Goal: Information Seeking & Learning: Learn about a topic

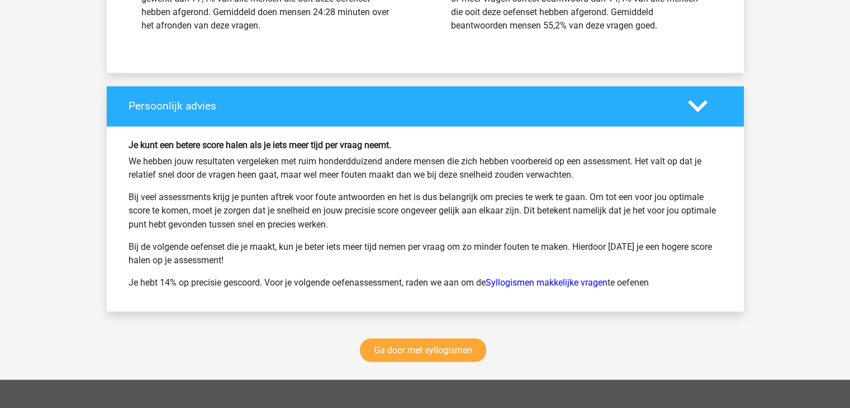
scroll to position [14804, 0]
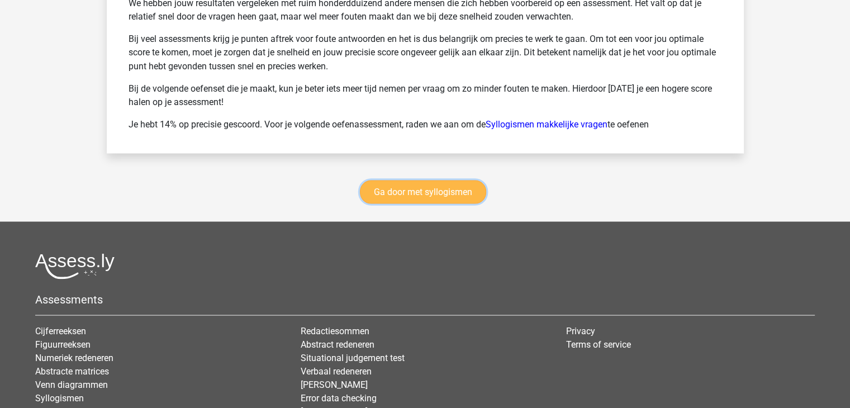
click at [402, 199] on link "Ga door met syllogismen" at bounding box center [423, 191] width 126 height 23
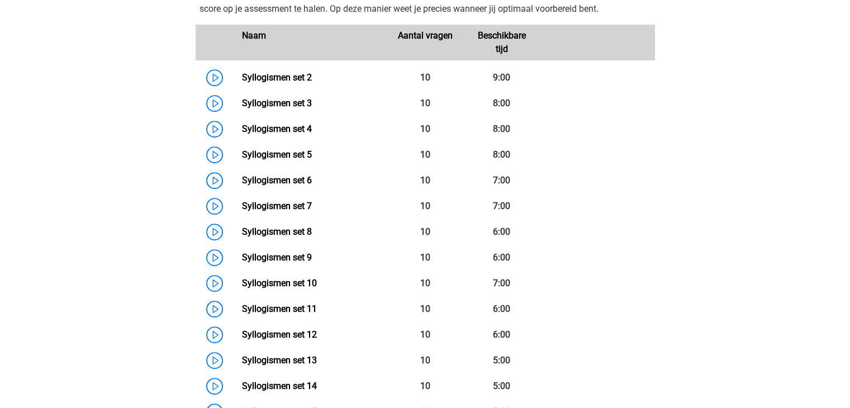
scroll to position [514, 0]
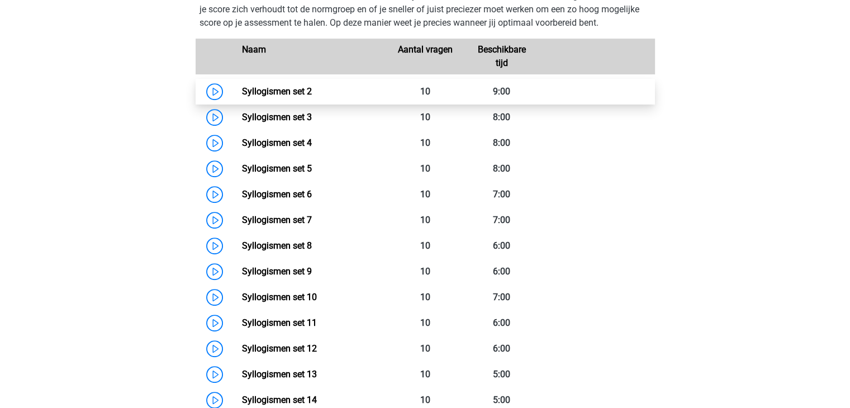
click at [274, 92] on link "Syllogismen set 2" at bounding box center [277, 91] width 70 height 11
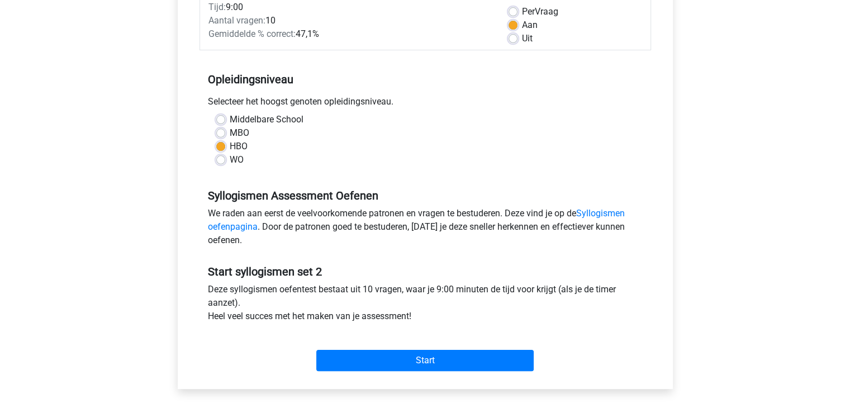
scroll to position [279, 0]
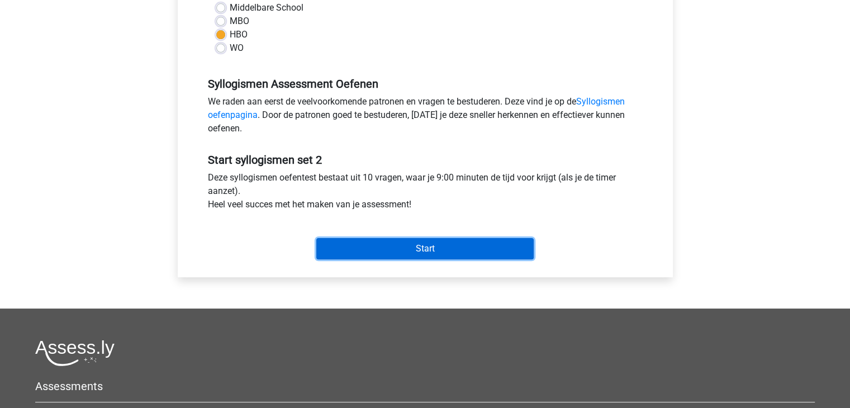
click at [422, 246] on input "Start" at bounding box center [424, 248] width 217 height 21
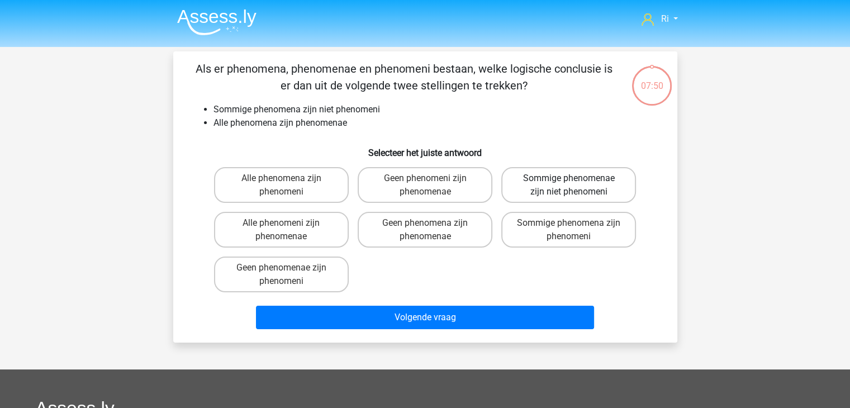
click at [556, 184] on label "Sommige phenomenae zijn niet phenomeni" at bounding box center [568, 185] width 135 height 36
click at [569, 184] on input "Sommige phenomenae zijn niet phenomeni" at bounding box center [572, 181] width 7 height 7
radio input "true"
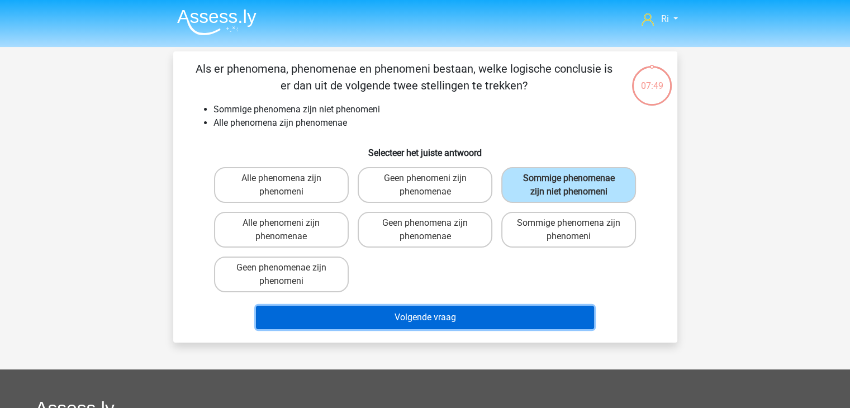
click at [398, 321] on button "Volgende vraag" at bounding box center [425, 317] width 338 height 23
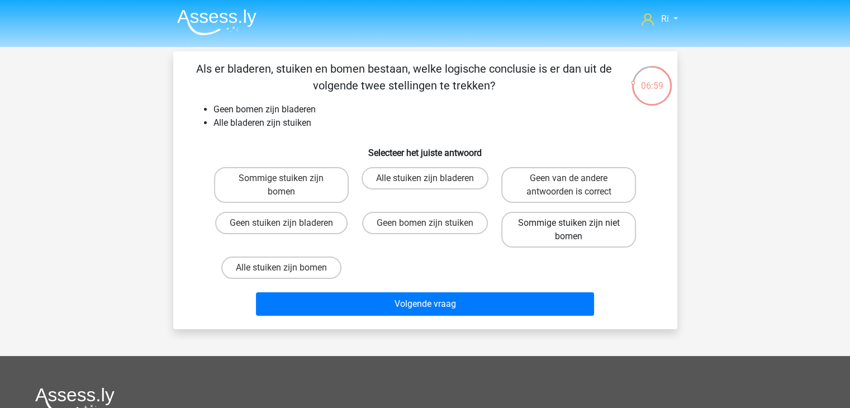
click at [564, 230] on label "Sommige stuiken zijn niet bomen" at bounding box center [568, 230] width 135 height 36
click at [569, 230] on input "Sommige stuiken zijn niet bomen" at bounding box center [572, 226] width 7 height 7
radio input "true"
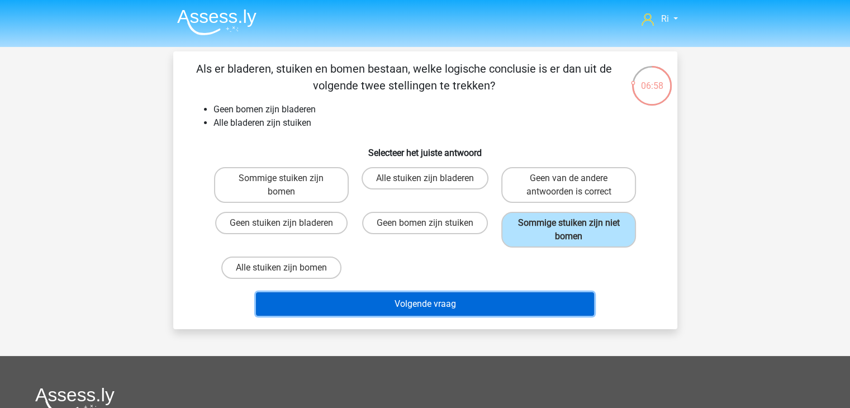
click at [419, 306] on button "Volgende vraag" at bounding box center [425, 303] width 338 height 23
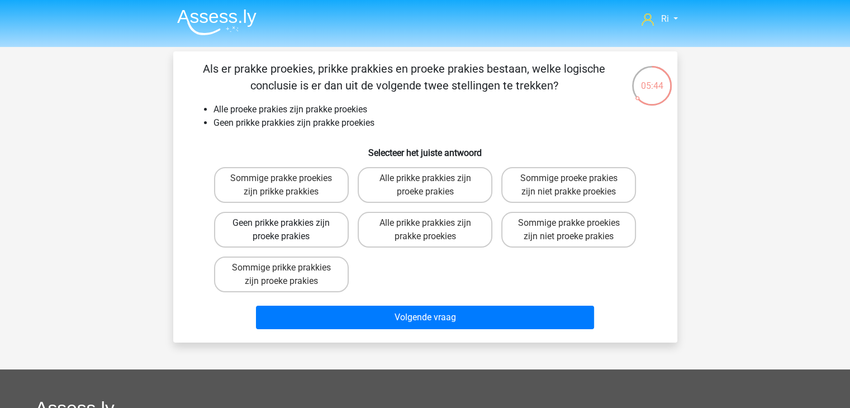
click at [310, 228] on label "Geen prikke prakkies zijn proeke prakies" at bounding box center [281, 230] width 135 height 36
click at [288, 228] on input "Geen prikke prakkies zijn proeke prakies" at bounding box center [284, 226] width 7 height 7
radio input "true"
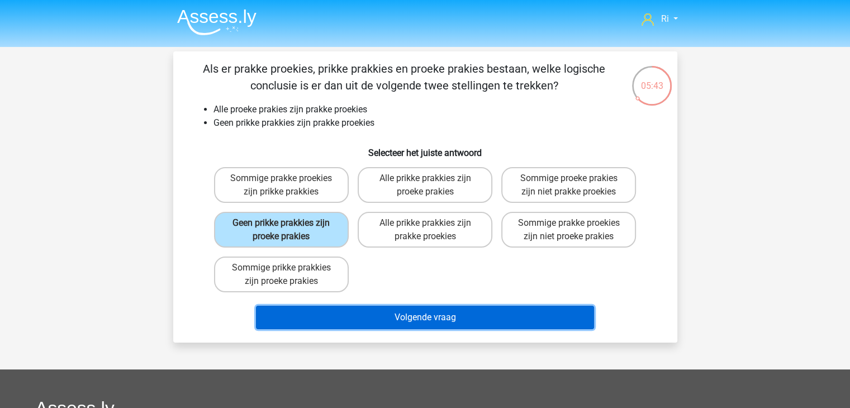
click at [417, 318] on button "Volgende vraag" at bounding box center [425, 317] width 338 height 23
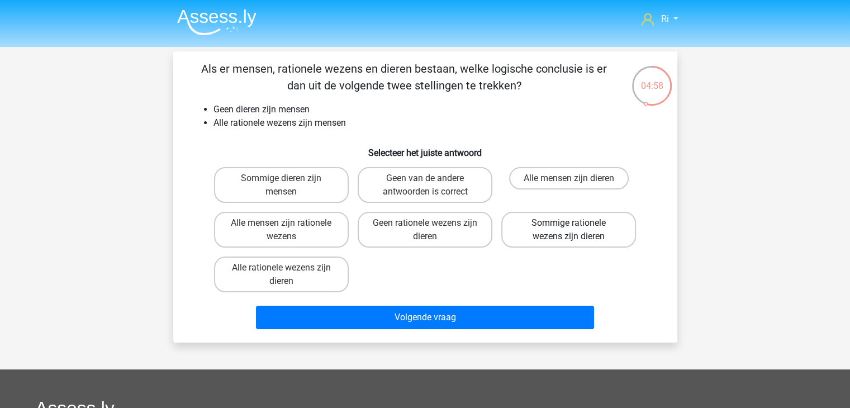
click at [557, 229] on label "Sommige rationele wezens zijn dieren" at bounding box center [568, 230] width 135 height 36
click at [569, 229] on input "Sommige rationele wezens zijn dieren" at bounding box center [572, 226] width 7 height 7
radio input "true"
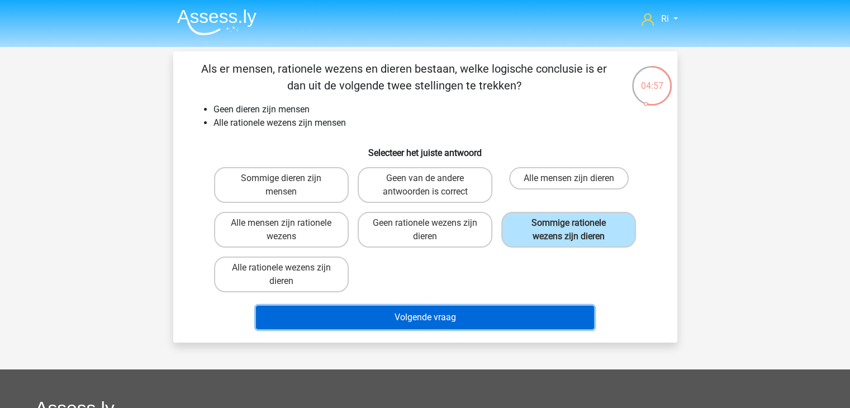
click at [468, 312] on button "Volgende vraag" at bounding box center [425, 317] width 338 height 23
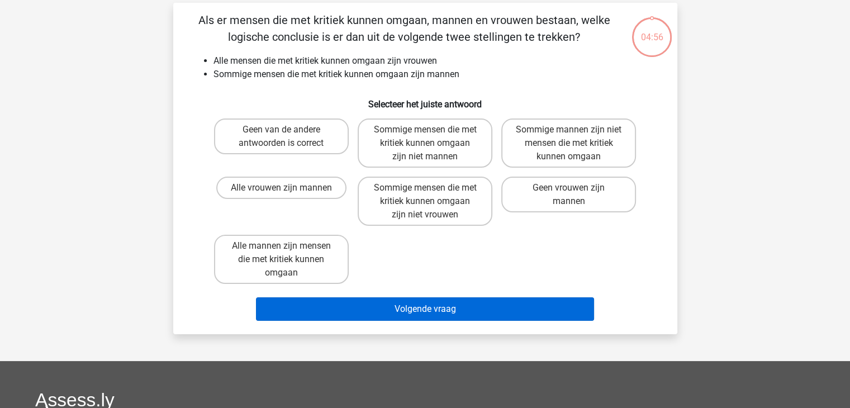
scroll to position [51, 0]
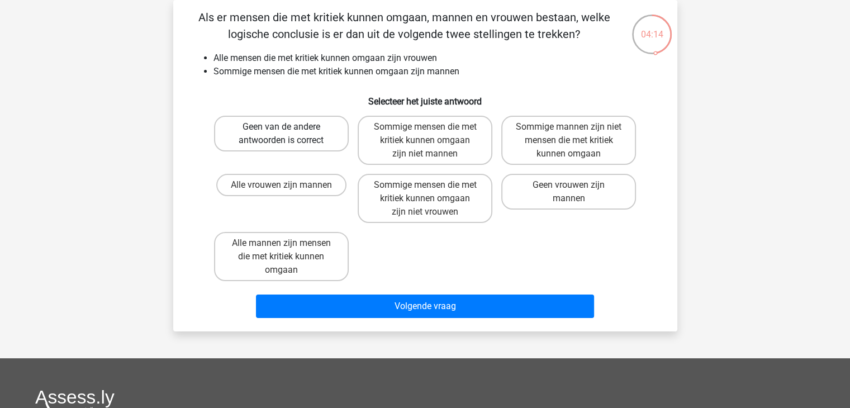
click at [297, 135] on label "Geen van de andere antwoorden is correct" at bounding box center [281, 134] width 135 height 36
click at [288, 134] on input "Geen van de andere antwoorden is correct" at bounding box center [284, 130] width 7 height 7
radio input "true"
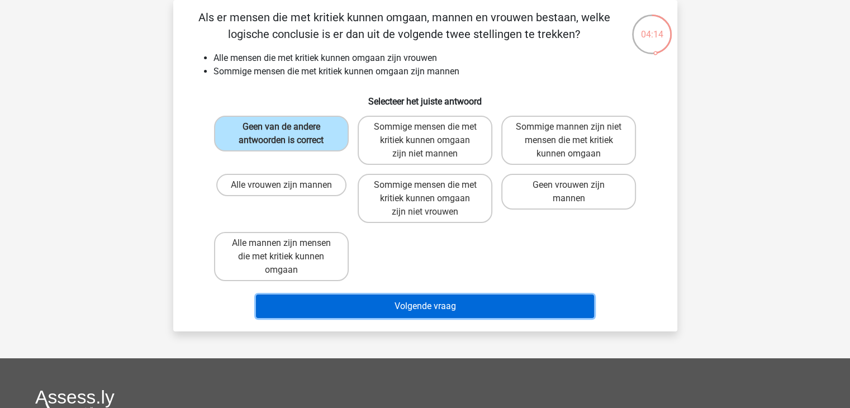
click at [427, 300] on button "Volgende vraag" at bounding box center [425, 305] width 338 height 23
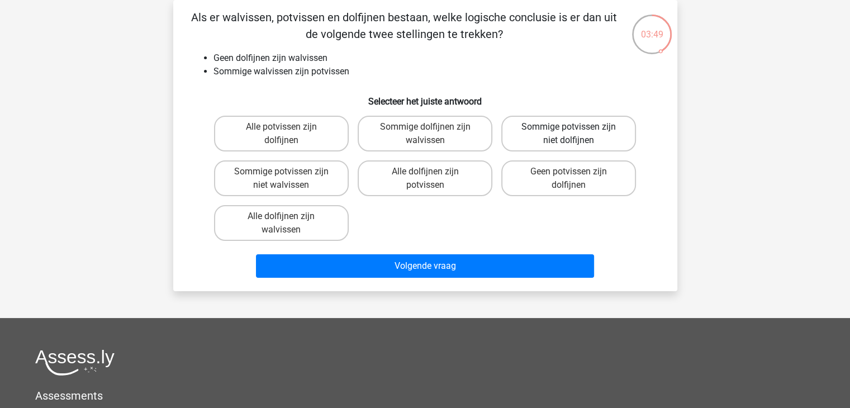
click at [570, 126] on label "Sommige potvissen zijn niet dolfijnen" at bounding box center [568, 134] width 135 height 36
click at [570, 127] on input "Sommige potvissen zijn niet dolfijnen" at bounding box center [572, 130] width 7 height 7
radio input "true"
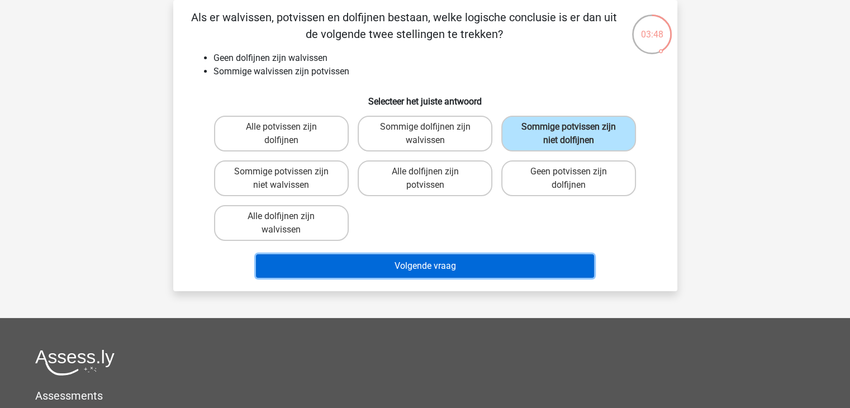
click at [459, 262] on button "Volgende vraag" at bounding box center [425, 265] width 338 height 23
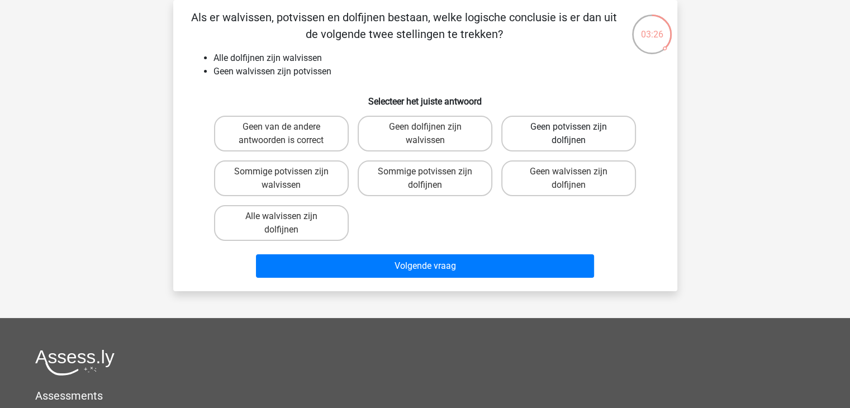
click at [582, 128] on label "Geen potvissen zijn dolfijnen" at bounding box center [568, 134] width 135 height 36
click at [576, 128] on input "Geen potvissen zijn dolfijnen" at bounding box center [572, 130] width 7 height 7
radio input "true"
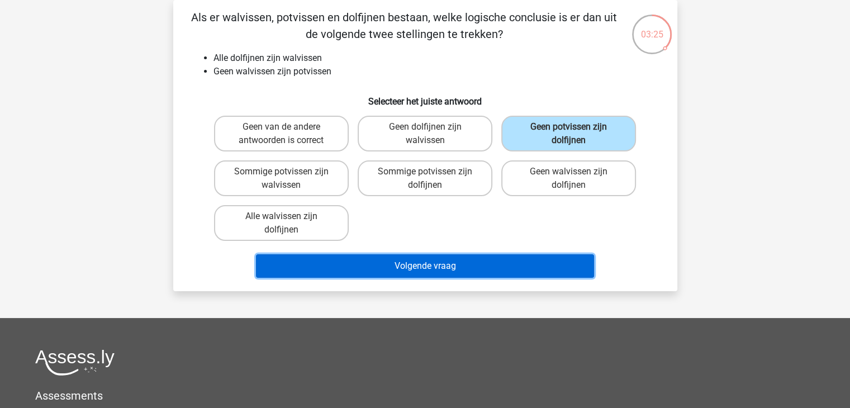
click at [425, 265] on button "Volgende vraag" at bounding box center [425, 265] width 338 height 23
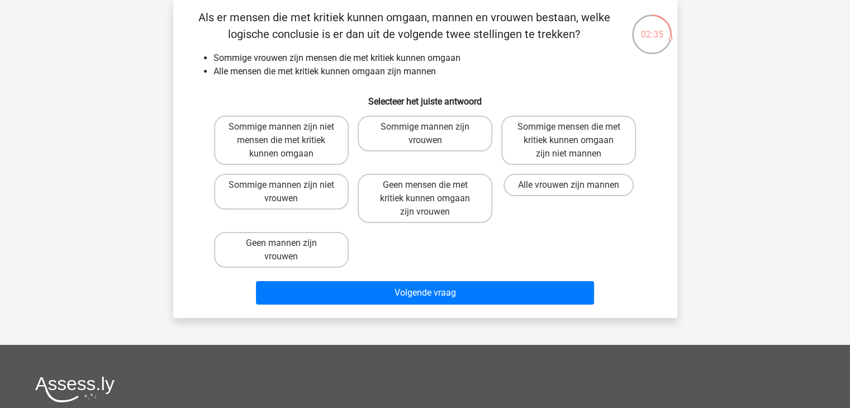
click at [425, 132] on input "Sommige mannen zijn vrouwen" at bounding box center [428, 130] width 7 height 7
radio input "true"
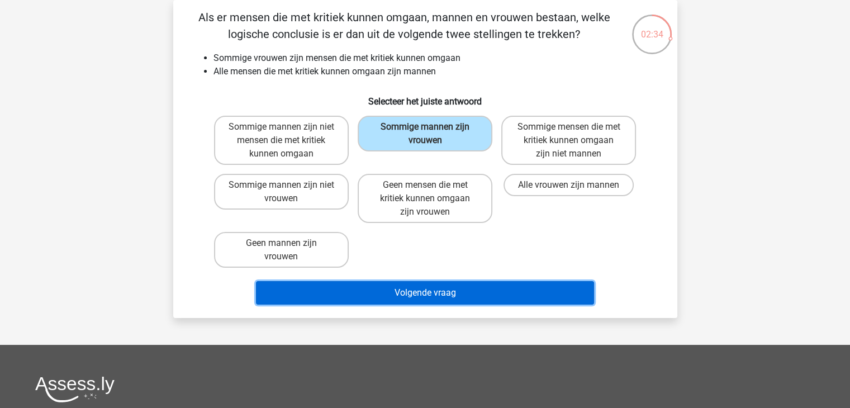
click at [440, 289] on button "Volgende vraag" at bounding box center [425, 292] width 338 height 23
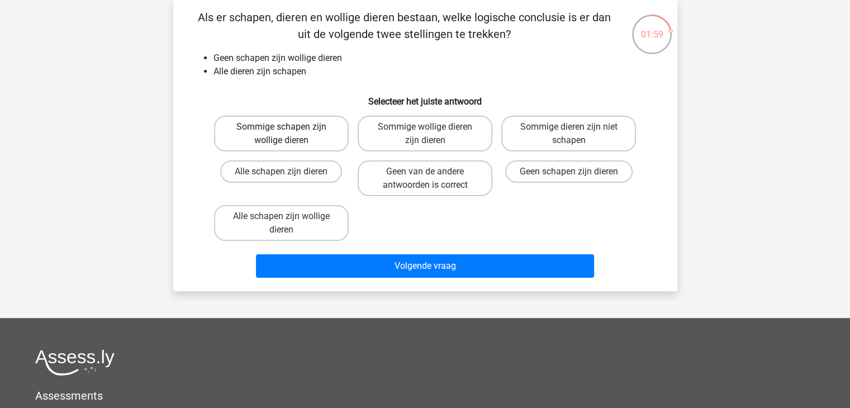
click at [275, 135] on label "Sommige schapen zijn wollige dieren" at bounding box center [281, 134] width 135 height 36
click at [281, 134] on input "Sommige schapen zijn wollige dieren" at bounding box center [284, 130] width 7 height 7
radio input "true"
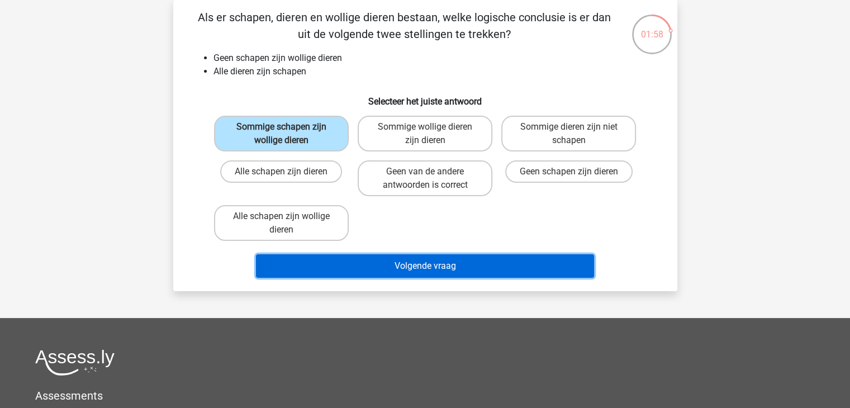
click at [387, 264] on button "Volgende vraag" at bounding box center [425, 265] width 338 height 23
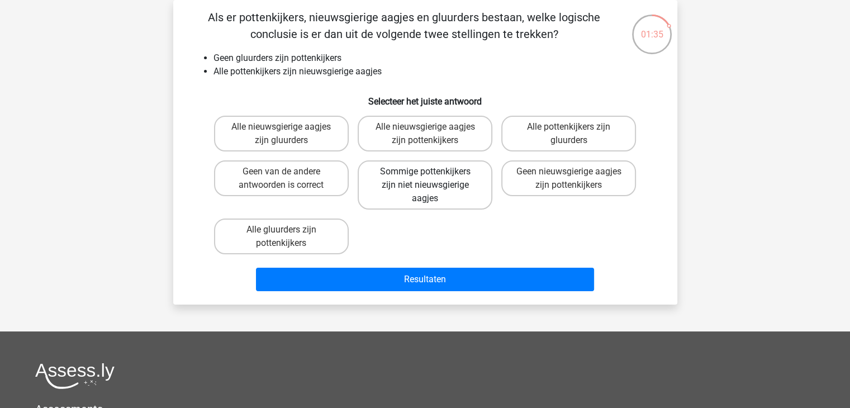
click at [426, 183] on label "Sommige pottenkijkers zijn niet nieuwsgierige aagjes" at bounding box center [425, 184] width 135 height 49
click at [426, 179] on input "Sommige pottenkijkers zijn niet nieuwsgierige aagjes" at bounding box center [428, 175] width 7 height 7
radio input "true"
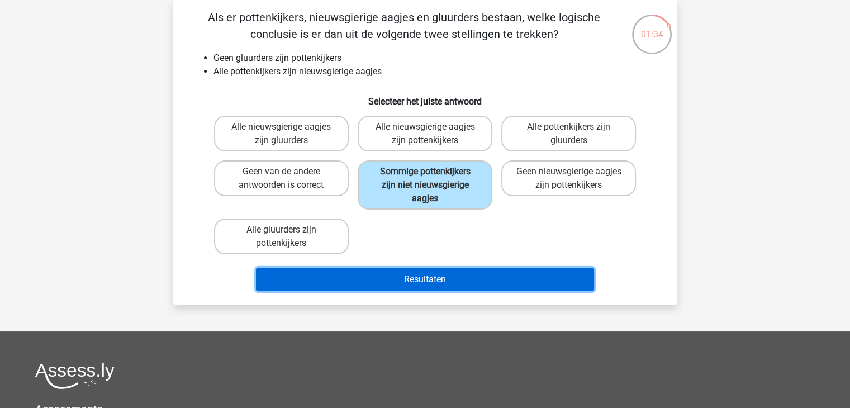
click at [454, 275] on button "Resultaten" at bounding box center [425, 279] width 338 height 23
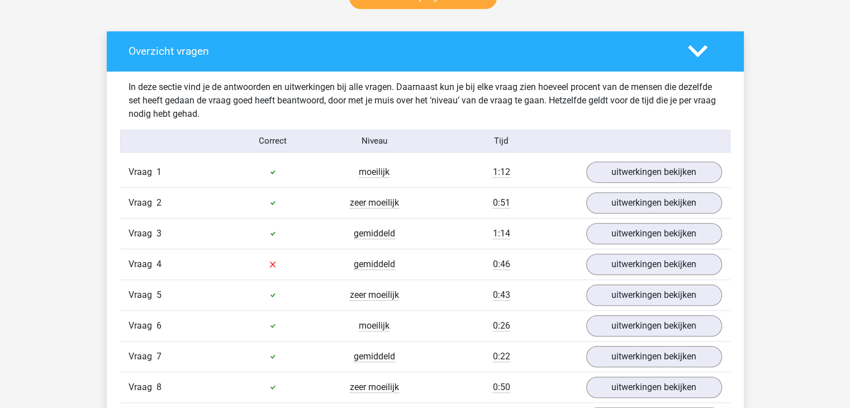
scroll to position [559, 0]
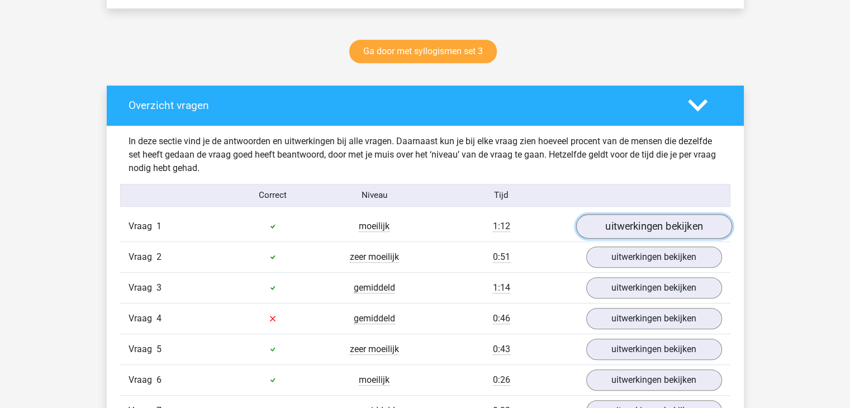
click at [638, 227] on link "uitwerkingen bekijken" at bounding box center [653, 226] width 156 height 25
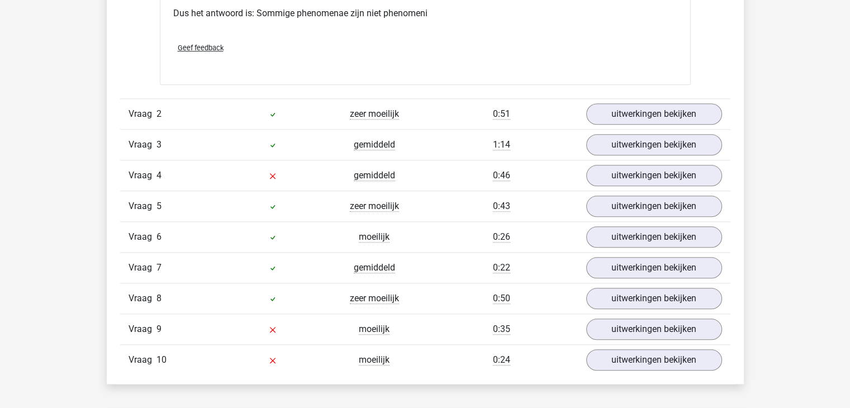
scroll to position [1117, 0]
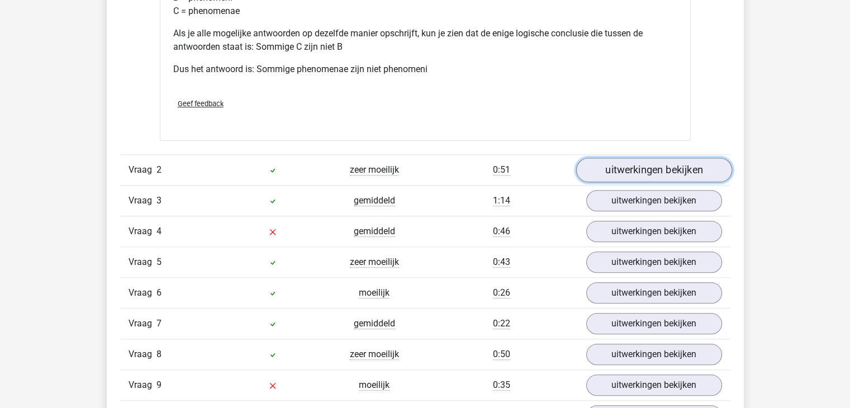
click at [628, 165] on link "uitwerkingen bekijken" at bounding box center [653, 170] width 156 height 25
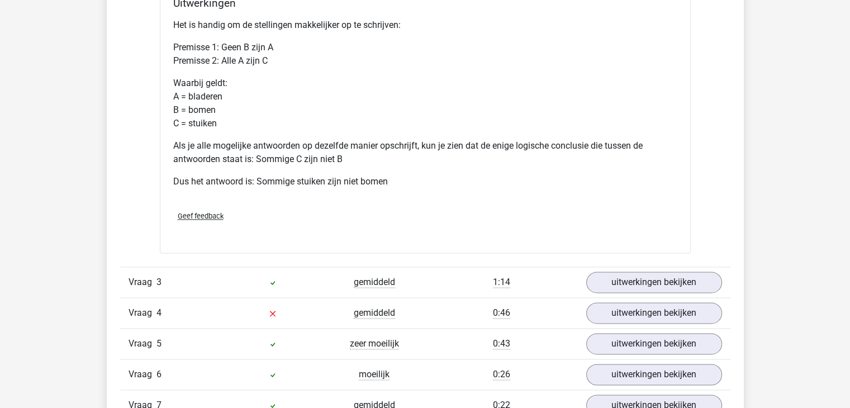
scroll to position [1564, 0]
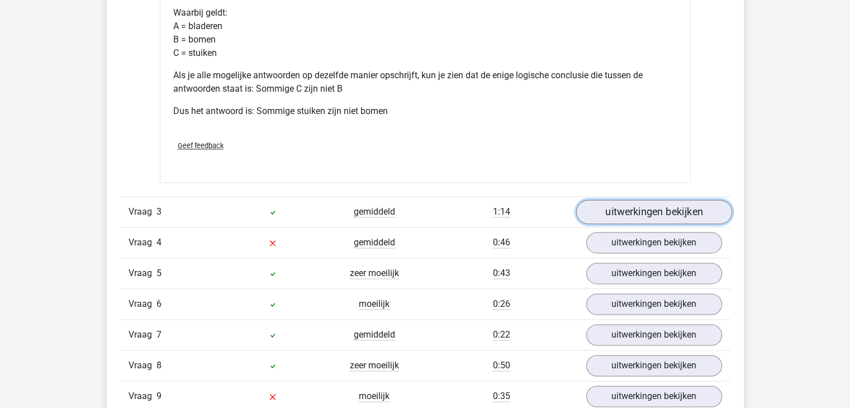
click at [628, 211] on link "uitwerkingen bekijken" at bounding box center [653, 211] width 156 height 25
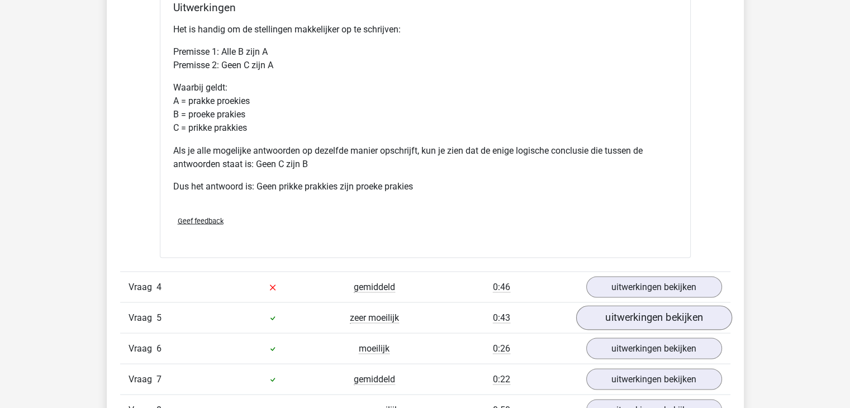
scroll to position [2011, 0]
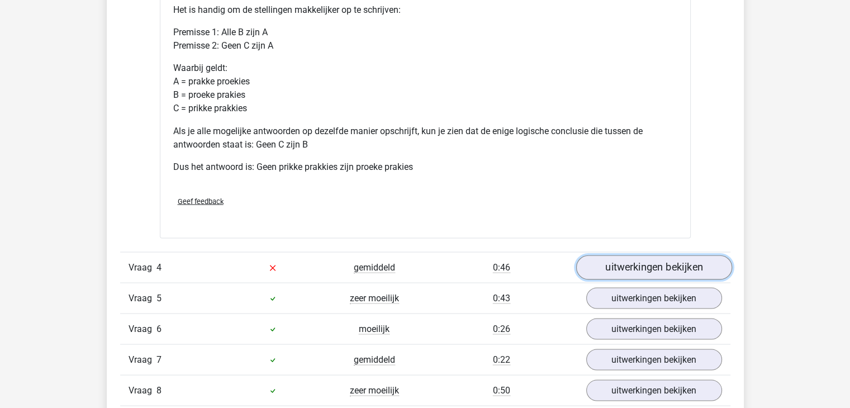
click at [654, 265] on link "uitwerkingen bekijken" at bounding box center [653, 267] width 156 height 25
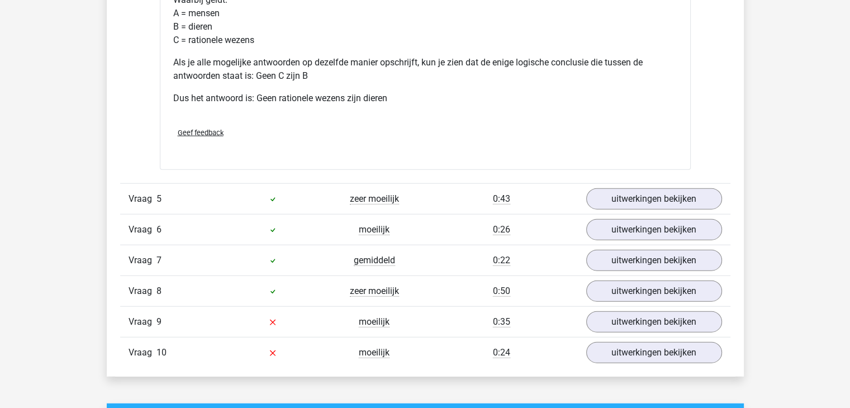
scroll to position [2570, 0]
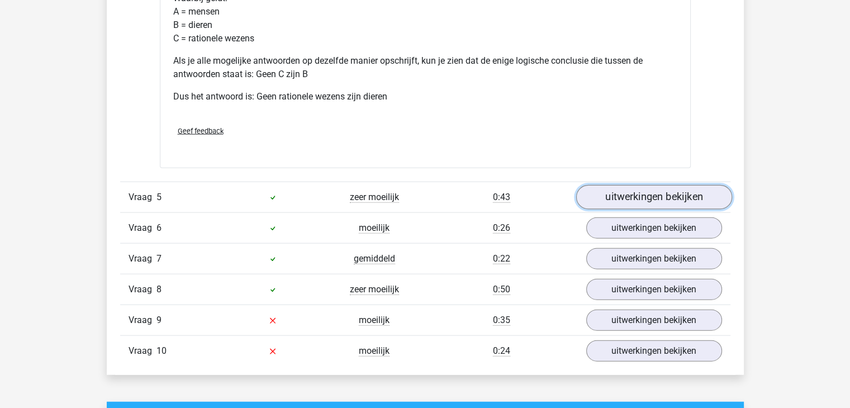
click at [670, 196] on link "uitwerkingen bekijken" at bounding box center [653, 197] width 156 height 25
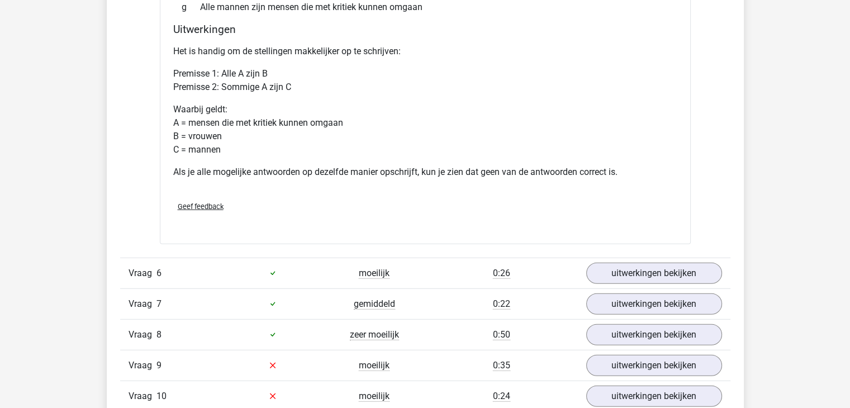
scroll to position [3073, 0]
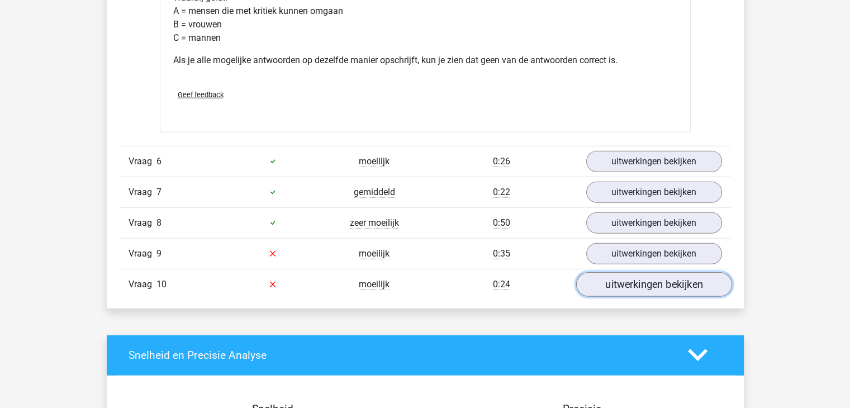
click at [637, 276] on link "uitwerkingen bekijken" at bounding box center [653, 284] width 156 height 25
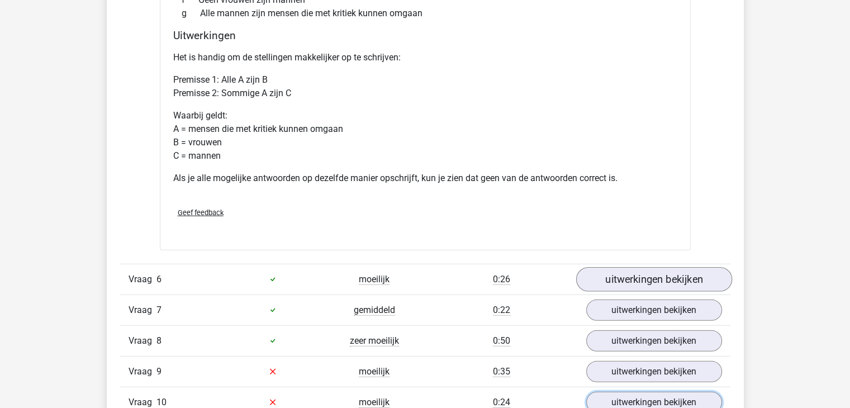
scroll to position [2961, 0]
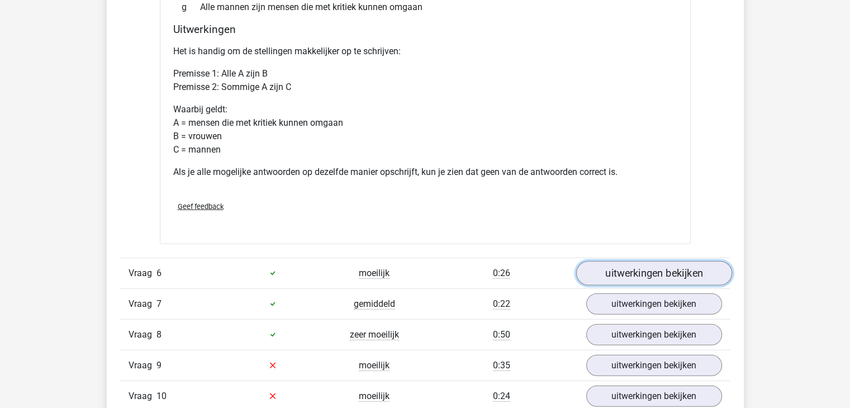
click at [628, 273] on link "uitwerkingen bekijken" at bounding box center [653, 273] width 156 height 25
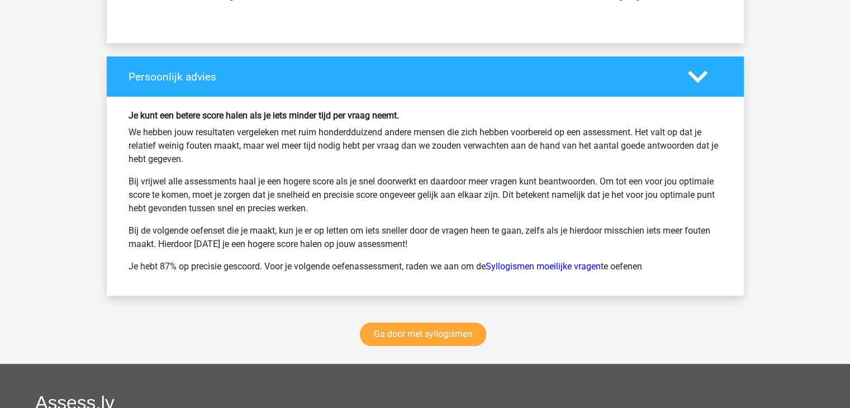
scroll to position [4623, 0]
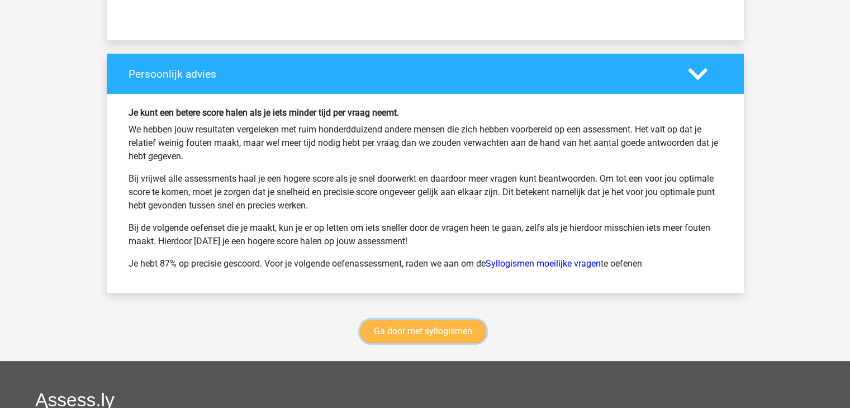
click at [427, 329] on link "Ga door met syllogismen" at bounding box center [423, 331] width 126 height 23
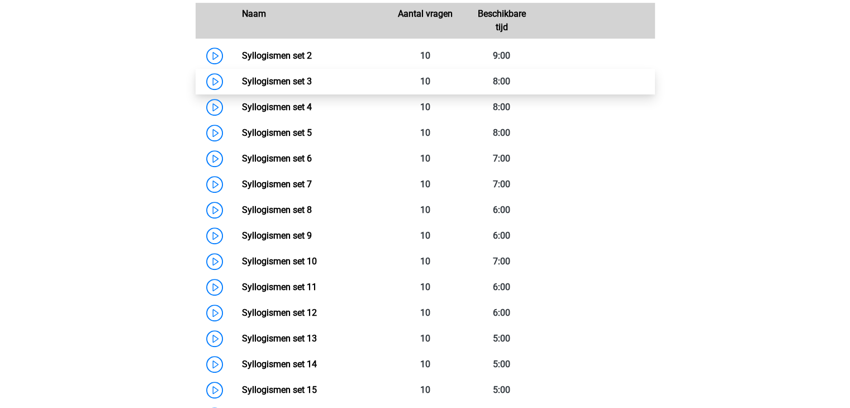
scroll to position [458, 0]
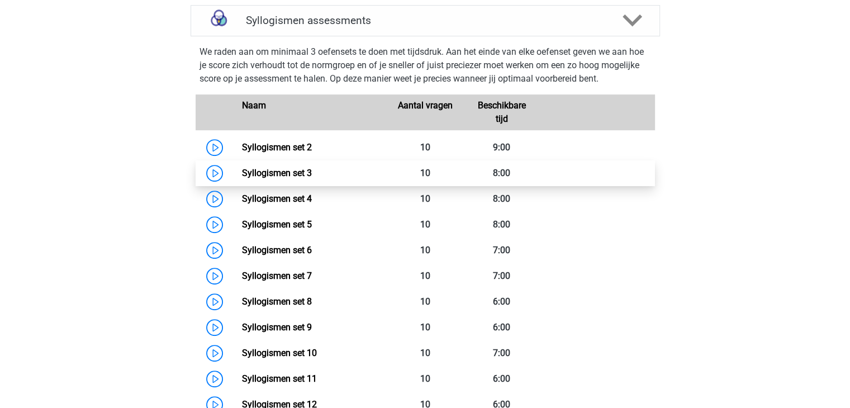
click at [279, 177] on link "Syllogismen set 3" at bounding box center [277, 173] width 70 height 11
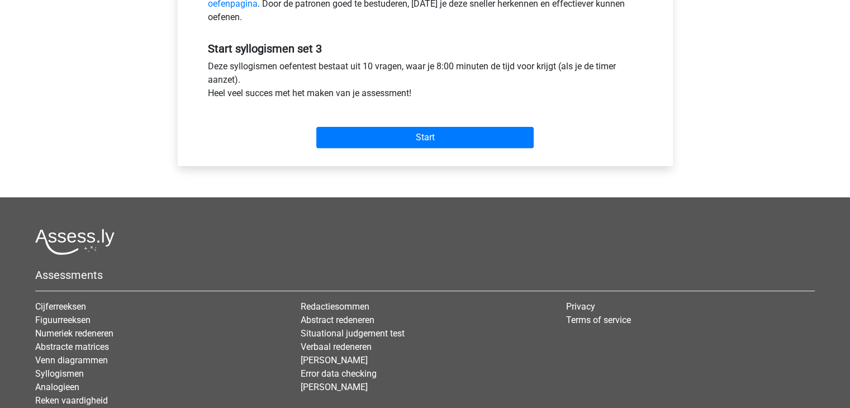
scroll to position [391, 0]
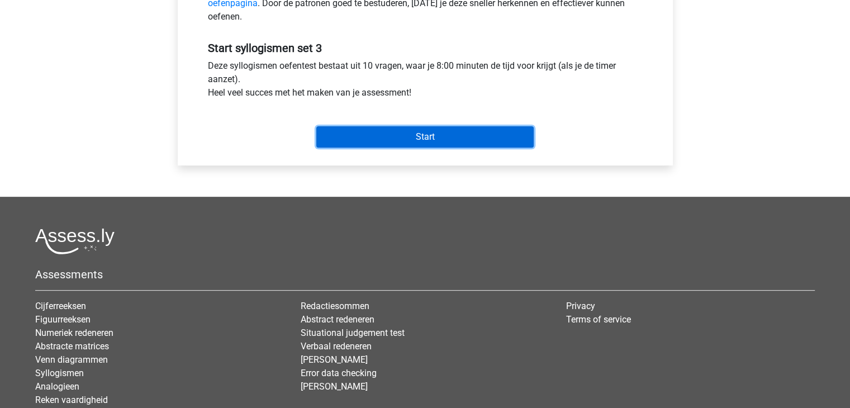
click at [411, 136] on input "Start" at bounding box center [424, 136] width 217 height 21
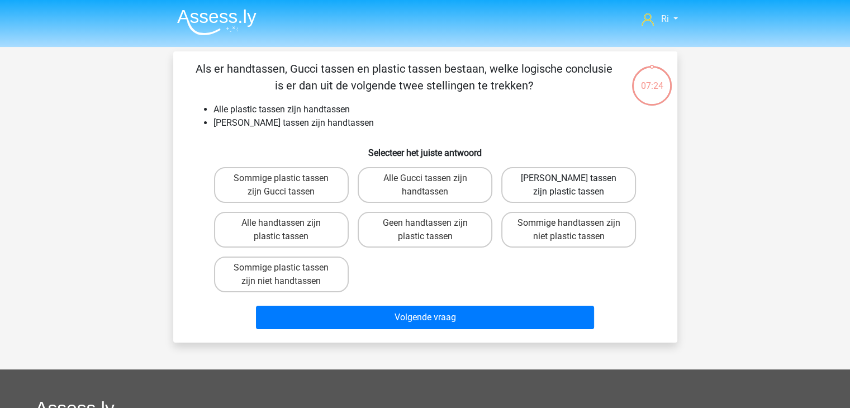
click at [563, 177] on label "[PERSON_NAME] tassen zijn plastic tassen" at bounding box center [568, 185] width 135 height 36
click at [569, 178] on input "[PERSON_NAME] tassen zijn plastic tassen" at bounding box center [572, 181] width 7 height 7
radio input "true"
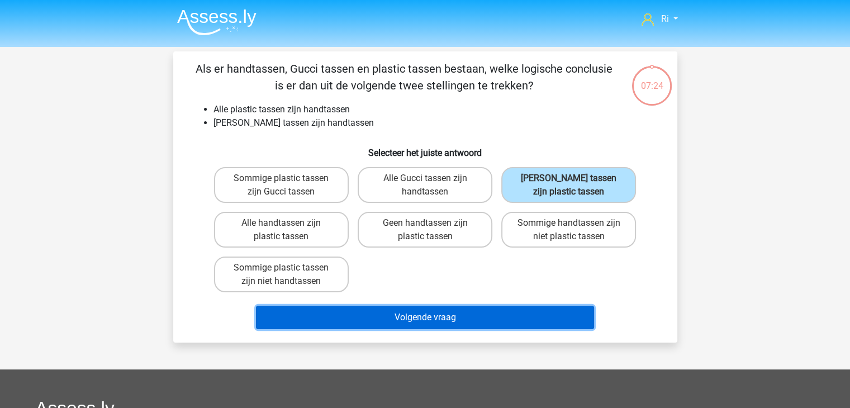
click at [406, 314] on button "Volgende vraag" at bounding box center [425, 317] width 338 height 23
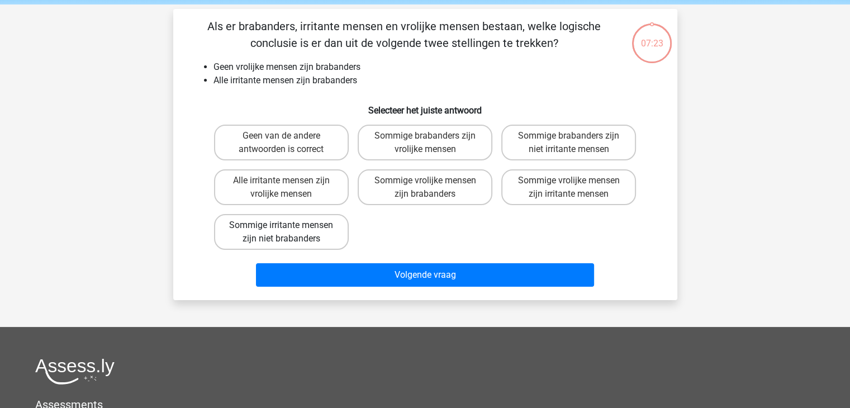
scroll to position [51, 0]
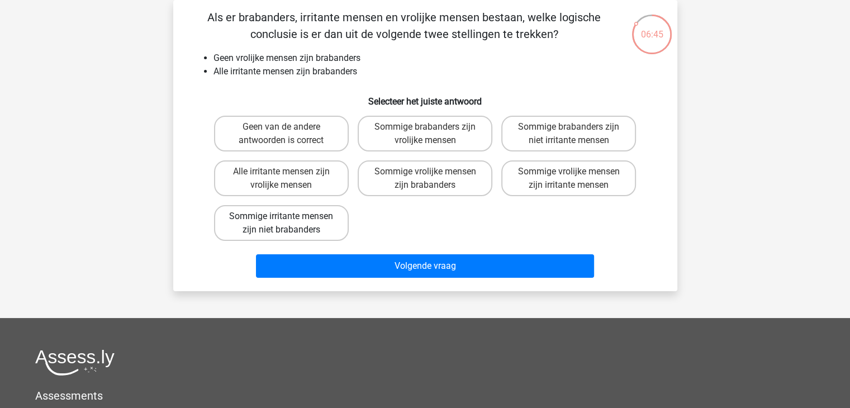
click at [278, 221] on label "Sommige irritante mensen zijn niet brabanders" at bounding box center [281, 223] width 135 height 36
click at [281, 221] on input "Sommige irritante mensen zijn niet brabanders" at bounding box center [284, 219] width 7 height 7
radio input "true"
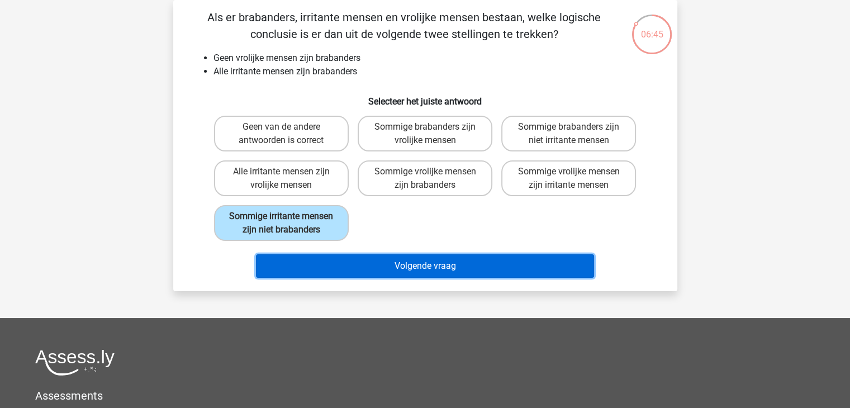
click at [373, 268] on button "Volgende vraag" at bounding box center [425, 265] width 338 height 23
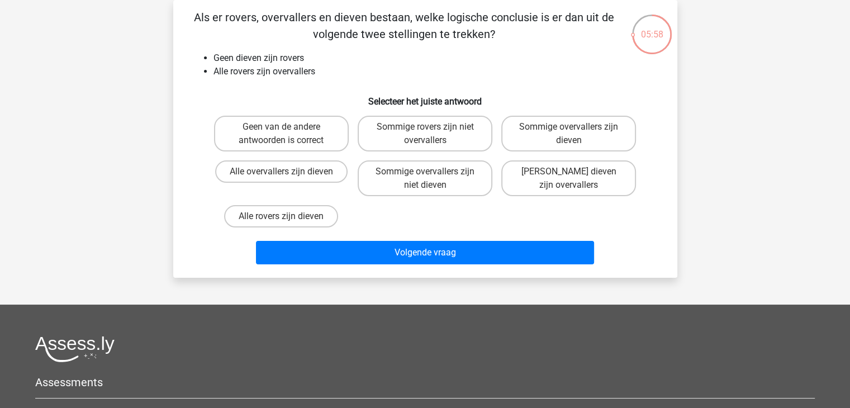
click at [425, 173] on input "Sommige overvallers zijn niet dieven" at bounding box center [428, 175] width 7 height 7
radio input "true"
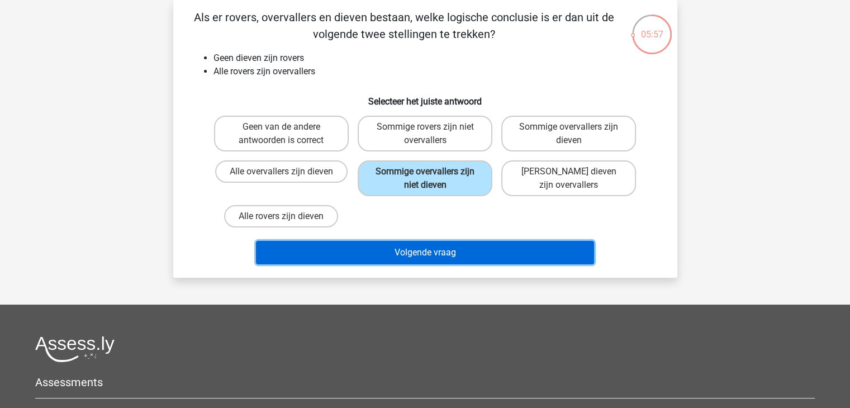
click at [416, 248] on button "Volgende vraag" at bounding box center [425, 252] width 338 height 23
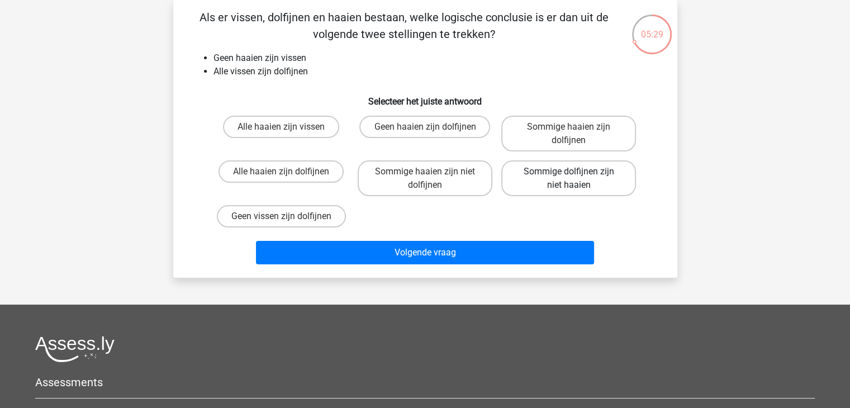
click at [532, 178] on label "Sommige dolfijnen zijn niet haaien" at bounding box center [568, 178] width 135 height 36
click at [569, 178] on input "Sommige dolfijnen zijn niet haaien" at bounding box center [572, 175] width 7 height 7
radio input "true"
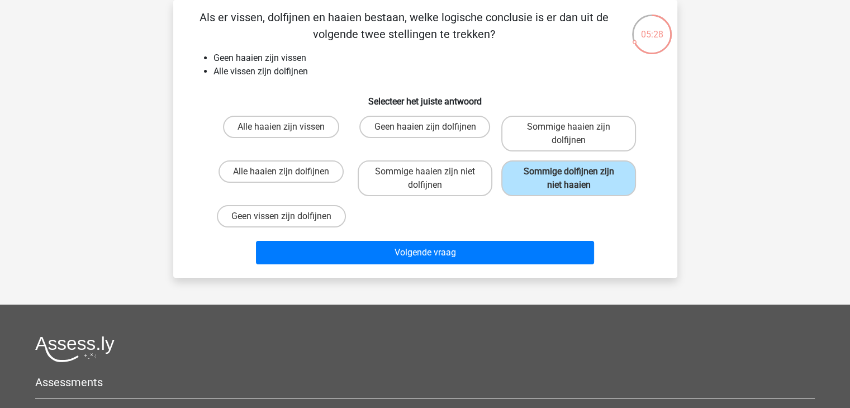
click at [422, 263] on div "Volgende vraag" at bounding box center [424, 255] width 431 height 28
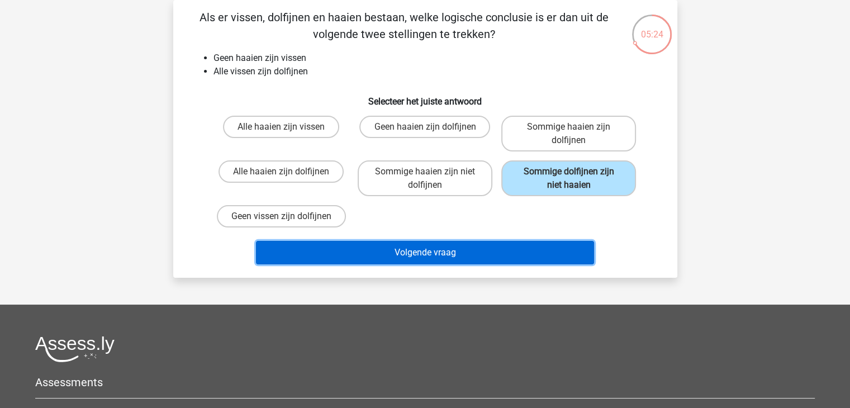
click at [422, 244] on button "Volgende vraag" at bounding box center [425, 252] width 338 height 23
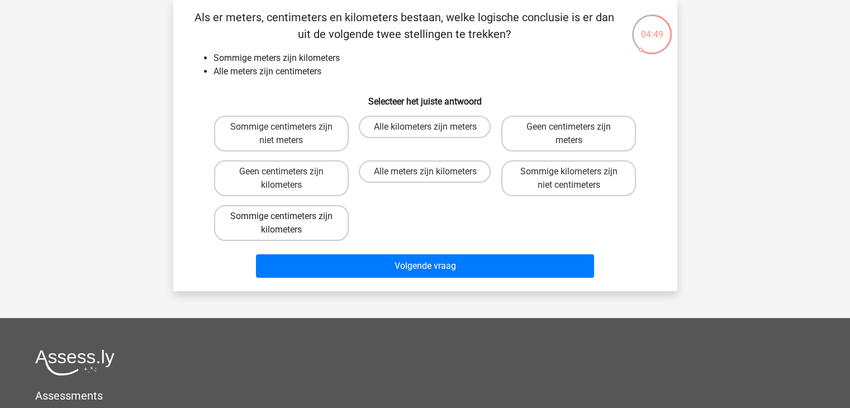
click at [295, 225] on label "Sommige centimeters zijn kilometers" at bounding box center [281, 223] width 135 height 36
click at [288, 223] on input "Sommige centimeters zijn kilometers" at bounding box center [284, 219] width 7 height 7
radio input "true"
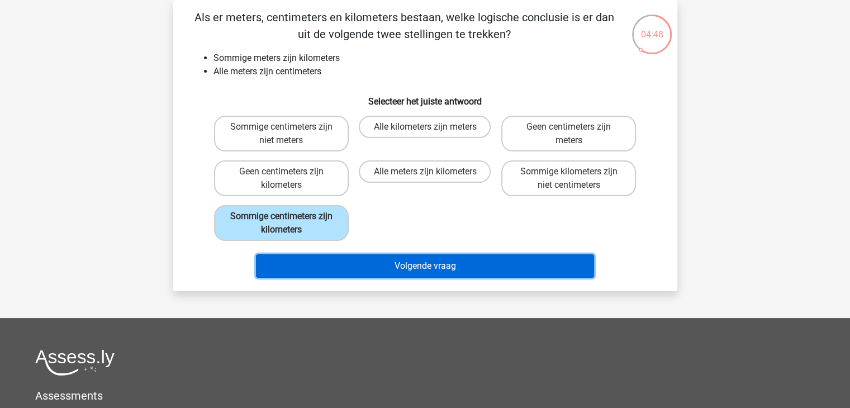
click at [382, 273] on button "Volgende vraag" at bounding box center [425, 265] width 338 height 23
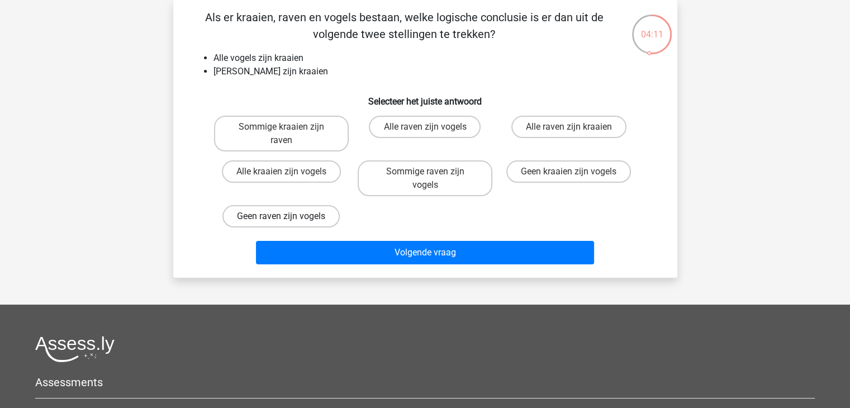
click at [301, 205] on label "Geen raven zijn vogels" at bounding box center [280, 216] width 117 height 22
click at [288, 216] on input "Geen raven zijn vogels" at bounding box center [284, 219] width 7 height 7
radio input "true"
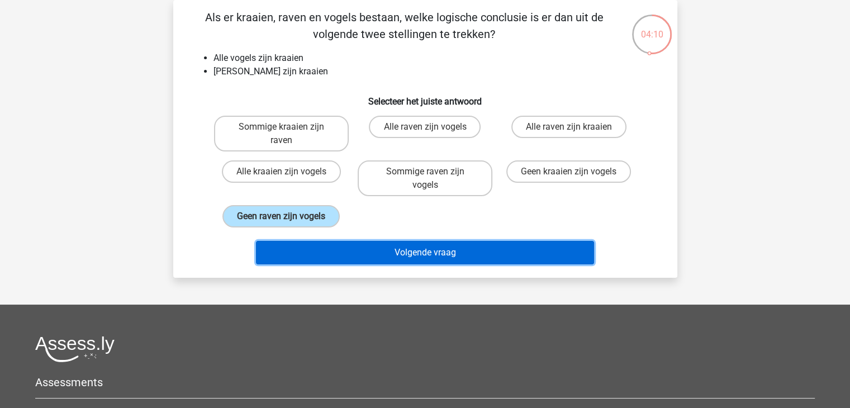
click at [400, 245] on button "Volgende vraag" at bounding box center [425, 252] width 338 height 23
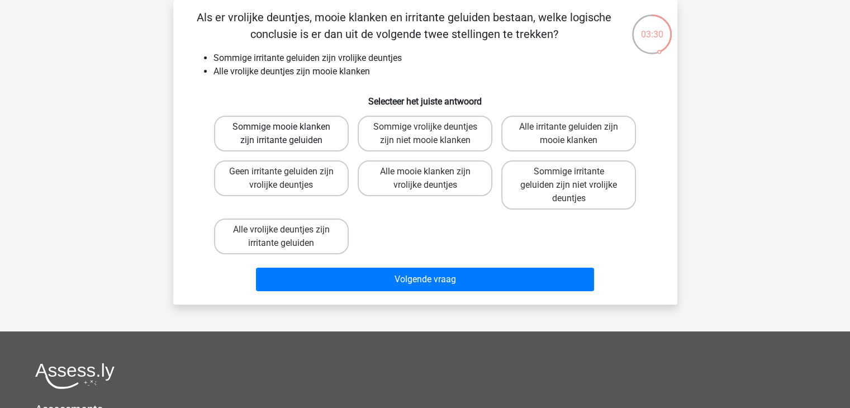
click at [308, 128] on label "Sommige mooie klanken zijn irritante geluiden" at bounding box center [281, 134] width 135 height 36
click at [288, 128] on input "Sommige mooie klanken zijn irritante geluiden" at bounding box center [284, 130] width 7 height 7
radio input "true"
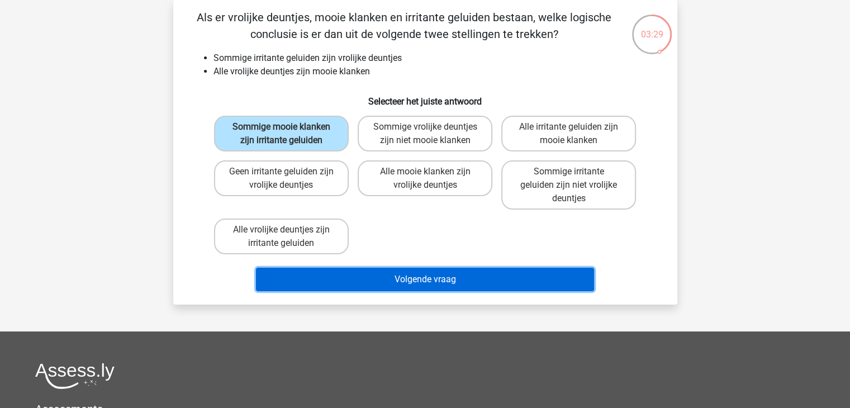
click at [388, 279] on button "Volgende vraag" at bounding box center [425, 279] width 338 height 23
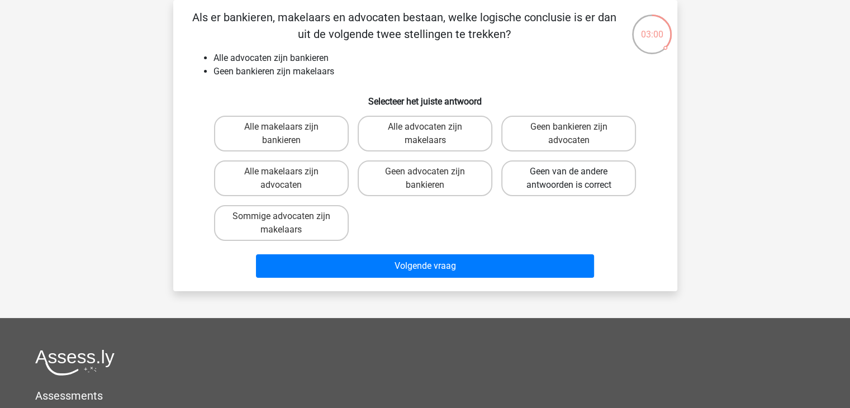
click at [553, 174] on label "Geen van de andere antwoorden is correct" at bounding box center [568, 178] width 135 height 36
click at [569, 174] on input "Geen van de andere antwoorden is correct" at bounding box center [572, 175] width 7 height 7
radio input "true"
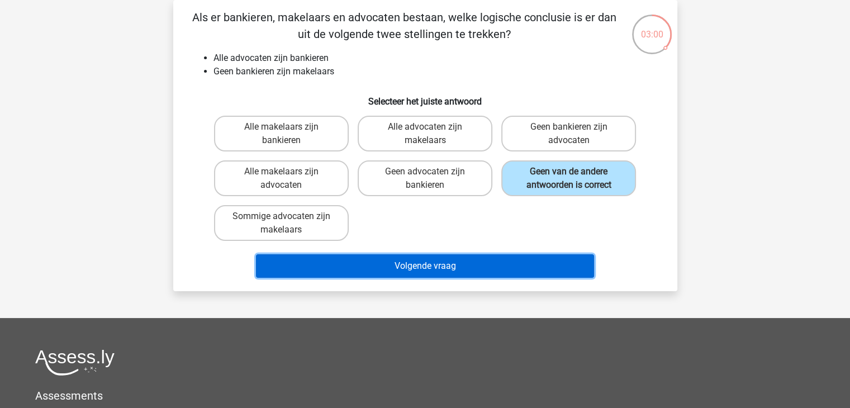
click at [449, 265] on button "Volgende vraag" at bounding box center [425, 265] width 338 height 23
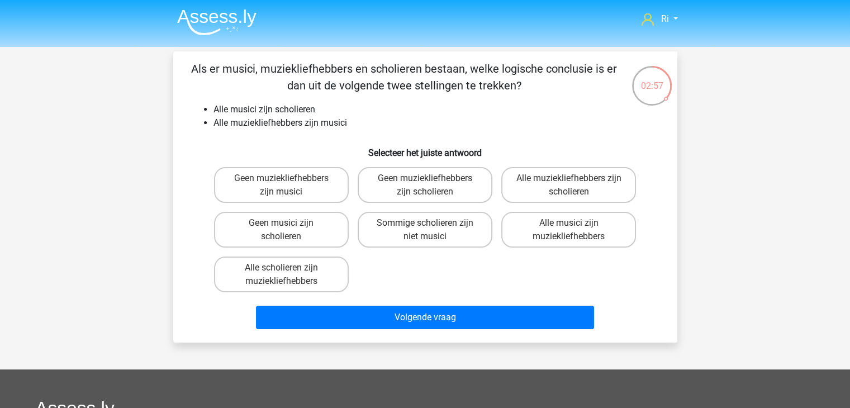
scroll to position [56, 0]
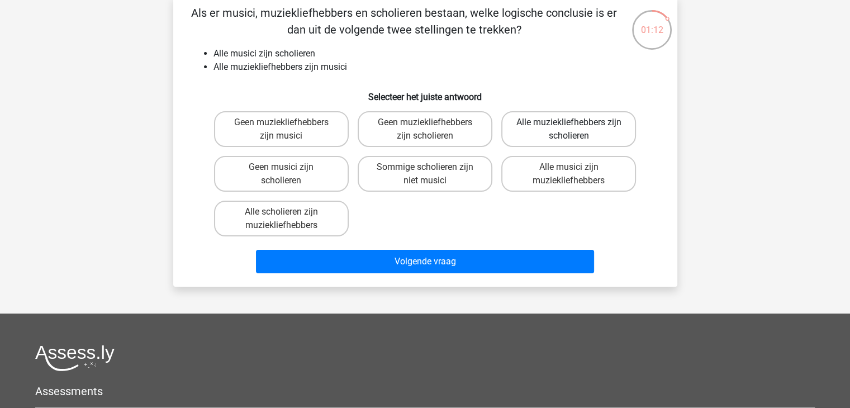
click at [573, 121] on label "Alle muziekliefhebbers zijn scholieren" at bounding box center [568, 129] width 135 height 36
click at [573, 122] on input "Alle muziekliefhebbers zijn scholieren" at bounding box center [572, 125] width 7 height 7
radio input "true"
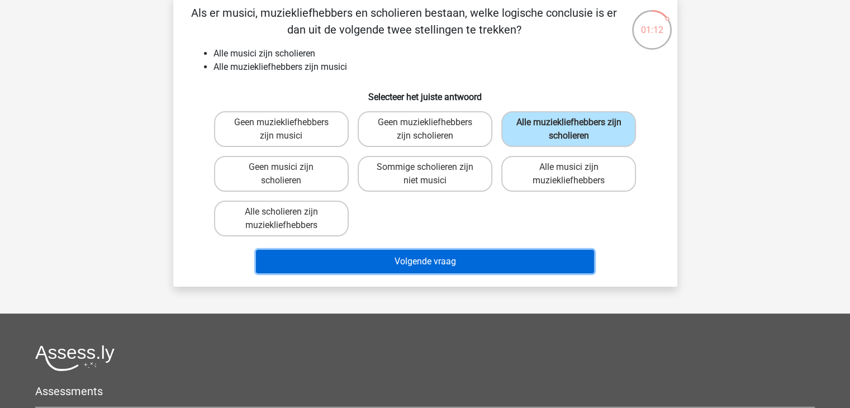
click at [441, 259] on button "Volgende vraag" at bounding box center [425, 261] width 338 height 23
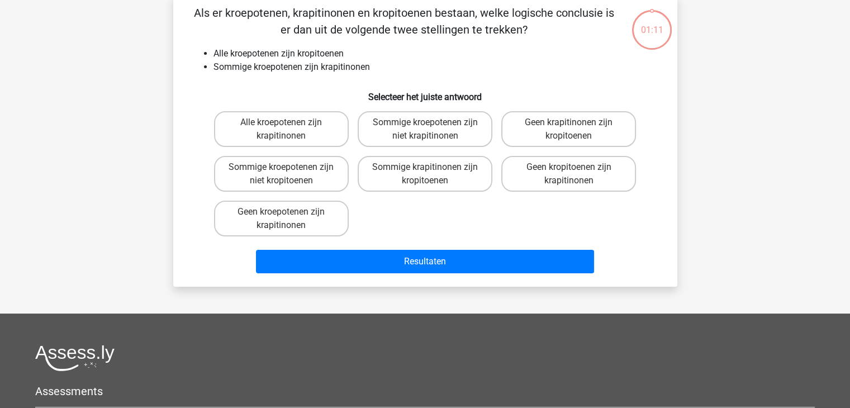
scroll to position [51, 0]
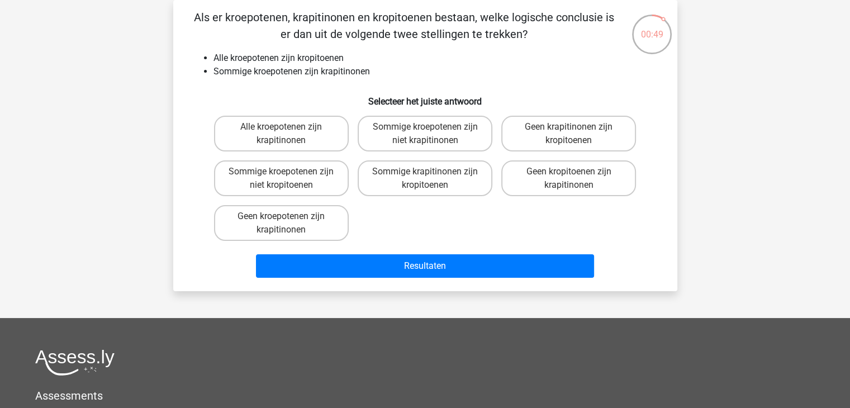
click at [425, 178] on input "Sommige krapitinonen zijn kropitoenen" at bounding box center [428, 175] width 7 height 7
radio input "true"
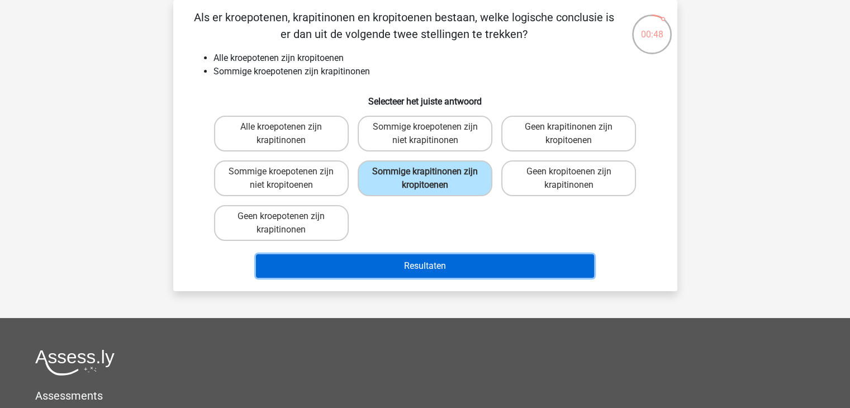
click at [424, 260] on button "Resultaten" at bounding box center [425, 265] width 338 height 23
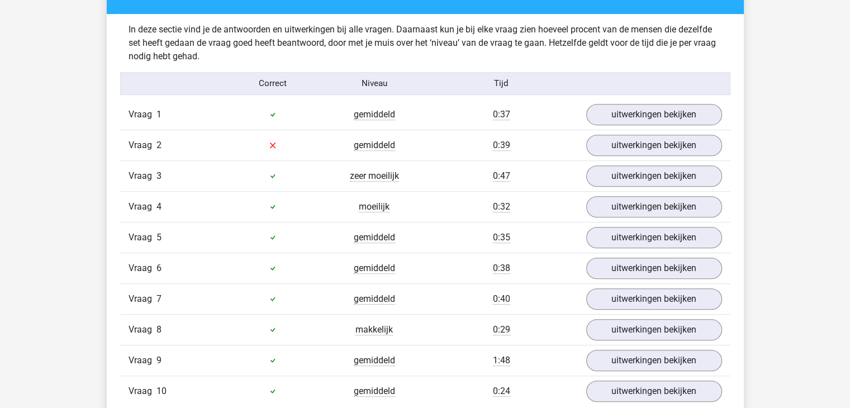
scroll to position [670, 0]
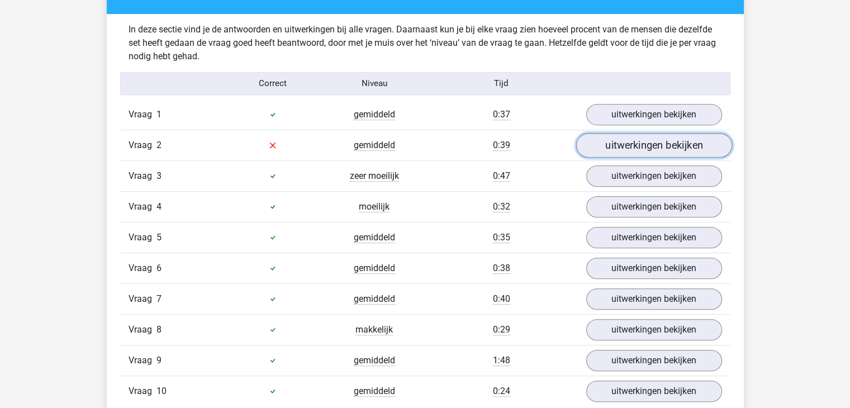
click at [625, 145] on link "uitwerkingen bekijken" at bounding box center [653, 145] width 156 height 25
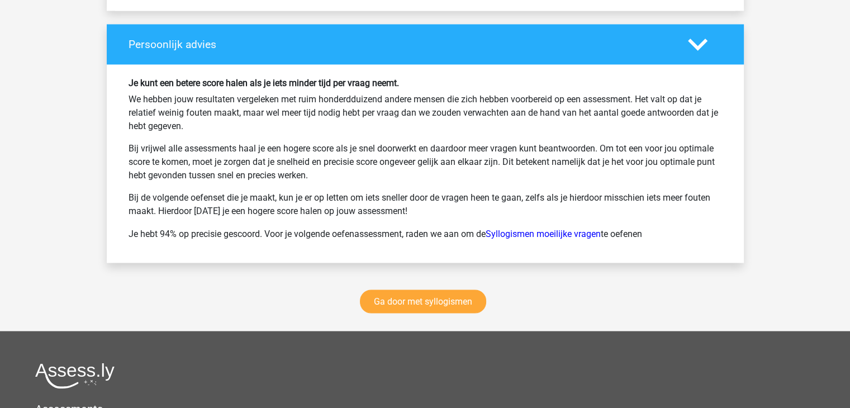
scroll to position [1955, 0]
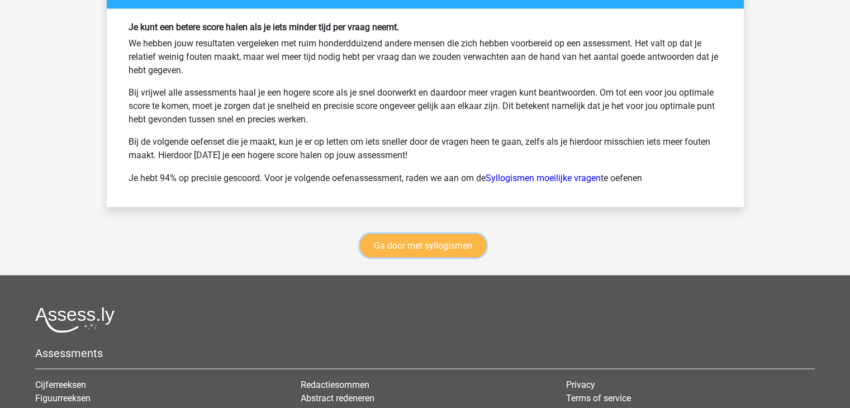
click at [418, 241] on link "Ga door met syllogismen" at bounding box center [423, 245] width 126 height 23
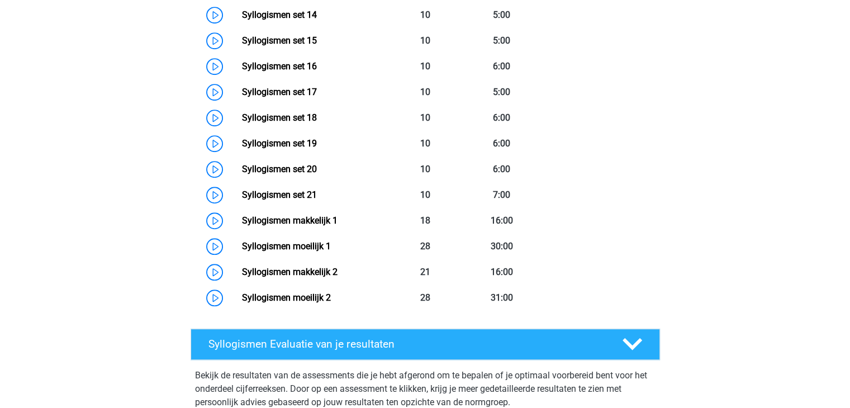
scroll to position [905, 0]
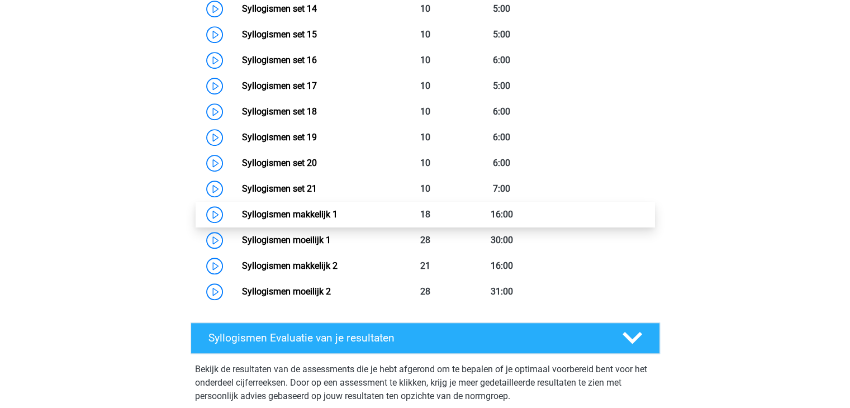
click at [288, 215] on link "Syllogismen makkelijk 1" at bounding box center [290, 214] width 96 height 11
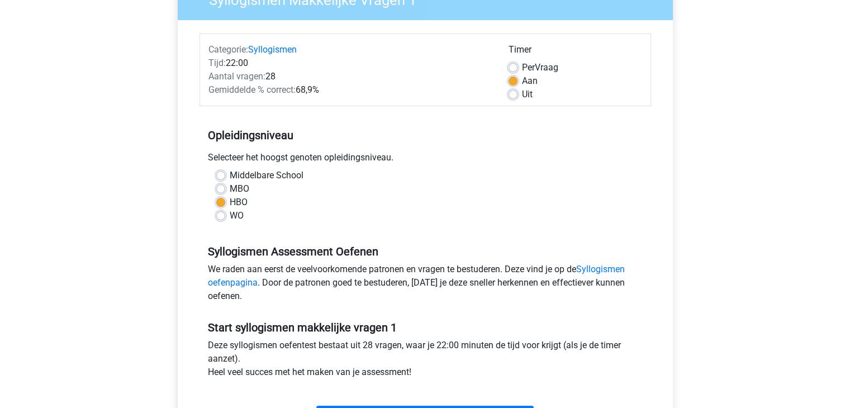
scroll to position [335, 0]
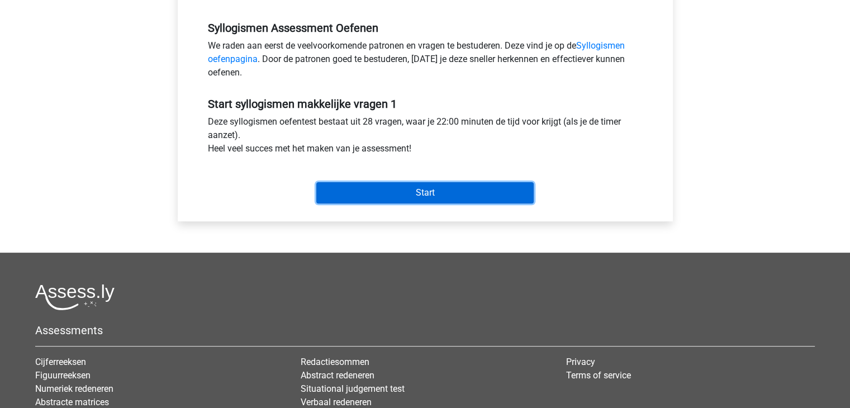
click at [402, 195] on input "Start" at bounding box center [424, 192] width 217 height 21
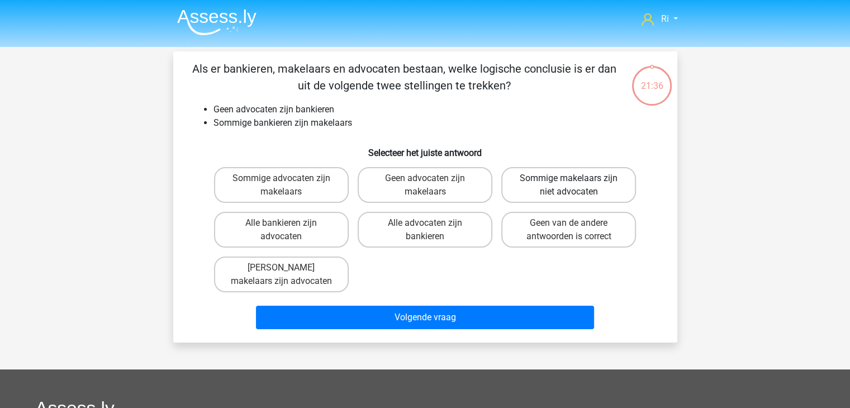
click at [544, 173] on label "Sommige makelaars zijn niet advocaten" at bounding box center [568, 185] width 135 height 36
click at [569, 178] on input "Sommige makelaars zijn niet advocaten" at bounding box center [572, 181] width 7 height 7
radio input "true"
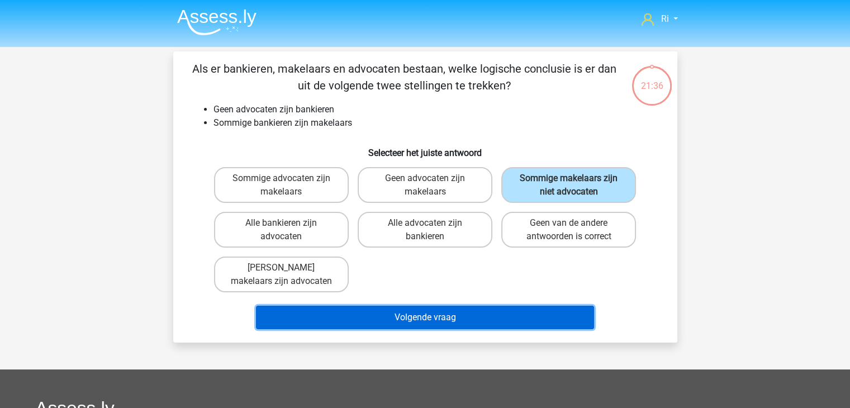
click at [430, 316] on button "Volgende vraag" at bounding box center [425, 317] width 338 height 23
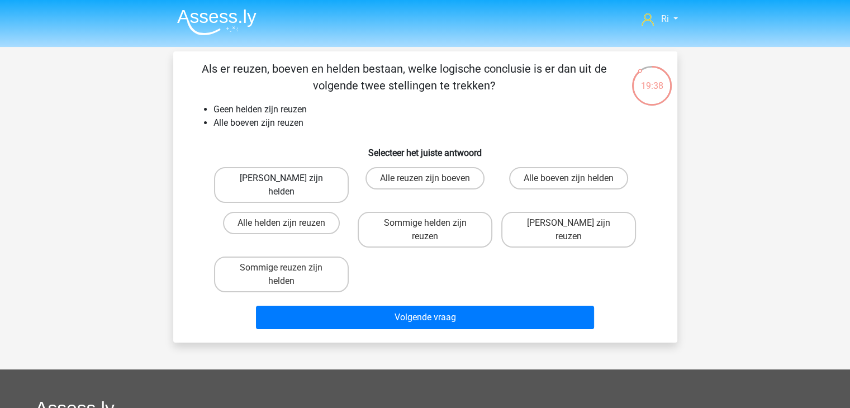
click at [268, 176] on label "Geen boeven zijn helden" at bounding box center [281, 185] width 135 height 36
click at [281, 178] on input "Geen boeven zijn helden" at bounding box center [284, 181] width 7 height 7
radio input "true"
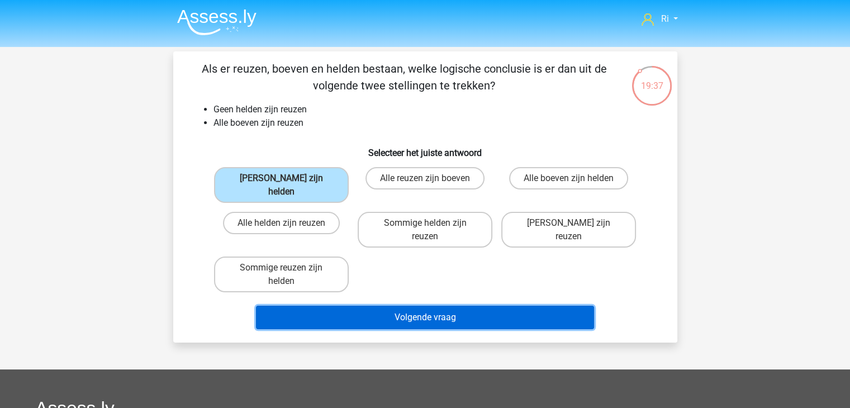
click at [469, 306] on button "Volgende vraag" at bounding box center [425, 317] width 338 height 23
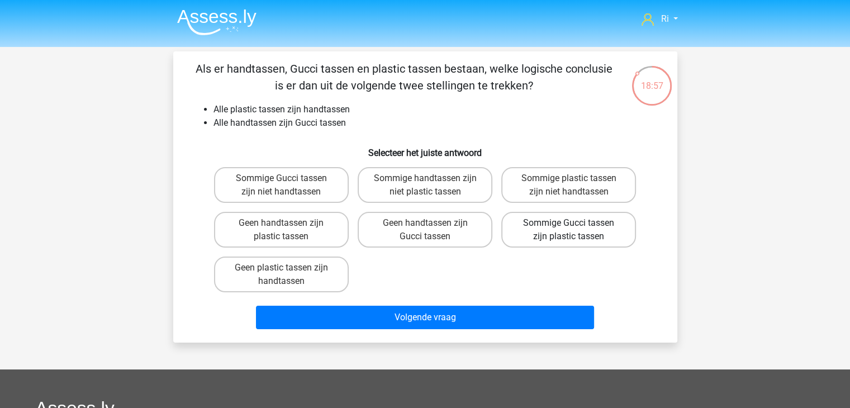
click at [579, 228] on label "Sommige Gucci tassen zijn plastic tassen" at bounding box center [568, 230] width 135 height 36
click at [576, 228] on input "Sommige Gucci tassen zijn plastic tassen" at bounding box center [572, 226] width 7 height 7
radio input "true"
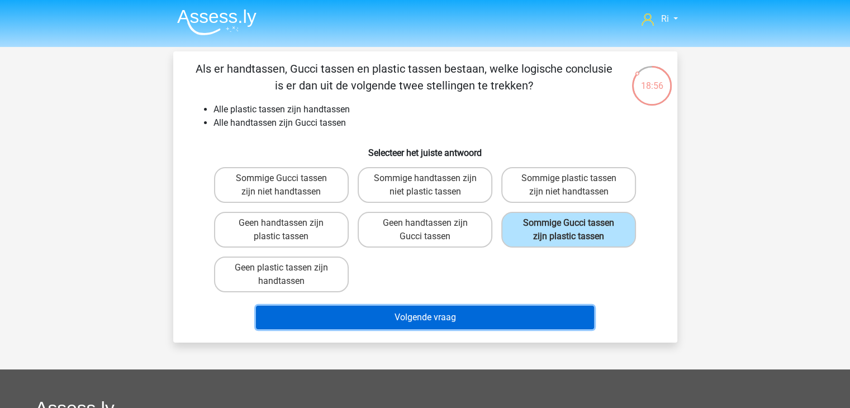
click at [465, 318] on button "Volgende vraag" at bounding box center [425, 317] width 338 height 23
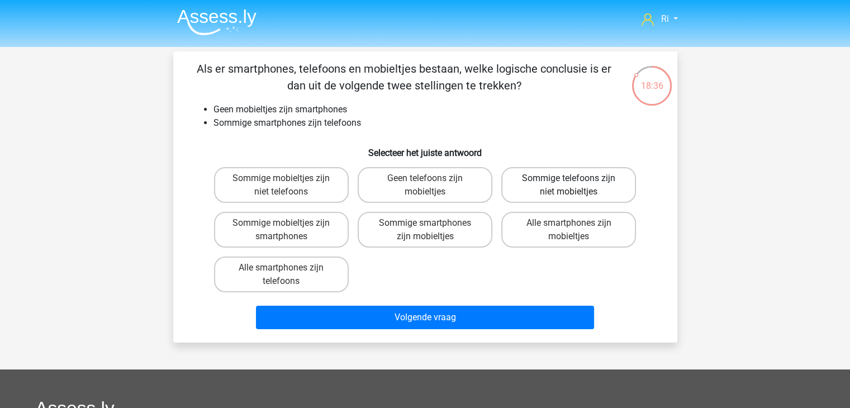
click at [537, 174] on label "Sommige telefoons zijn niet mobieltjes" at bounding box center [568, 185] width 135 height 36
click at [569, 178] on input "Sommige telefoons zijn niet mobieltjes" at bounding box center [572, 181] width 7 height 7
radio input "true"
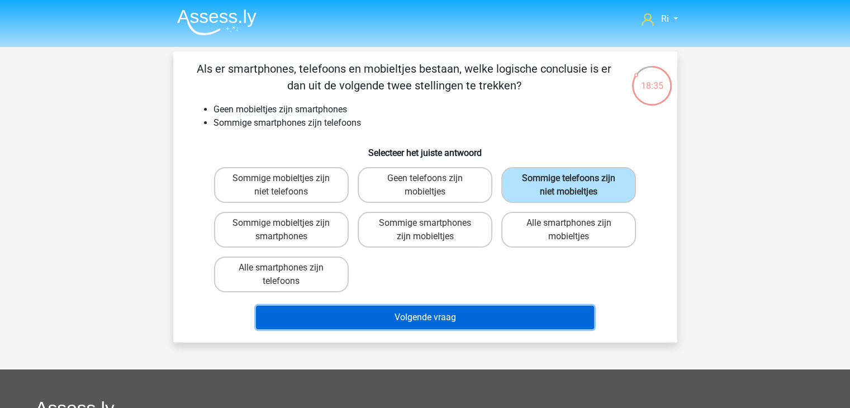
click at [460, 316] on button "Volgende vraag" at bounding box center [425, 317] width 338 height 23
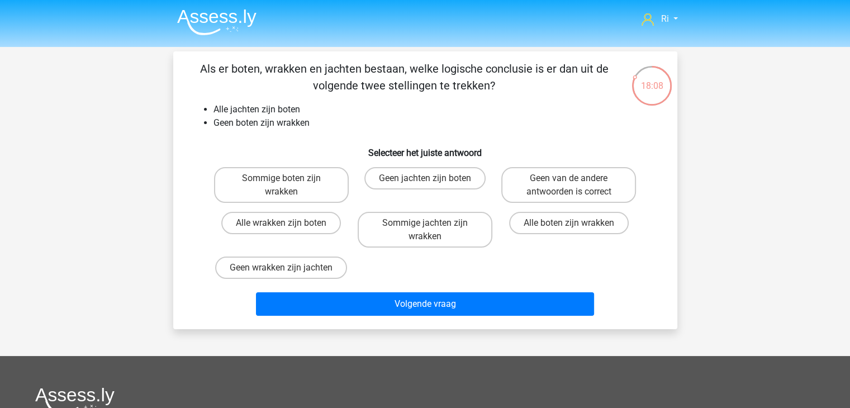
click at [281, 268] on input "Geen wrakken zijn jachten" at bounding box center [284, 271] width 7 height 7
radio input "true"
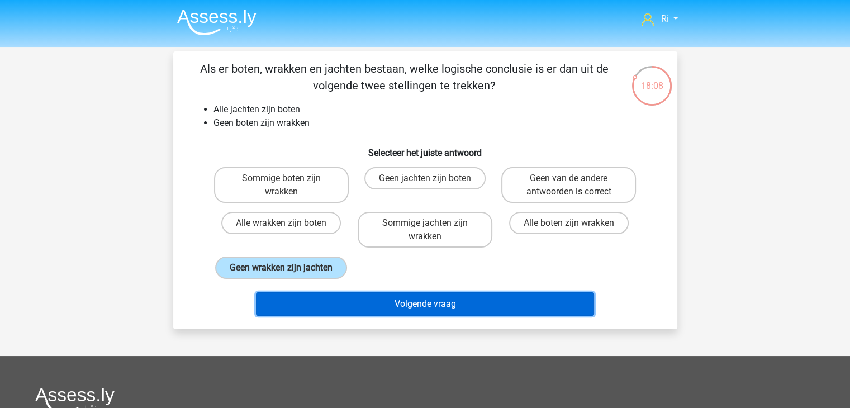
click at [382, 307] on button "Volgende vraag" at bounding box center [425, 303] width 338 height 23
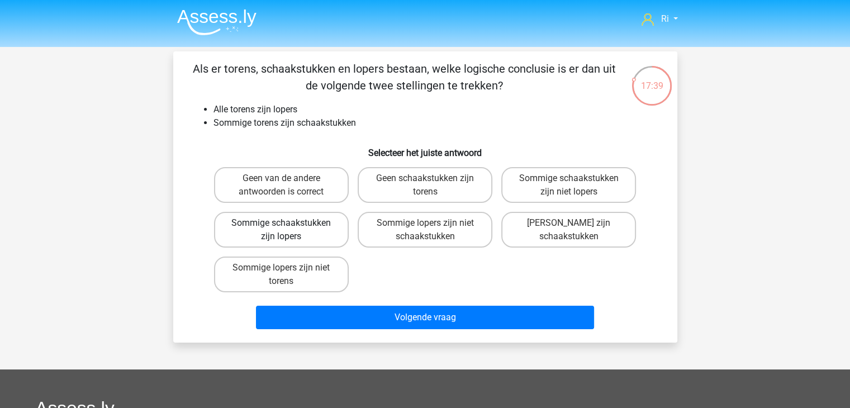
click at [299, 224] on label "Sommige schaakstukken zijn lopers" at bounding box center [281, 230] width 135 height 36
click at [288, 224] on input "Sommige schaakstukken zijn lopers" at bounding box center [284, 226] width 7 height 7
radio input "true"
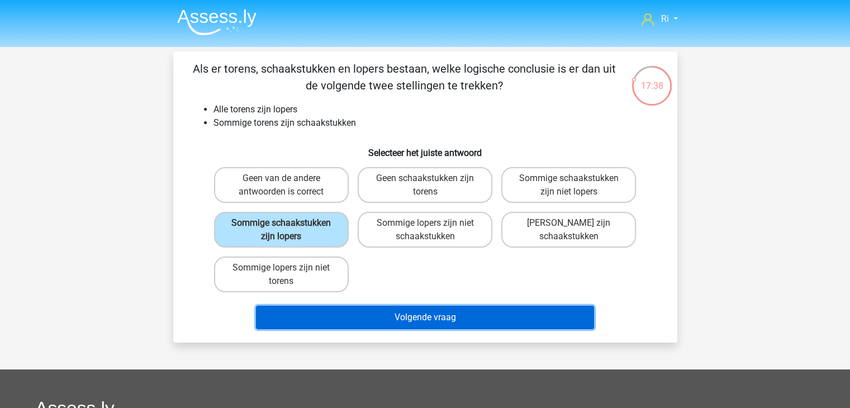
click at [378, 320] on button "Volgende vraag" at bounding box center [425, 317] width 338 height 23
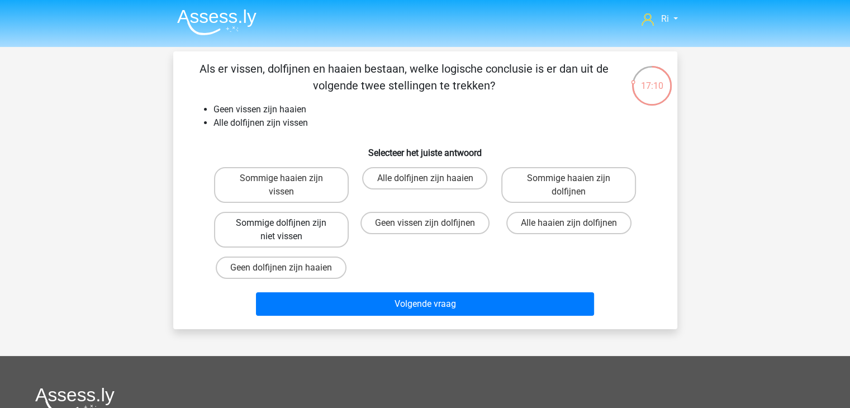
click at [293, 230] on label "Sommige dolfijnen zijn niet vissen" at bounding box center [281, 230] width 135 height 36
click at [288, 230] on input "Sommige dolfijnen zijn niet vissen" at bounding box center [284, 226] width 7 height 7
radio input "true"
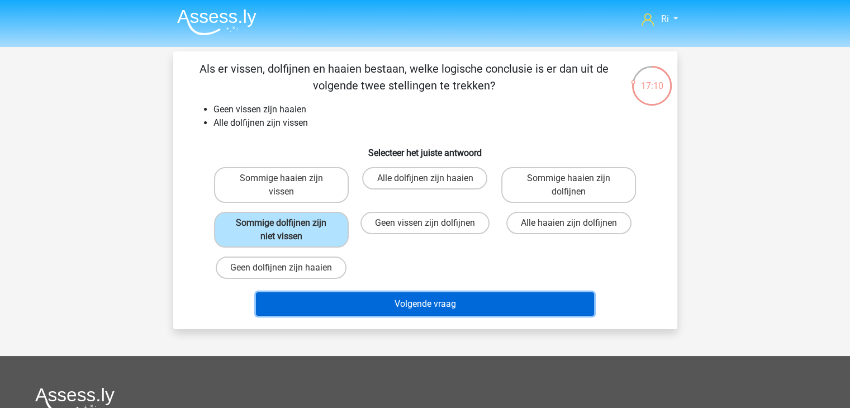
click at [387, 311] on button "Volgende vraag" at bounding box center [425, 303] width 338 height 23
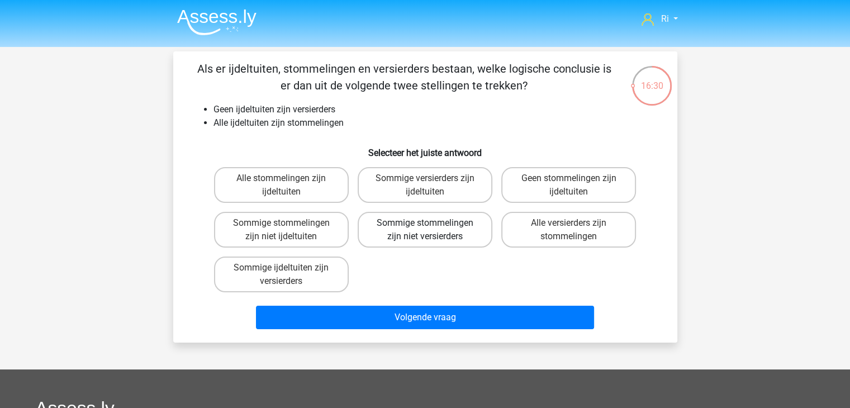
click at [429, 232] on label "Sommige stommelingen zijn niet versierders" at bounding box center [425, 230] width 135 height 36
click at [429, 230] on input "Sommige stommelingen zijn niet versierders" at bounding box center [428, 226] width 7 height 7
radio input "true"
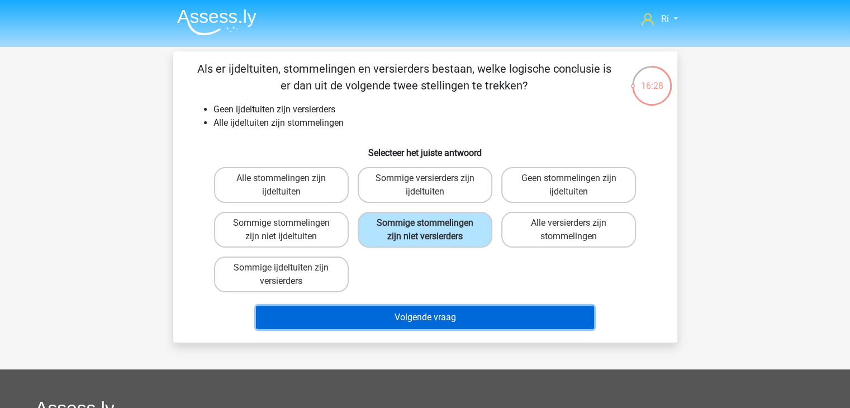
click at [420, 313] on button "Volgende vraag" at bounding box center [425, 317] width 338 height 23
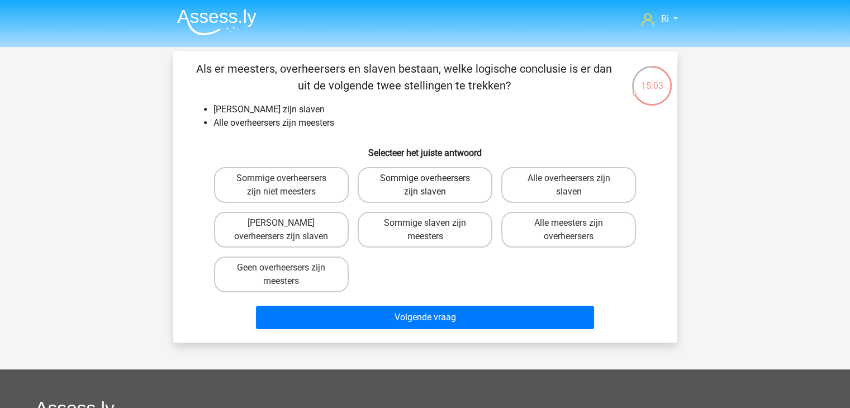
click at [418, 191] on label "Sommige overheersers zijn slaven" at bounding box center [425, 185] width 135 height 36
click at [425, 185] on input "Sommige overheersers zijn slaven" at bounding box center [428, 181] width 7 height 7
radio input "true"
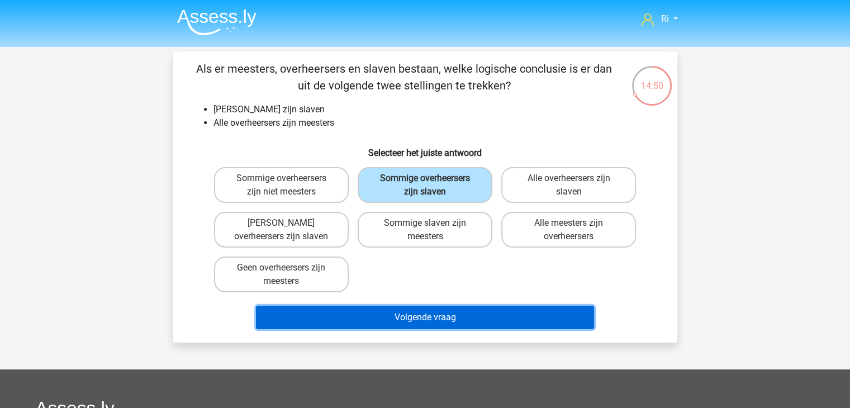
click at [433, 315] on button "Volgende vraag" at bounding box center [425, 317] width 338 height 23
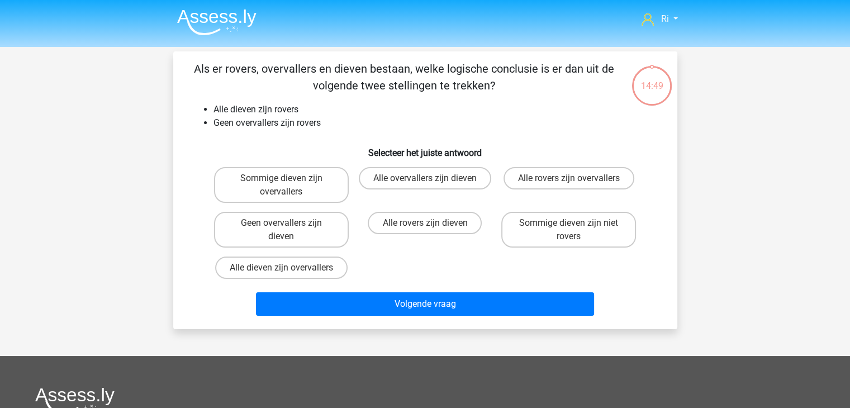
scroll to position [51, 0]
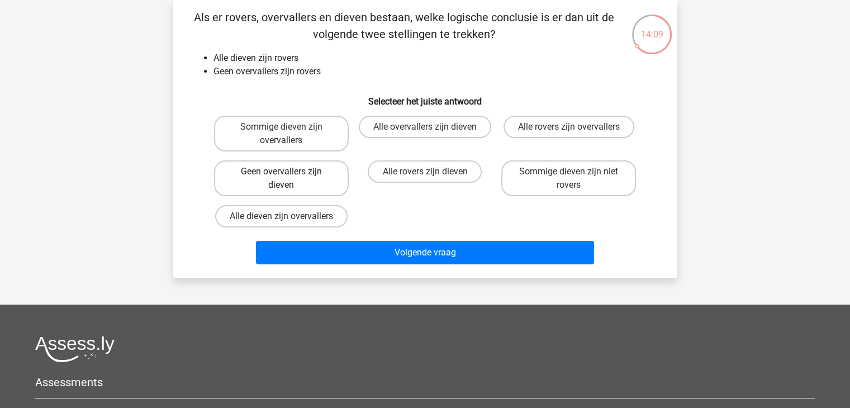
click at [301, 177] on label "Geen overvallers zijn dieven" at bounding box center [281, 178] width 135 height 36
click at [288, 177] on input "Geen overvallers zijn dieven" at bounding box center [284, 175] width 7 height 7
radio input "true"
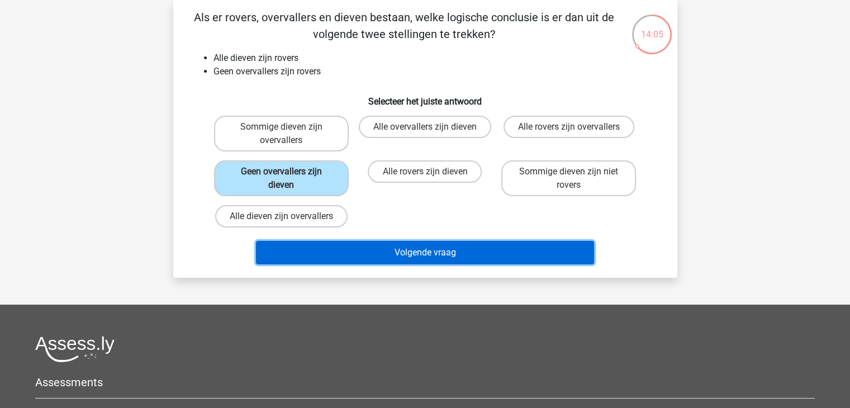
click at [384, 259] on button "Volgende vraag" at bounding box center [425, 252] width 338 height 23
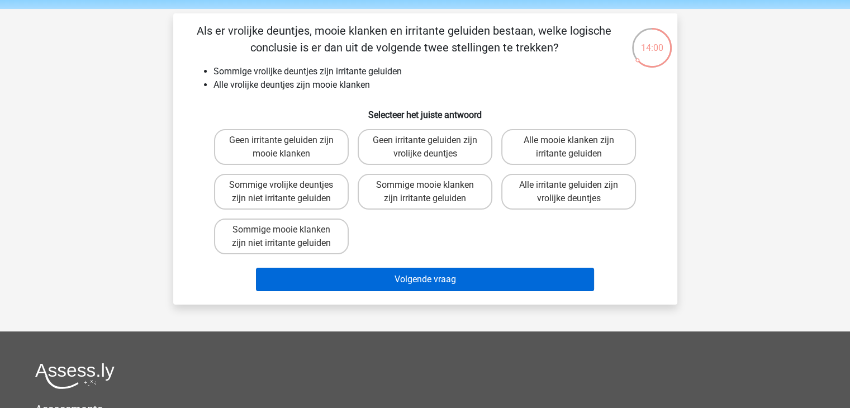
scroll to position [56, 0]
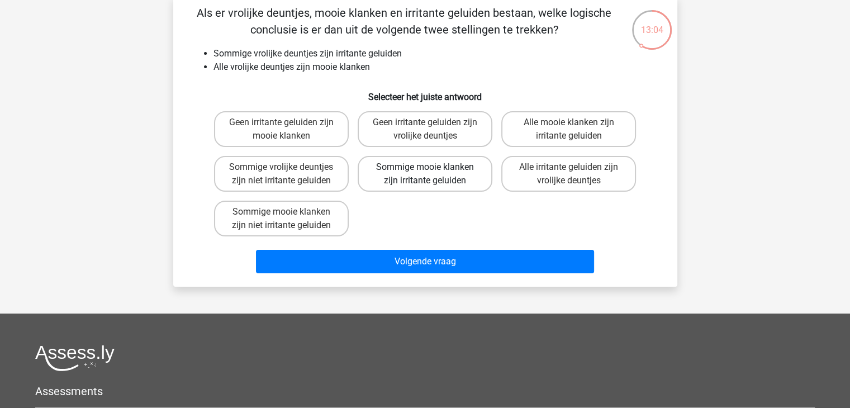
click at [412, 173] on label "Sommige mooie klanken zijn irritante geluiden" at bounding box center [425, 174] width 135 height 36
click at [425, 173] on input "Sommige mooie klanken zijn irritante geluiden" at bounding box center [428, 170] width 7 height 7
radio input "true"
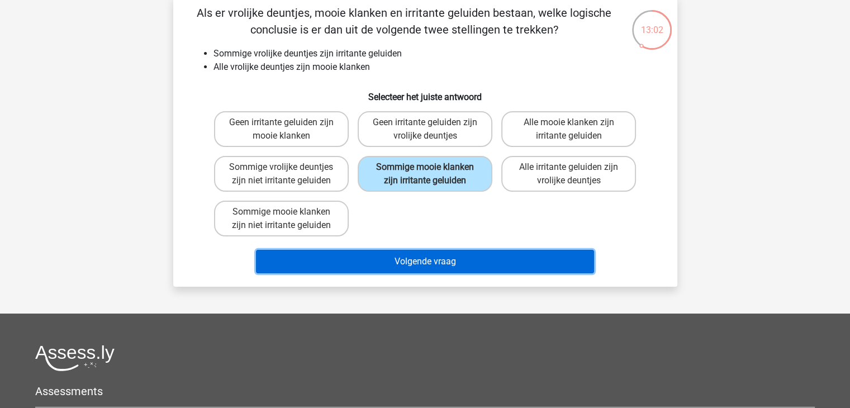
click at [399, 261] on button "Volgende vraag" at bounding box center [425, 261] width 338 height 23
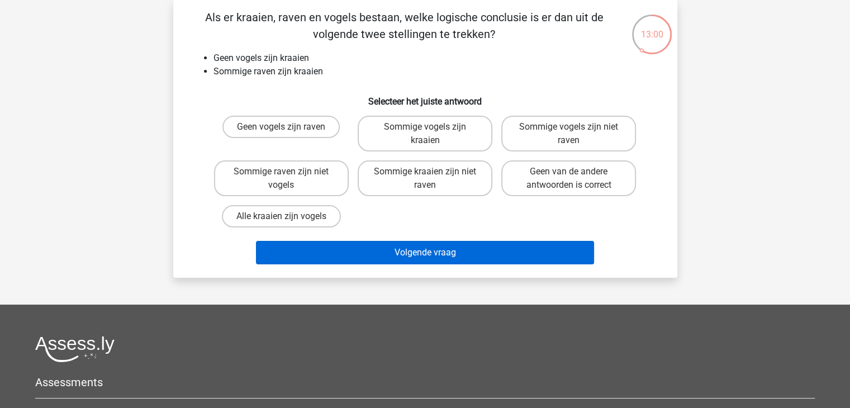
scroll to position [0, 0]
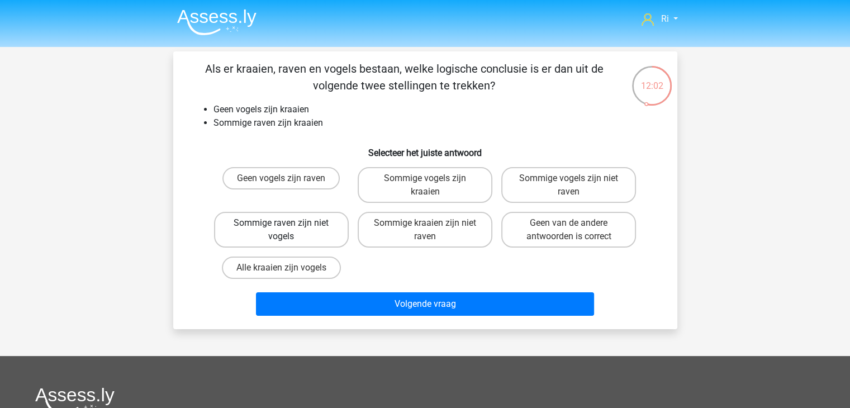
click at [299, 228] on label "Sommige raven zijn niet vogels" at bounding box center [281, 230] width 135 height 36
click at [288, 228] on input "Sommige raven zijn niet vogels" at bounding box center [284, 226] width 7 height 7
radio input "true"
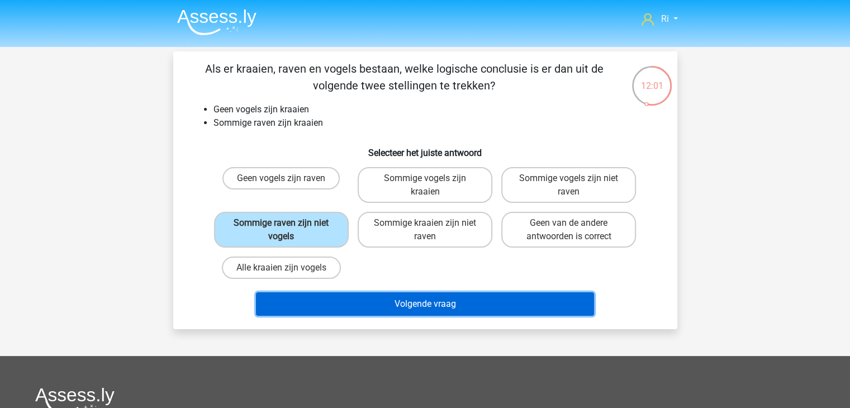
click at [398, 302] on button "Volgende vraag" at bounding box center [425, 303] width 338 height 23
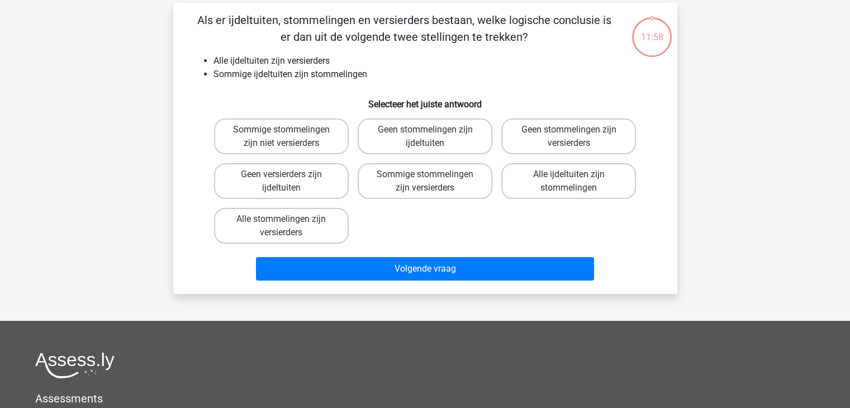
scroll to position [51, 0]
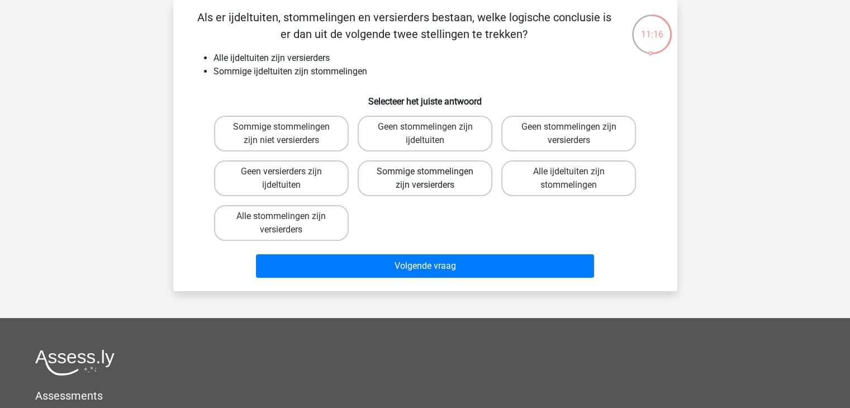
click at [441, 178] on label "Sommige stommelingen zijn versierders" at bounding box center [425, 178] width 135 height 36
click at [432, 178] on input "Sommige stommelingen zijn versierders" at bounding box center [428, 175] width 7 height 7
radio input "true"
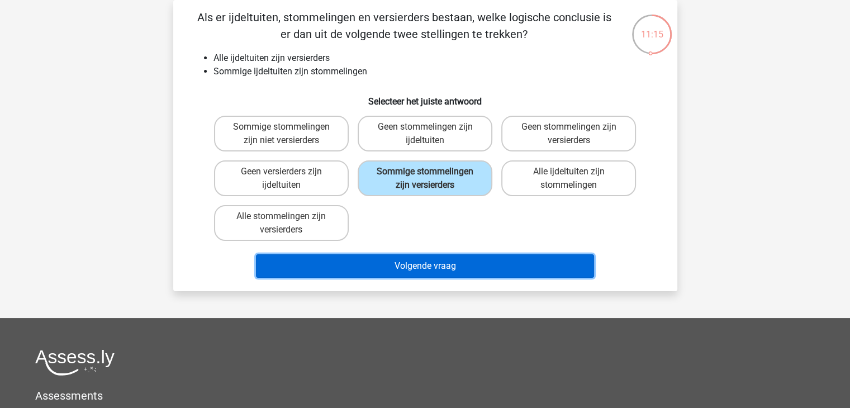
click at [429, 265] on button "Volgende vraag" at bounding box center [425, 265] width 338 height 23
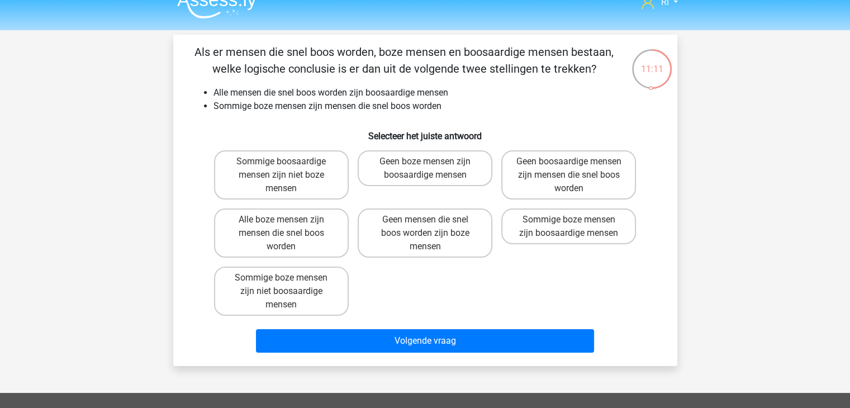
scroll to position [0, 0]
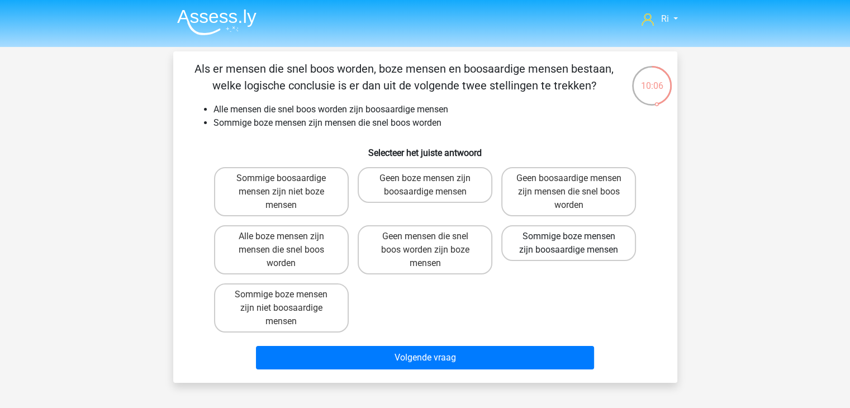
click at [543, 241] on label "Sommige boze mensen zijn boosaardige mensen" at bounding box center [568, 243] width 135 height 36
click at [569, 241] on input "Sommige boze mensen zijn boosaardige mensen" at bounding box center [572, 239] width 7 height 7
radio input "true"
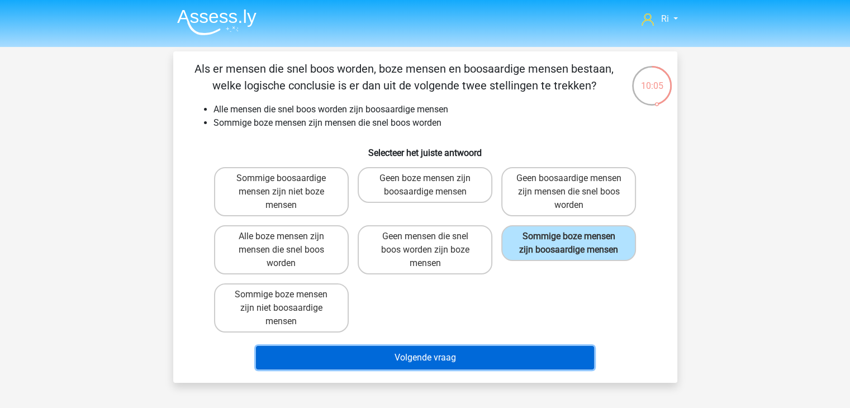
click at [401, 358] on button "Volgende vraag" at bounding box center [425, 357] width 338 height 23
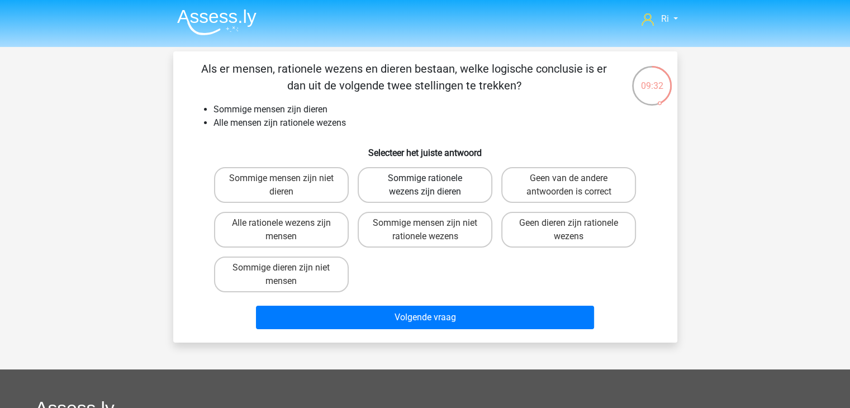
click at [422, 191] on label "Sommige rationele wezens zijn dieren" at bounding box center [425, 185] width 135 height 36
click at [425, 185] on input "Sommige rationele wezens zijn dieren" at bounding box center [428, 181] width 7 height 7
radio input "true"
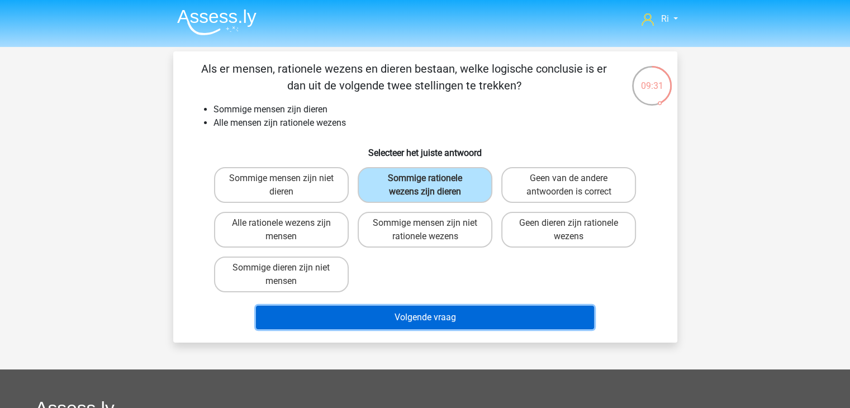
click at [418, 317] on button "Volgende vraag" at bounding box center [425, 317] width 338 height 23
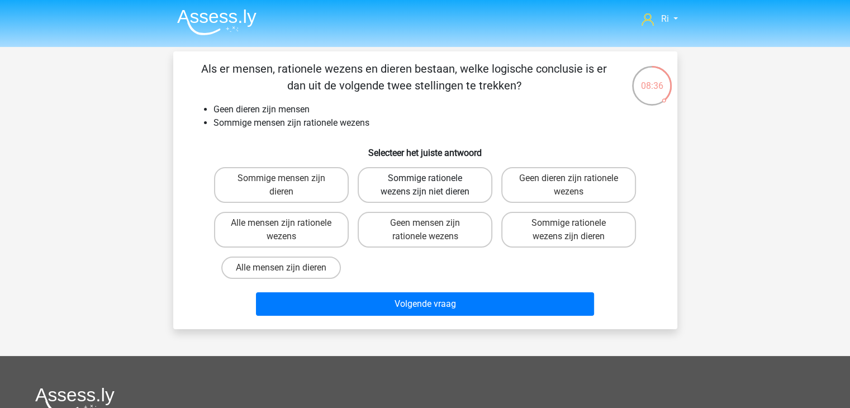
click at [421, 184] on label "Sommige rationele wezens zijn niet dieren" at bounding box center [425, 185] width 135 height 36
click at [425, 184] on input "Sommige rationele wezens zijn niet dieren" at bounding box center [428, 181] width 7 height 7
radio input "true"
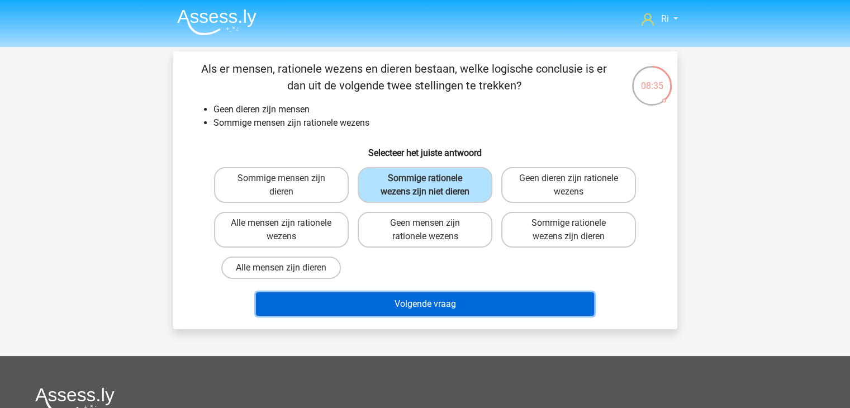
click at [402, 302] on button "Volgende vraag" at bounding box center [425, 303] width 338 height 23
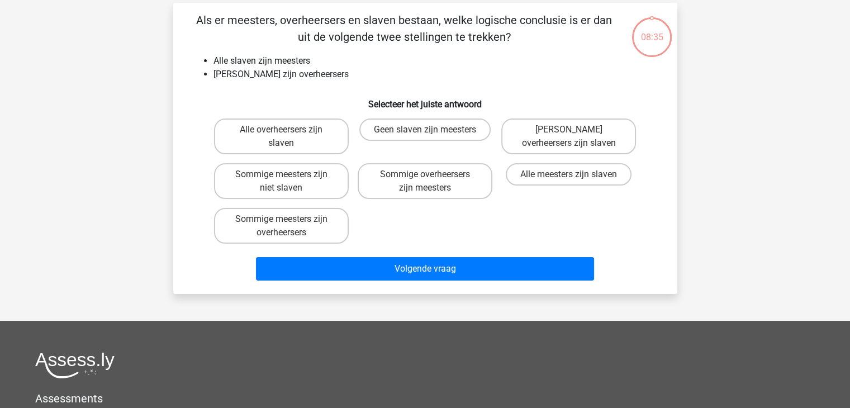
scroll to position [51, 0]
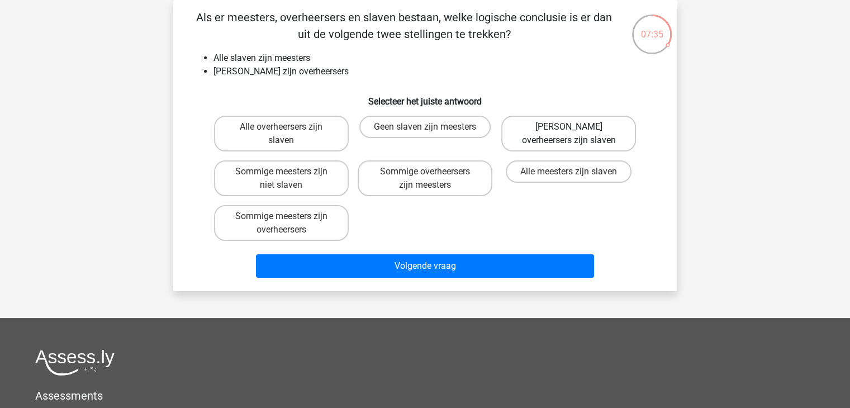
click at [559, 132] on label "Geen overheersers zijn slaven" at bounding box center [568, 134] width 135 height 36
click at [569, 132] on input "Geen overheersers zijn slaven" at bounding box center [572, 130] width 7 height 7
radio input "true"
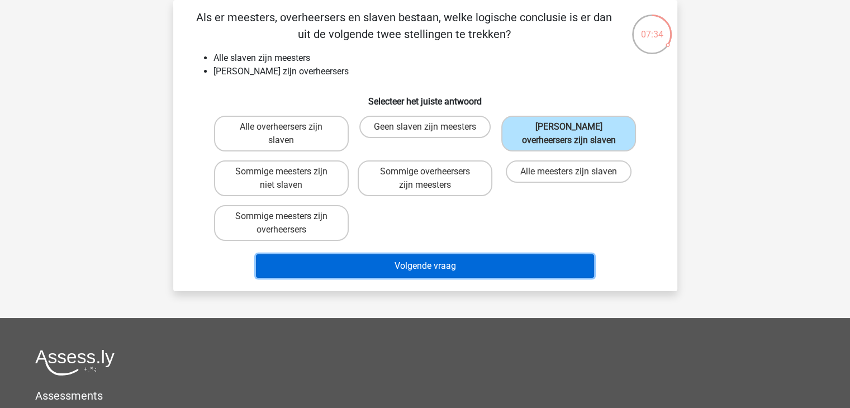
click at [414, 270] on button "Volgende vraag" at bounding box center [425, 265] width 338 height 23
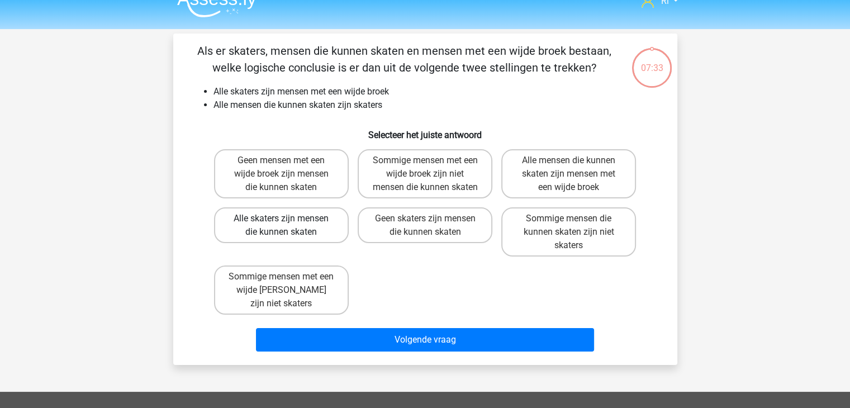
scroll to position [0, 0]
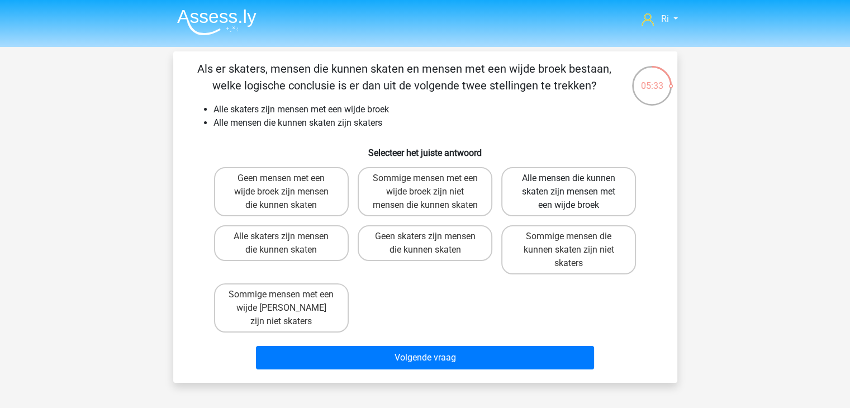
click at [575, 194] on label "Alle mensen die kunnen skaten zijn mensen met een wijde broek" at bounding box center [568, 191] width 135 height 49
click at [575, 185] on input "Alle mensen die kunnen skaten zijn mensen met een wijde broek" at bounding box center [572, 181] width 7 height 7
radio input "true"
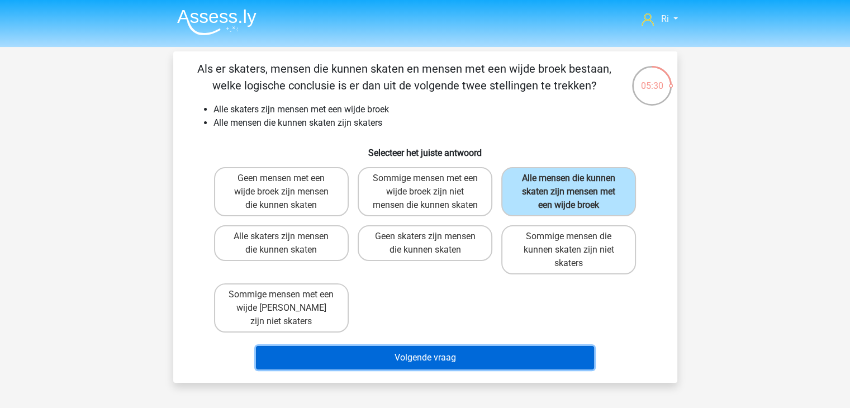
click at [429, 355] on button "Volgende vraag" at bounding box center [425, 357] width 338 height 23
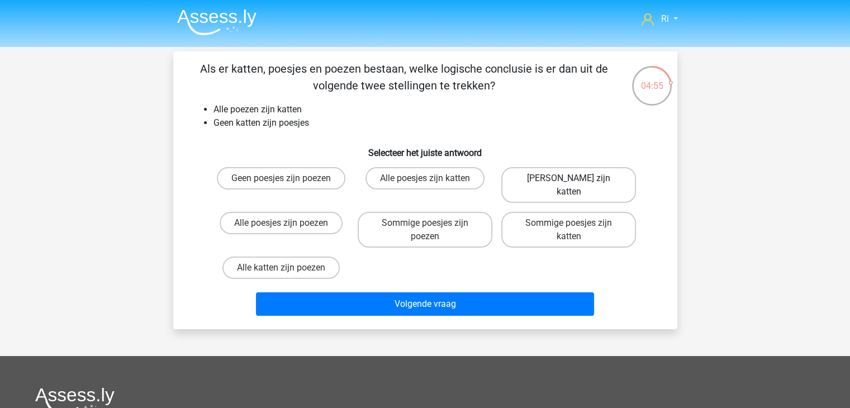
click at [553, 179] on label "Geen poezen zijn katten" at bounding box center [568, 185] width 135 height 36
click at [569, 179] on input "Geen poezen zijn katten" at bounding box center [572, 181] width 7 height 7
radio input "true"
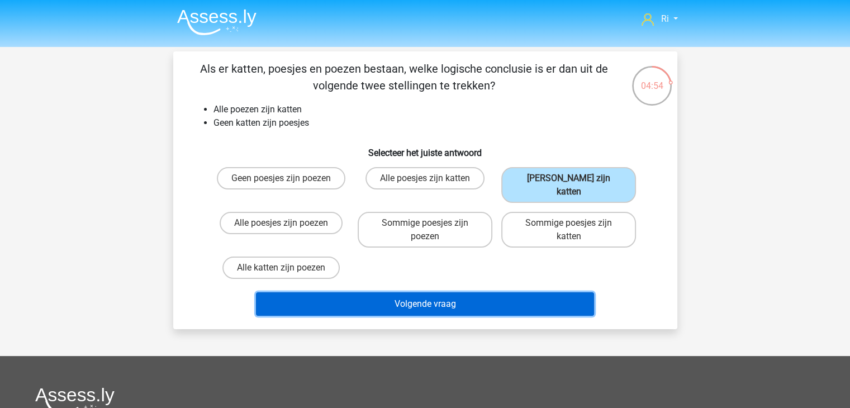
click at [448, 292] on button "Volgende vraag" at bounding box center [425, 303] width 338 height 23
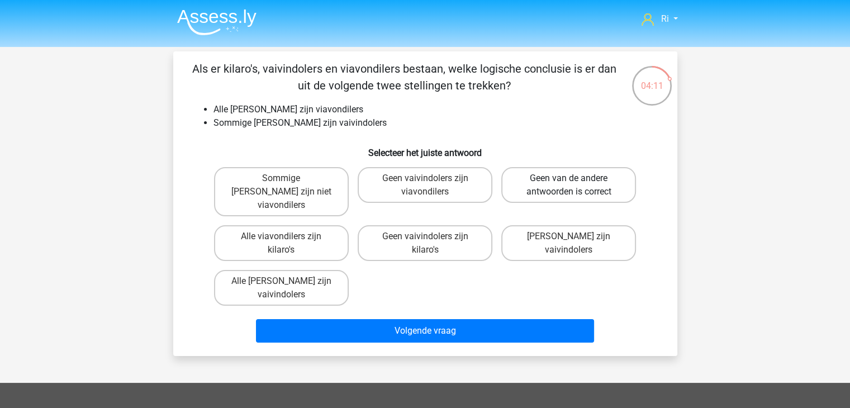
click at [541, 187] on label "Geen van de andere antwoorden is correct" at bounding box center [568, 185] width 135 height 36
click at [569, 185] on input "Geen van de andere antwoorden is correct" at bounding box center [572, 181] width 7 height 7
radio input "true"
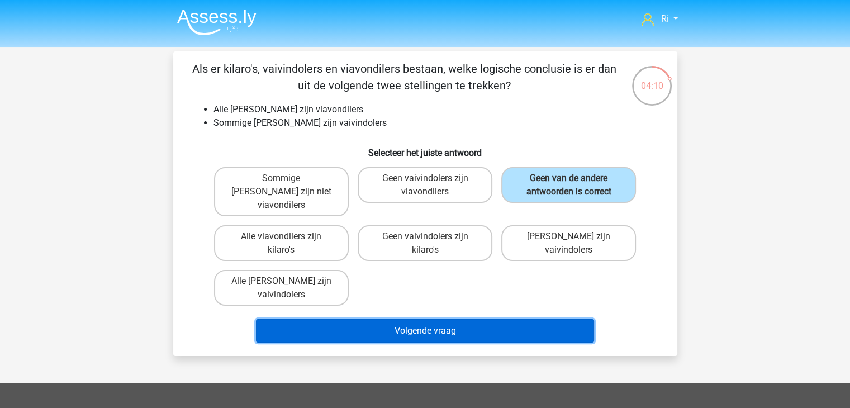
click at [421, 319] on button "Volgende vraag" at bounding box center [425, 330] width 338 height 23
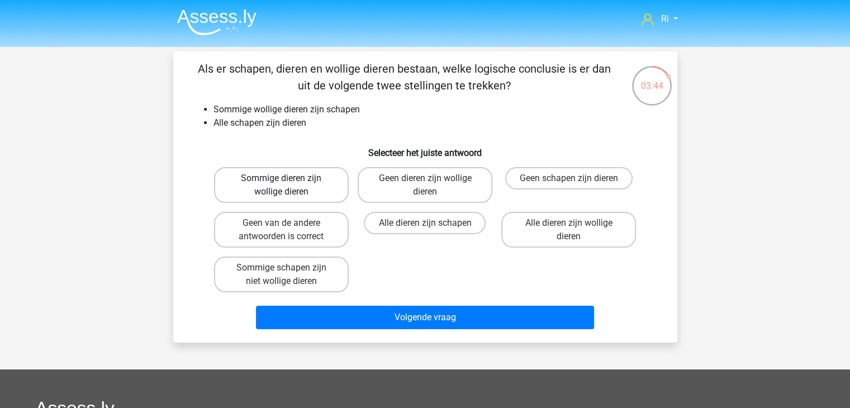
click at [280, 186] on label "Sommige dieren zijn wollige dieren" at bounding box center [281, 185] width 135 height 36
click at [281, 185] on input "Sommige dieren zijn wollige dieren" at bounding box center [284, 181] width 7 height 7
radio input "true"
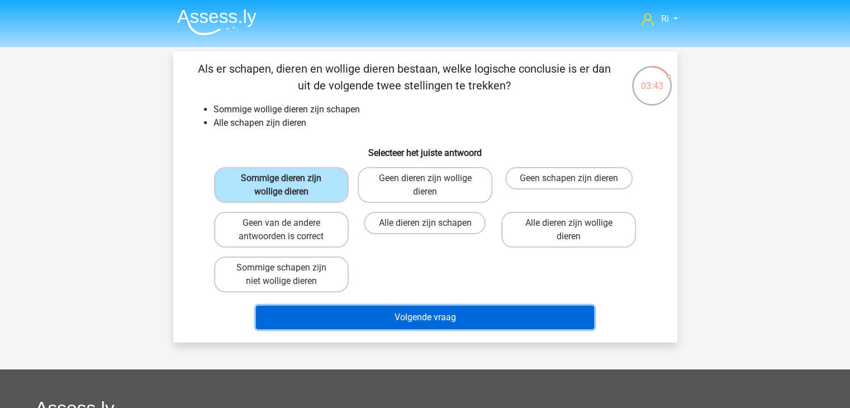
click at [406, 316] on button "Volgende vraag" at bounding box center [425, 317] width 338 height 23
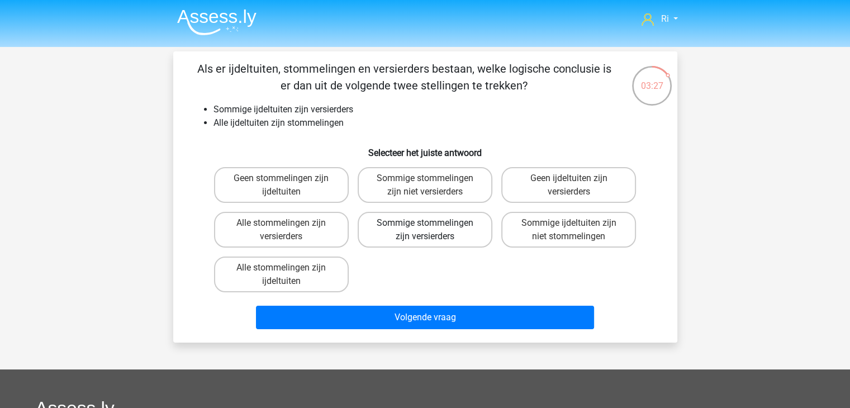
click at [436, 230] on label "Sommige stommelingen zijn versierders" at bounding box center [425, 230] width 135 height 36
click at [432, 230] on input "Sommige stommelingen zijn versierders" at bounding box center [428, 226] width 7 height 7
radio input "true"
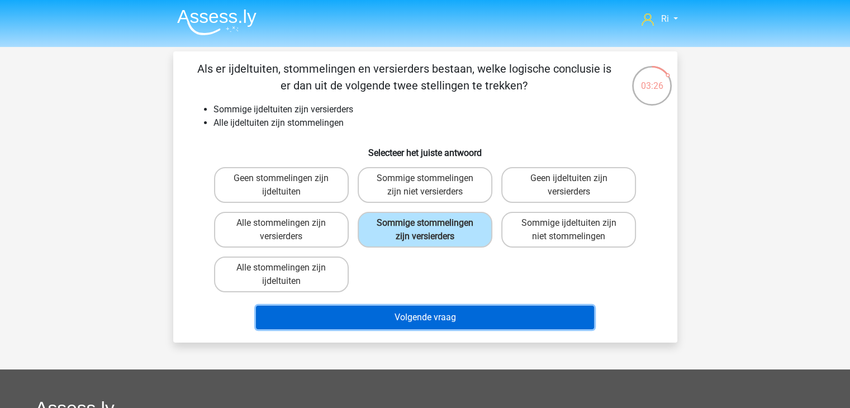
click at [409, 318] on button "Volgende vraag" at bounding box center [425, 317] width 338 height 23
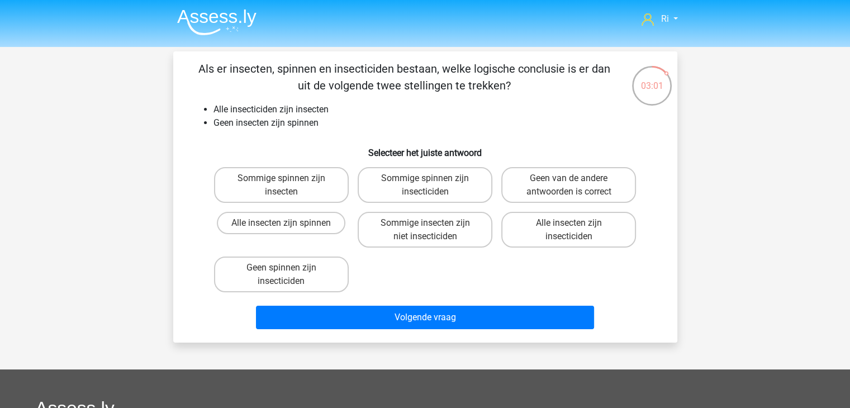
drag, startPoint x: 265, startPoint y: 272, endPoint x: 314, endPoint y: 301, distance: 56.6
click at [266, 272] on label "Geen spinnen zijn insecticiden" at bounding box center [281, 274] width 135 height 36
click at [281, 272] on input "Geen spinnen zijn insecticiden" at bounding box center [284, 271] width 7 height 7
radio input "true"
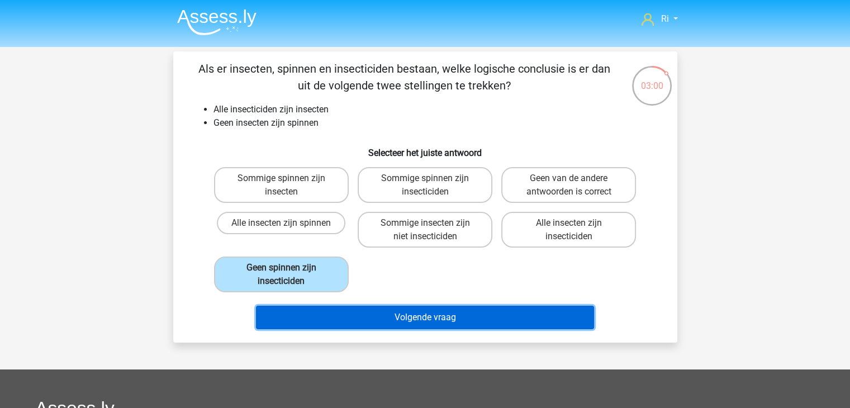
click at [382, 323] on button "Volgende vraag" at bounding box center [425, 317] width 338 height 23
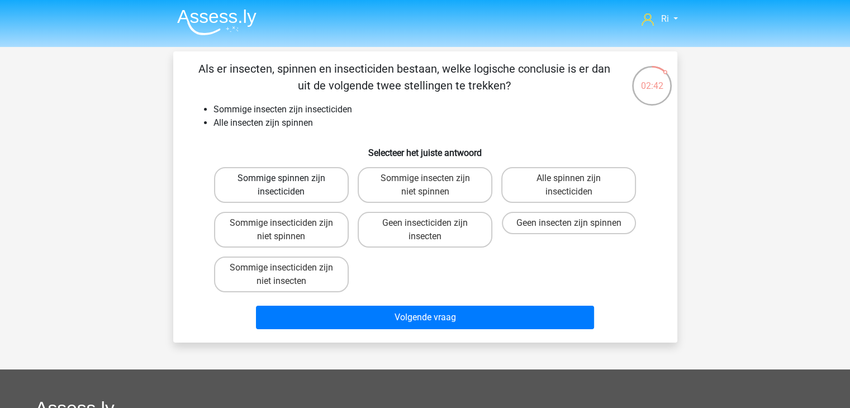
click at [252, 191] on label "Sommige spinnen zijn insecticiden" at bounding box center [281, 185] width 135 height 36
click at [281, 185] on input "Sommige spinnen zijn insecticiden" at bounding box center [284, 181] width 7 height 7
radio input "true"
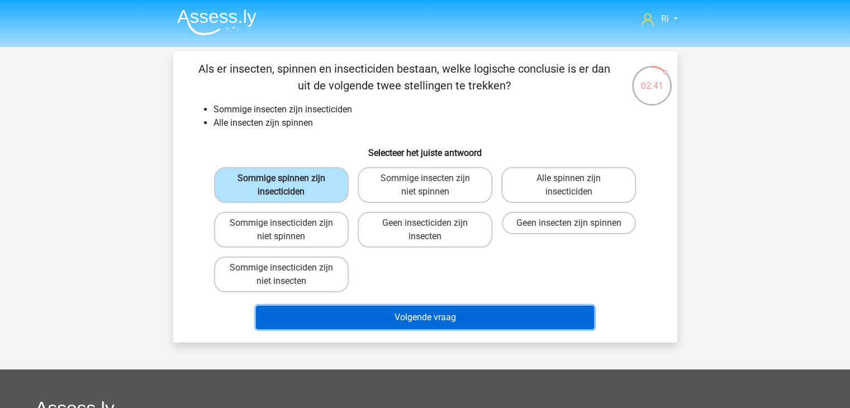
click at [395, 313] on button "Volgende vraag" at bounding box center [425, 317] width 338 height 23
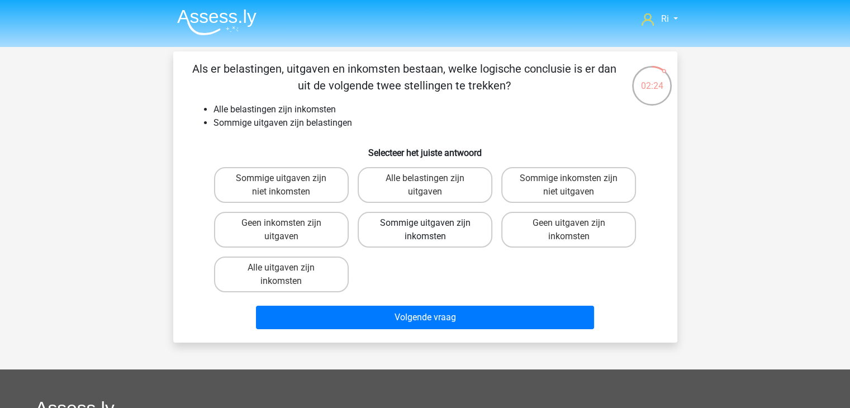
click at [411, 226] on label "Sommige uitgaven zijn inkomsten" at bounding box center [425, 230] width 135 height 36
click at [425, 226] on input "Sommige uitgaven zijn inkomsten" at bounding box center [428, 226] width 7 height 7
radio input "true"
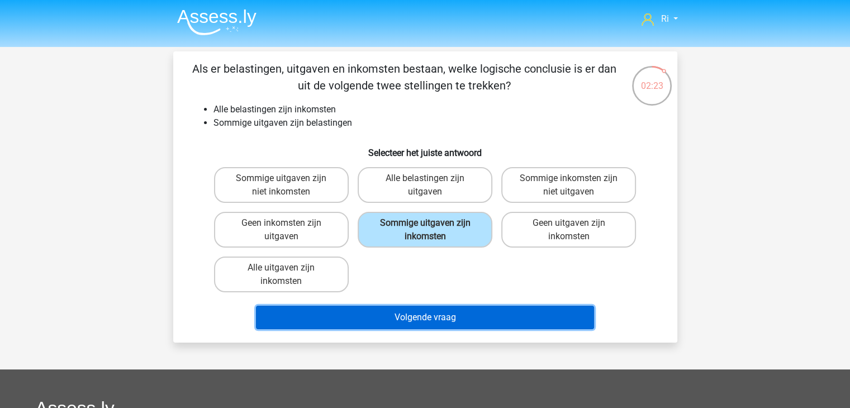
click at [411, 315] on button "Volgende vraag" at bounding box center [425, 317] width 338 height 23
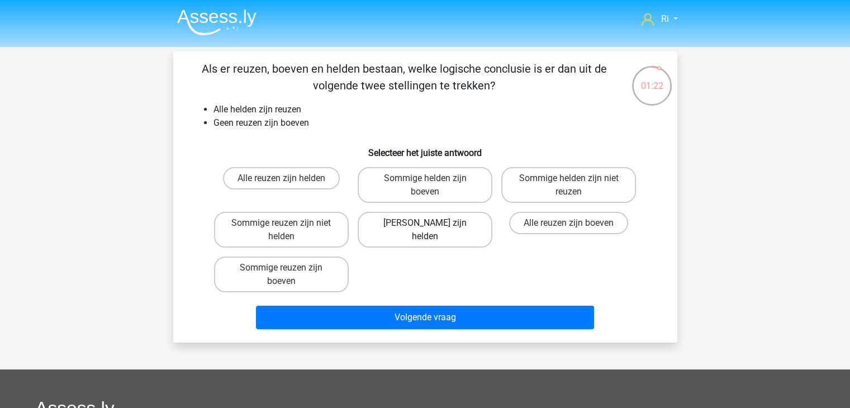
click at [420, 222] on label "Geen boeven zijn helden" at bounding box center [425, 230] width 135 height 36
click at [425, 223] on input "Geen boeven zijn helden" at bounding box center [428, 226] width 7 height 7
radio input "true"
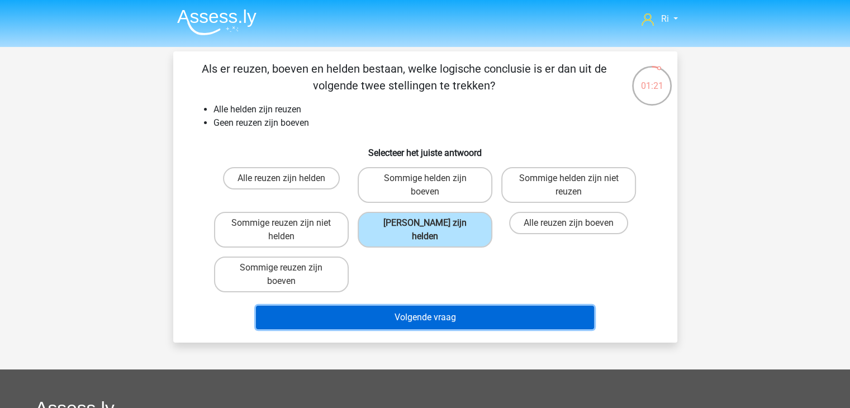
click at [415, 313] on button "Volgende vraag" at bounding box center [425, 317] width 338 height 23
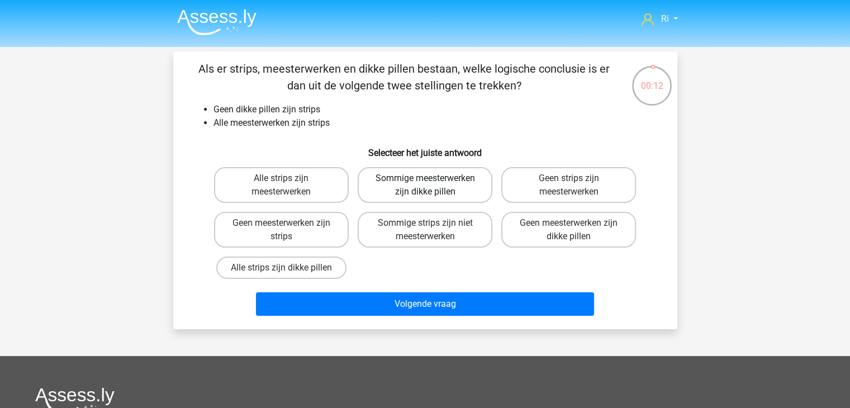
click at [416, 184] on label "Sommige meesterwerken zijn dikke pillen" at bounding box center [425, 185] width 135 height 36
click at [425, 184] on input "Sommige meesterwerken zijn dikke pillen" at bounding box center [428, 181] width 7 height 7
radio input "true"
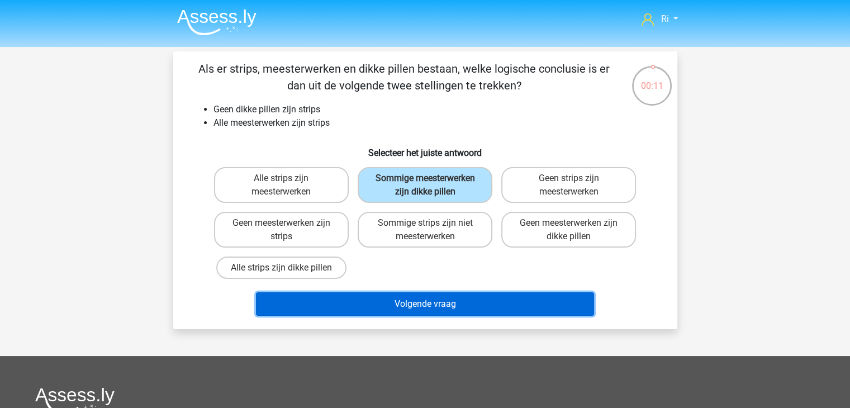
click at [417, 301] on button "Volgende vraag" at bounding box center [425, 303] width 338 height 23
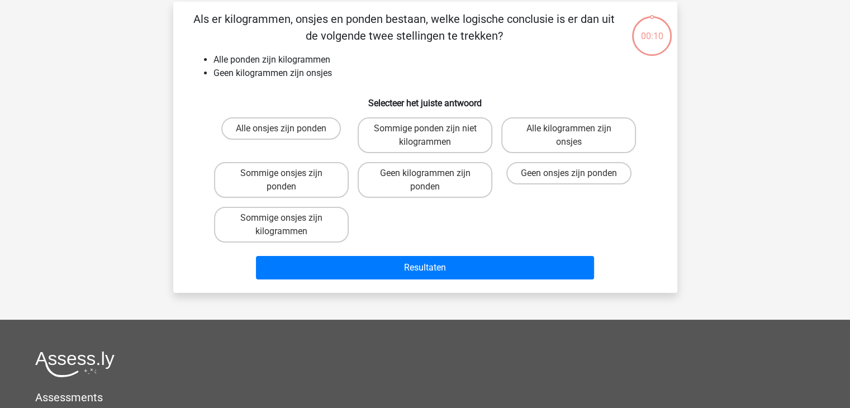
scroll to position [51, 0]
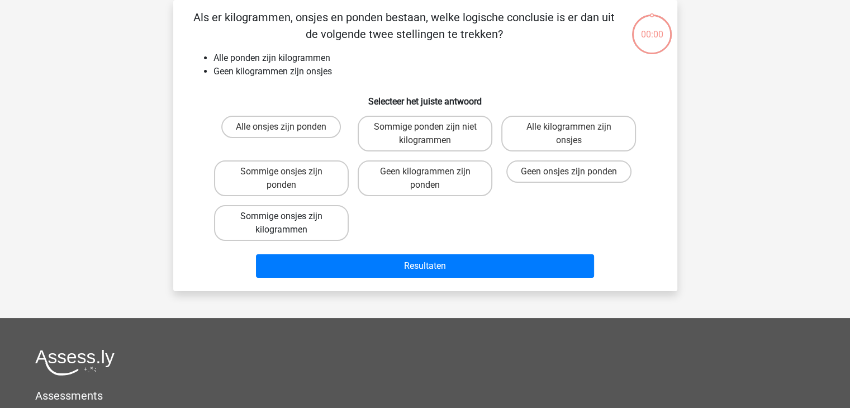
scroll to position [51, 0]
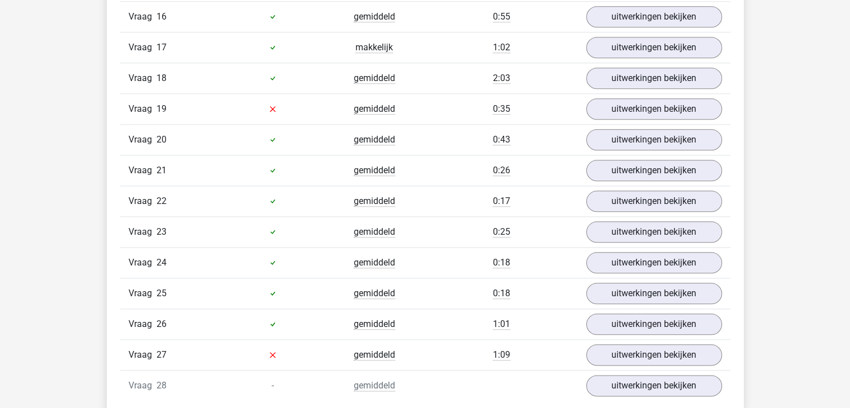
scroll to position [1341, 0]
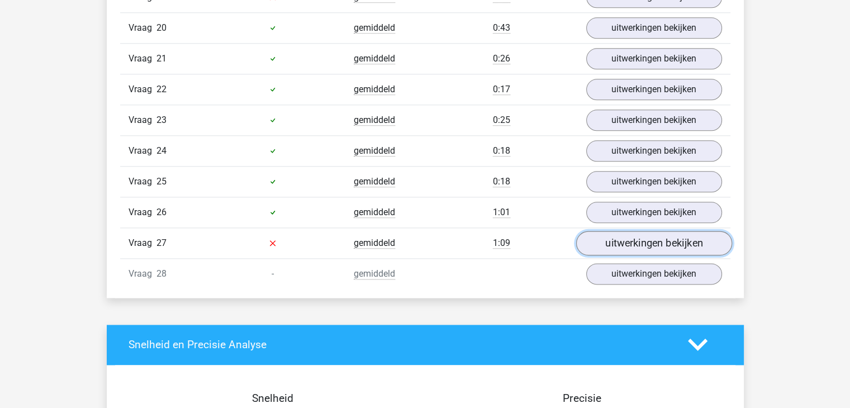
click at [624, 231] on link "uitwerkingen bekijken" at bounding box center [653, 243] width 156 height 25
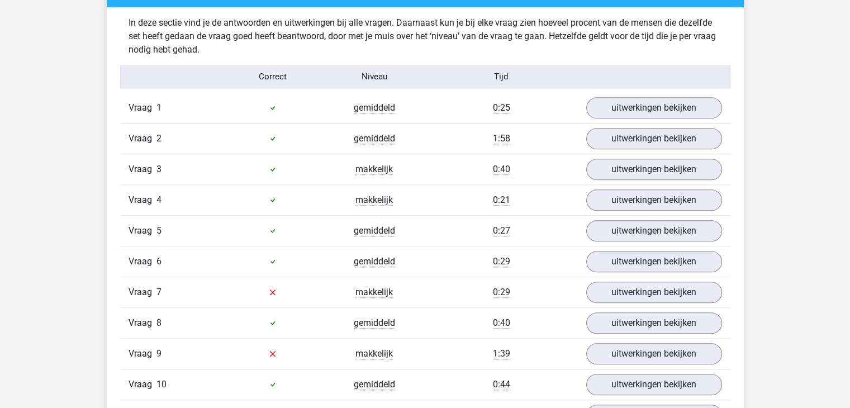
scroll to position [670, 0]
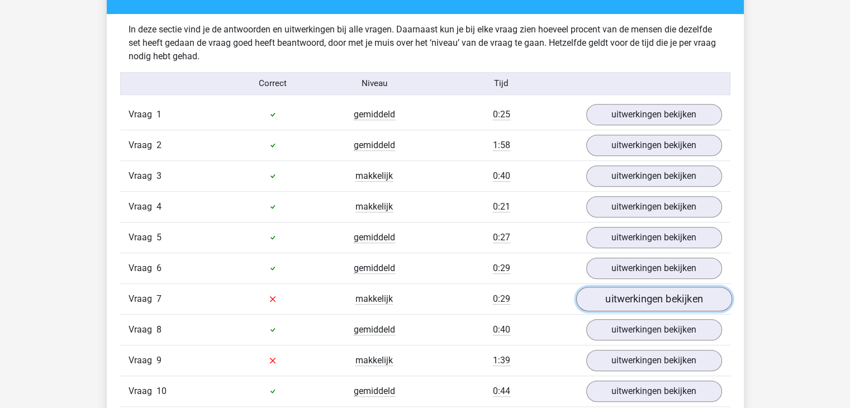
click at [679, 300] on link "uitwerkingen bekijken" at bounding box center [653, 299] width 156 height 25
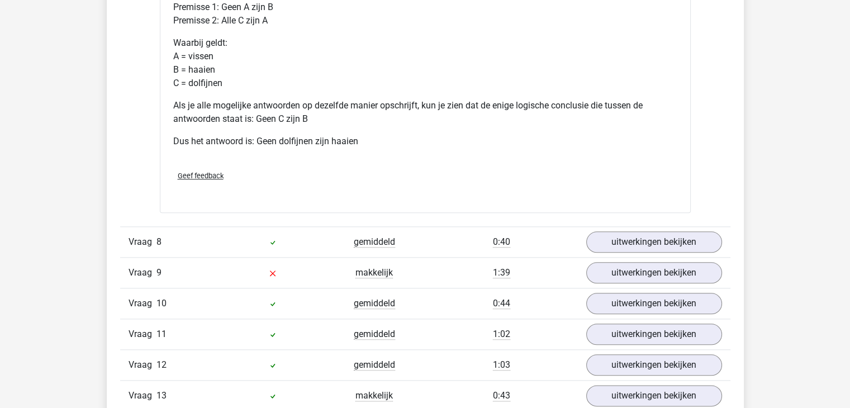
scroll to position [1285, 0]
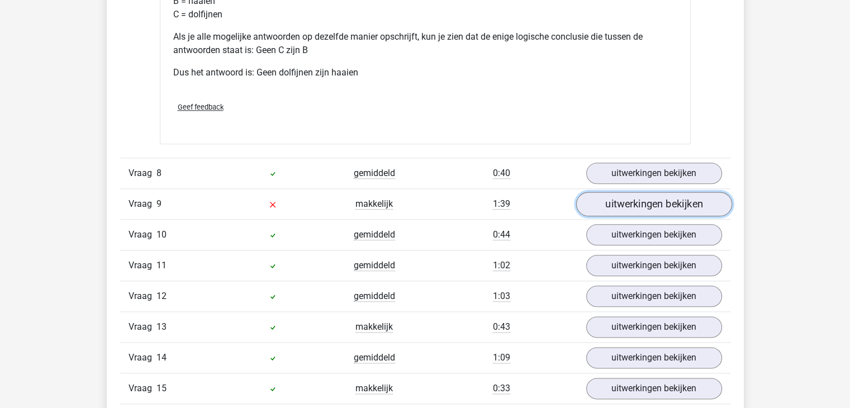
click at [650, 202] on link "uitwerkingen bekijken" at bounding box center [653, 204] width 156 height 25
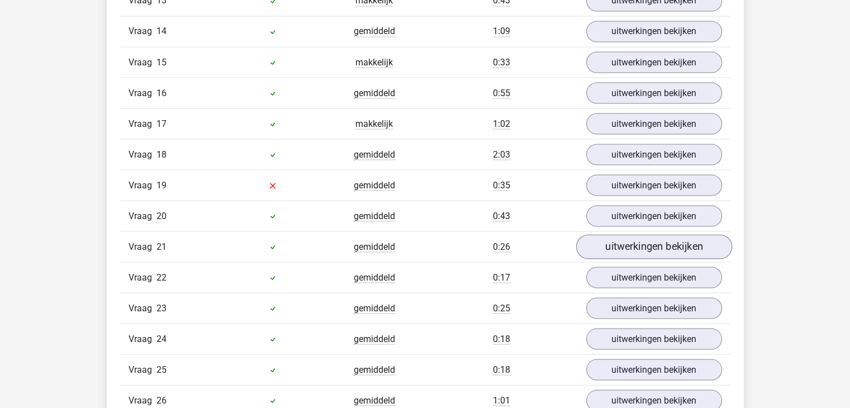
scroll to position [2067, 0]
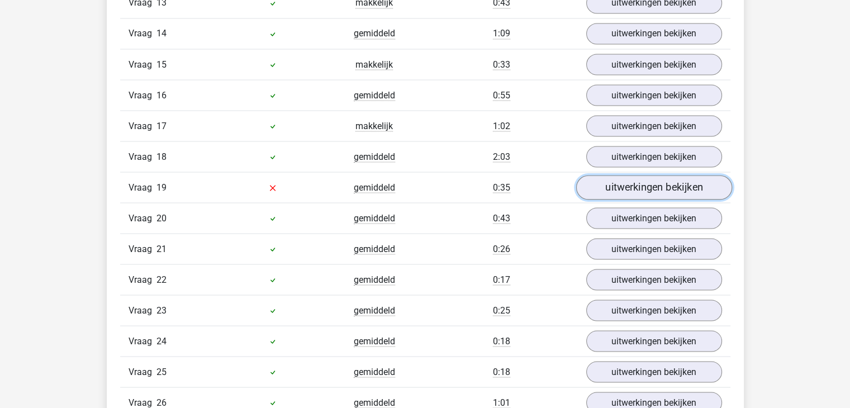
click at [648, 177] on link "uitwerkingen bekijken" at bounding box center [653, 187] width 156 height 25
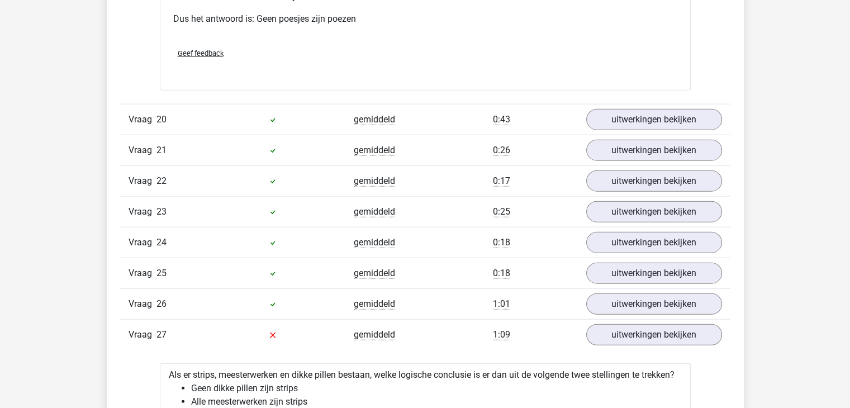
scroll to position [2626, 0]
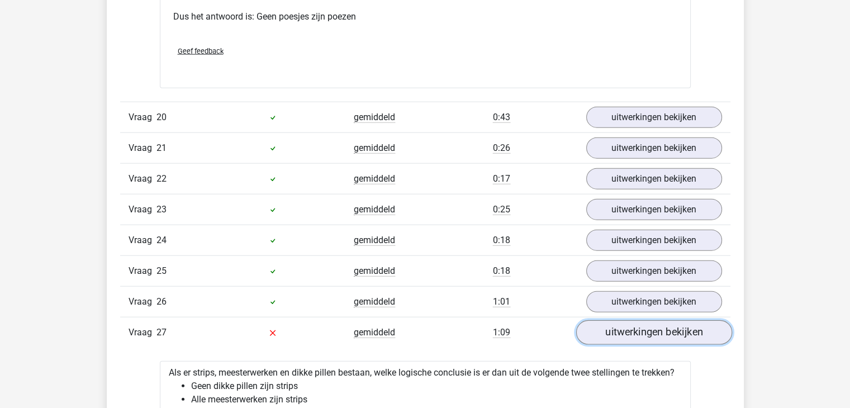
click at [644, 328] on link "uitwerkingen bekijken" at bounding box center [653, 332] width 156 height 25
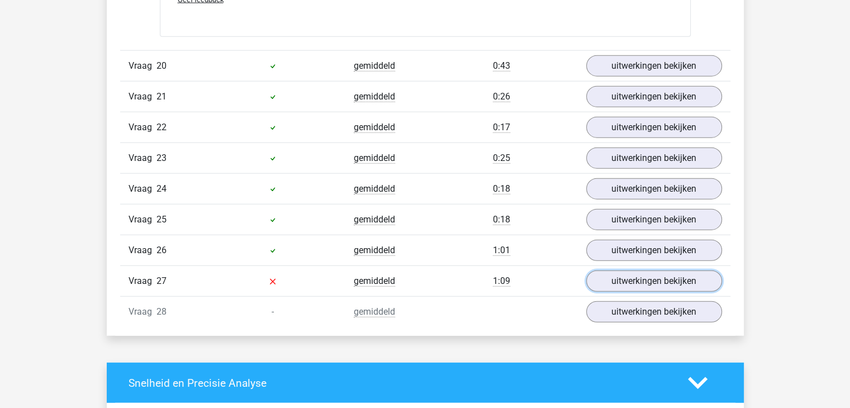
scroll to position [2737, 0]
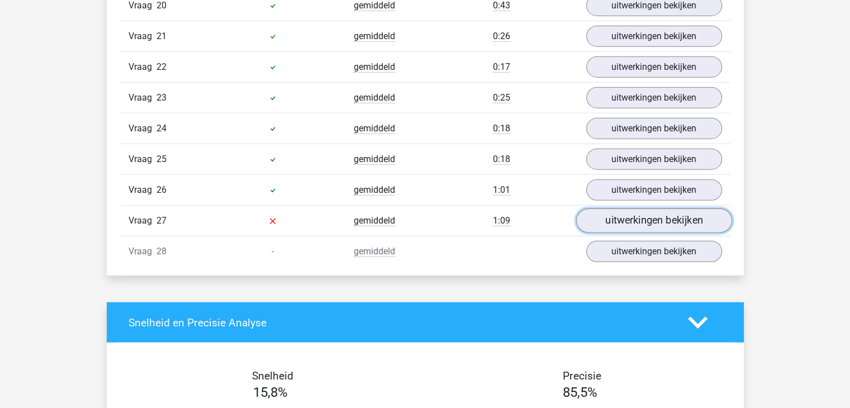
click at [631, 211] on link "uitwerkingen bekijken" at bounding box center [653, 220] width 156 height 25
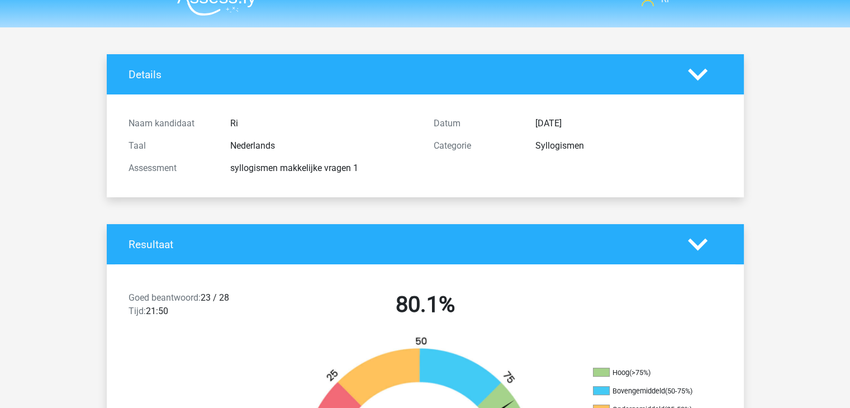
scroll to position [0, 0]
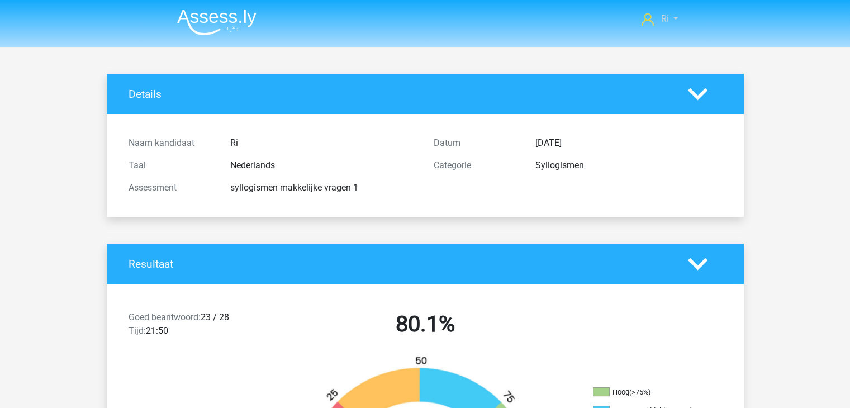
click at [668, 16] on link "Ri" at bounding box center [659, 18] width 45 height 13
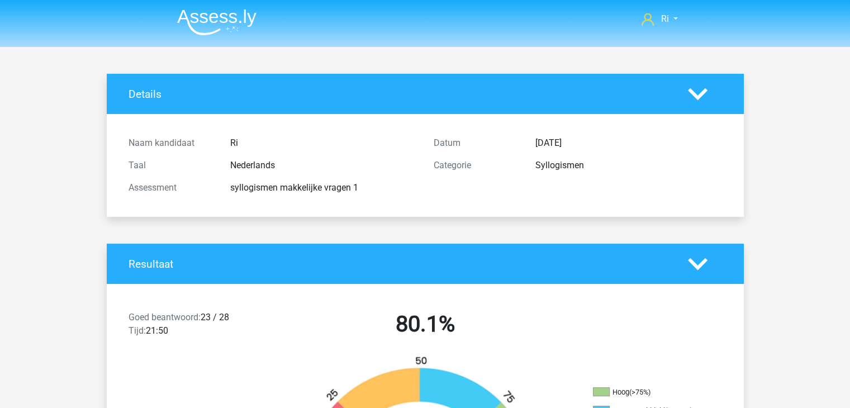
click at [137, 96] on h4 "Details" at bounding box center [399, 94] width 542 height 13
drag, startPoint x: 139, startPoint y: 32, endPoint x: 225, endPoint y: 23, distance: 85.9
click at [142, 31] on header "Ri richard.rother@home.nl" at bounding box center [425, 23] width 850 height 47
click at [233, 16] on img at bounding box center [216, 22] width 79 height 26
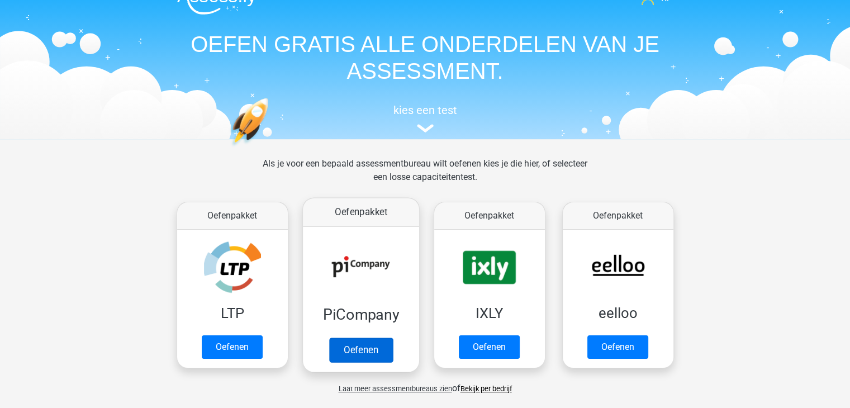
scroll to position [168, 0]
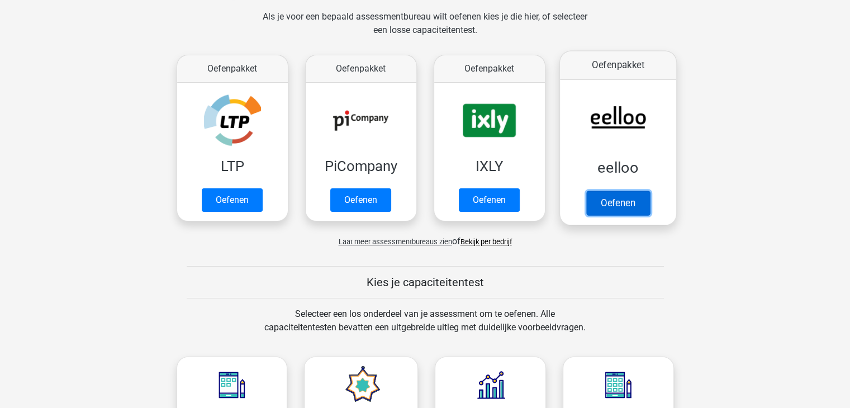
click at [611, 203] on link "Oefenen" at bounding box center [617, 203] width 64 height 25
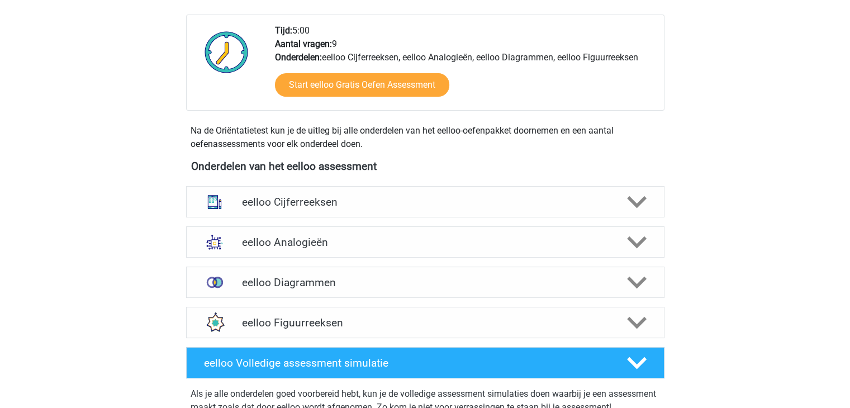
scroll to position [279, 0]
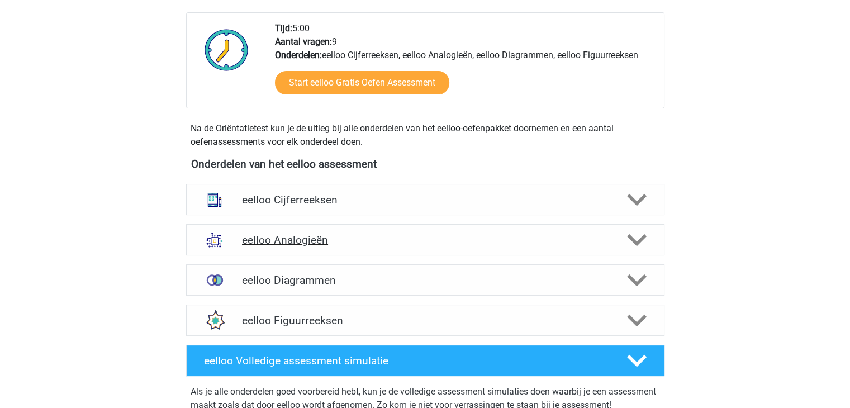
click at [296, 240] on h4 "eelloo Analogieën" at bounding box center [425, 240] width 366 height 13
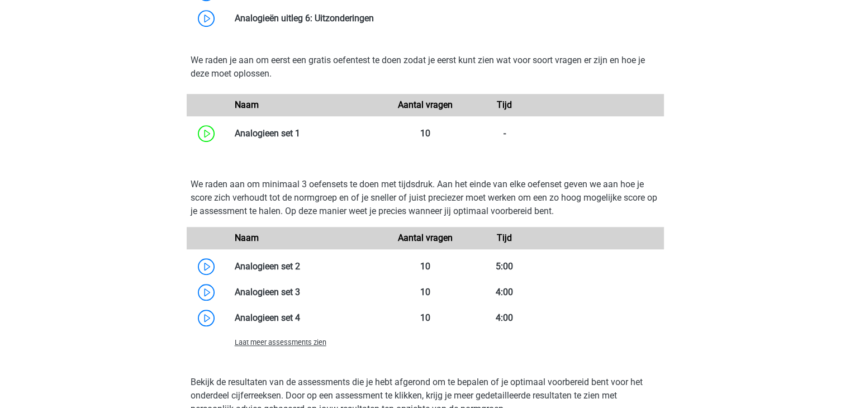
scroll to position [838, 0]
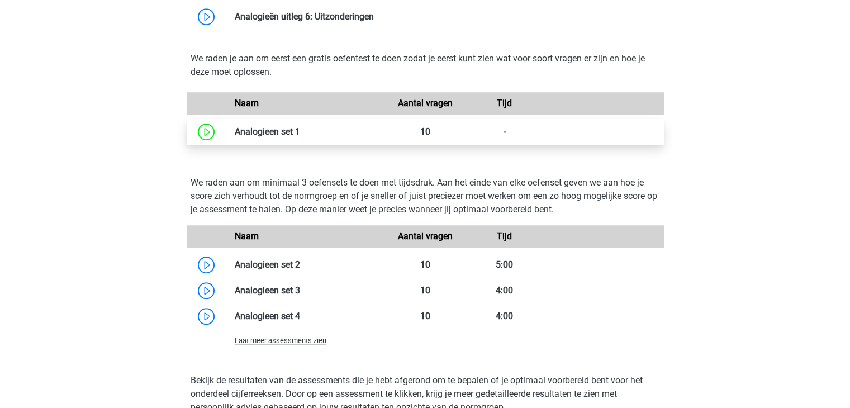
click at [300, 130] on link at bounding box center [300, 131] width 0 height 11
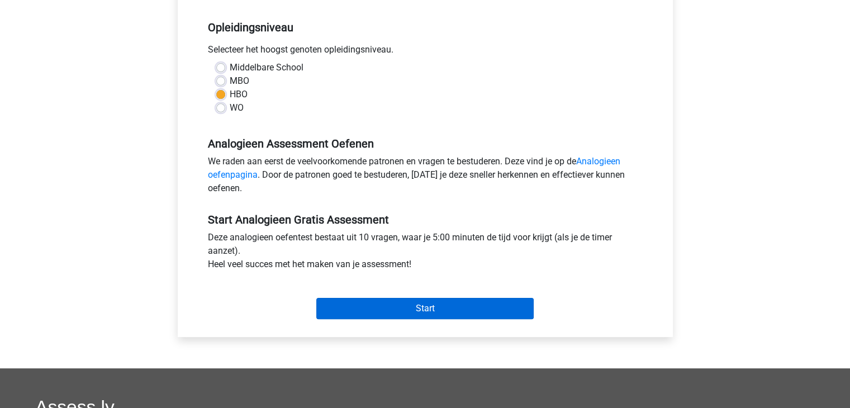
scroll to position [279, 0]
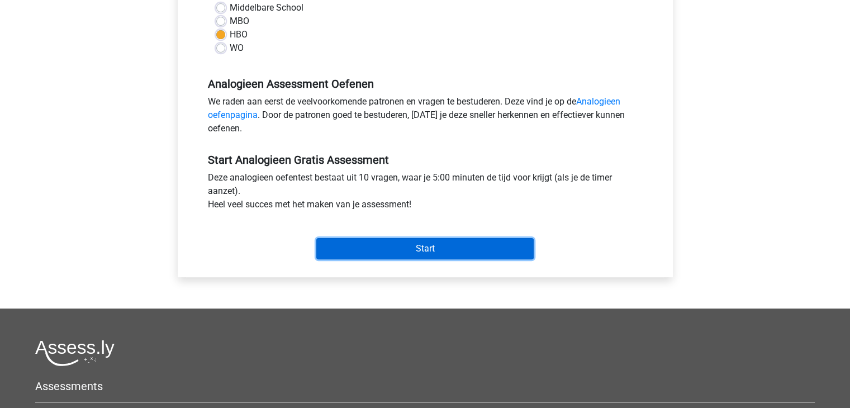
click at [392, 244] on input "Start" at bounding box center [424, 248] width 217 height 21
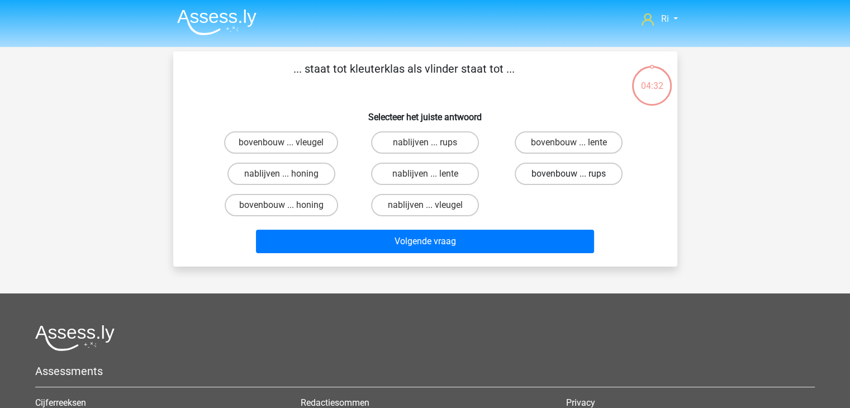
click at [560, 174] on label "bovenbouw ... rups" at bounding box center [569, 174] width 108 height 22
click at [569, 174] on input "bovenbouw ... rups" at bounding box center [572, 177] width 7 height 7
radio input "true"
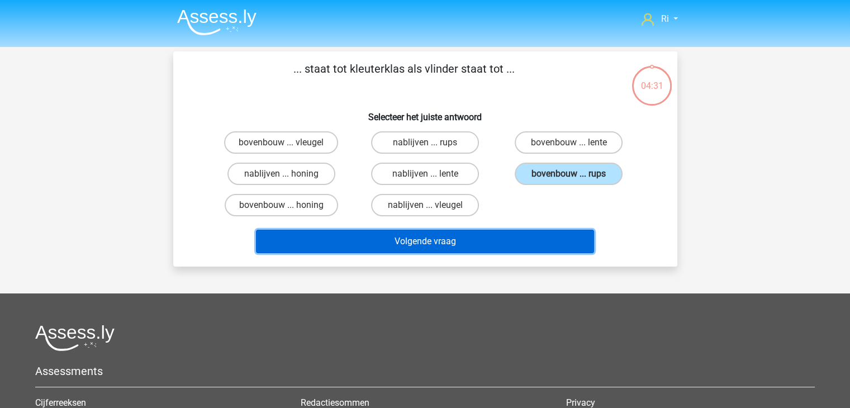
click at [431, 244] on button "Volgende vraag" at bounding box center [425, 241] width 338 height 23
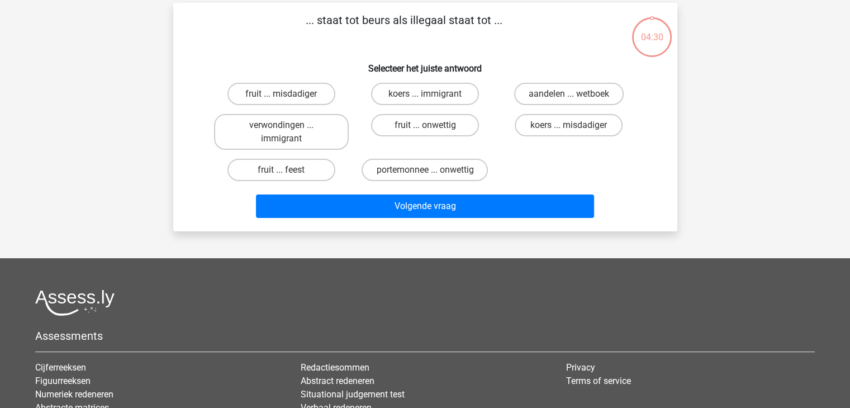
scroll to position [51, 0]
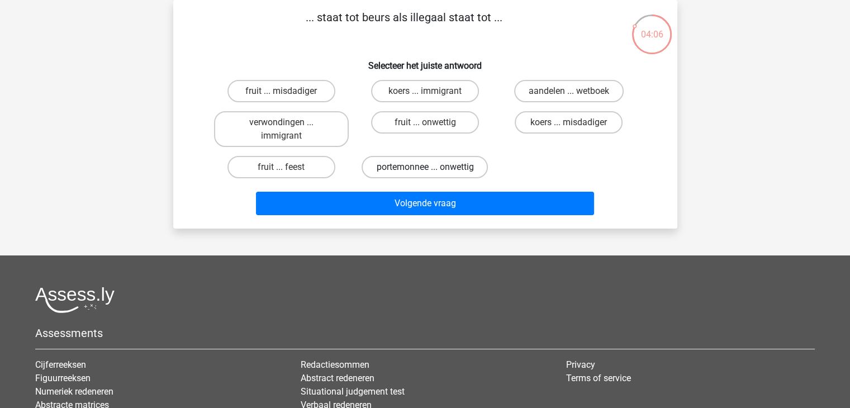
click at [408, 169] on label "portemonnee ... onwettig" at bounding box center [424, 167] width 126 height 22
click at [425, 169] on input "portemonnee ... onwettig" at bounding box center [428, 170] width 7 height 7
radio input "true"
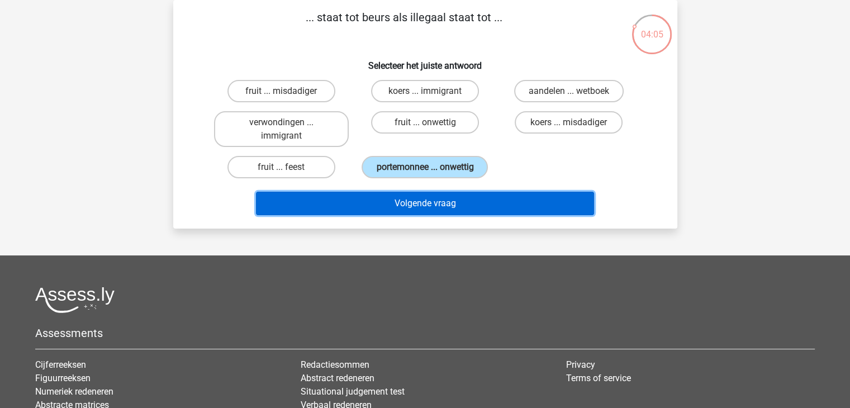
click at [408, 202] on button "Volgende vraag" at bounding box center [425, 203] width 338 height 23
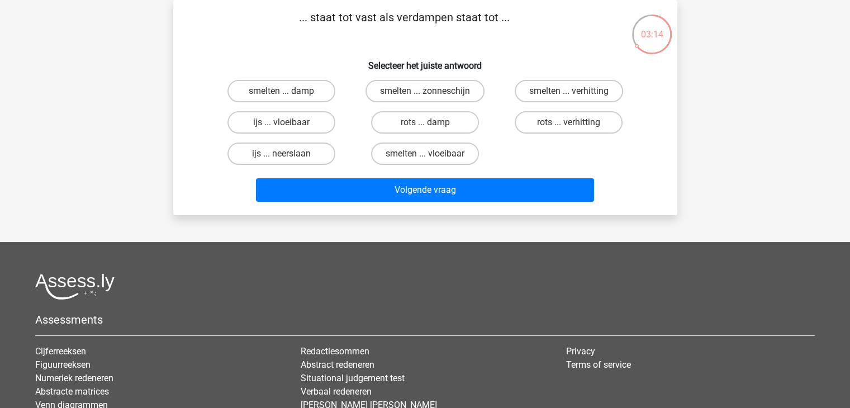
click at [425, 154] on input "smelten ... vloeibaar" at bounding box center [428, 157] width 7 height 7
radio input "true"
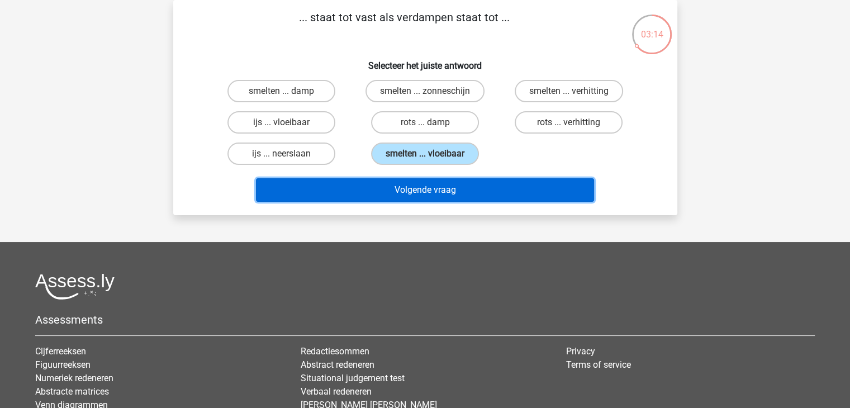
click at [422, 189] on button "Volgende vraag" at bounding box center [425, 189] width 338 height 23
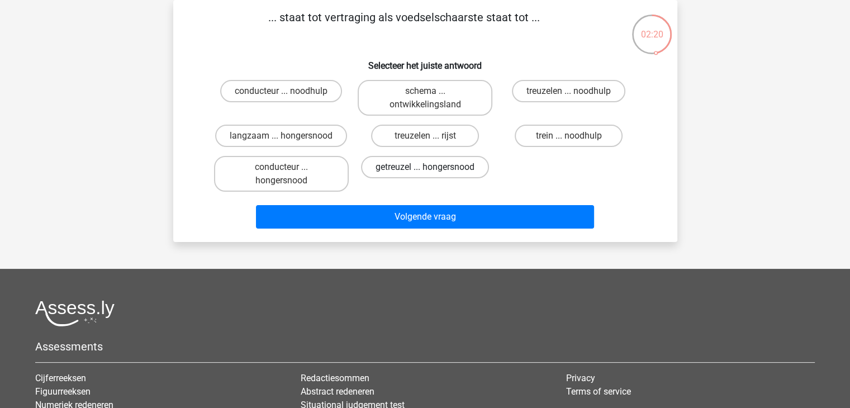
click at [410, 165] on label "getreuzel ... hongersnood" at bounding box center [425, 167] width 128 height 22
click at [425, 167] on input "getreuzel ... hongersnood" at bounding box center [428, 170] width 7 height 7
radio input "true"
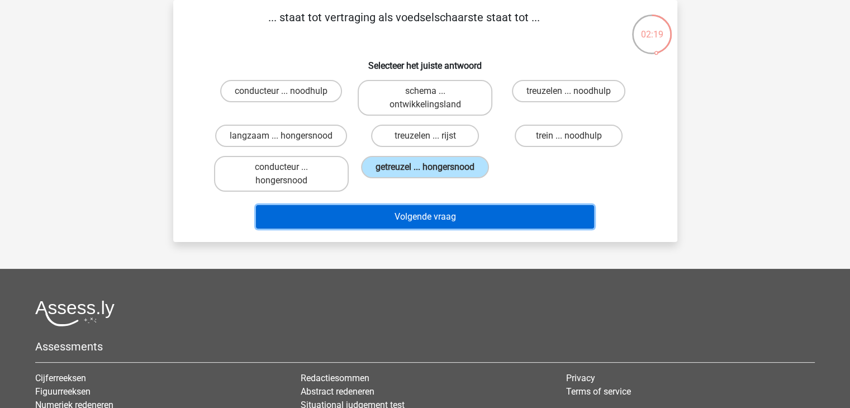
click at [429, 213] on button "Volgende vraag" at bounding box center [425, 216] width 338 height 23
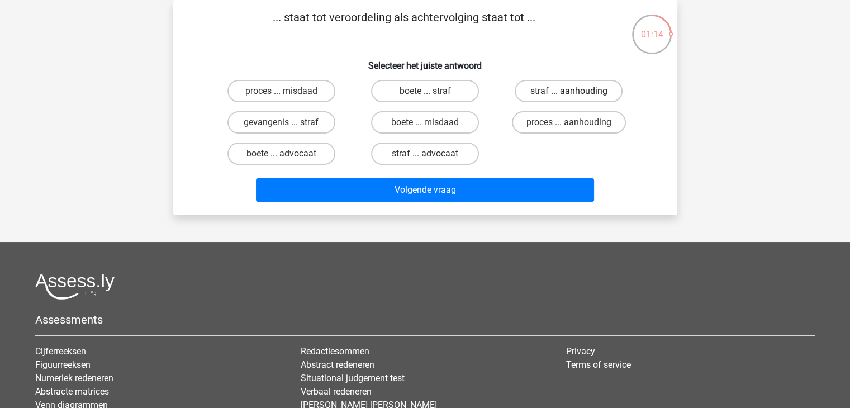
click at [574, 87] on label "straf ... aanhouding" at bounding box center [569, 91] width 108 height 22
click at [574, 91] on input "straf ... aanhouding" at bounding box center [572, 94] width 7 height 7
radio input "true"
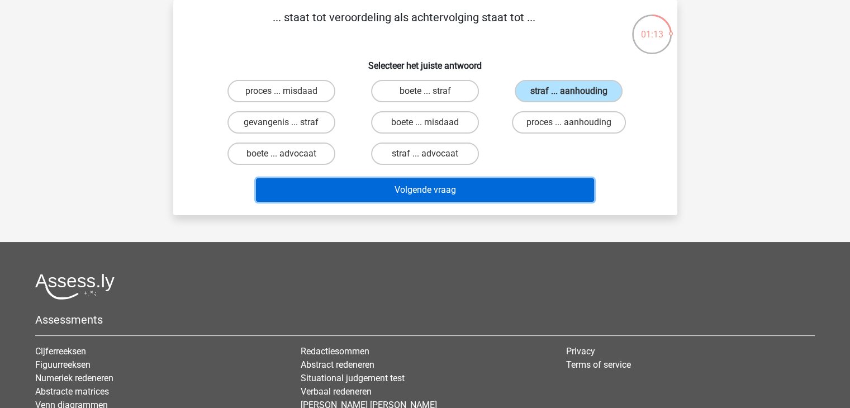
click at [457, 186] on button "Volgende vraag" at bounding box center [425, 189] width 338 height 23
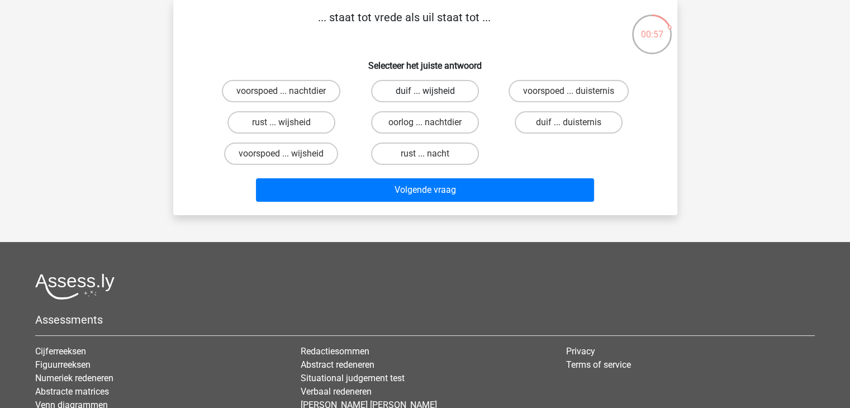
click at [438, 89] on label "duif ... wijsheid" at bounding box center [425, 91] width 108 height 22
click at [432, 91] on input "duif ... wijsheid" at bounding box center [428, 94] width 7 height 7
radio input "true"
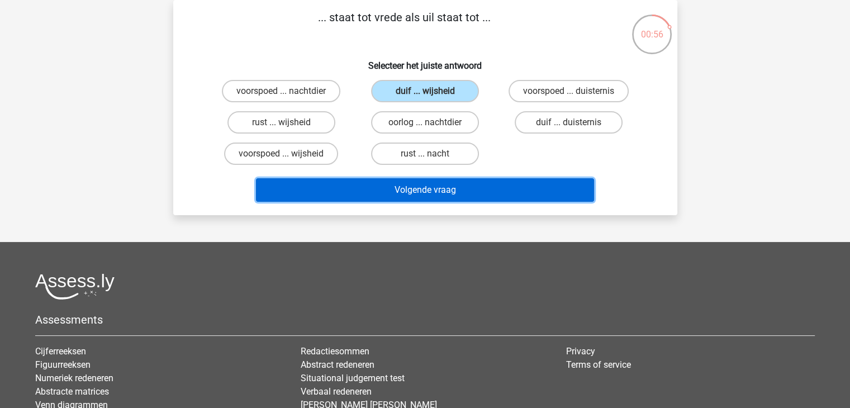
click at [435, 188] on button "Volgende vraag" at bounding box center [425, 189] width 338 height 23
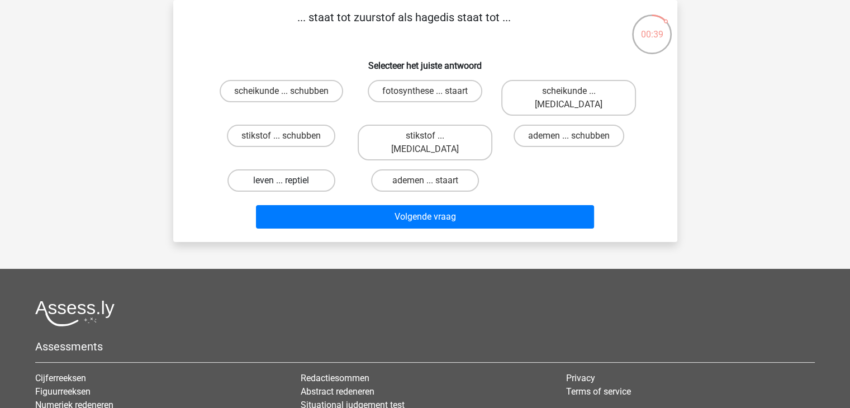
click at [294, 169] on label "leven ... reptiel" at bounding box center [281, 180] width 108 height 22
click at [288, 180] on input "leven ... reptiel" at bounding box center [284, 183] width 7 height 7
radio input "true"
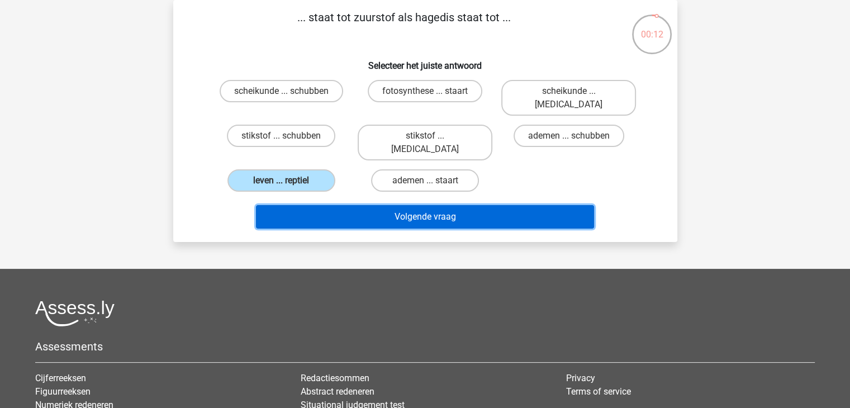
click at [449, 205] on button "Volgende vraag" at bounding box center [425, 216] width 338 height 23
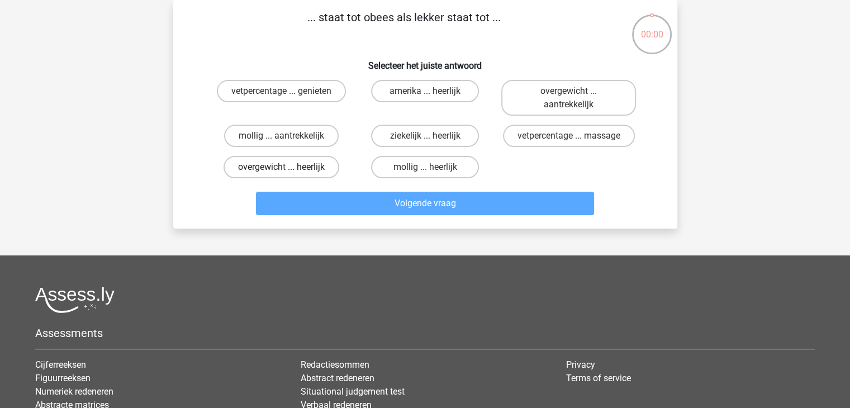
click at [280, 166] on label "overgewicht ... heerlijk" at bounding box center [281, 167] width 116 height 22
click at [281, 167] on input "overgewicht ... heerlijk" at bounding box center [284, 170] width 7 height 7
radio input "true"
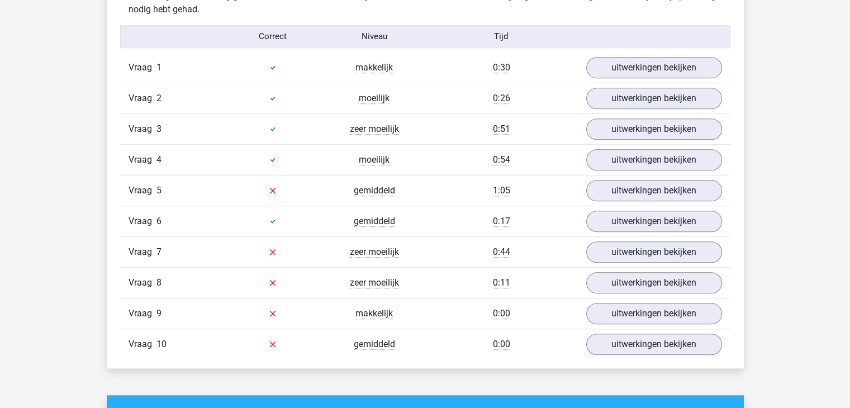
scroll to position [726, 0]
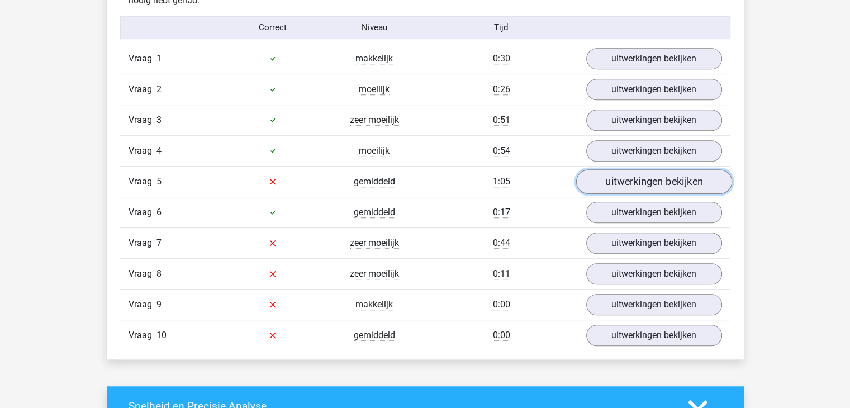
click at [644, 181] on link "uitwerkingen bekijken" at bounding box center [653, 181] width 156 height 25
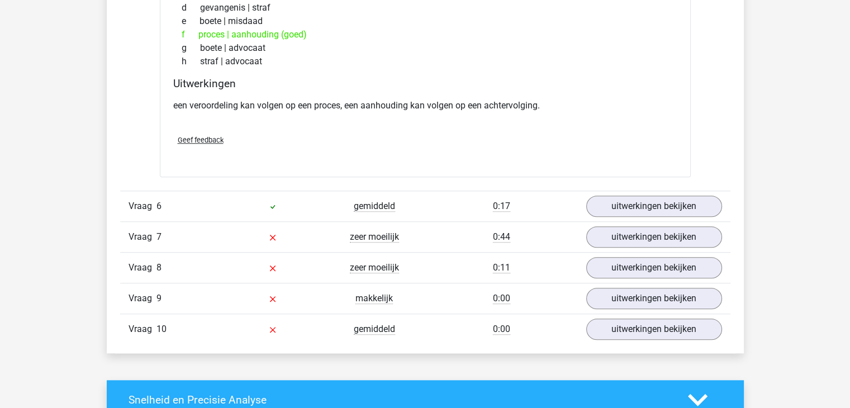
scroll to position [1061, 0]
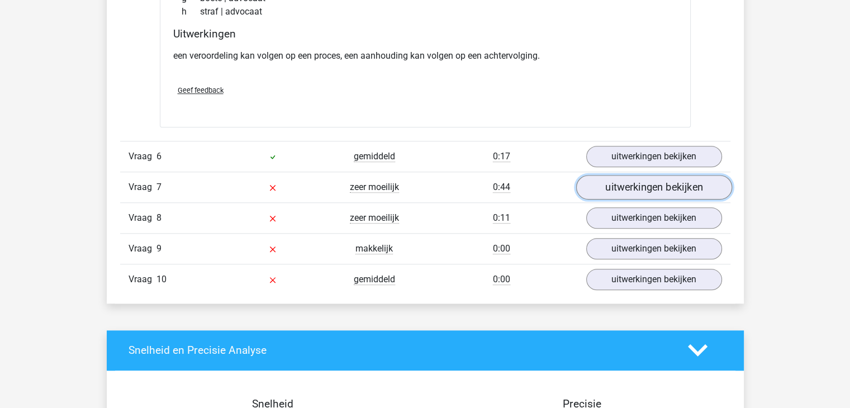
click at [624, 185] on link "uitwerkingen bekijken" at bounding box center [653, 187] width 156 height 25
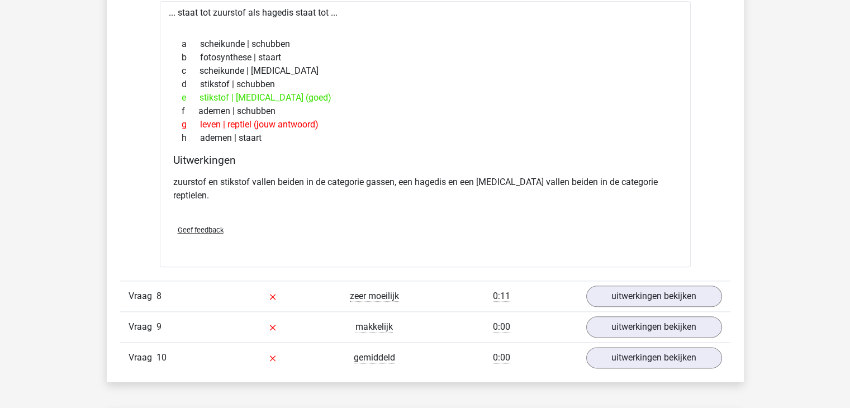
scroll to position [1285, 0]
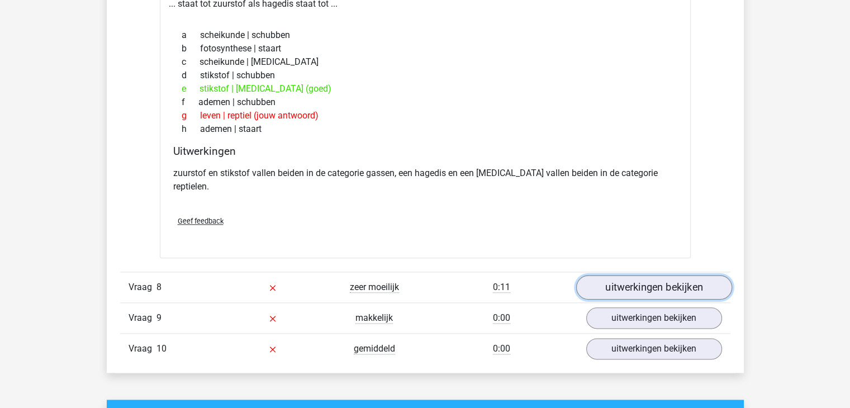
click at [644, 275] on link "uitwerkingen bekijken" at bounding box center [653, 287] width 156 height 25
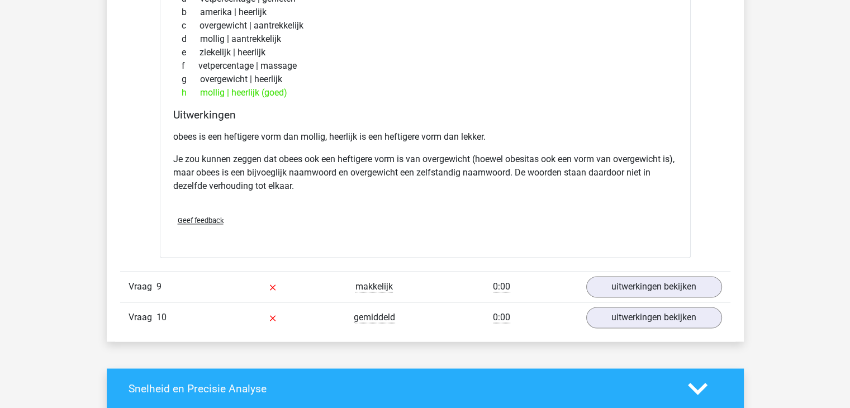
scroll to position [1676, 0]
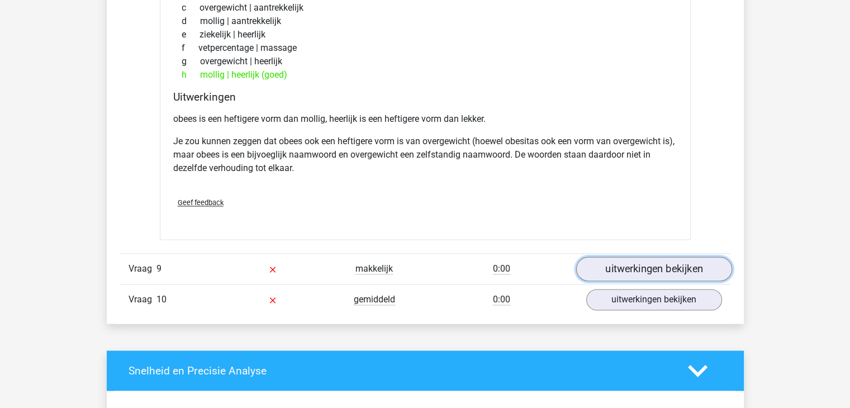
click at [626, 256] on link "uitwerkingen bekijken" at bounding box center [653, 268] width 156 height 25
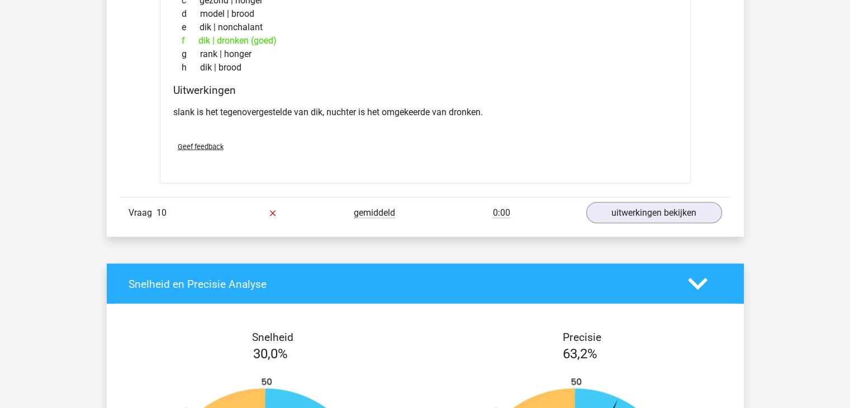
scroll to position [2011, 0]
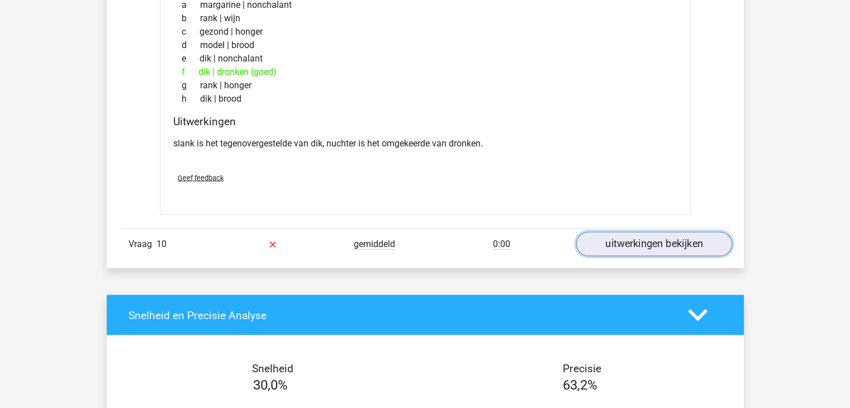
click at [675, 232] on link "uitwerkingen bekijken" at bounding box center [653, 244] width 156 height 25
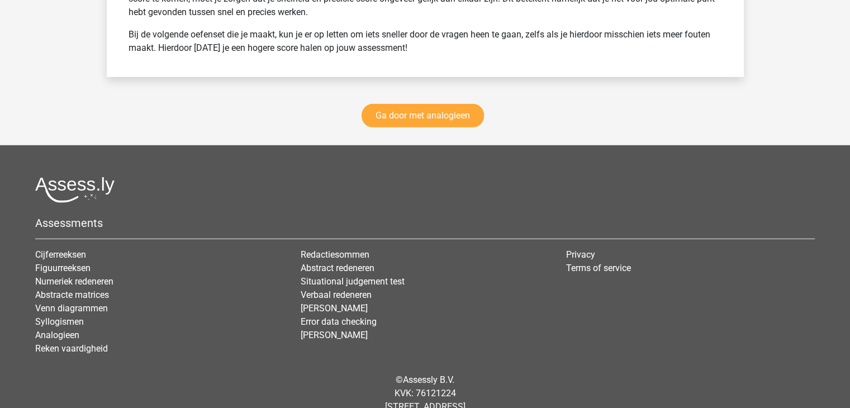
scroll to position [3177, 0]
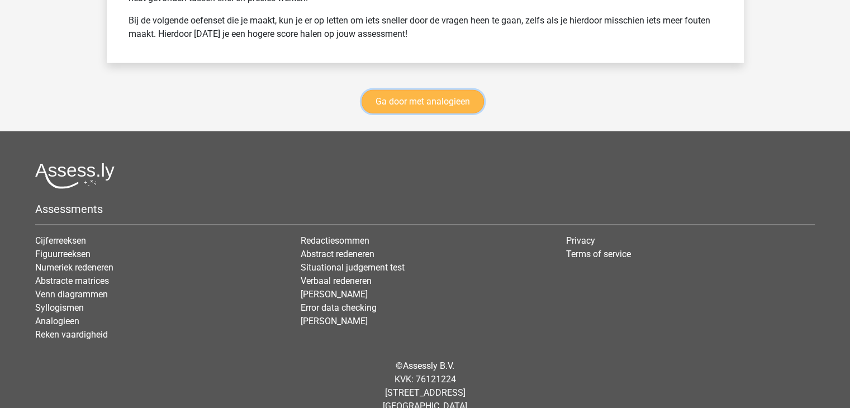
click at [427, 90] on link "Ga door met analogieen" at bounding box center [422, 101] width 122 height 23
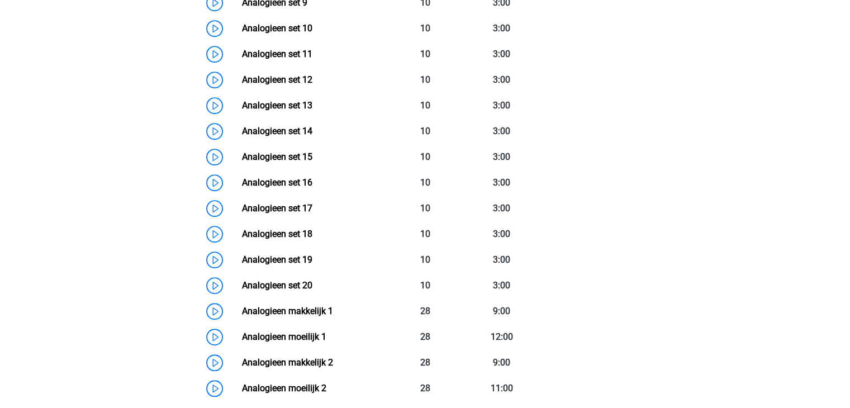
scroll to position [849, 0]
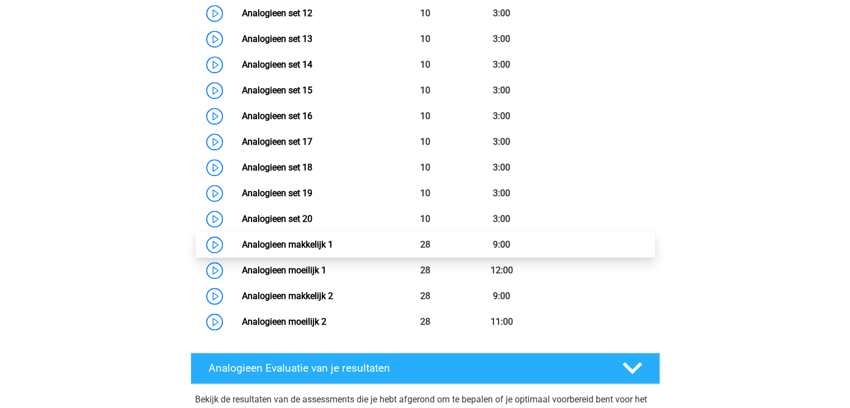
click at [279, 242] on link "Analogieen makkelijk 1" at bounding box center [287, 244] width 91 height 11
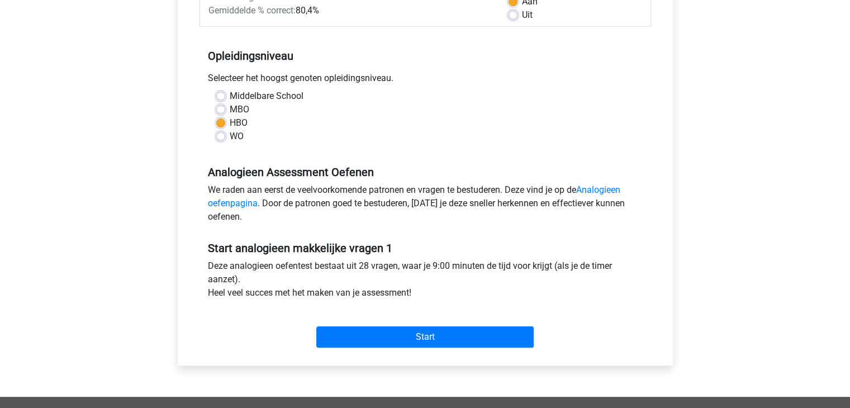
scroll to position [279, 0]
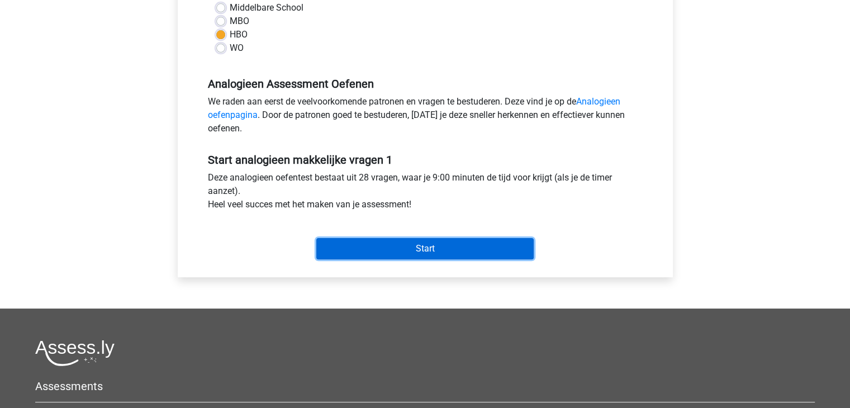
click at [403, 249] on input "Start" at bounding box center [424, 248] width 217 height 21
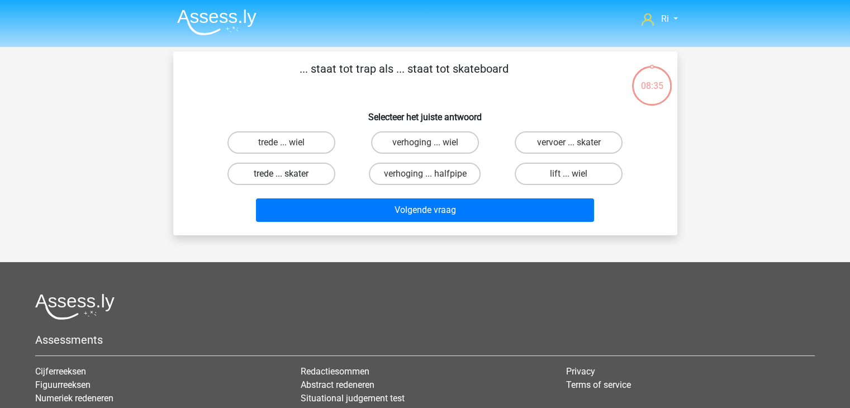
click at [261, 174] on label "trede ... skater" at bounding box center [281, 174] width 108 height 22
click at [281, 174] on input "trede ... skater" at bounding box center [284, 177] width 7 height 7
radio input "true"
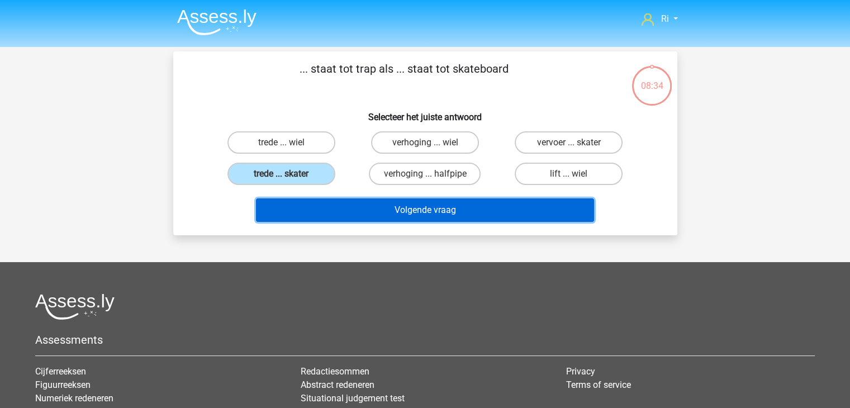
click at [408, 215] on button "Volgende vraag" at bounding box center [425, 209] width 338 height 23
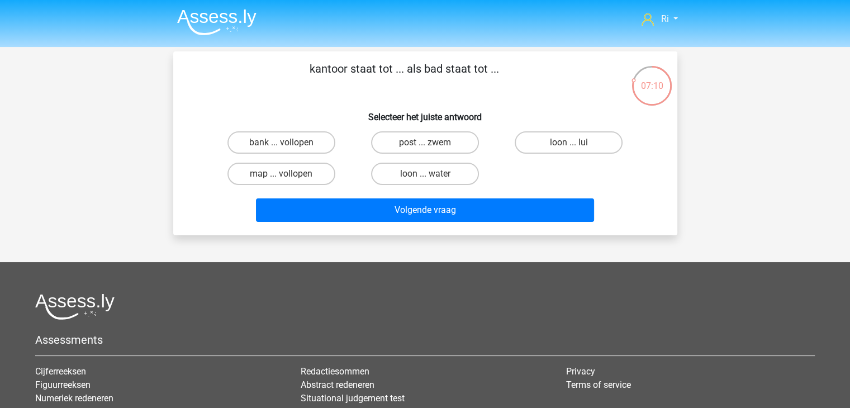
click at [427, 143] on input "post ... zwem" at bounding box center [428, 145] width 7 height 7
radio input "true"
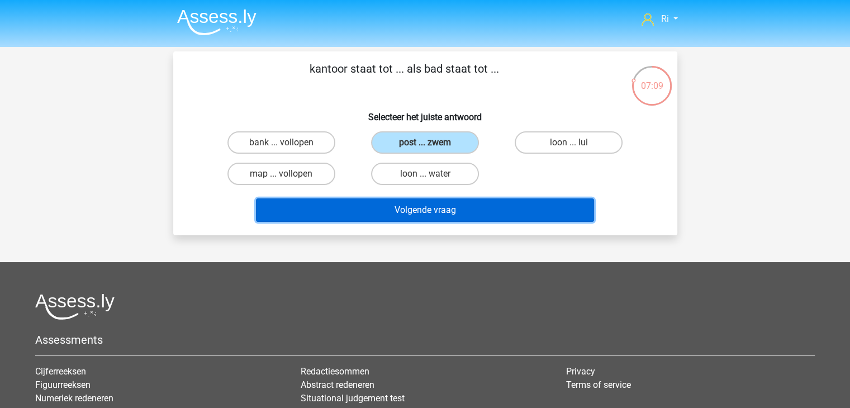
click at [442, 208] on button "Volgende vraag" at bounding box center [425, 209] width 338 height 23
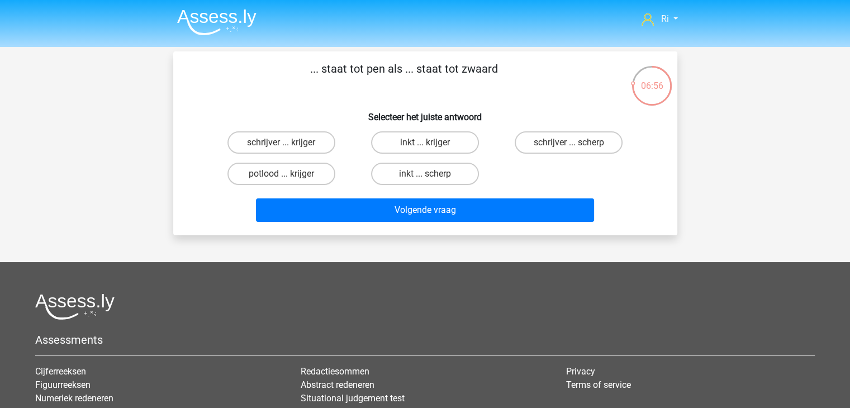
click at [288, 144] on input "schrijver ... krijger" at bounding box center [284, 145] width 7 height 7
radio input "true"
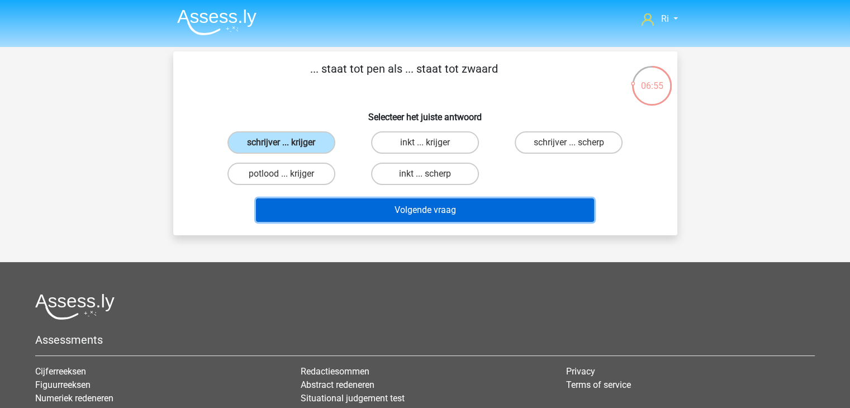
click at [392, 217] on button "Volgende vraag" at bounding box center [425, 209] width 338 height 23
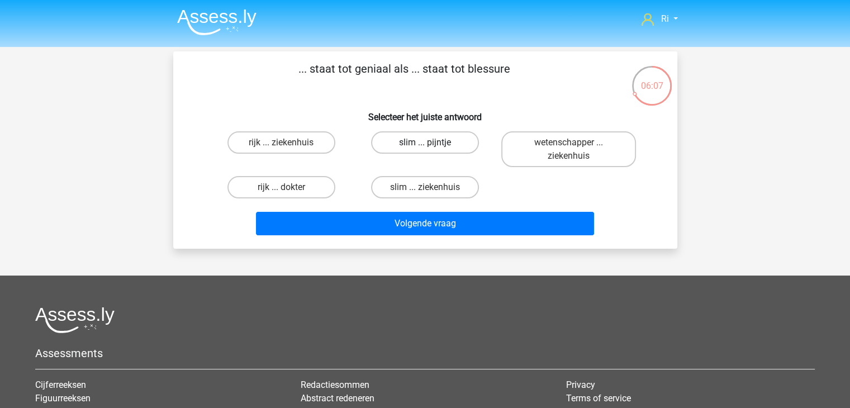
click at [405, 145] on label "slim ... pijntje" at bounding box center [425, 142] width 108 height 22
click at [425, 145] on input "slim ... pijntje" at bounding box center [428, 145] width 7 height 7
radio input "true"
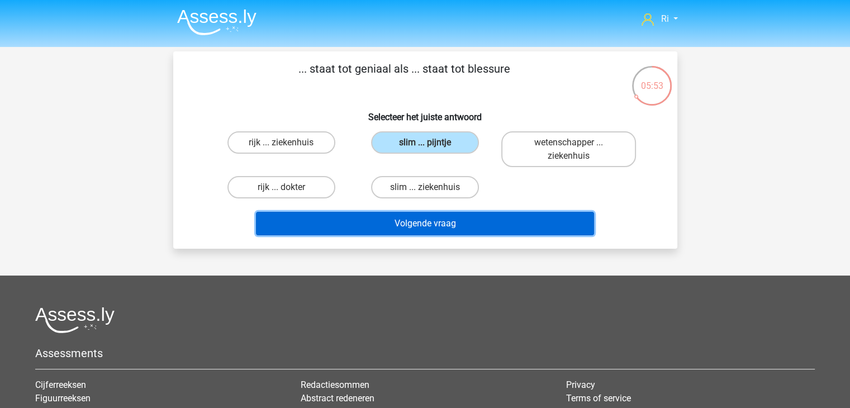
click at [449, 226] on button "Volgende vraag" at bounding box center [425, 223] width 338 height 23
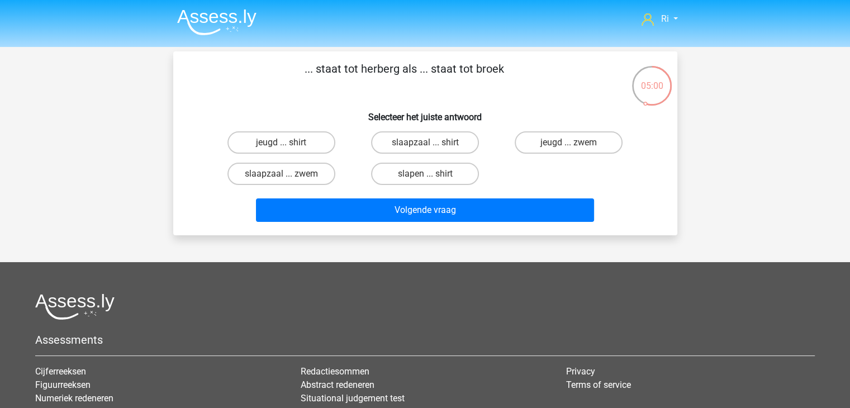
click at [427, 177] on input "slapen ... shirt" at bounding box center [428, 177] width 7 height 7
radio input "true"
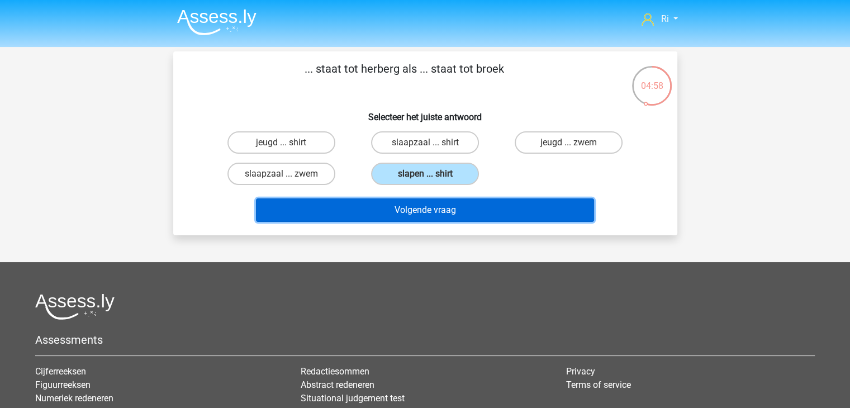
click at [431, 212] on button "Volgende vraag" at bounding box center [425, 209] width 338 height 23
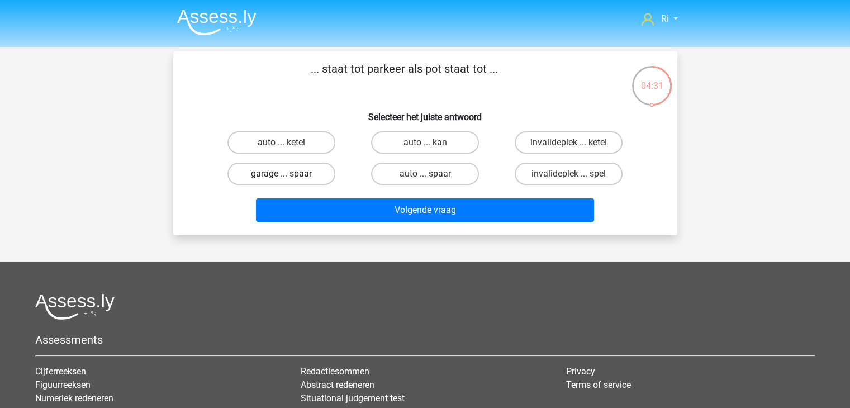
click at [302, 174] on label "garage ... spaar" at bounding box center [281, 174] width 108 height 22
click at [288, 174] on input "garage ... spaar" at bounding box center [284, 177] width 7 height 7
radio input "true"
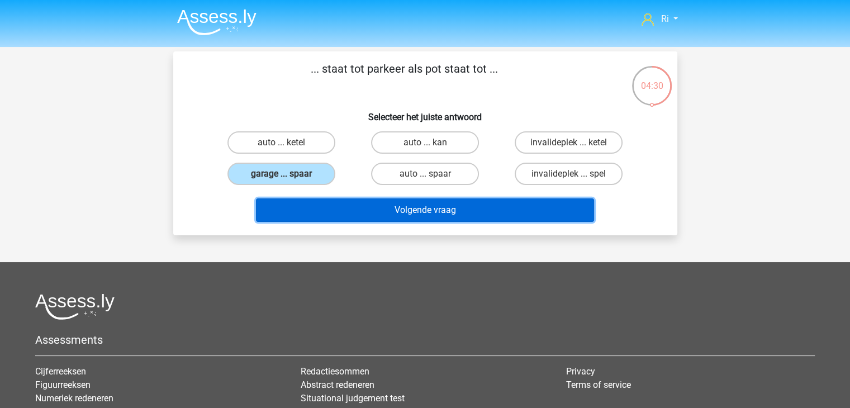
click at [443, 214] on button "Volgende vraag" at bounding box center [425, 209] width 338 height 23
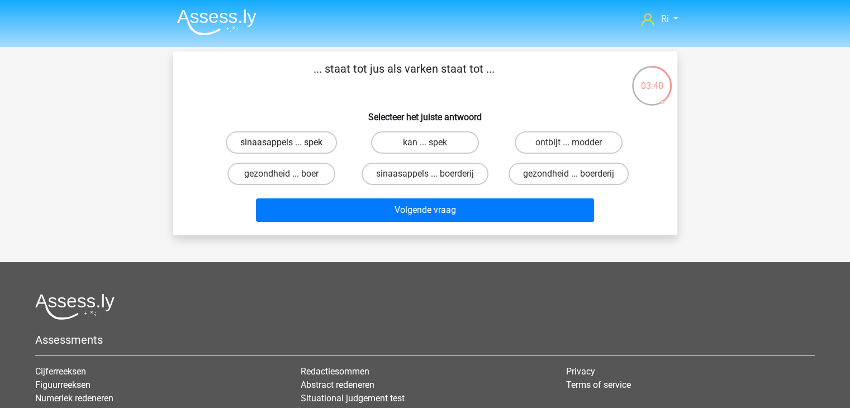
click at [291, 141] on label "sinaasappels ... spek" at bounding box center [281, 142] width 111 height 22
click at [288, 142] on input "sinaasappels ... spek" at bounding box center [284, 145] width 7 height 7
radio input "true"
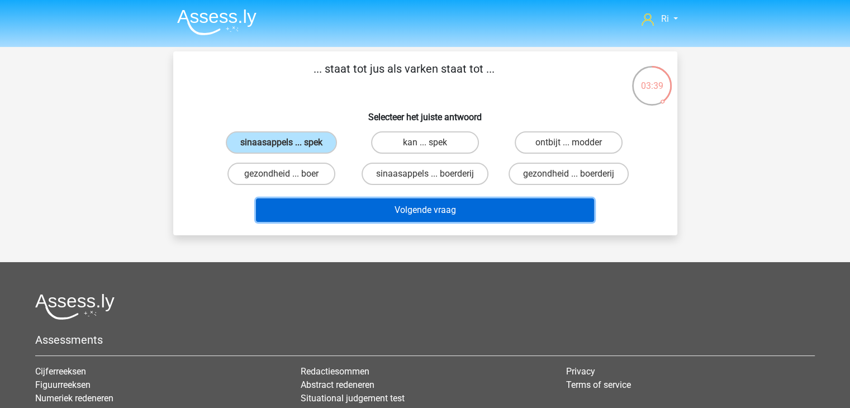
click at [404, 211] on button "Volgende vraag" at bounding box center [425, 209] width 338 height 23
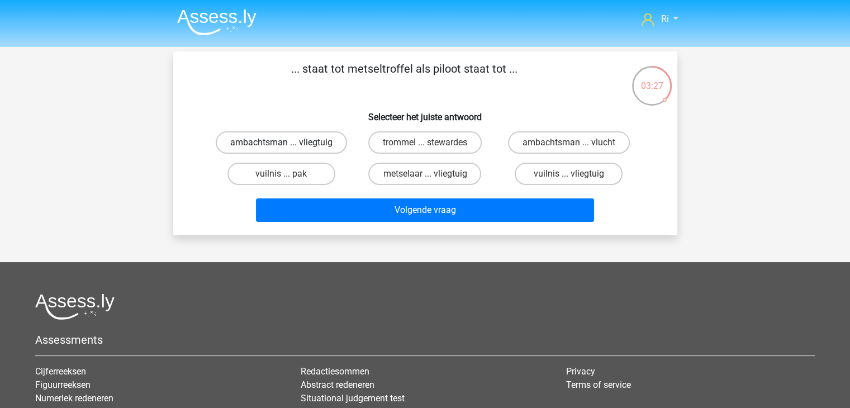
click at [313, 141] on label "ambachtsman ... vliegtuig" at bounding box center [281, 142] width 131 height 22
click at [288, 142] on input "ambachtsman ... vliegtuig" at bounding box center [284, 145] width 7 height 7
radio input "true"
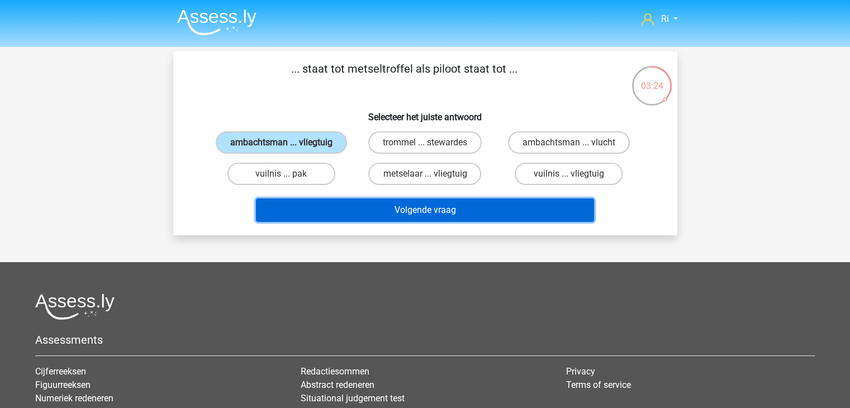
click at [416, 215] on button "Volgende vraag" at bounding box center [425, 209] width 338 height 23
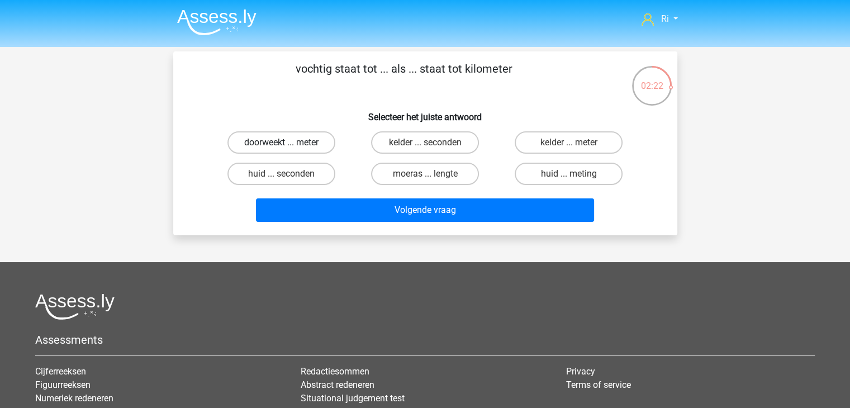
click at [286, 139] on label "doorweekt ... meter" at bounding box center [281, 142] width 108 height 22
click at [286, 142] on input "doorweekt ... meter" at bounding box center [284, 145] width 7 height 7
radio input "true"
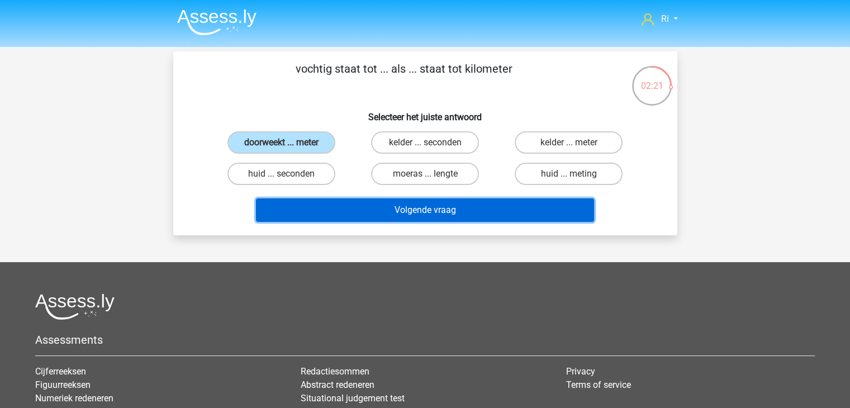
click at [386, 216] on button "Volgende vraag" at bounding box center [425, 209] width 338 height 23
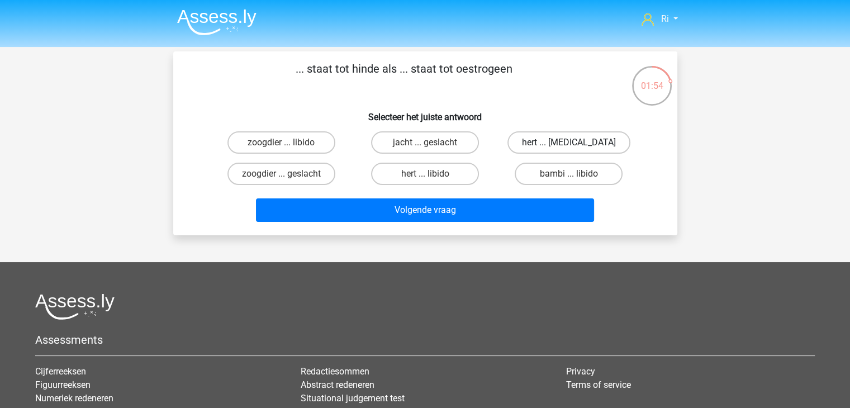
click at [559, 141] on label "hert ... testosteron" at bounding box center [568, 142] width 123 height 22
click at [569, 142] on input "hert ... testosteron" at bounding box center [572, 145] width 7 height 7
radio input "true"
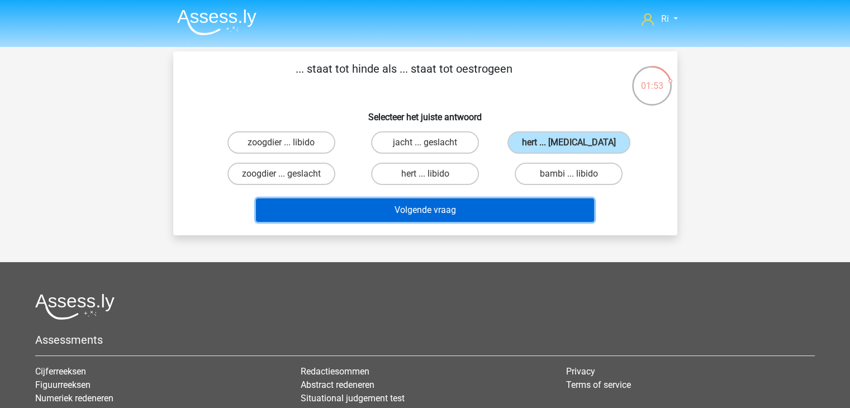
click at [483, 210] on button "Volgende vraag" at bounding box center [425, 209] width 338 height 23
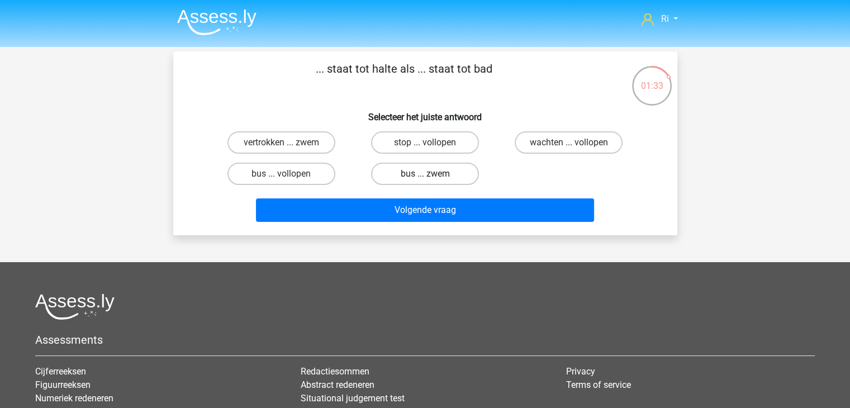
click at [445, 175] on label "bus ... zwem" at bounding box center [425, 174] width 108 height 22
click at [432, 175] on input "bus ... zwem" at bounding box center [428, 177] width 7 height 7
radio input "true"
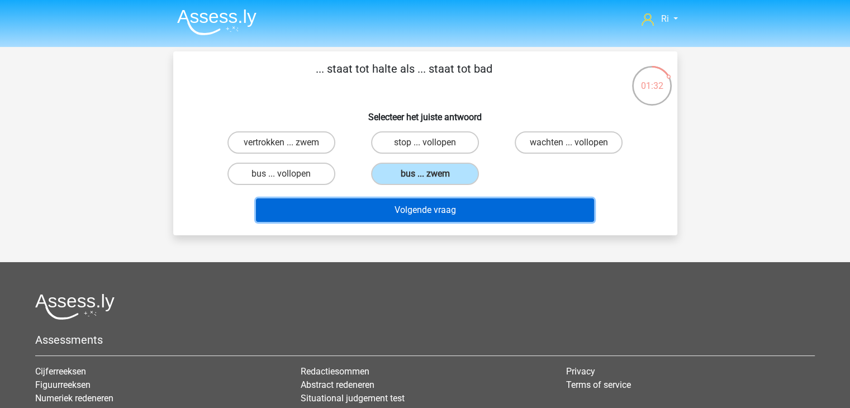
click at [432, 210] on button "Volgende vraag" at bounding box center [425, 209] width 338 height 23
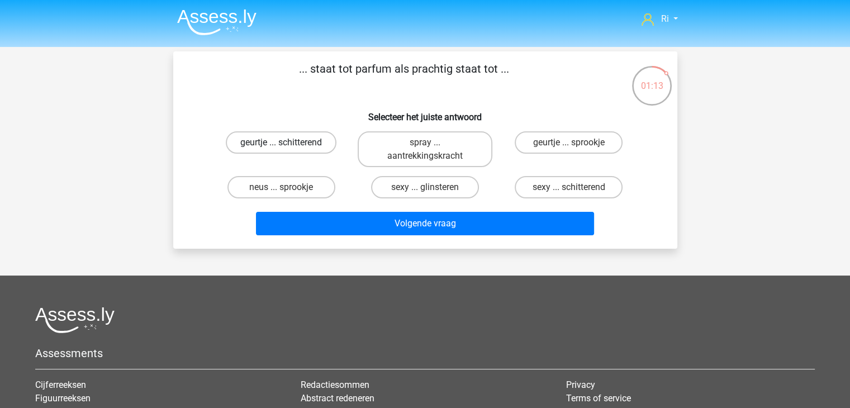
click at [271, 137] on label "geurtje ... schitterend" at bounding box center [281, 142] width 111 height 22
click at [281, 142] on input "geurtje ... schitterend" at bounding box center [284, 145] width 7 height 7
radio input "true"
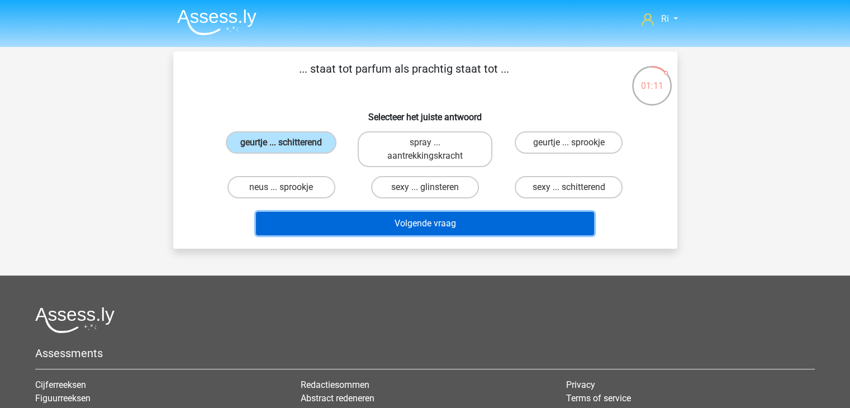
click at [387, 223] on button "Volgende vraag" at bounding box center [425, 223] width 338 height 23
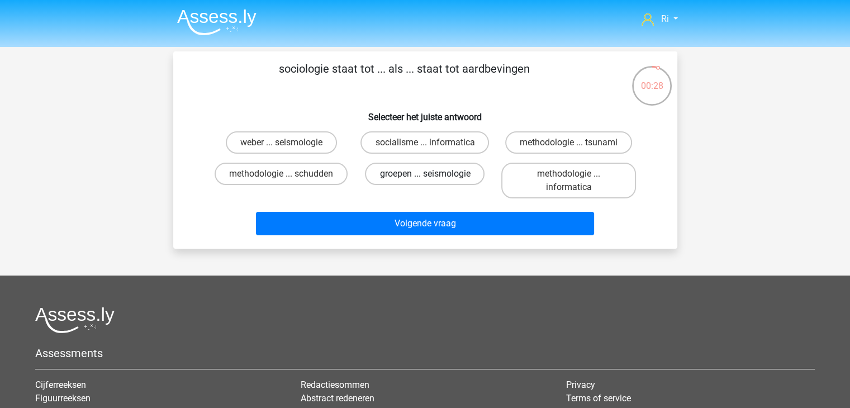
click at [415, 177] on label "groepen ... seismologie" at bounding box center [425, 174] width 120 height 22
click at [425, 177] on input "groepen ... seismologie" at bounding box center [428, 177] width 7 height 7
radio input "true"
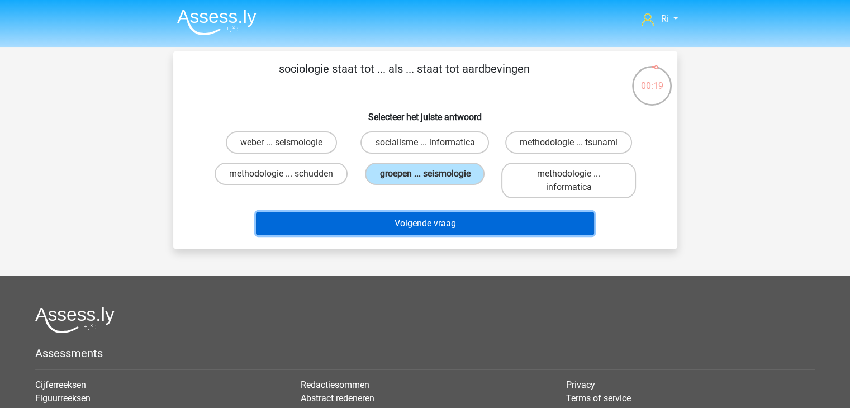
click at [406, 227] on button "Volgende vraag" at bounding box center [425, 223] width 338 height 23
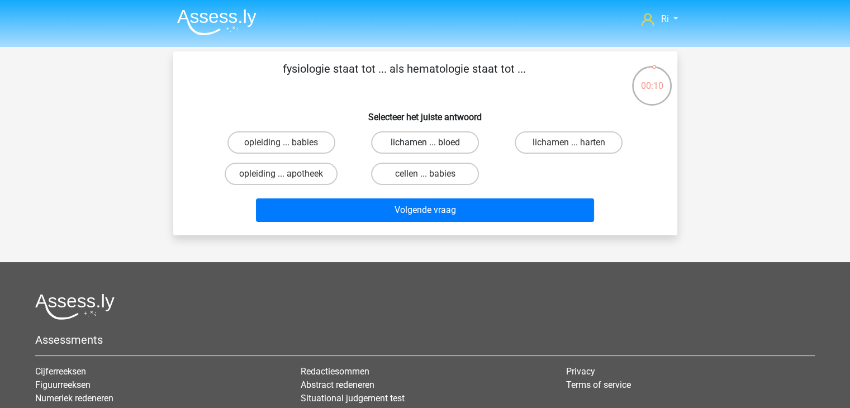
click at [421, 137] on label "lichamen ... bloed" at bounding box center [425, 142] width 108 height 22
click at [425, 142] on input "lichamen ... bloed" at bounding box center [428, 145] width 7 height 7
radio input "true"
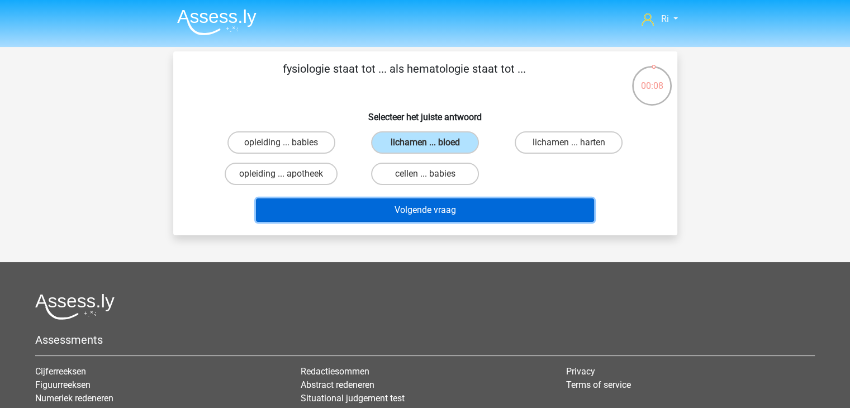
click at [428, 212] on button "Volgende vraag" at bounding box center [425, 209] width 338 height 23
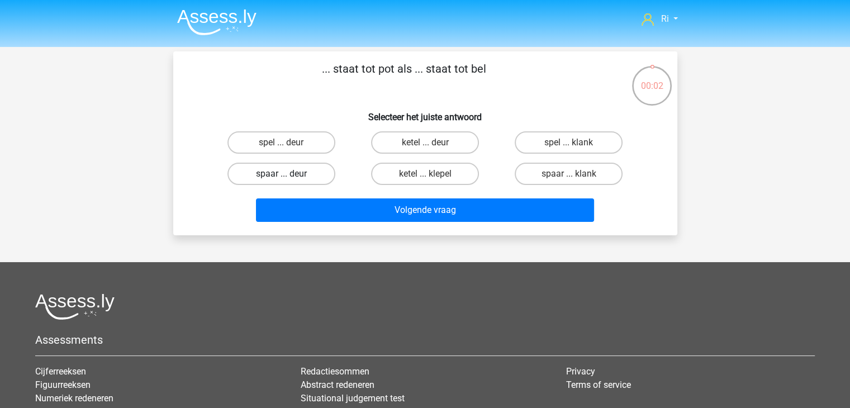
click at [298, 174] on label "spaar ... deur" at bounding box center [281, 174] width 108 height 22
click at [288, 174] on input "spaar ... deur" at bounding box center [284, 177] width 7 height 7
radio input "true"
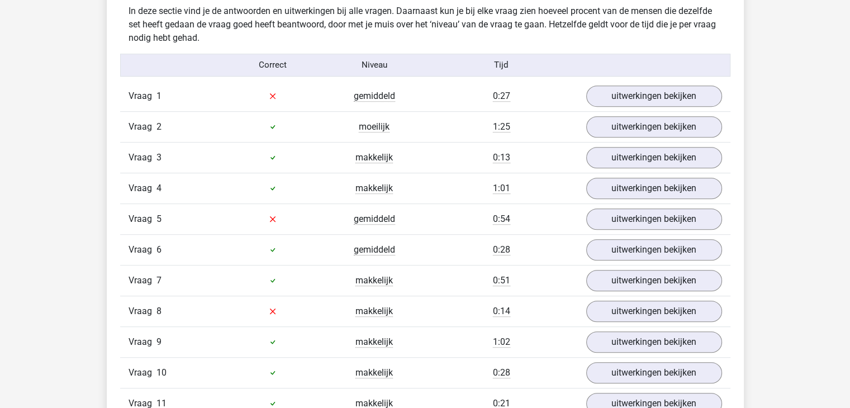
scroll to position [670, 0]
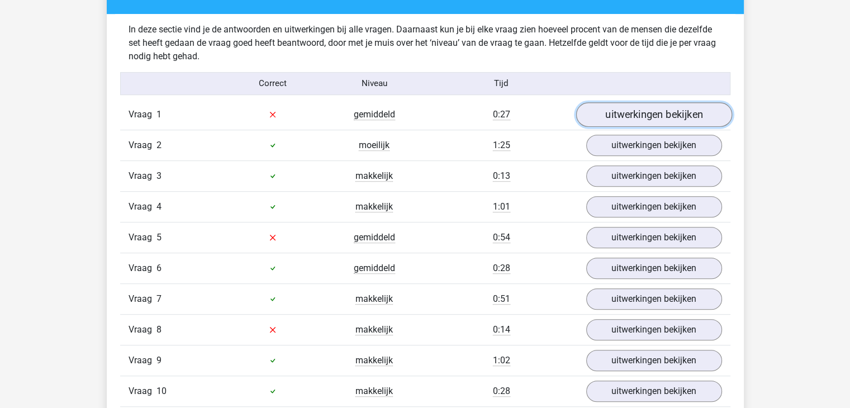
click at [675, 113] on link "uitwerkingen bekijken" at bounding box center [653, 114] width 156 height 25
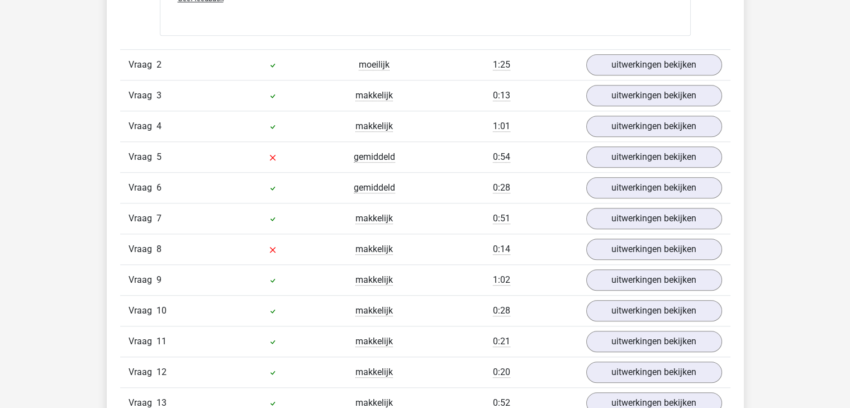
scroll to position [1006, 0]
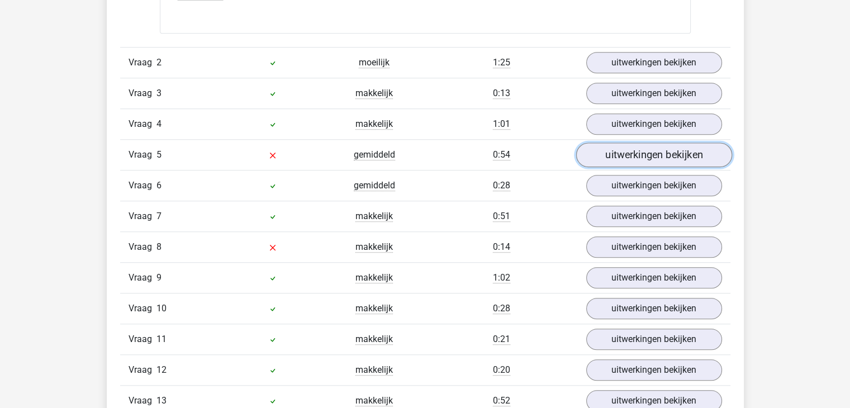
click at [664, 159] on link "uitwerkingen bekijken" at bounding box center [653, 154] width 156 height 25
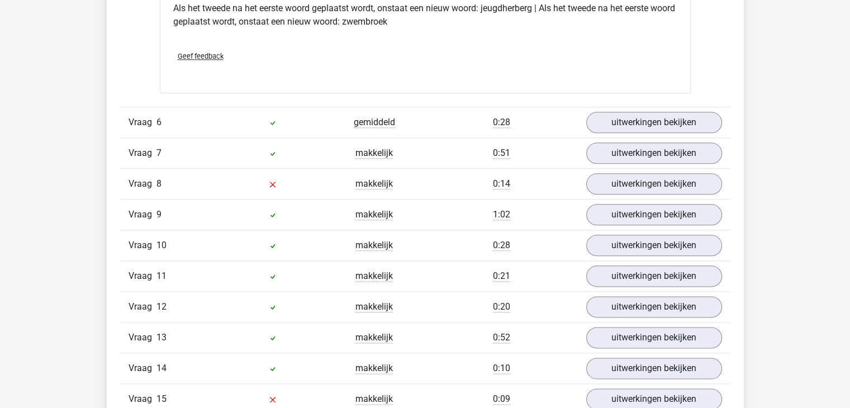
scroll to position [1341, 0]
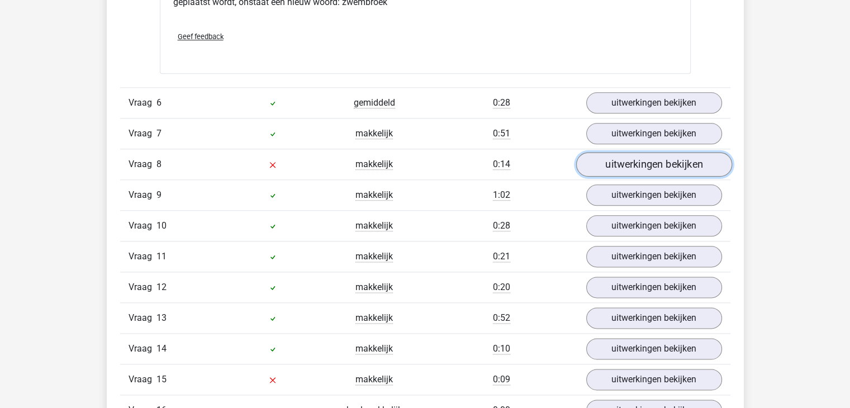
click at [653, 162] on link "uitwerkingen bekijken" at bounding box center [653, 164] width 156 height 25
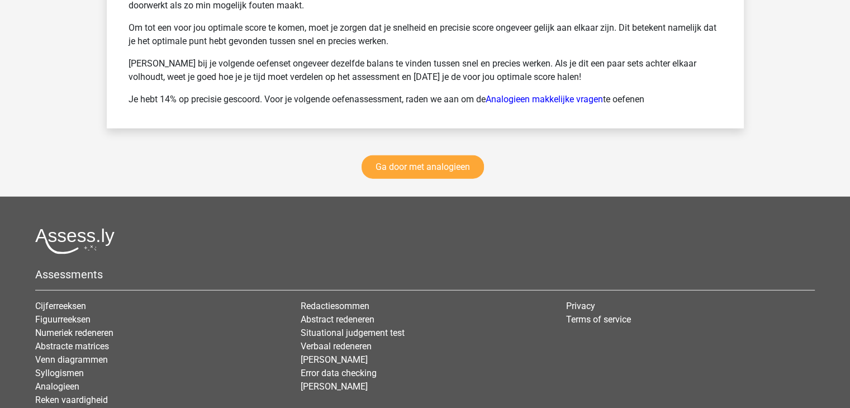
scroll to position [2969, 0]
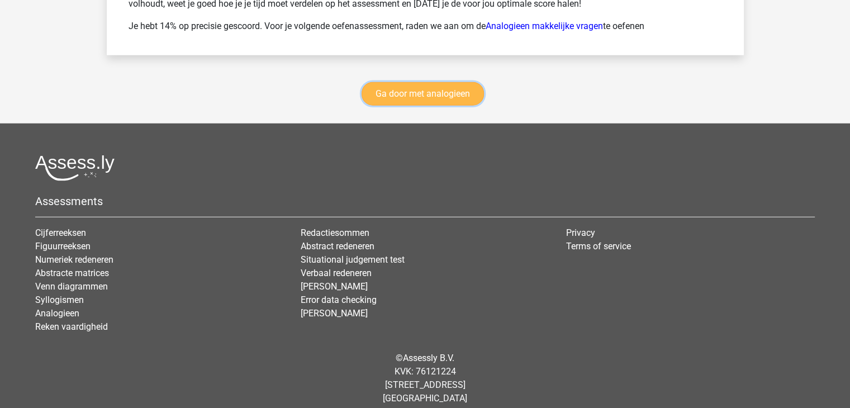
click at [433, 85] on link "Ga door met analogieen" at bounding box center [422, 93] width 122 height 23
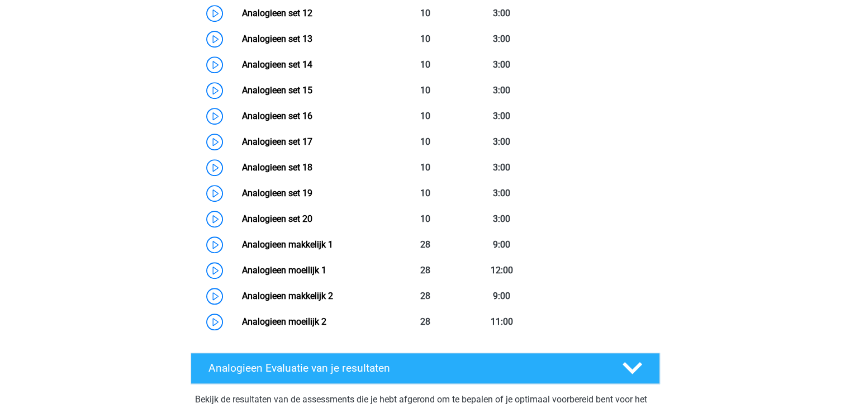
scroll to position [961, 0]
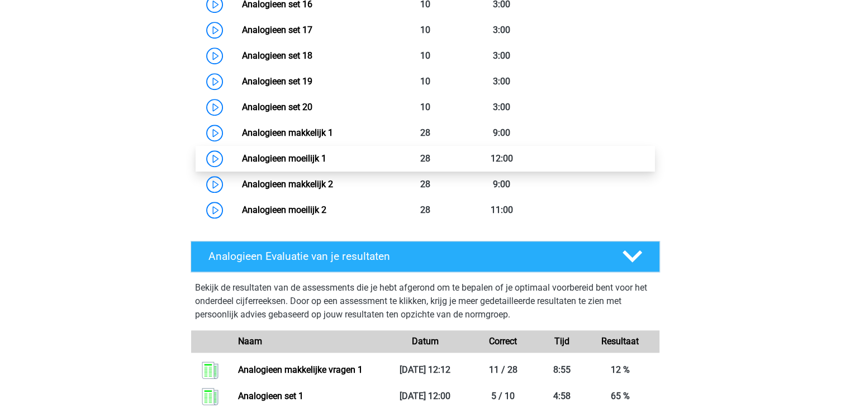
click at [303, 155] on link "Analogieen moeilijk 1" at bounding box center [284, 158] width 84 height 11
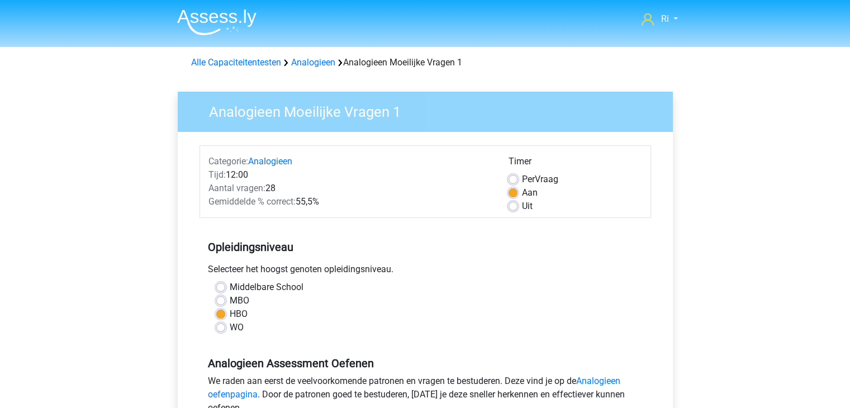
scroll to position [223, 0]
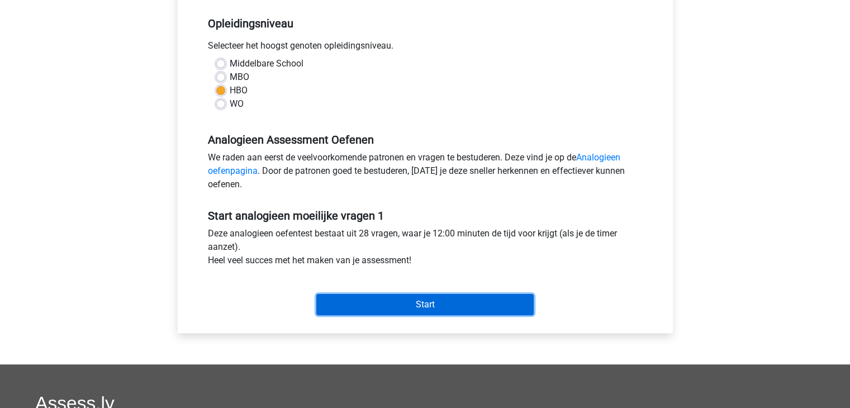
click at [393, 304] on input "Start" at bounding box center [424, 304] width 217 height 21
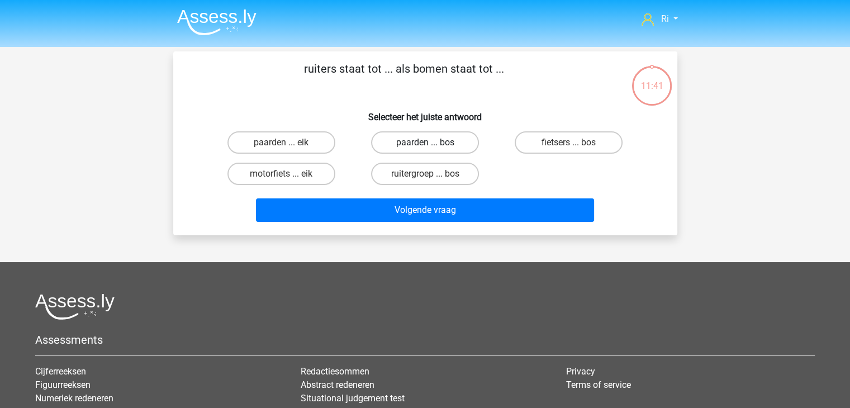
click at [430, 140] on label "paarden ... bos" at bounding box center [425, 142] width 108 height 22
click at [430, 142] on input "paarden ... bos" at bounding box center [428, 145] width 7 height 7
radio input "true"
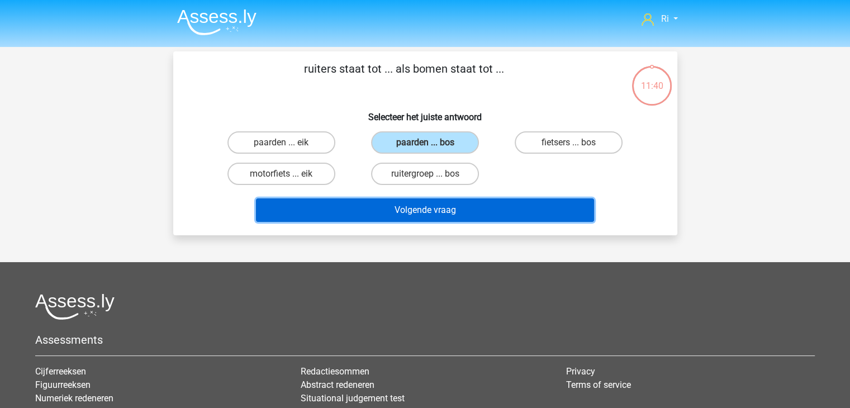
click at [454, 216] on button "Volgende vraag" at bounding box center [425, 209] width 338 height 23
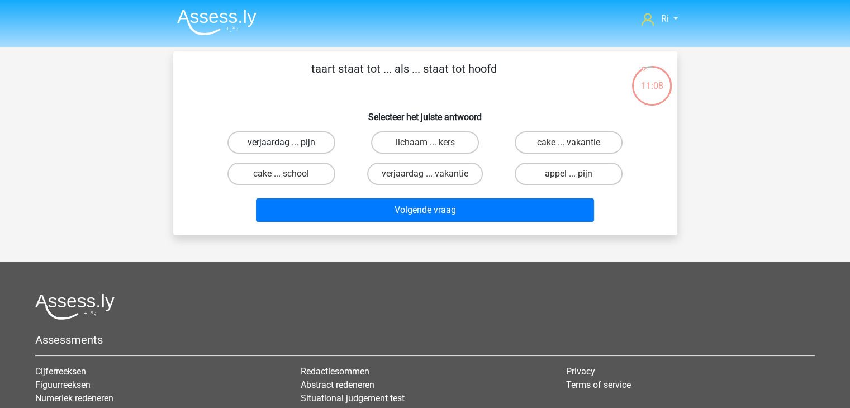
click at [277, 137] on label "verjaardag ... pijn" at bounding box center [281, 142] width 108 height 22
click at [281, 142] on input "verjaardag ... pijn" at bounding box center [284, 145] width 7 height 7
radio input "true"
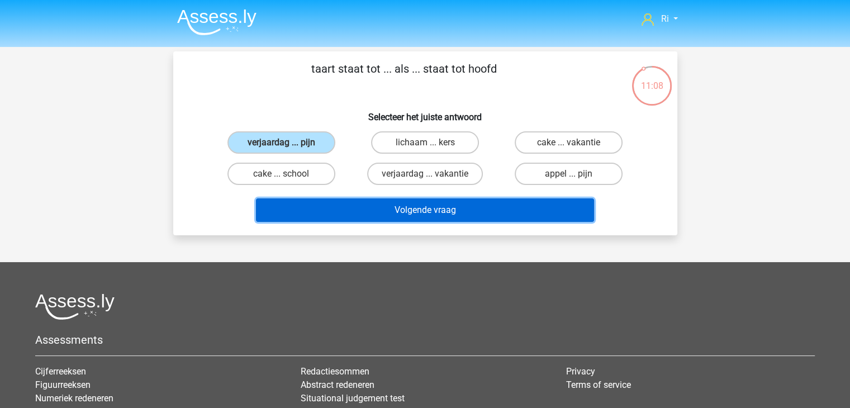
click at [376, 209] on button "Volgende vraag" at bounding box center [425, 209] width 338 height 23
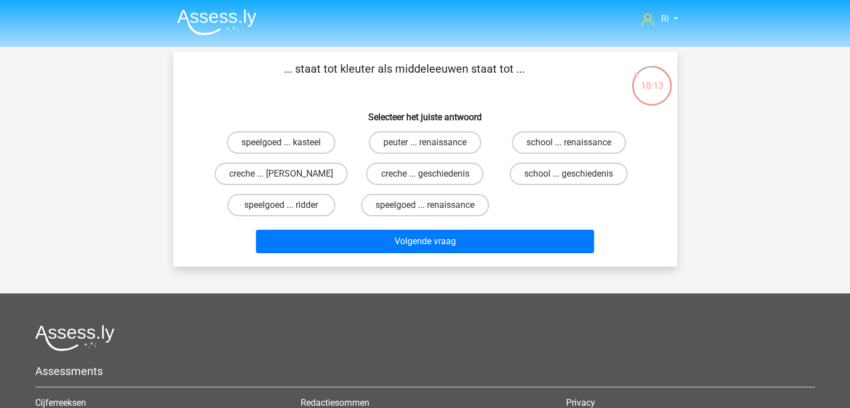
click at [286, 208] on input "speelgoed ... ridder" at bounding box center [284, 208] width 7 height 7
radio input "true"
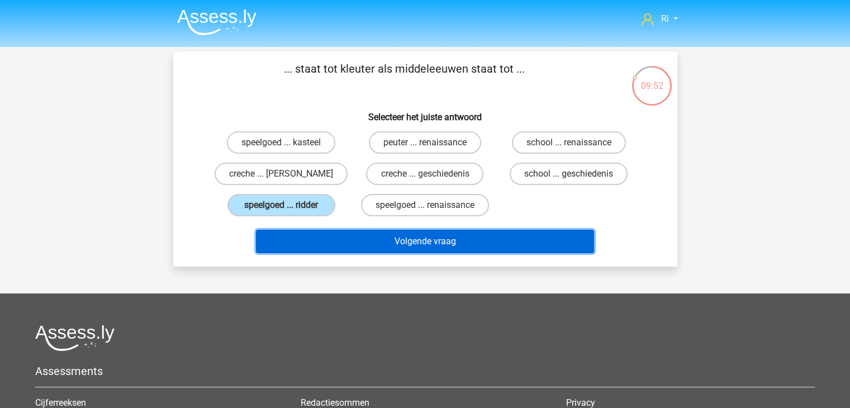
click at [350, 242] on button "Volgende vraag" at bounding box center [425, 241] width 338 height 23
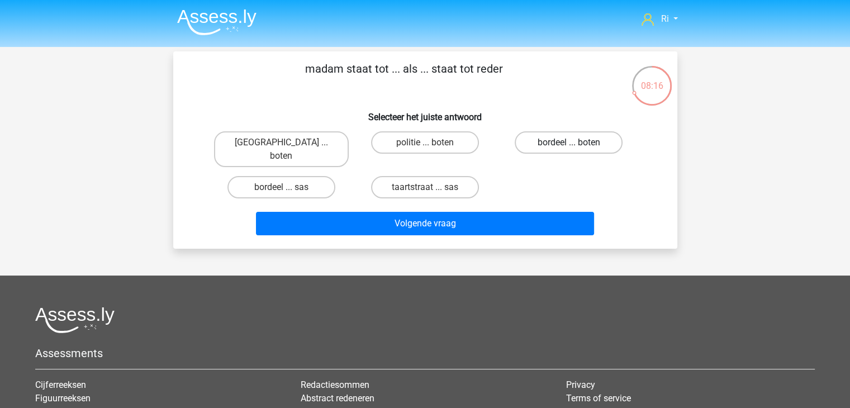
click at [554, 141] on label "bordeel ... boten" at bounding box center [569, 142] width 108 height 22
click at [569, 142] on input "bordeel ... boten" at bounding box center [572, 145] width 7 height 7
radio input "true"
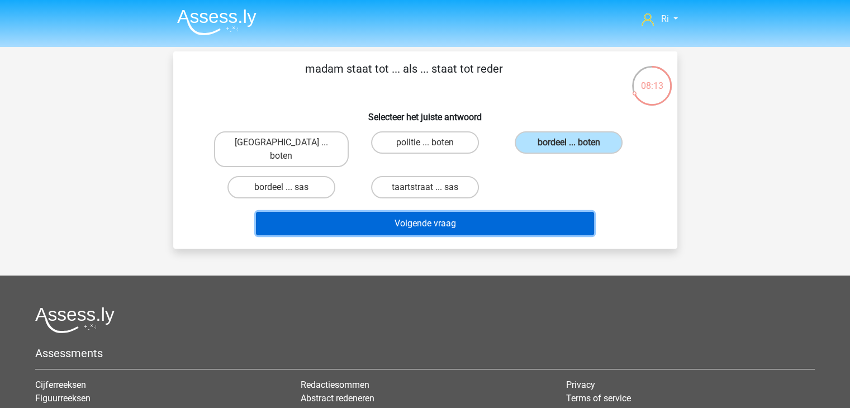
click at [429, 212] on button "Volgende vraag" at bounding box center [425, 223] width 338 height 23
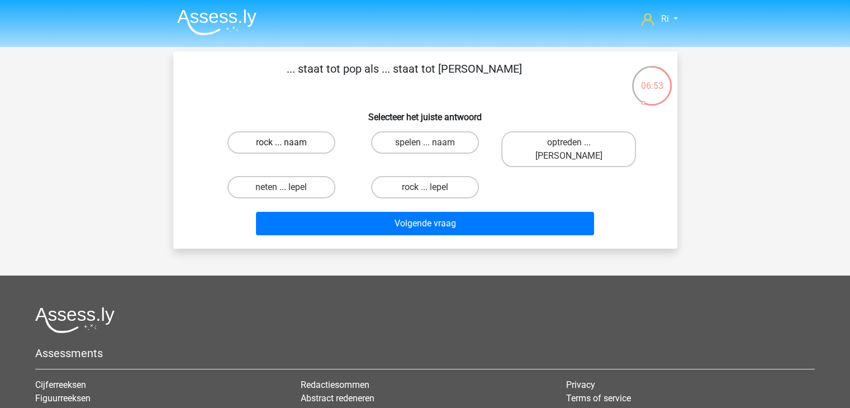
click at [259, 135] on label "rock ... naam" at bounding box center [281, 142] width 108 height 22
click at [281, 142] on input "rock ... naam" at bounding box center [284, 145] width 7 height 7
radio input "true"
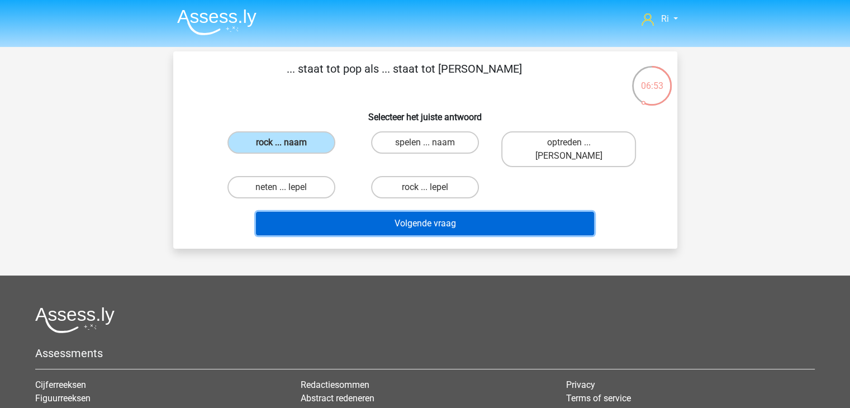
click at [374, 212] on button "Volgende vraag" at bounding box center [425, 223] width 338 height 23
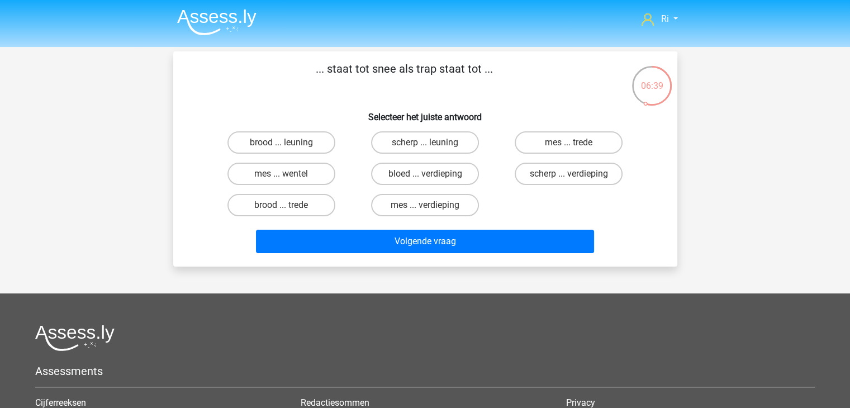
click at [284, 212] on label "brood ... trede" at bounding box center [281, 205] width 108 height 22
click at [284, 212] on input "brood ... trede" at bounding box center [284, 208] width 7 height 7
radio input "true"
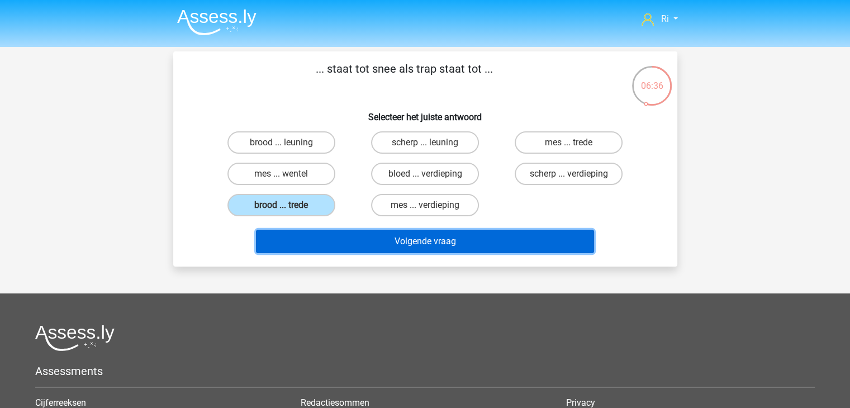
click at [375, 246] on button "Volgende vraag" at bounding box center [425, 241] width 338 height 23
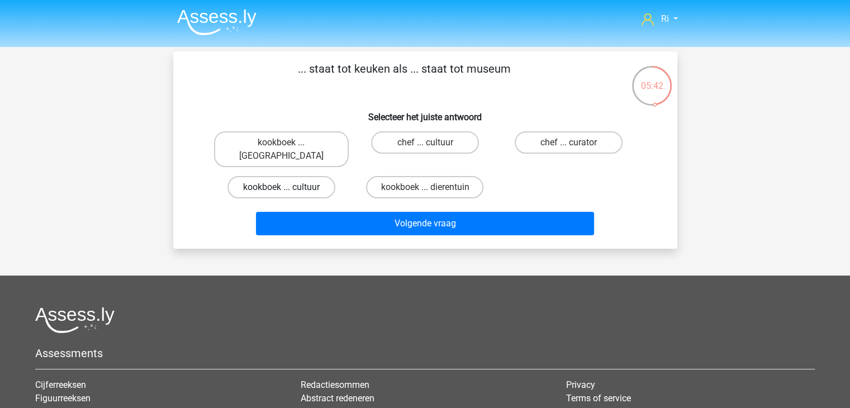
click at [269, 178] on label "kookboek ... cultuur" at bounding box center [281, 187] width 108 height 22
click at [281, 187] on input "kookboek ... cultuur" at bounding box center [284, 190] width 7 height 7
radio input "true"
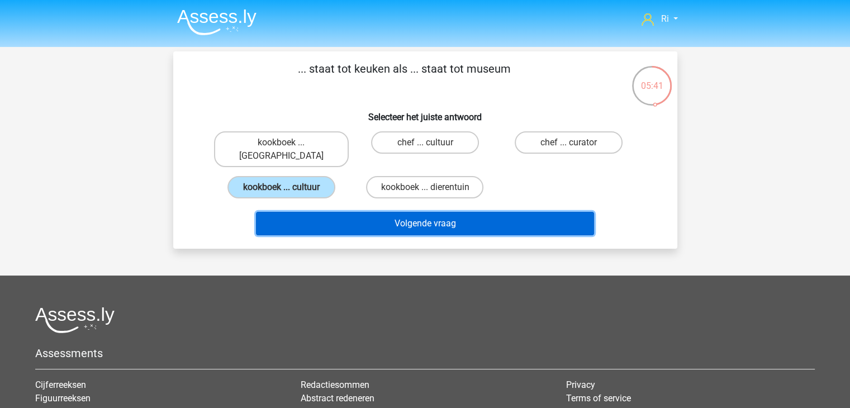
click at [406, 216] on button "Volgende vraag" at bounding box center [425, 223] width 338 height 23
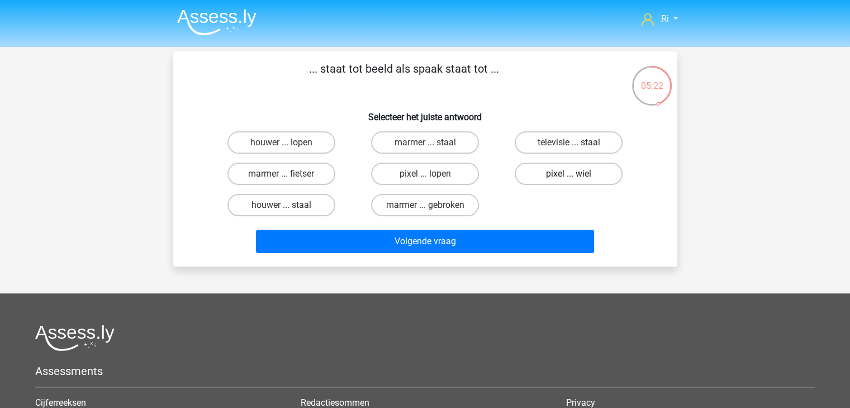
click at [590, 174] on label "pixel ... wiel" at bounding box center [569, 174] width 108 height 22
click at [576, 174] on input "pixel ... wiel" at bounding box center [572, 177] width 7 height 7
radio input "true"
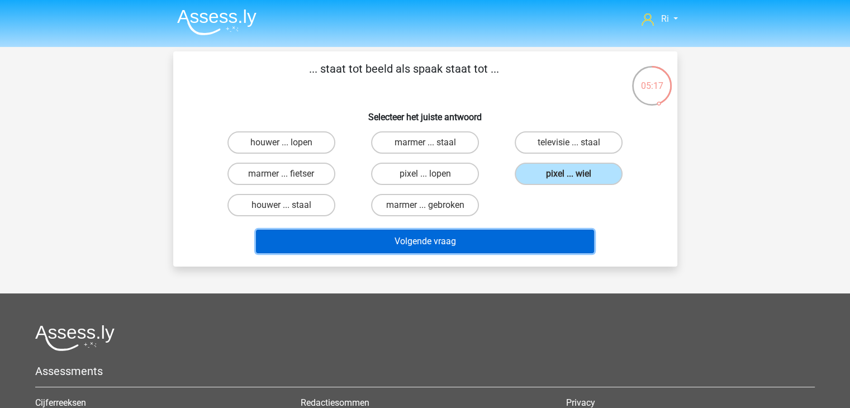
click at [386, 243] on button "Volgende vraag" at bounding box center [425, 241] width 338 height 23
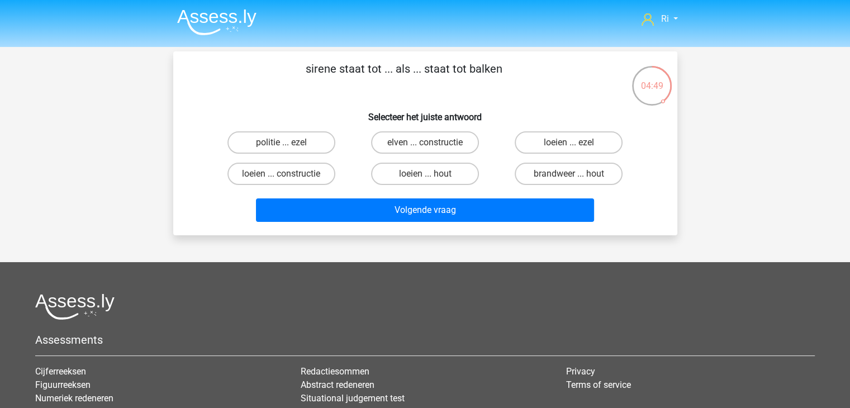
click at [284, 144] on input "politie ... ezel" at bounding box center [284, 145] width 7 height 7
radio input "true"
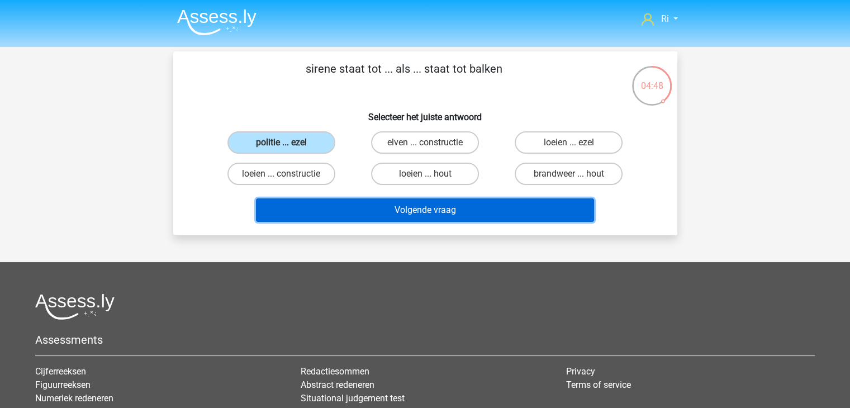
click at [338, 213] on button "Volgende vraag" at bounding box center [425, 209] width 338 height 23
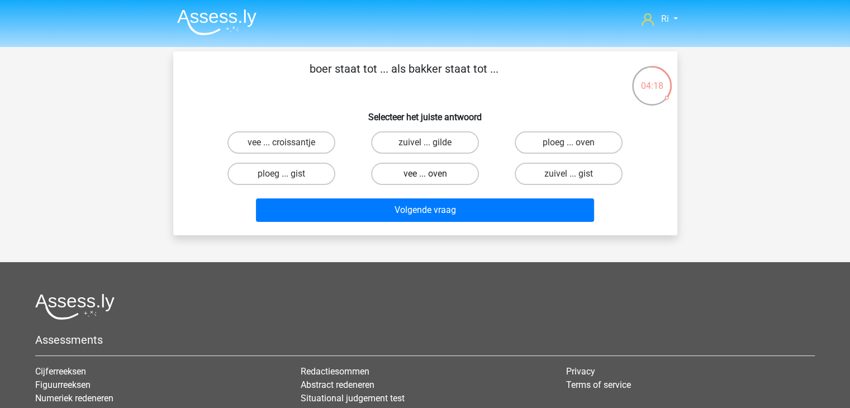
click at [420, 170] on label "vee ... oven" at bounding box center [425, 174] width 108 height 22
click at [425, 174] on input "vee ... oven" at bounding box center [428, 177] width 7 height 7
radio input "true"
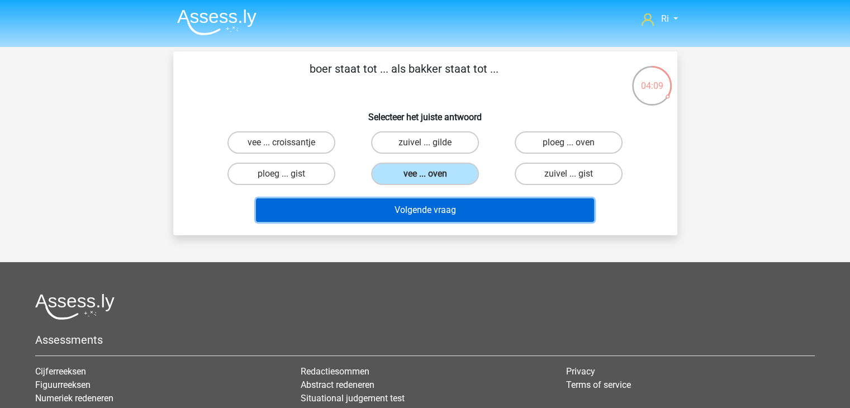
click at [396, 212] on button "Volgende vraag" at bounding box center [425, 209] width 338 height 23
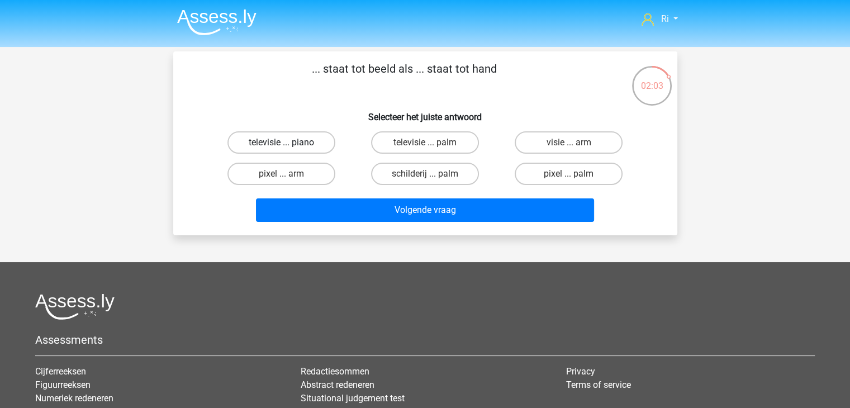
click at [291, 138] on label "televisie ... piano" at bounding box center [281, 142] width 108 height 22
click at [288, 142] on input "televisie ... piano" at bounding box center [284, 145] width 7 height 7
radio input "true"
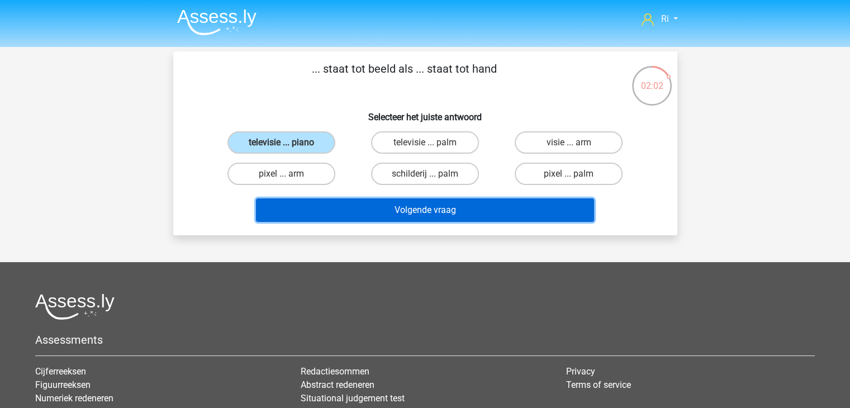
click at [401, 210] on button "Volgende vraag" at bounding box center [425, 209] width 338 height 23
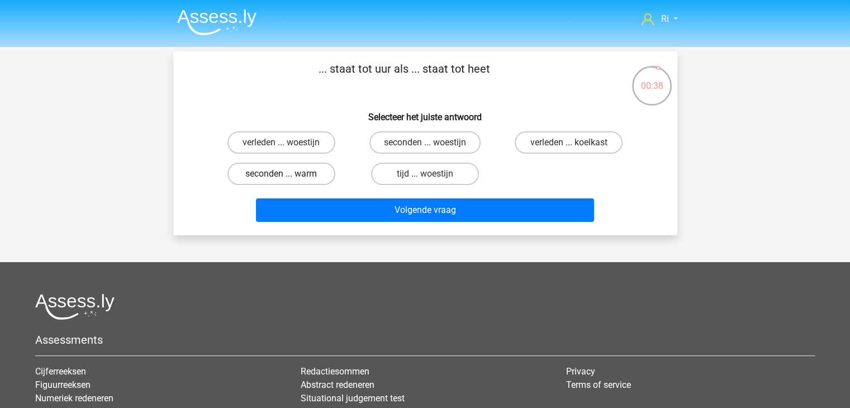
click at [303, 168] on label "seconden ... warm" at bounding box center [281, 174] width 108 height 22
click at [288, 174] on input "seconden ... warm" at bounding box center [284, 177] width 7 height 7
radio input "true"
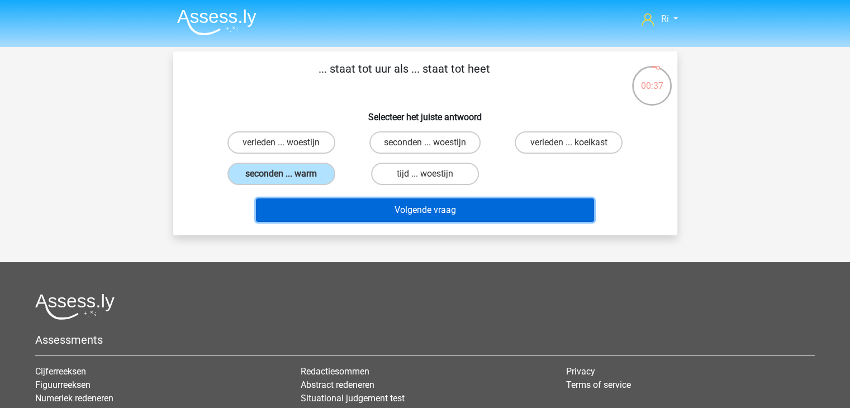
click at [433, 212] on button "Volgende vraag" at bounding box center [425, 209] width 338 height 23
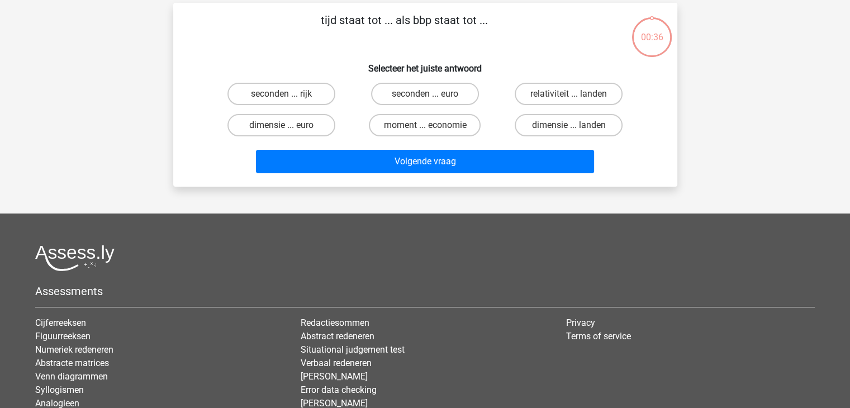
scroll to position [51, 0]
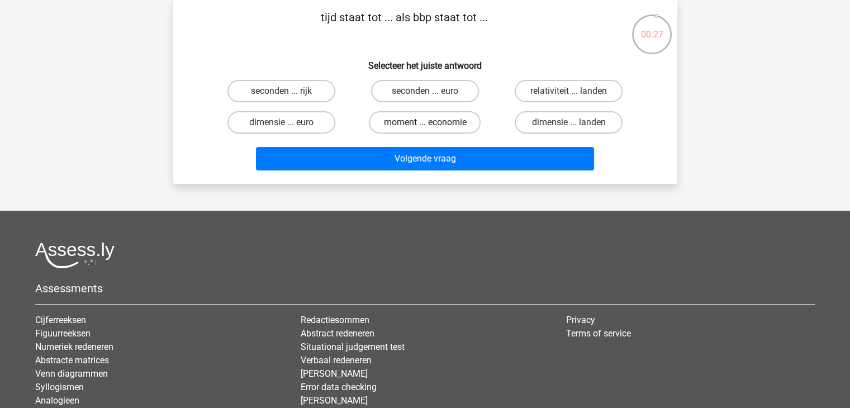
click at [435, 121] on label "moment ... economie" at bounding box center [425, 122] width 112 height 22
click at [432, 122] on input "moment ... economie" at bounding box center [428, 125] width 7 height 7
radio input "true"
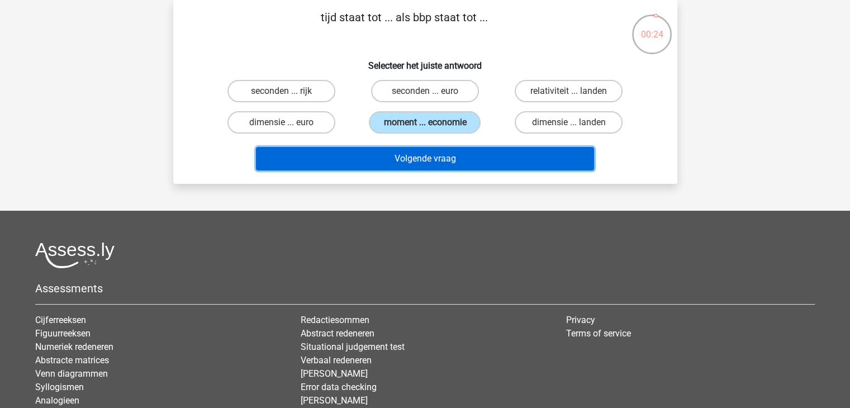
click at [427, 163] on button "Volgende vraag" at bounding box center [425, 158] width 338 height 23
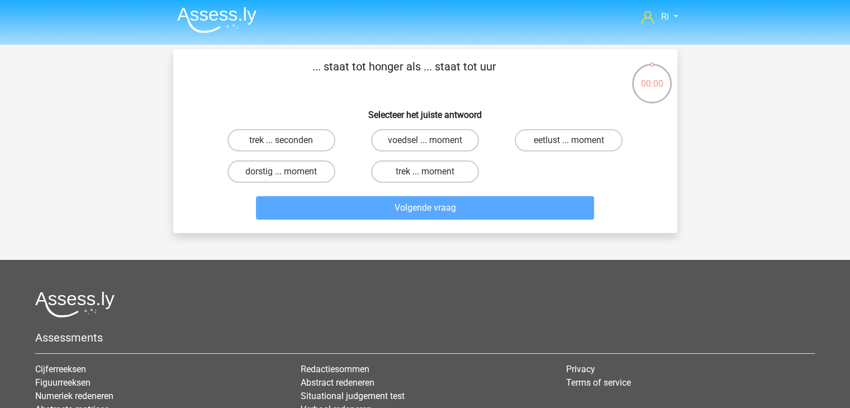
scroll to position [0, 0]
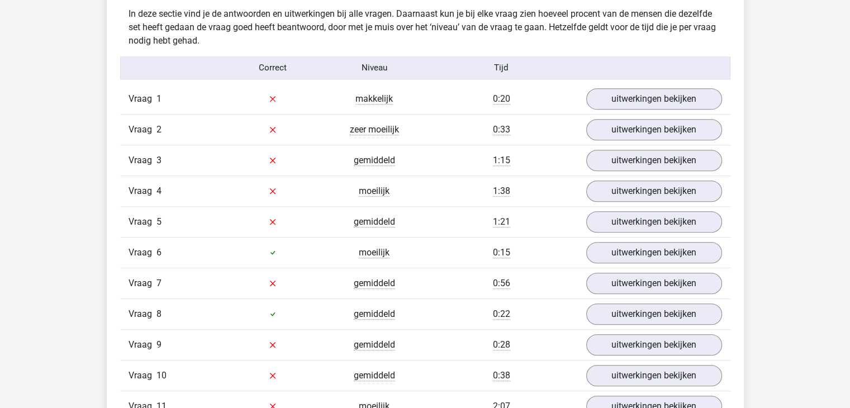
scroll to position [670, 0]
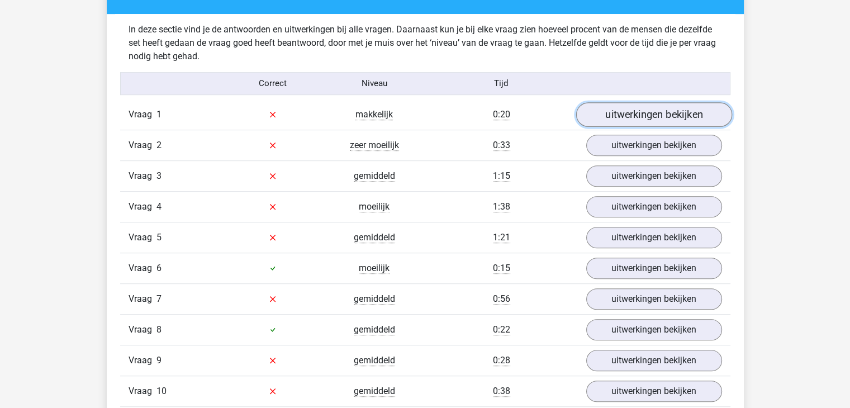
click at [646, 110] on link "uitwerkingen bekijken" at bounding box center [653, 114] width 156 height 25
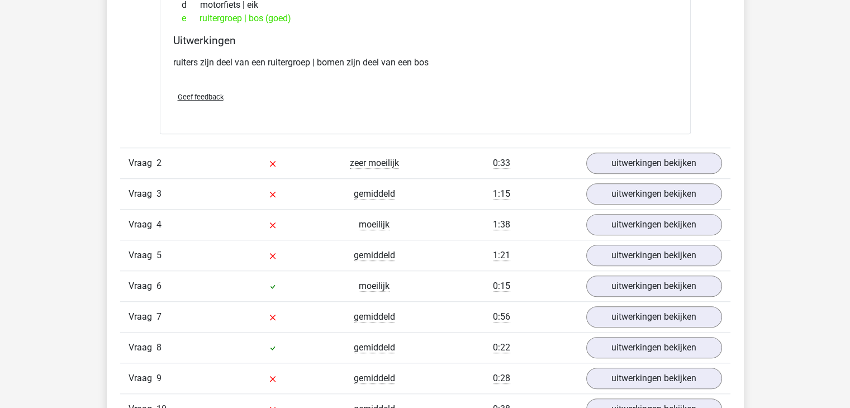
scroll to position [894, 0]
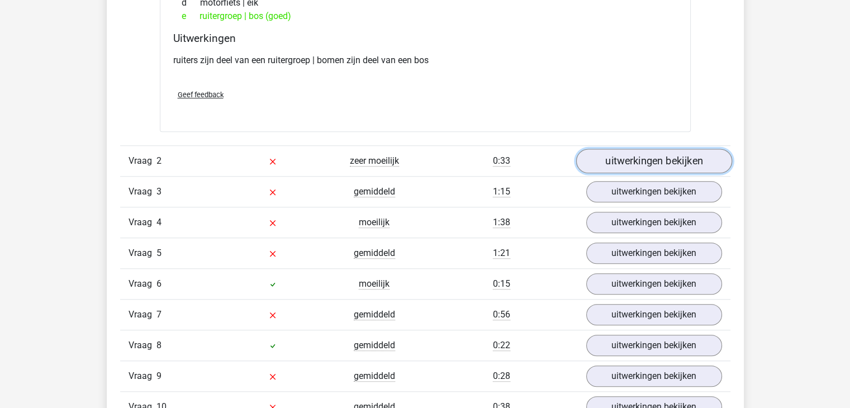
click at [680, 155] on link "uitwerkingen bekijken" at bounding box center [653, 161] width 156 height 25
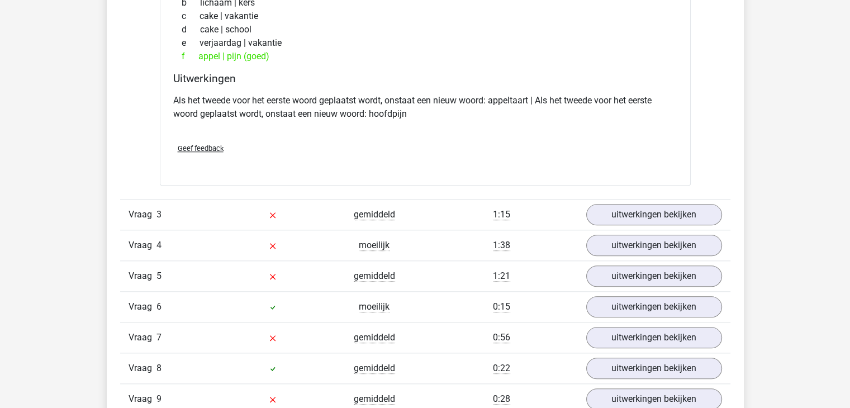
scroll to position [1173, 0]
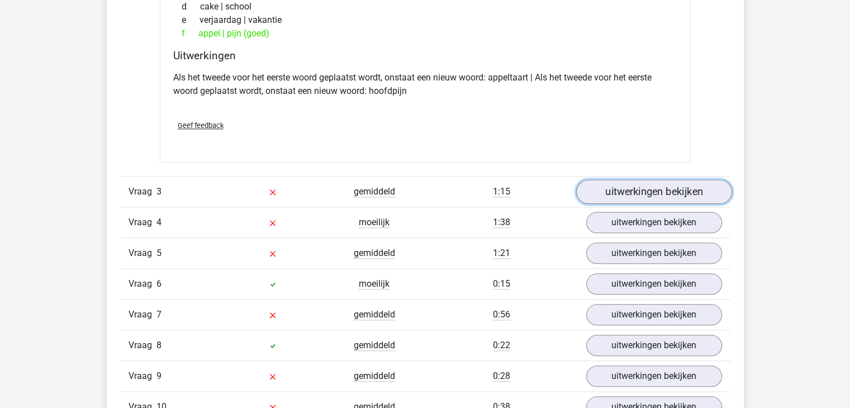
click at [650, 191] on link "uitwerkingen bekijken" at bounding box center [653, 191] width 156 height 25
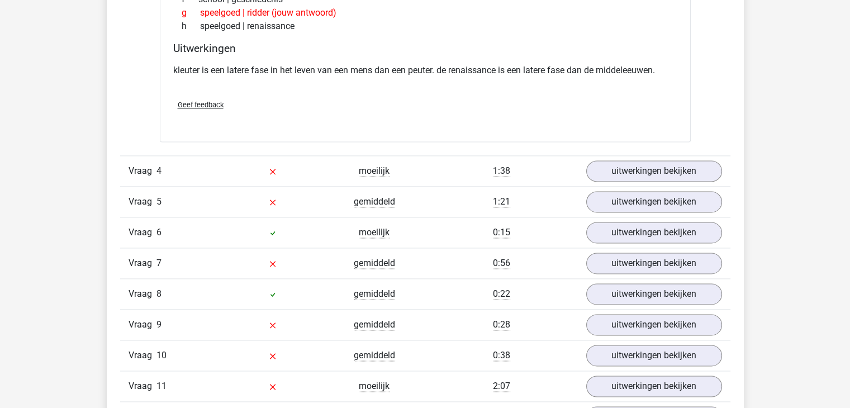
scroll to position [1508, 0]
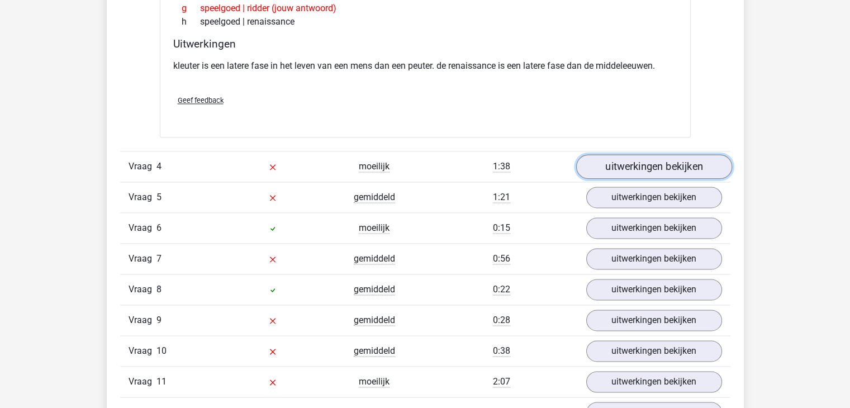
click at [647, 161] on link "uitwerkingen bekijken" at bounding box center [653, 166] width 156 height 25
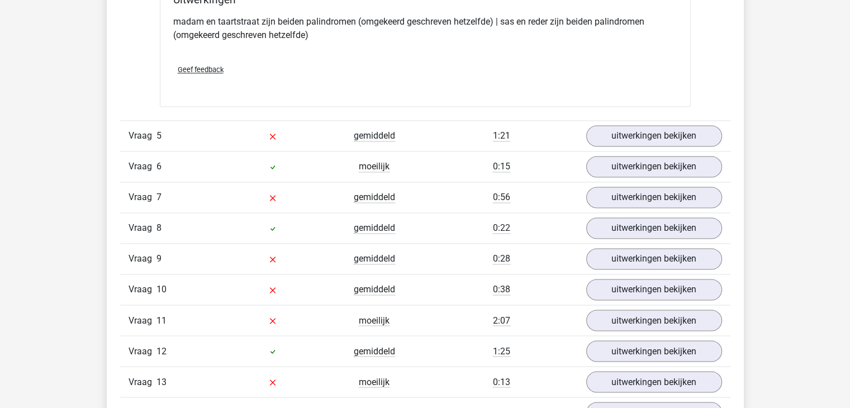
scroll to position [1844, 0]
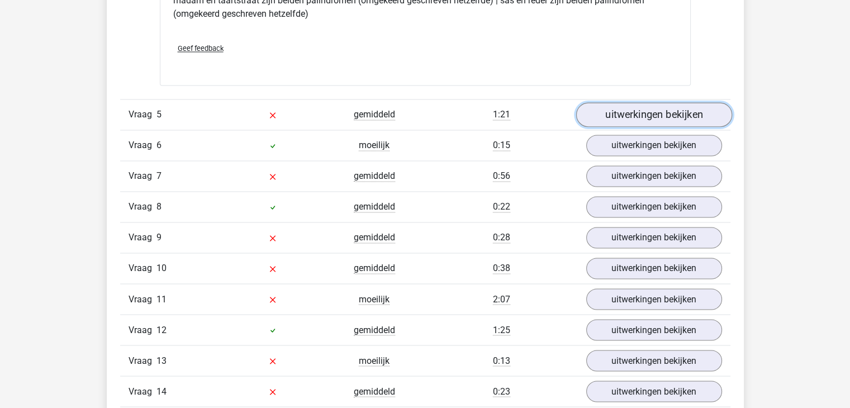
click at [633, 114] on link "uitwerkingen bekijken" at bounding box center [653, 115] width 156 height 25
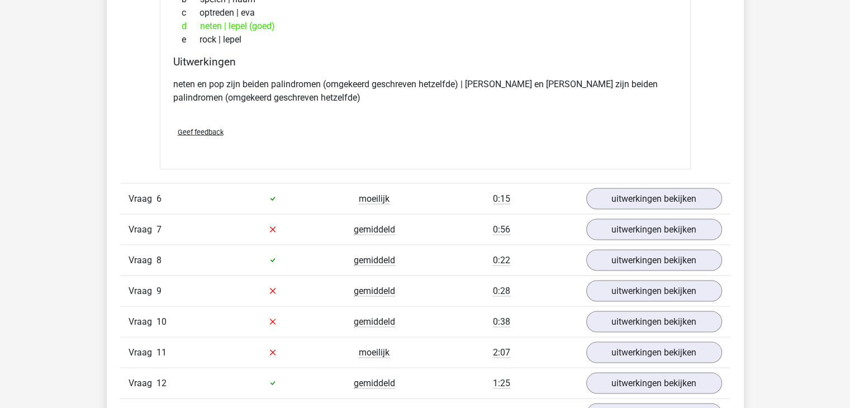
scroll to position [2067, 0]
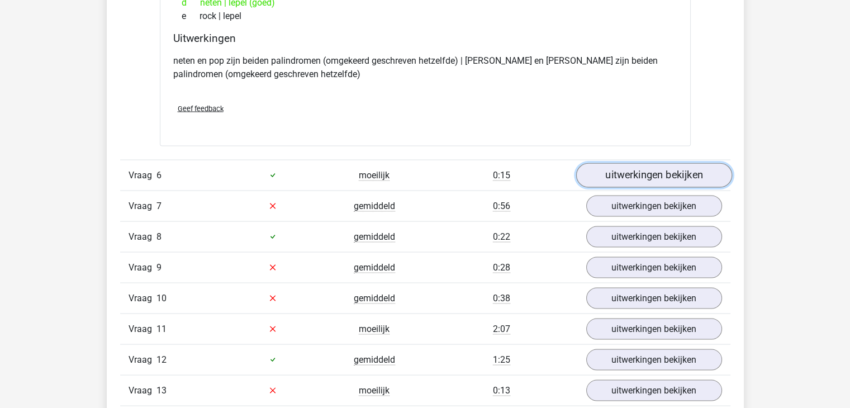
click at [638, 173] on link "uitwerkingen bekijken" at bounding box center [653, 175] width 156 height 25
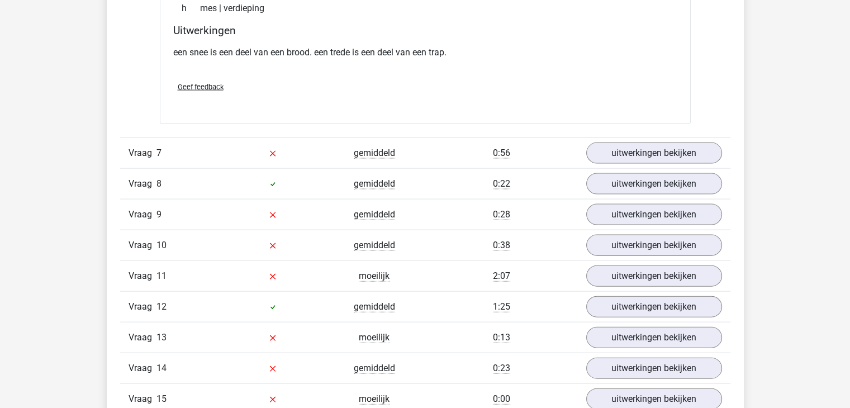
scroll to position [2402, 0]
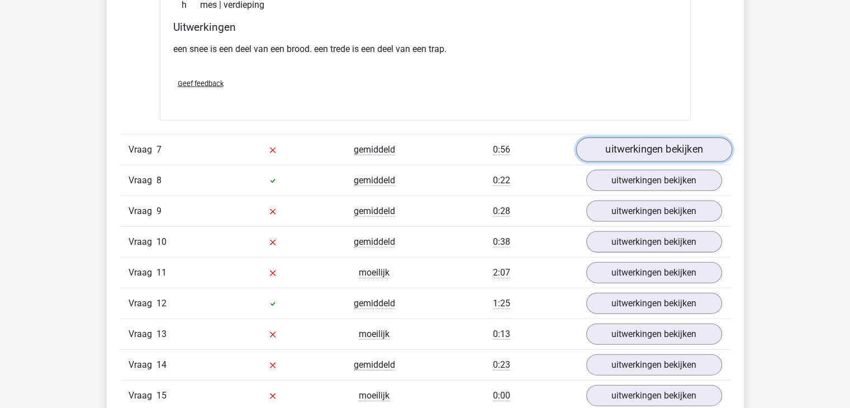
click at [661, 141] on link "uitwerkingen bekijken" at bounding box center [653, 149] width 156 height 25
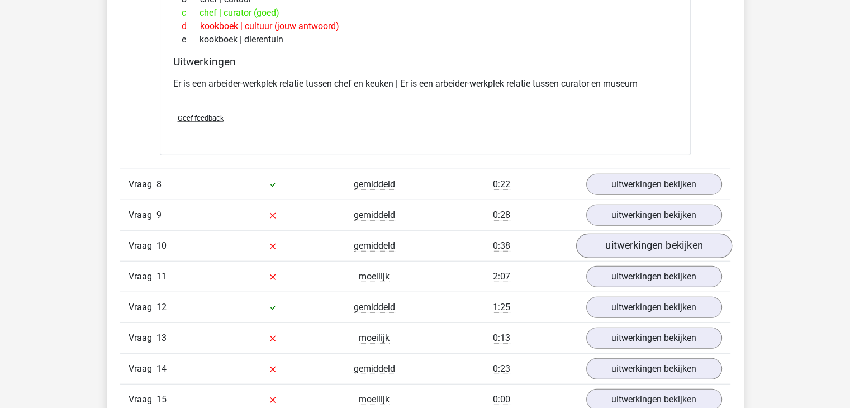
scroll to position [2737, 0]
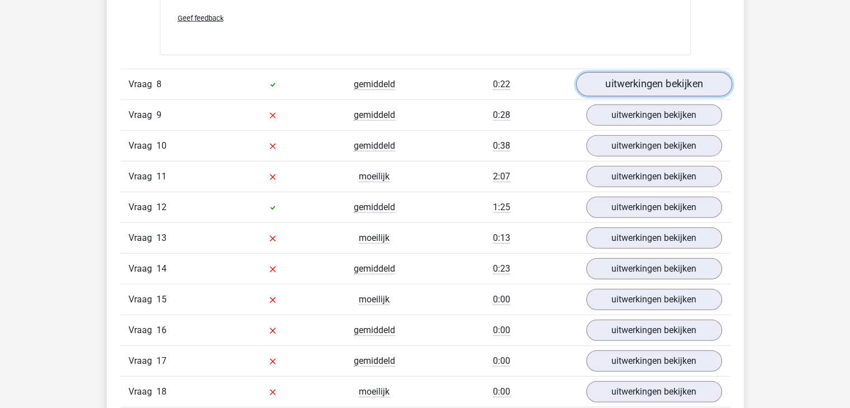
click at [637, 78] on link "uitwerkingen bekijken" at bounding box center [653, 84] width 156 height 25
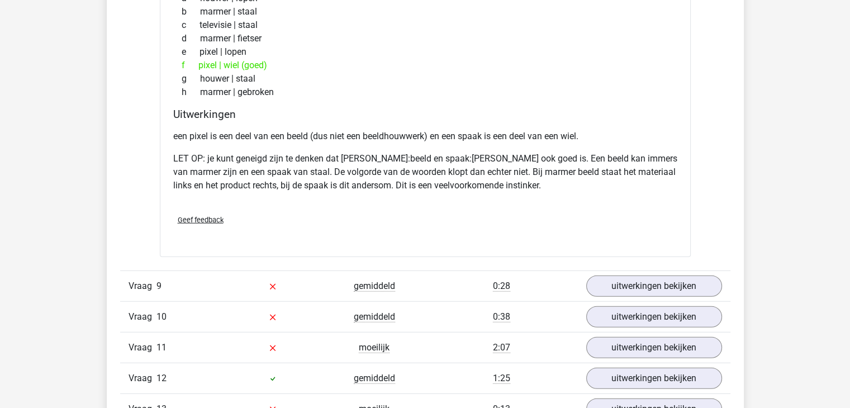
scroll to position [3017, 0]
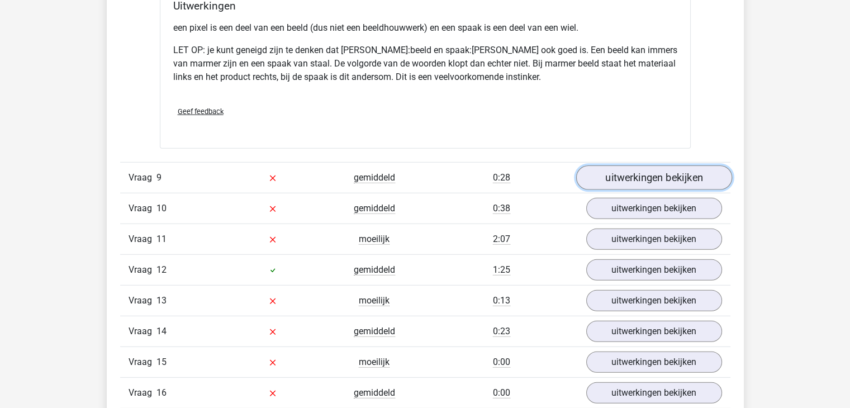
click at [664, 169] on link "uitwerkingen bekijken" at bounding box center [653, 177] width 156 height 25
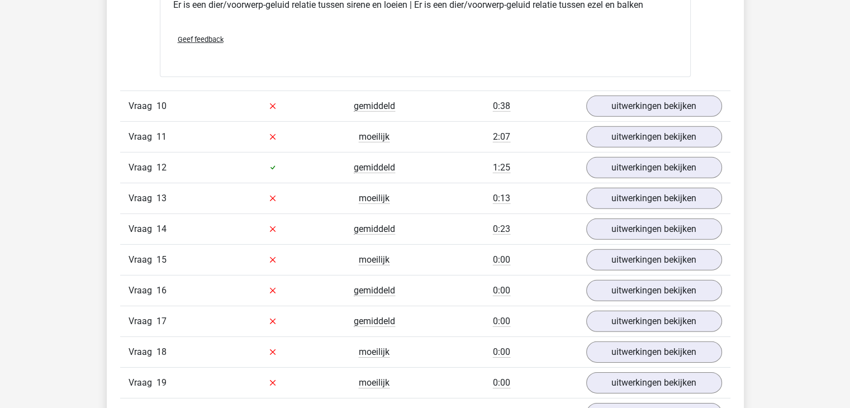
scroll to position [3408, 0]
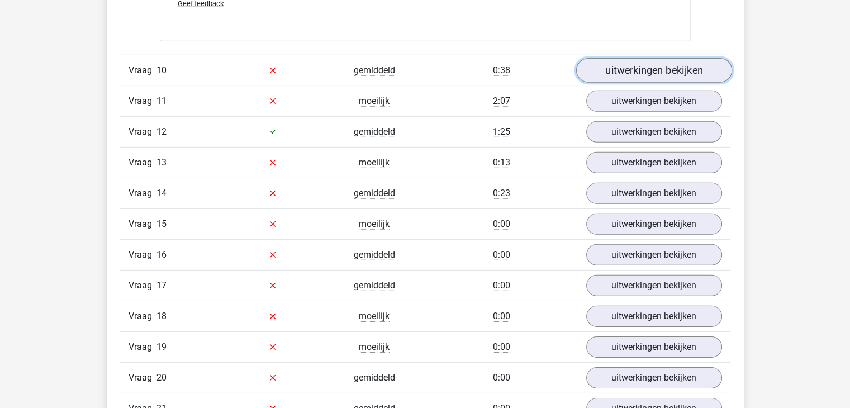
click at [653, 66] on link "uitwerkingen bekijken" at bounding box center [653, 70] width 156 height 25
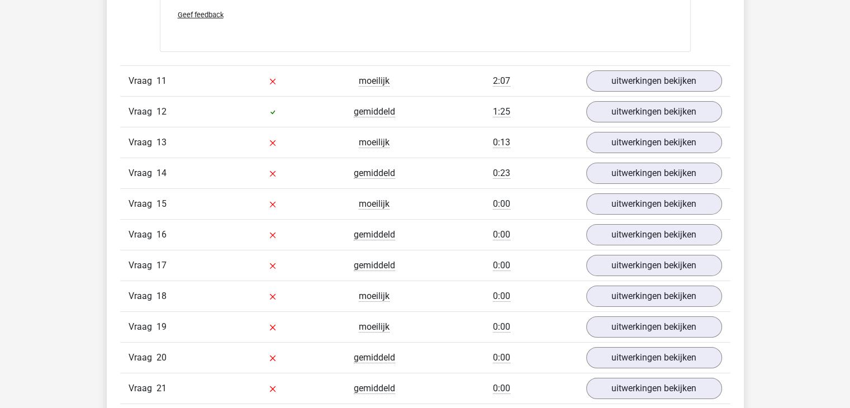
scroll to position [3687, 0]
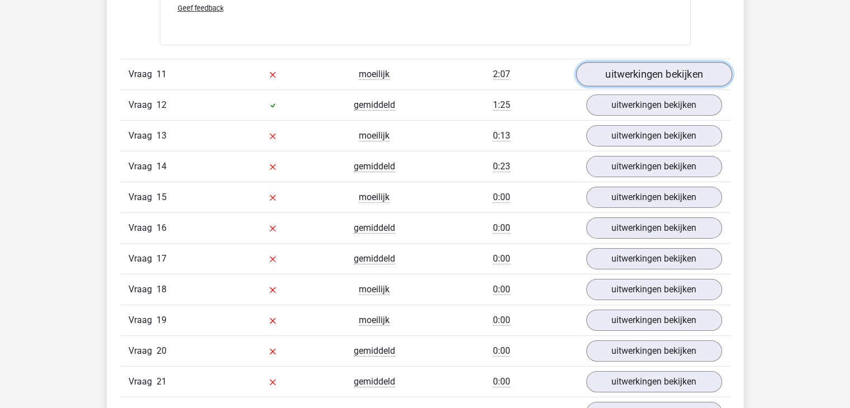
click at [626, 63] on link "uitwerkingen bekijken" at bounding box center [653, 74] width 156 height 25
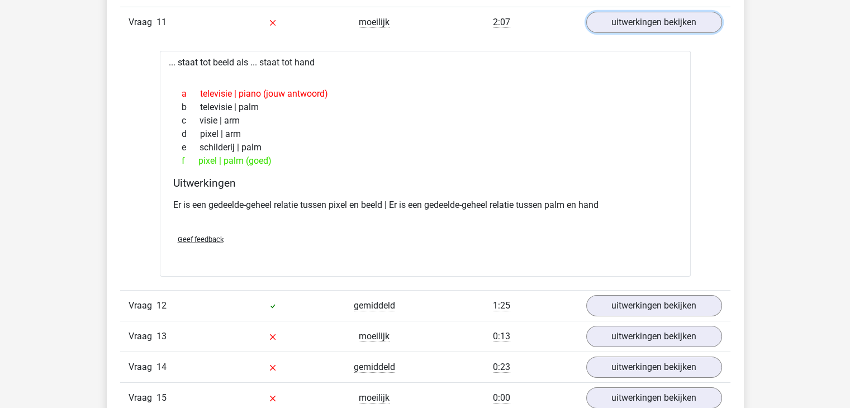
scroll to position [3855, 0]
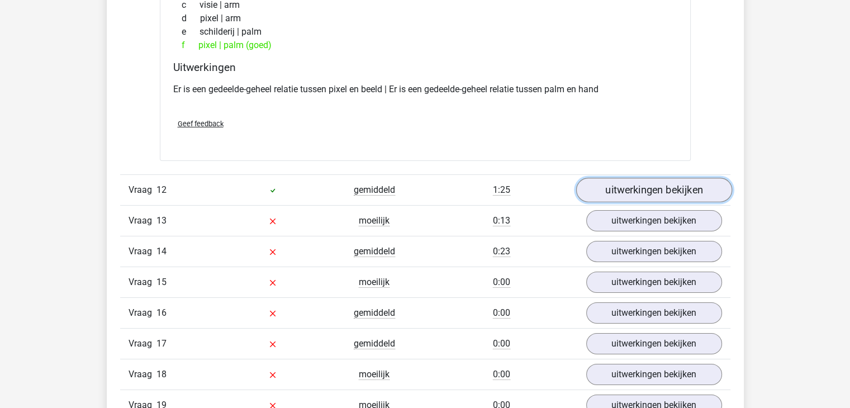
click at [660, 183] on link "uitwerkingen bekijken" at bounding box center [653, 190] width 156 height 25
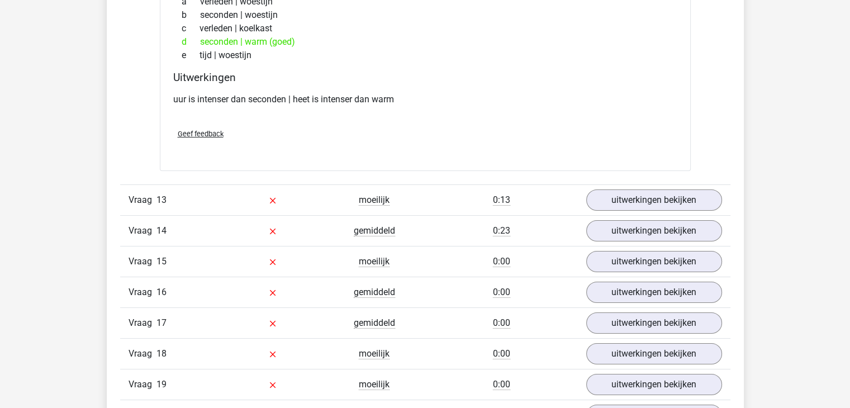
scroll to position [4134, 0]
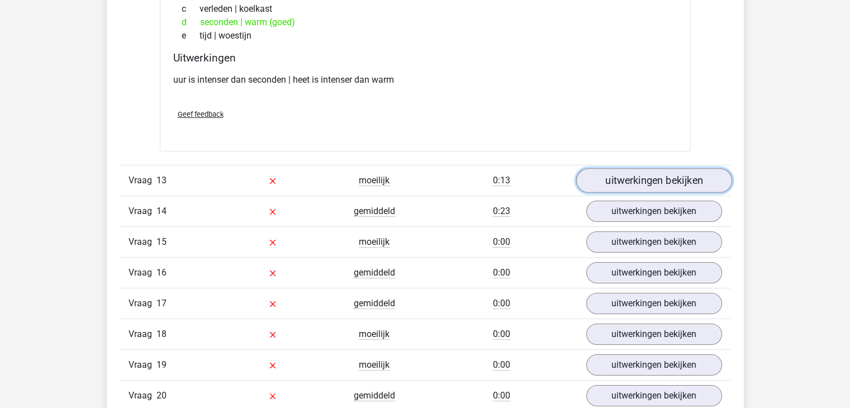
click at [635, 170] on link "uitwerkingen bekijken" at bounding box center [653, 180] width 156 height 25
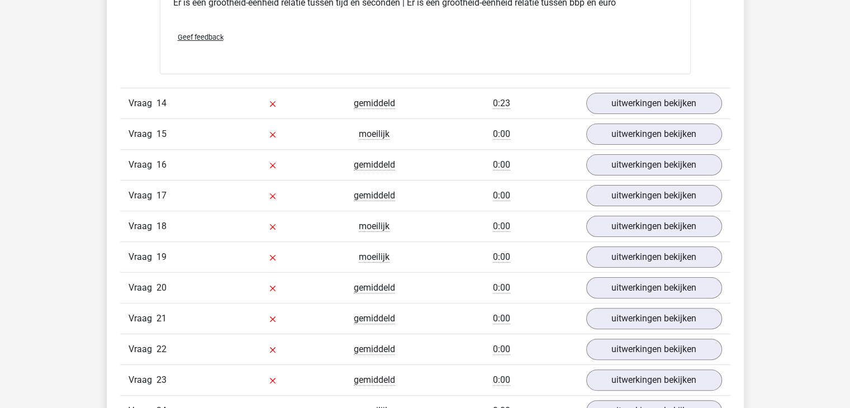
scroll to position [4525, 0]
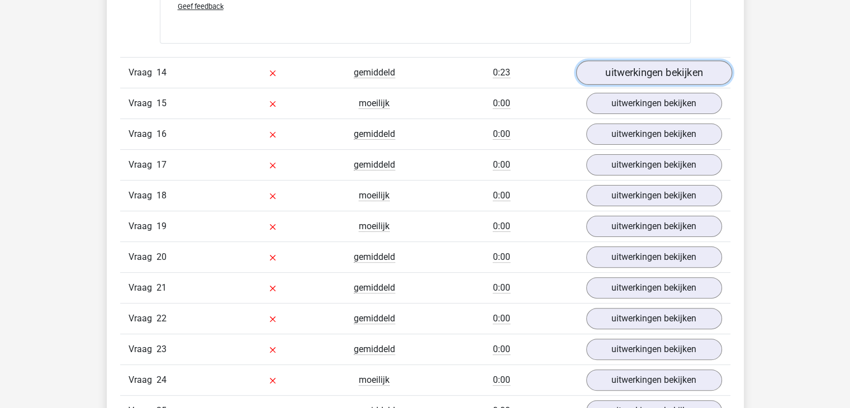
click at [648, 63] on link "uitwerkingen bekijken" at bounding box center [653, 73] width 156 height 25
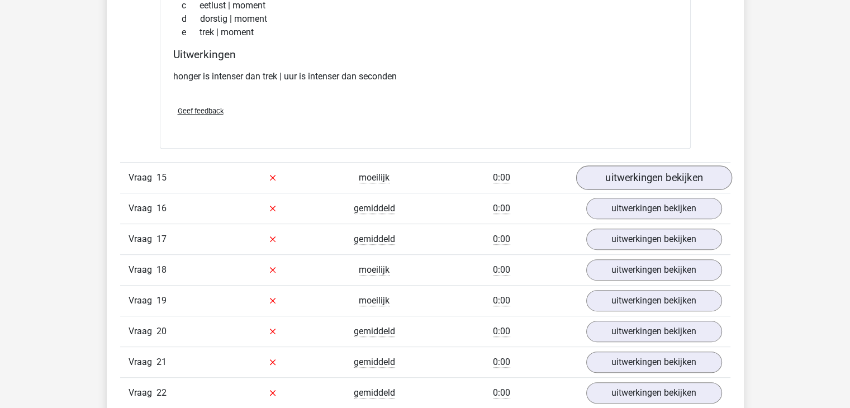
scroll to position [4693, 0]
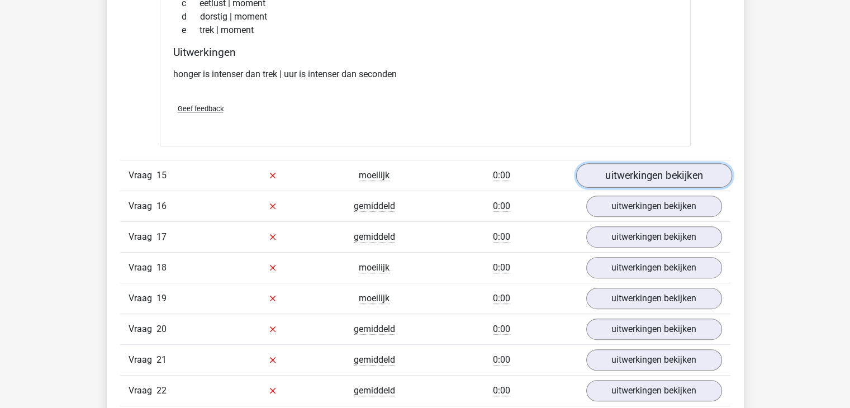
click at [647, 164] on link "uitwerkingen bekijken" at bounding box center [653, 175] width 156 height 25
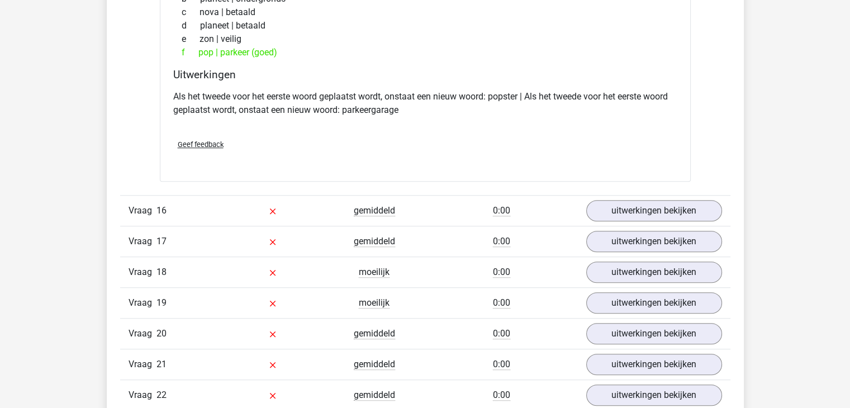
scroll to position [4972, 0]
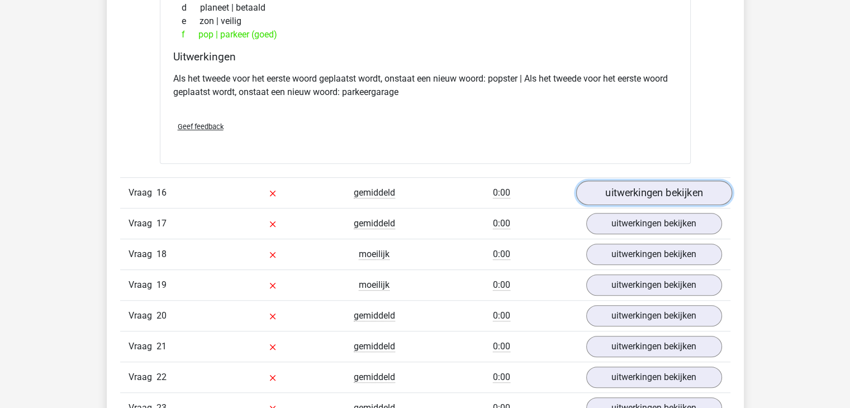
click at [665, 192] on link "uitwerkingen bekijken" at bounding box center [653, 192] width 156 height 25
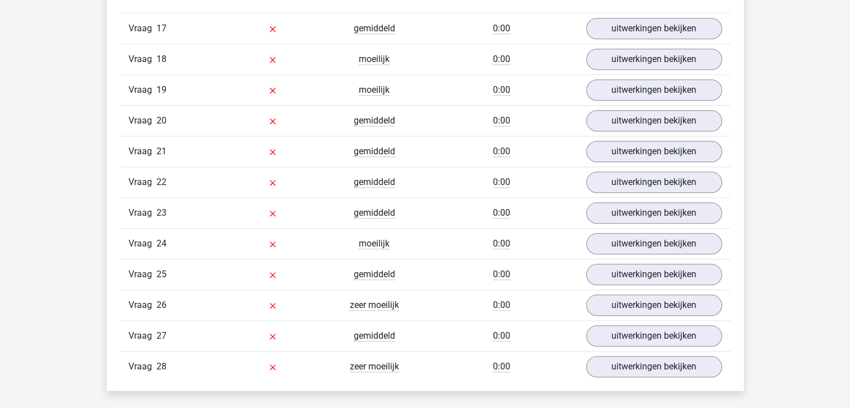
scroll to position [5440, 0]
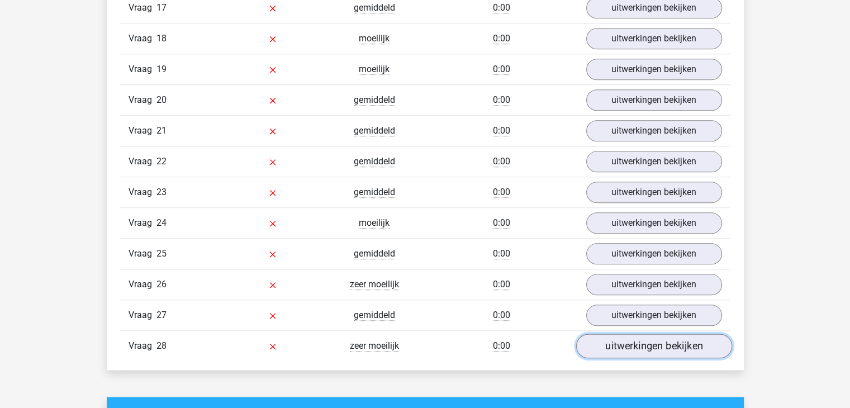
click at [650, 336] on link "uitwerkingen bekijken" at bounding box center [653, 346] width 156 height 25
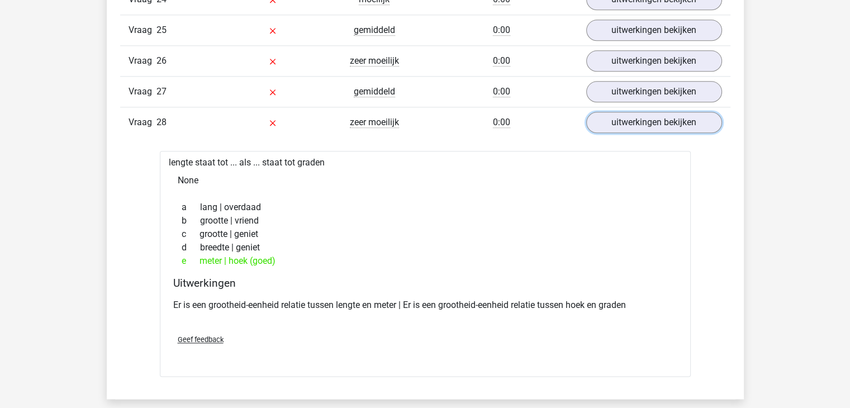
scroll to position [5552, 0]
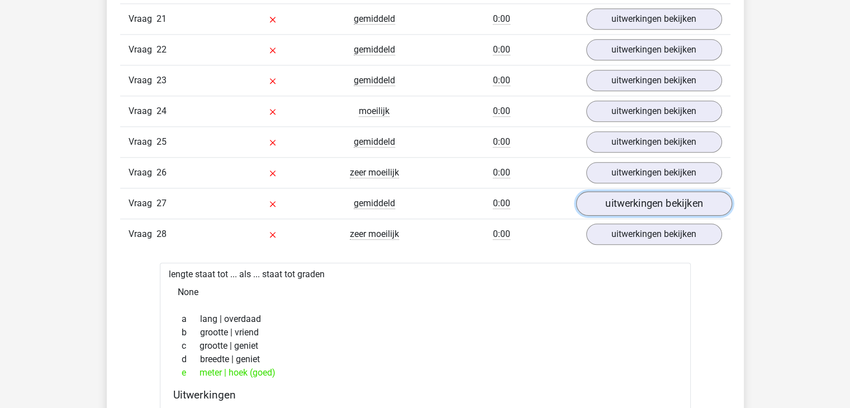
click at [646, 191] on link "uitwerkingen bekijken" at bounding box center [653, 203] width 156 height 25
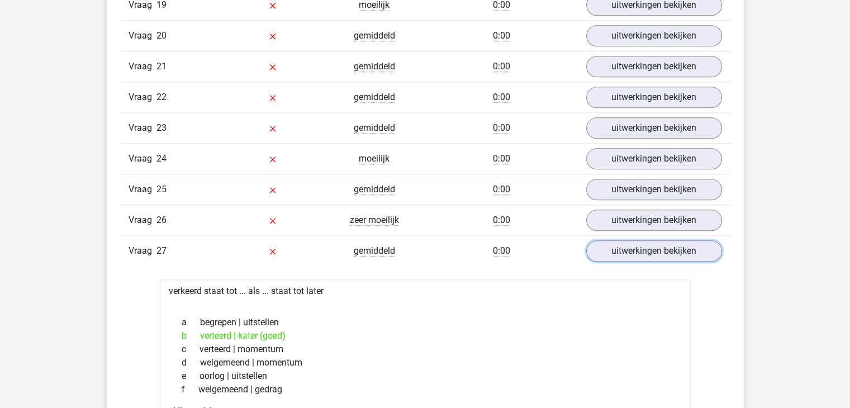
scroll to position [5496, 0]
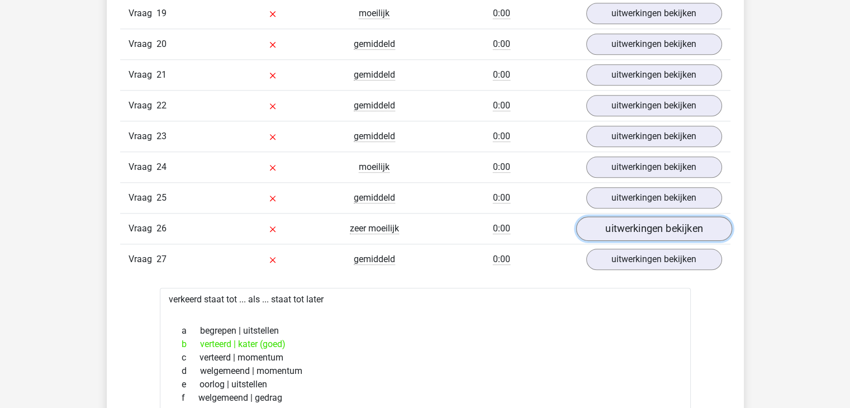
click at [641, 217] on link "uitwerkingen bekijken" at bounding box center [653, 228] width 156 height 25
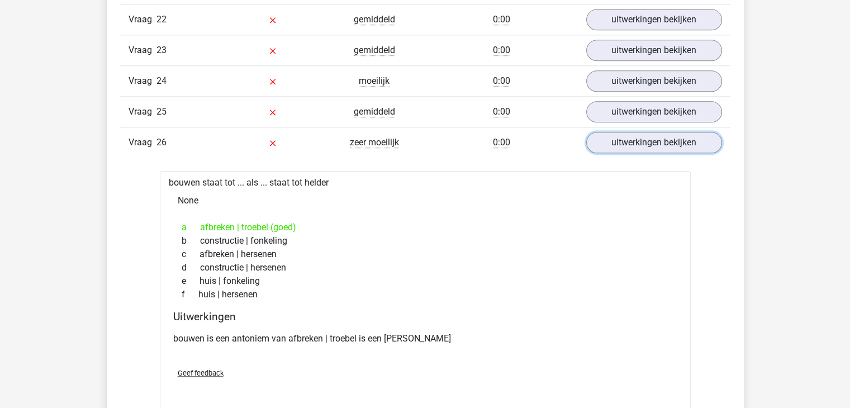
scroll to position [5552, 0]
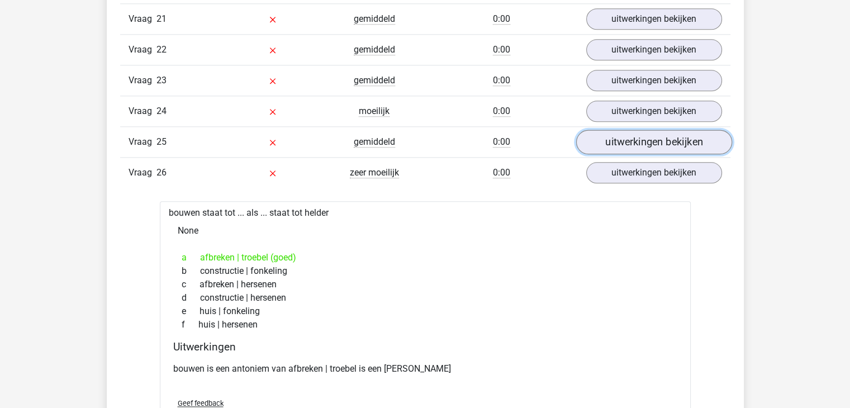
click at [639, 130] on link "uitwerkingen bekijken" at bounding box center [653, 142] width 156 height 25
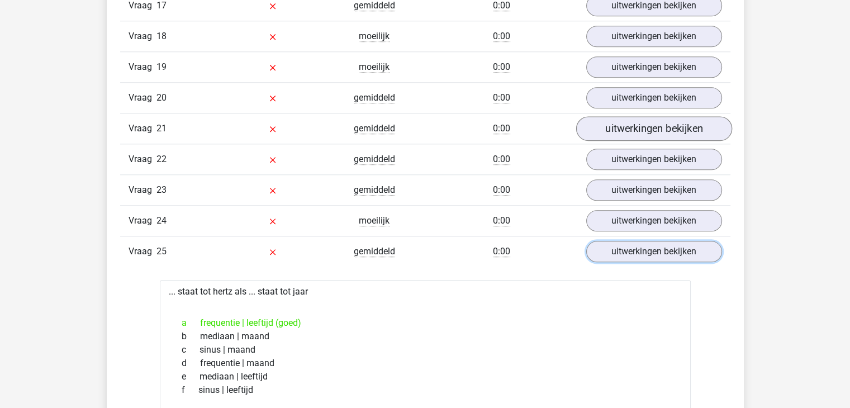
scroll to position [5440, 0]
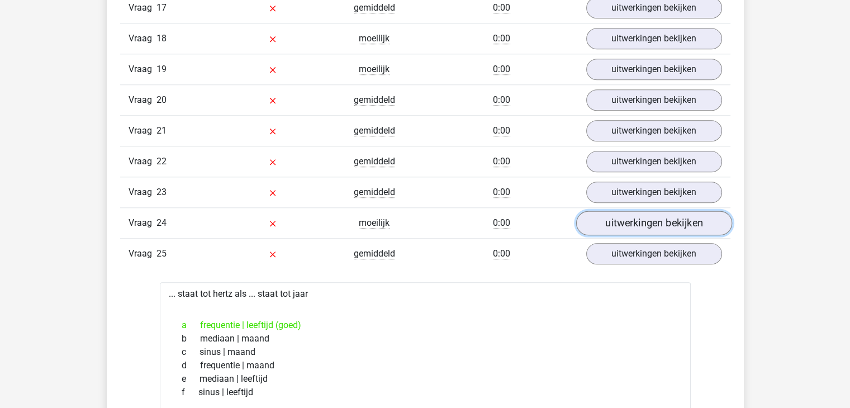
click at [646, 211] on link "uitwerkingen bekijken" at bounding box center [653, 223] width 156 height 25
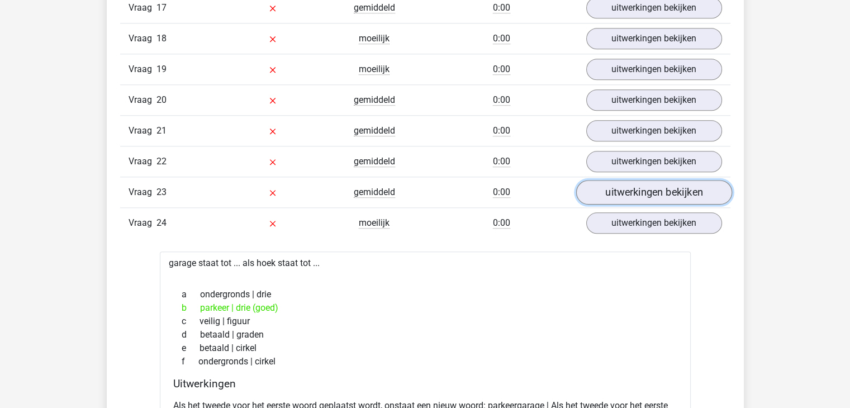
click at [637, 186] on link "uitwerkingen bekijken" at bounding box center [653, 192] width 156 height 25
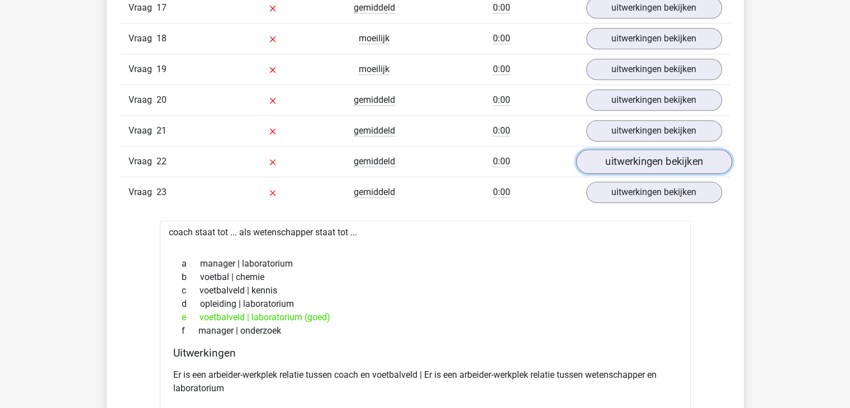
click at [654, 150] on link "uitwerkingen bekijken" at bounding box center [653, 161] width 156 height 25
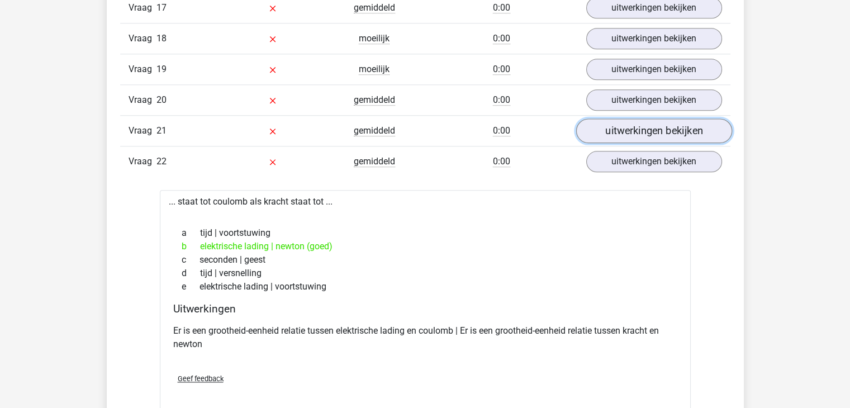
click at [665, 120] on link "uitwerkingen bekijken" at bounding box center [653, 130] width 156 height 25
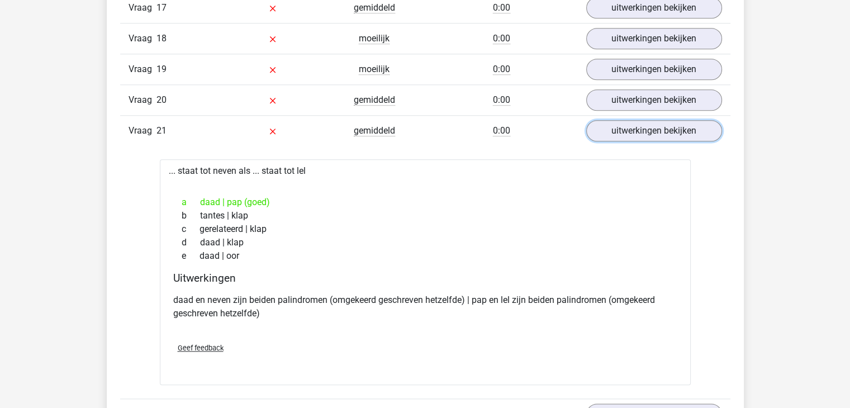
scroll to position [5384, 0]
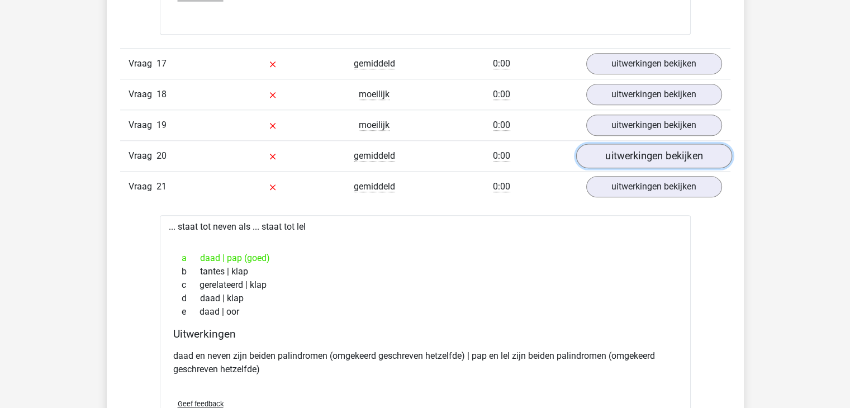
click at [630, 145] on link "uitwerkingen bekijken" at bounding box center [653, 156] width 156 height 25
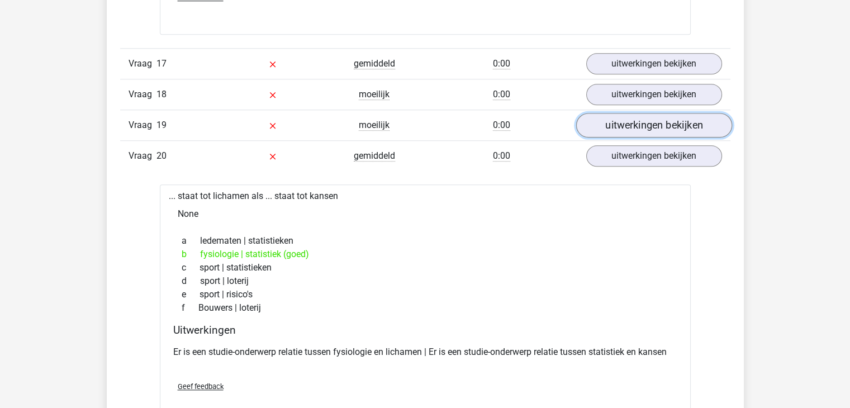
click at [654, 115] on link "uitwerkingen bekijken" at bounding box center [653, 125] width 156 height 25
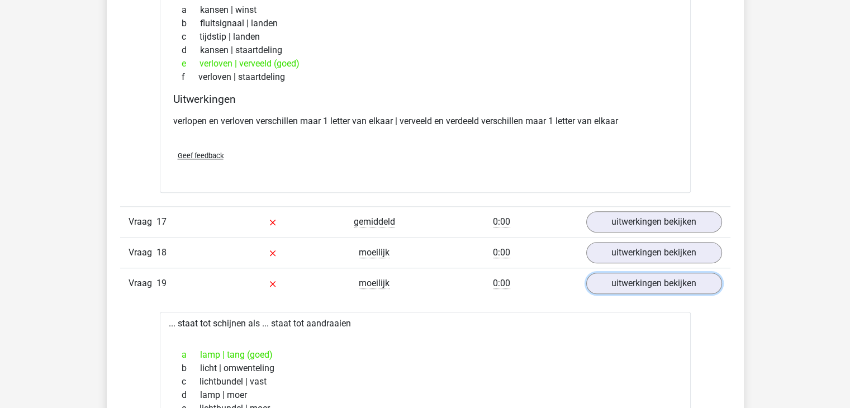
scroll to position [5217, 0]
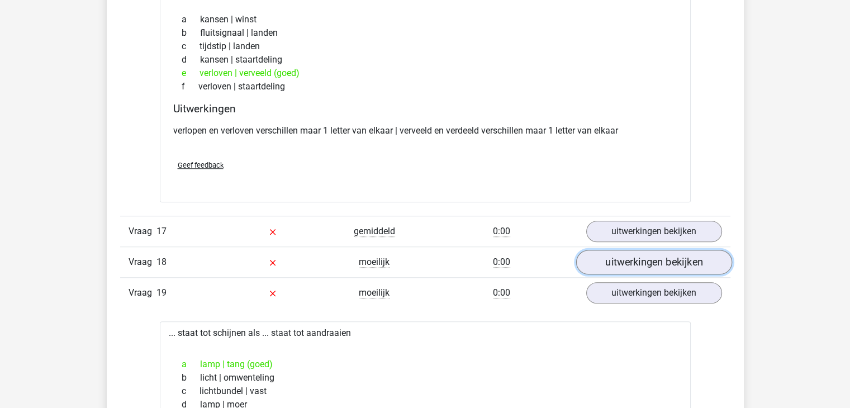
click at [633, 251] on link "uitwerkingen bekijken" at bounding box center [653, 262] width 156 height 25
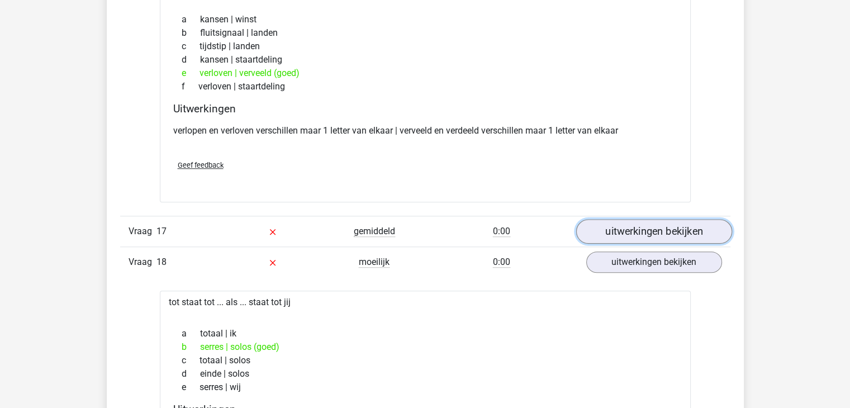
click at [635, 220] on link "uitwerkingen bekijken" at bounding box center [653, 231] width 156 height 25
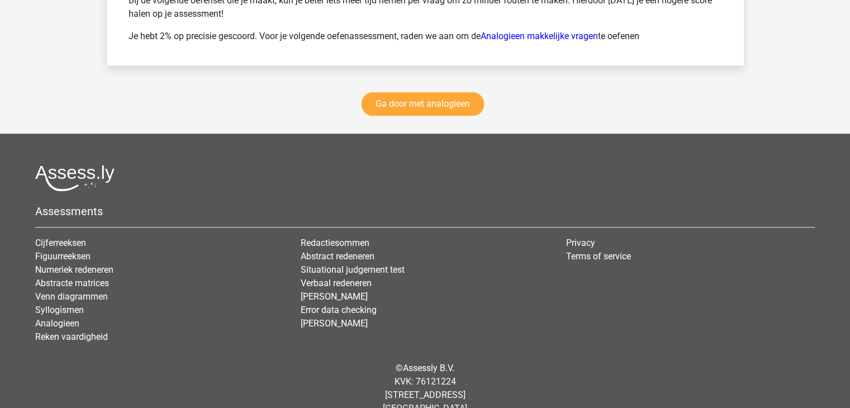
scroll to position [9476, 0]
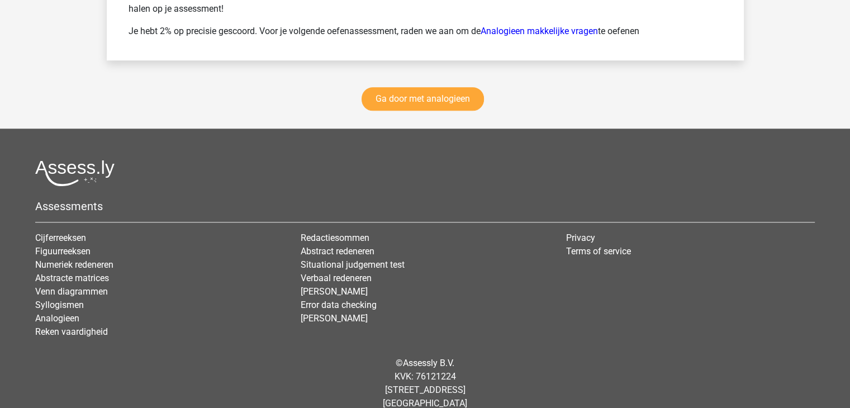
click at [844, 385] on footer "Assessments Cijferreeksen Figuurreeksen Numeriek redeneren Abstracte matrices V…" at bounding box center [425, 275] width 850 height 295
click at [422, 89] on link "Ga door met analogieen" at bounding box center [422, 98] width 122 height 23
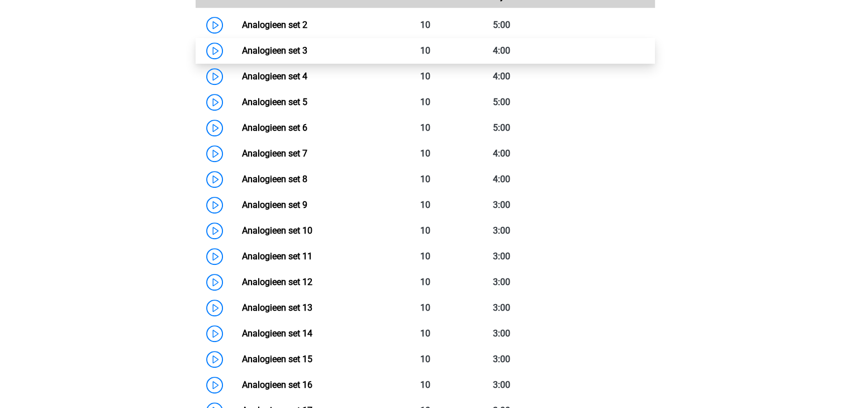
scroll to position [514, 0]
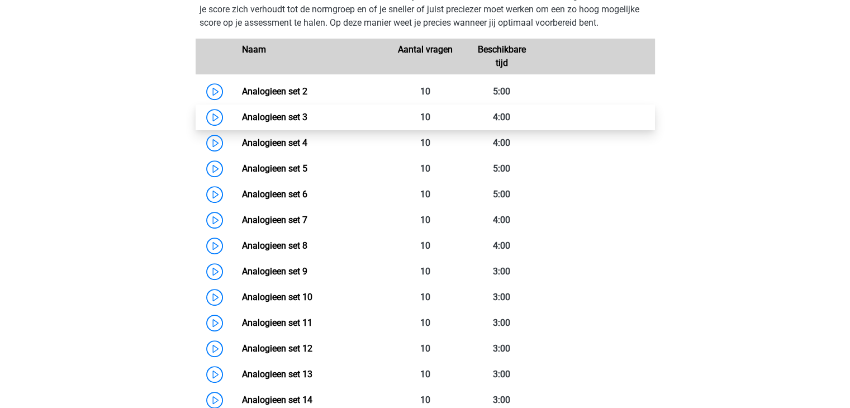
click at [287, 117] on link "Analogieen set 3" at bounding box center [274, 117] width 65 height 11
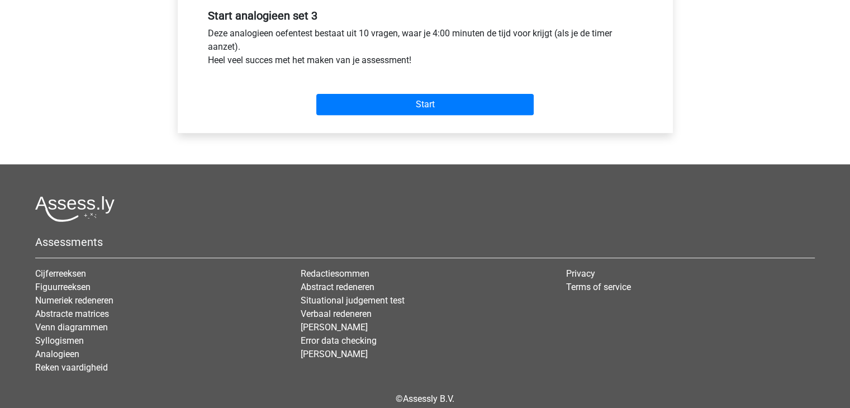
scroll to position [363, 0]
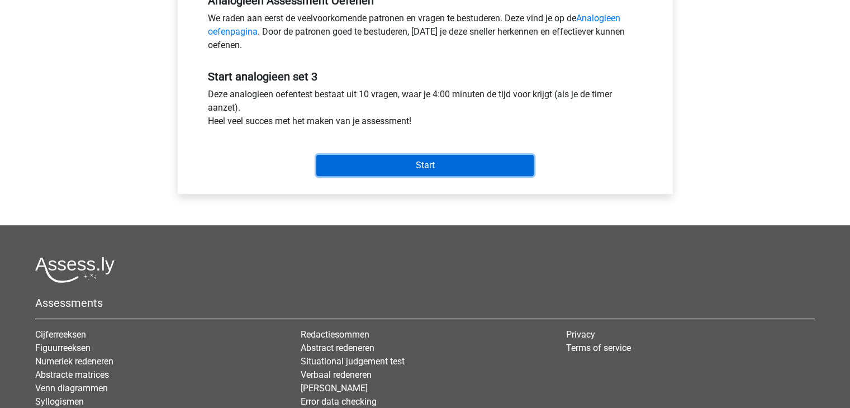
click at [415, 159] on input "Start" at bounding box center [424, 165] width 217 height 21
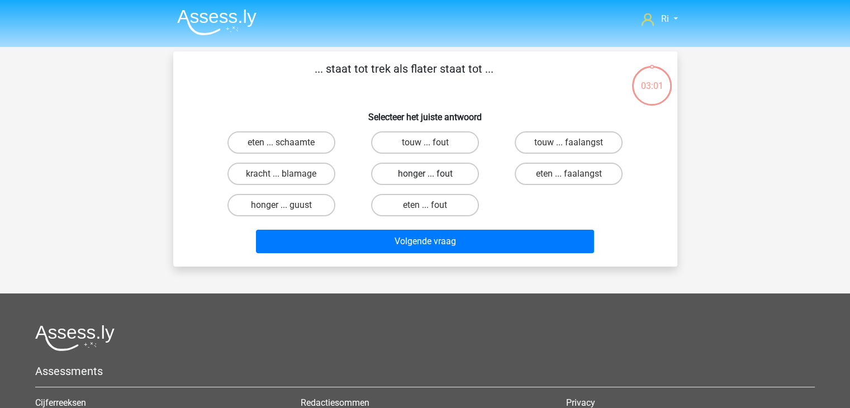
click at [411, 173] on label "honger ... fout" at bounding box center [425, 174] width 108 height 22
click at [425, 174] on input "honger ... fout" at bounding box center [428, 177] width 7 height 7
radio input "true"
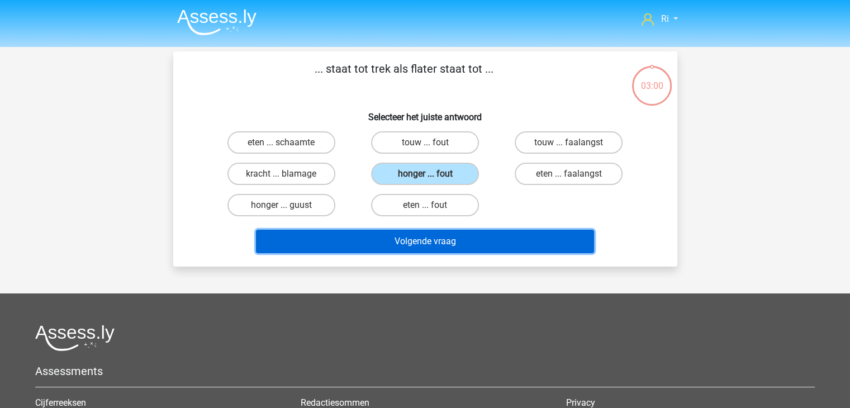
click at [422, 241] on button "Volgende vraag" at bounding box center [425, 241] width 338 height 23
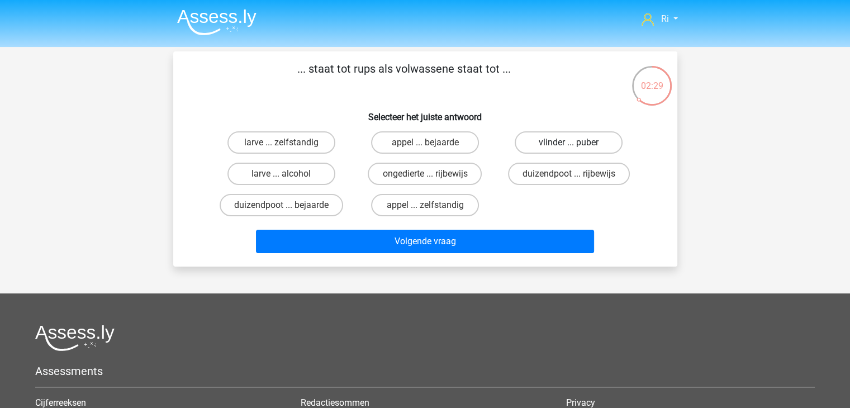
click at [560, 141] on label "vlinder ... puber" at bounding box center [569, 142] width 108 height 22
click at [569, 142] on input "vlinder ... puber" at bounding box center [572, 145] width 7 height 7
radio input "true"
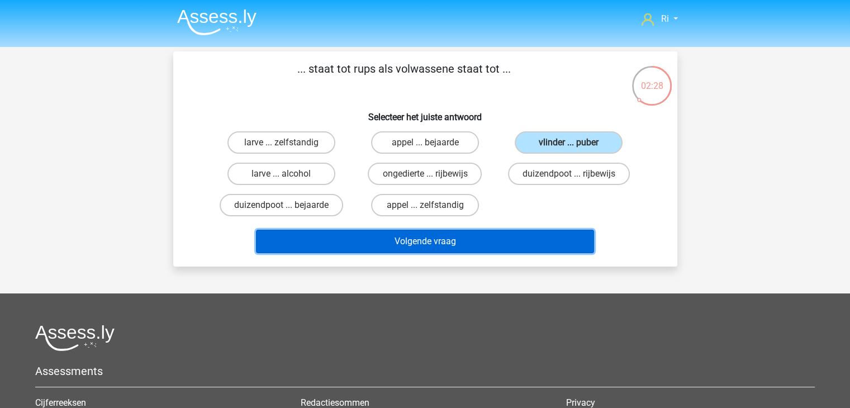
click at [437, 245] on button "Volgende vraag" at bounding box center [425, 241] width 338 height 23
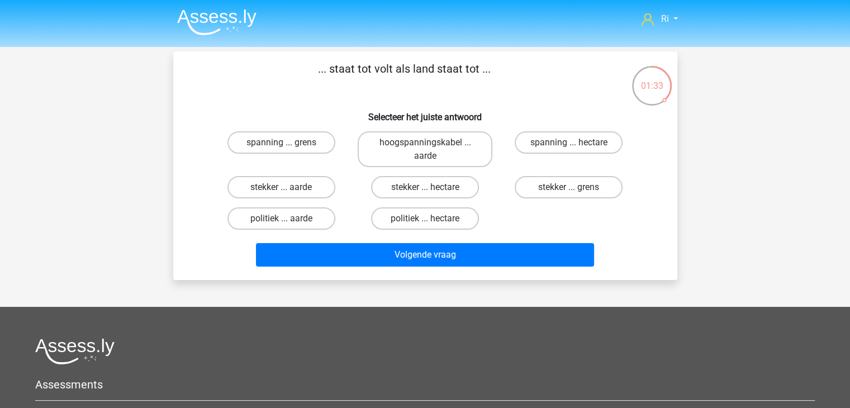
click at [284, 189] on input "stekker ... aarde" at bounding box center [284, 190] width 7 height 7
radio input "true"
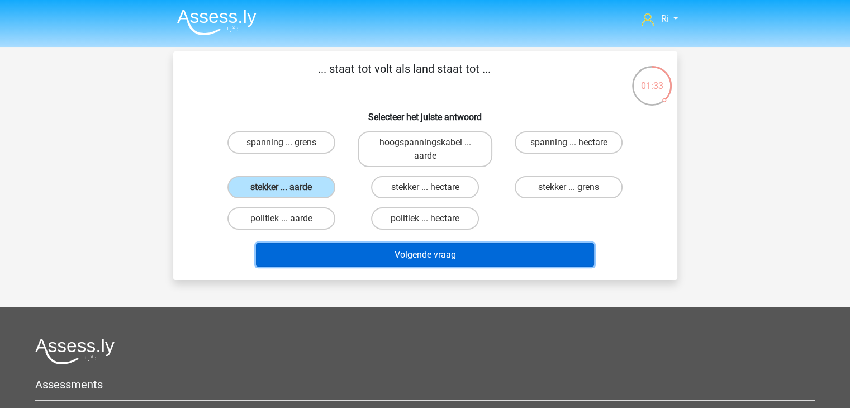
click at [380, 253] on button "Volgende vraag" at bounding box center [425, 254] width 338 height 23
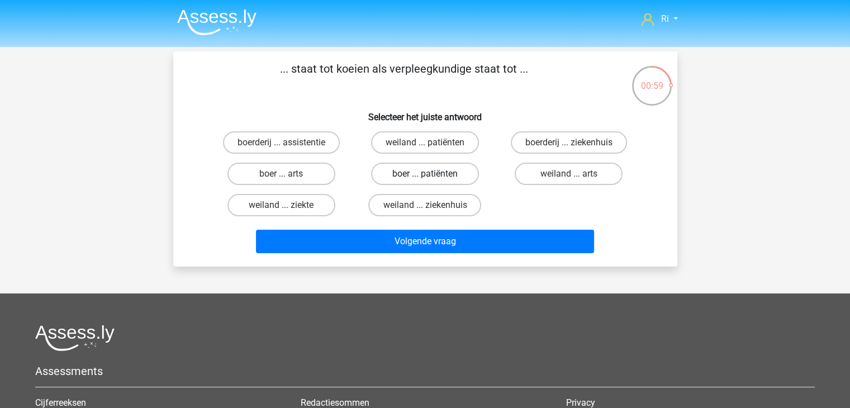
click at [419, 170] on label "boer ... patiënten" at bounding box center [425, 174] width 108 height 22
click at [425, 174] on input "boer ... patiënten" at bounding box center [428, 177] width 7 height 7
radio input "true"
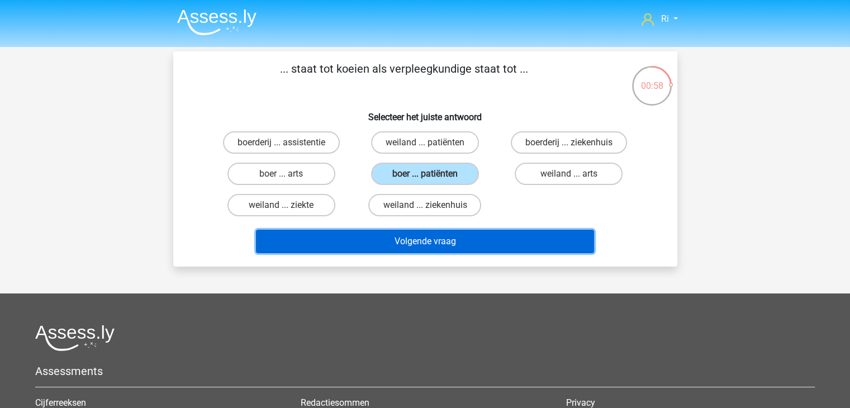
click at [409, 240] on button "Volgende vraag" at bounding box center [425, 241] width 338 height 23
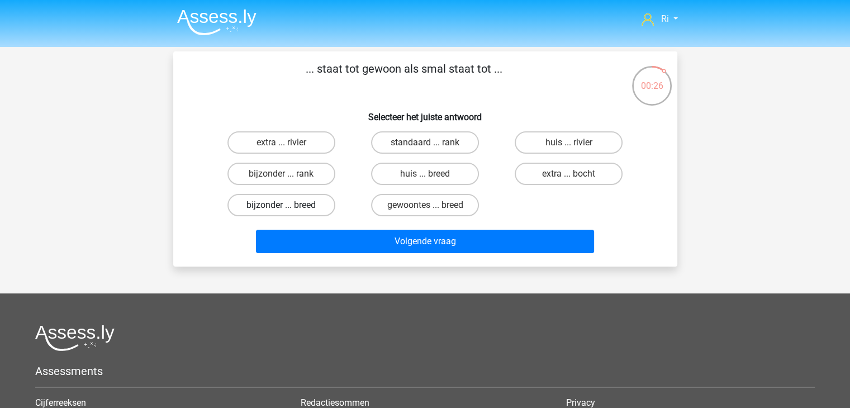
click at [266, 205] on label "bijzonder ... breed" at bounding box center [281, 205] width 108 height 22
click at [281, 205] on input "bijzonder ... breed" at bounding box center [284, 208] width 7 height 7
radio input "true"
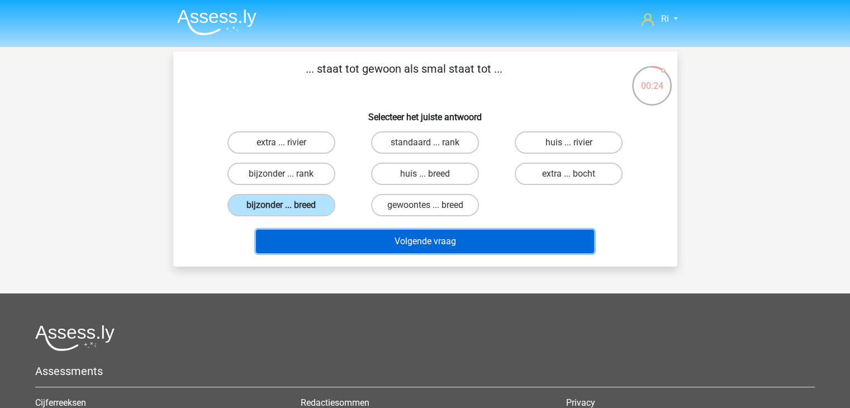
click at [363, 248] on button "Volgende vraag" at bounding box center [425, 241] width 338 height 23
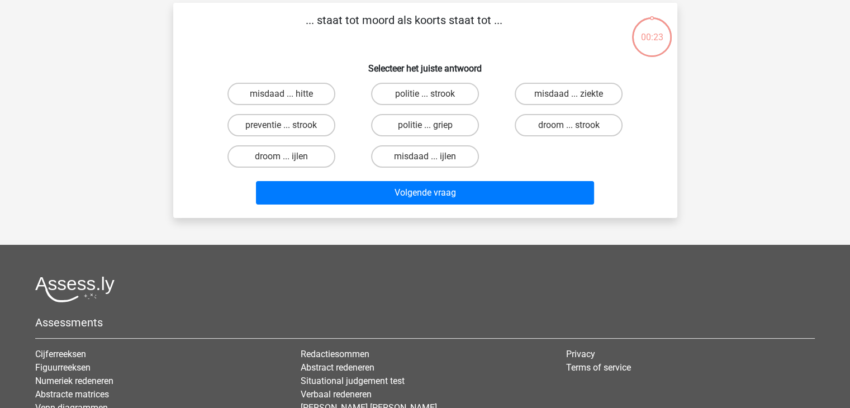
scroll to position [51, 0]
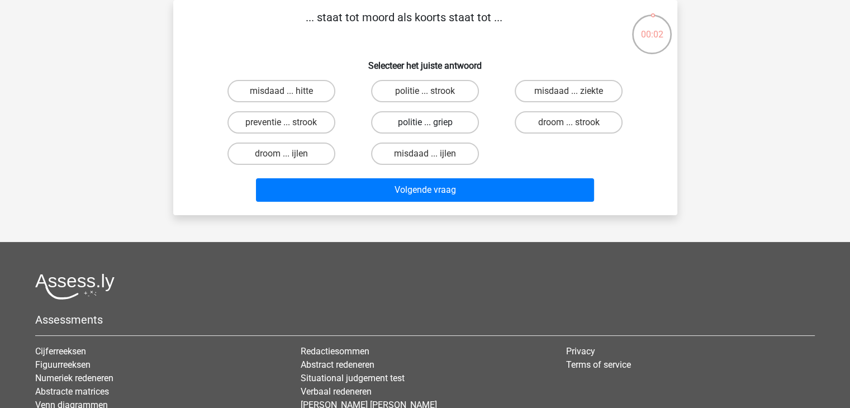
click at [425, 121] on label "politie ... griep" at bounding box center [425, 122] width 108 height 22
click at [425, 122] on input "politie ... griep" at bounding box center [428, 125] width 7 height 7
radio input "true"
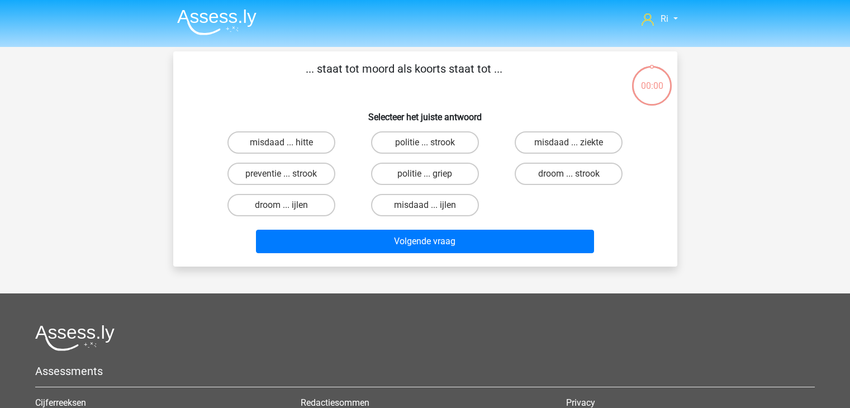
scroll to position [51, 0]
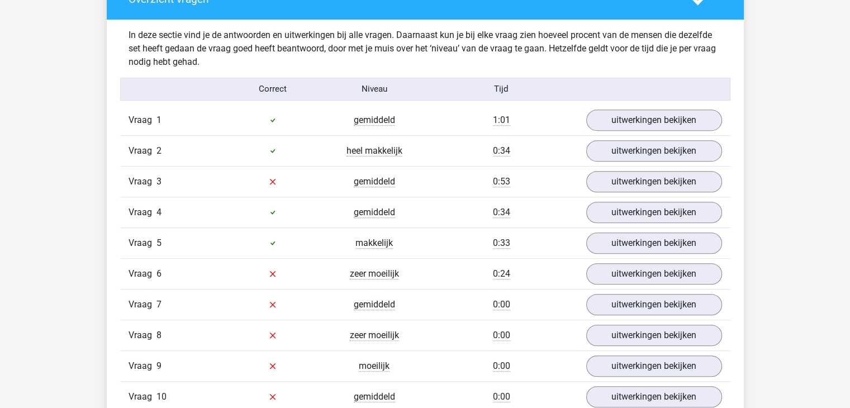
scroll to position [670, 0]
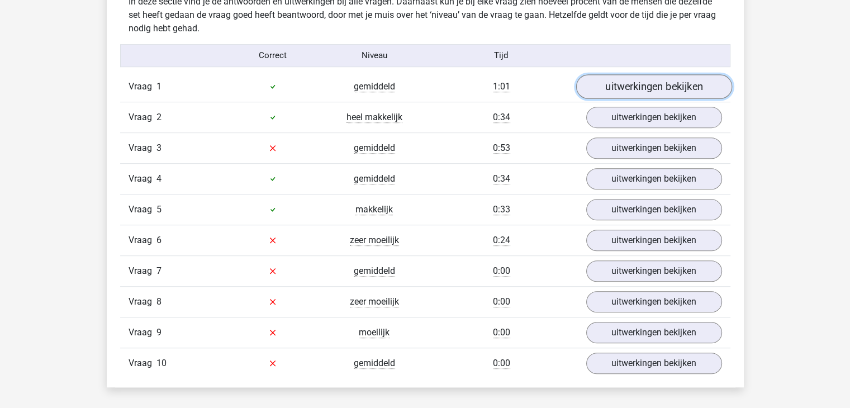
click at [652, 85] on link "uitwerkingen bekijken" at bounding box center [653, 86] width 156 height 25
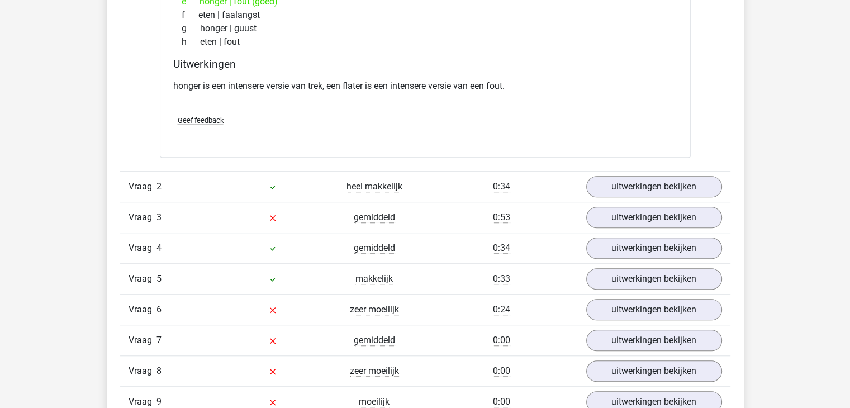
scroll to position [894, 0]
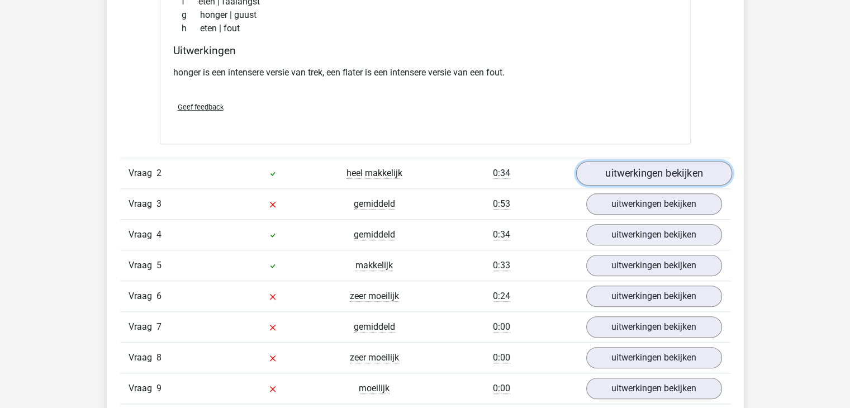
click at [619, 170] on link "uitwerkingen bekijken" at bounding box center [653, 173] width 156 height 25
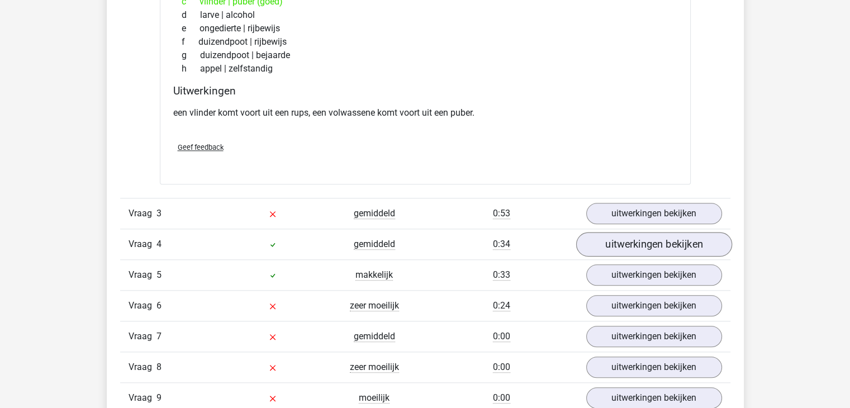
scroll to position [1229, 0]
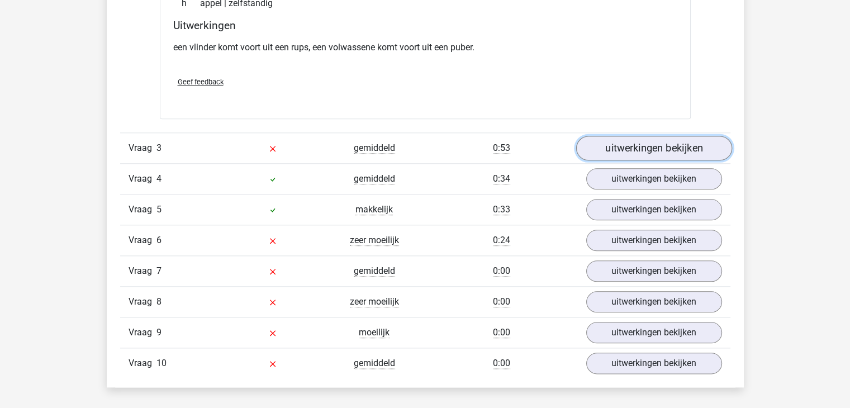
click at [642, 152] on link "uitwerkingen bekijken" at bounding box center [653, 148] width 156 height 25
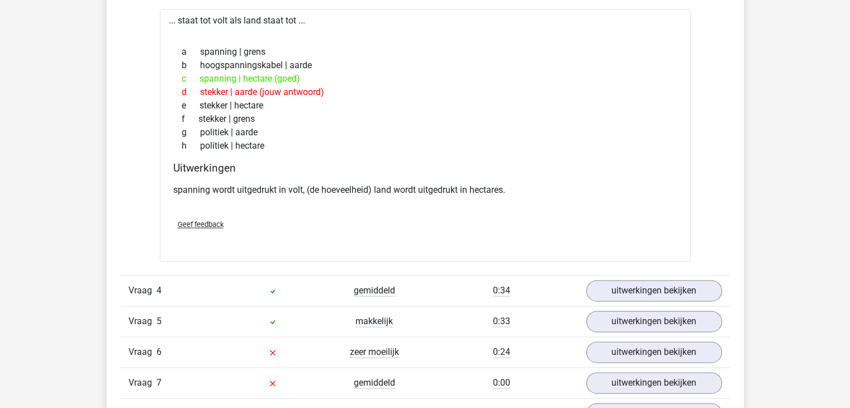
scroll to position [1508, 0]
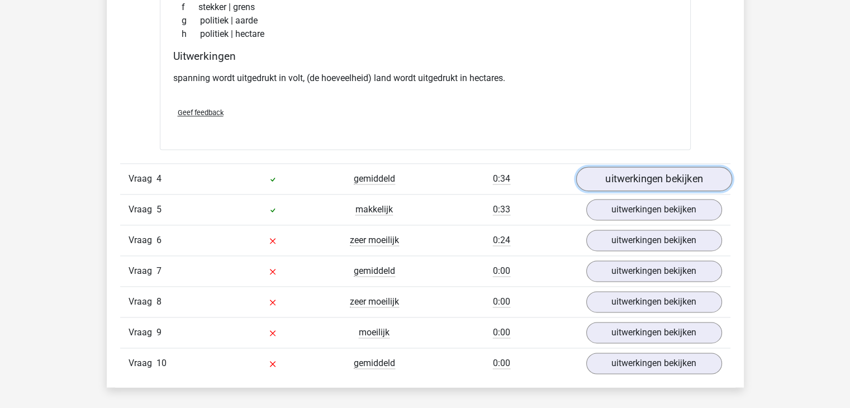
click at [656, 175] on link "uitwerkingen bekijken" at bounding box center [653, 178] width 156 height 25
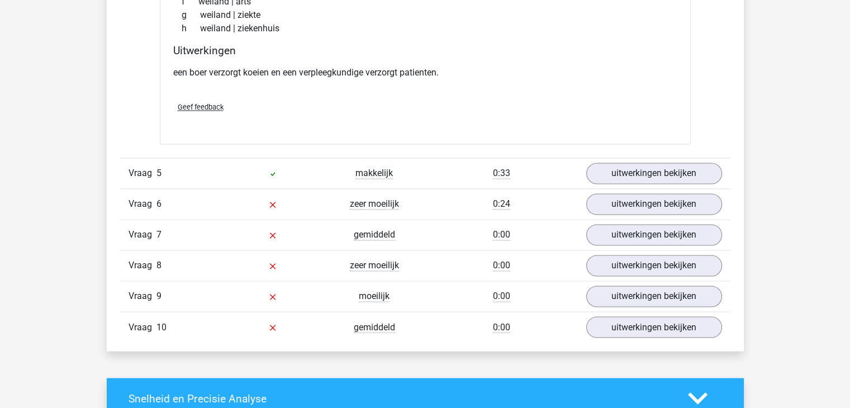
scroll to position [1844, 0]
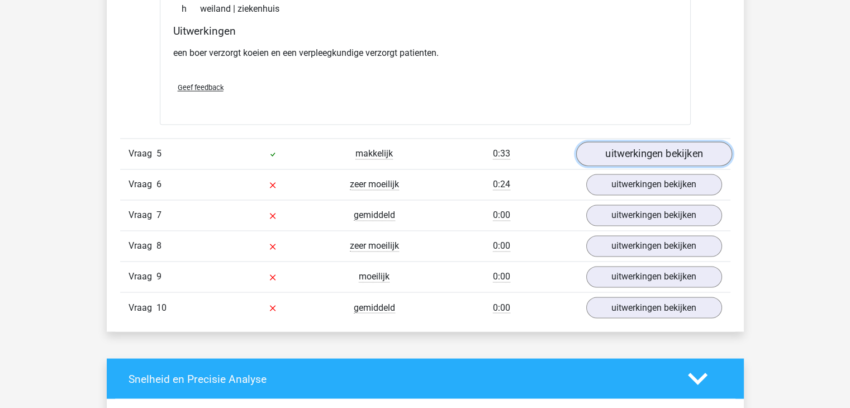
click at [642, 155] on link "uitwerkingen bekijken" at bounding box center [653, 154] width 156 height 25
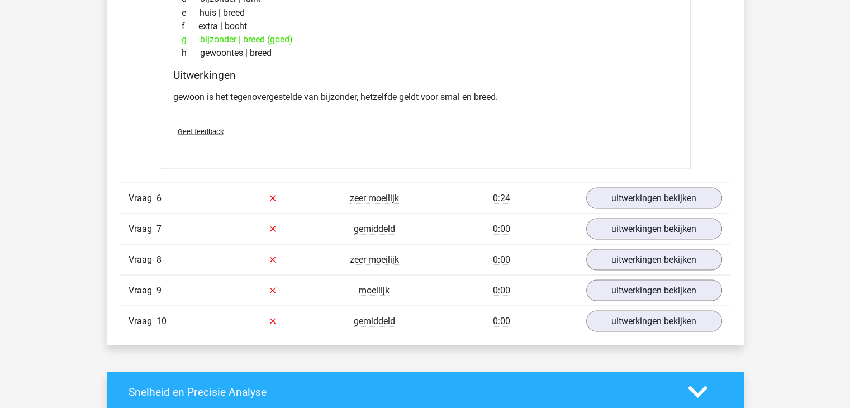
scroll to position [2123, 0]
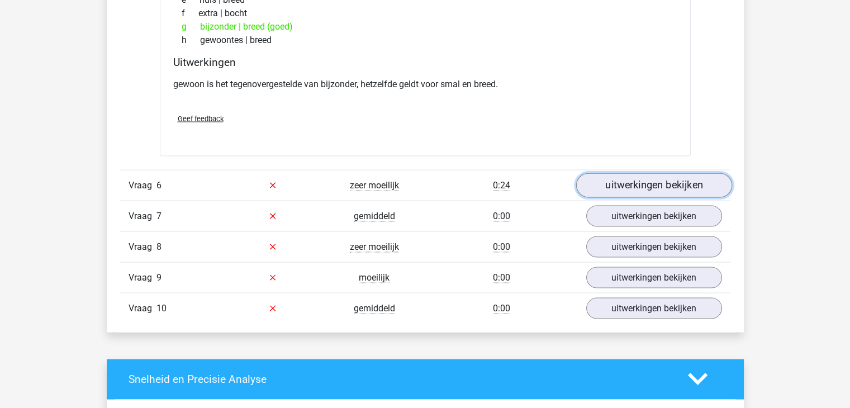
click at [657, 177] on link "uitwerkingen bekijken" at bounding box center [653, 185] width 156 height 25
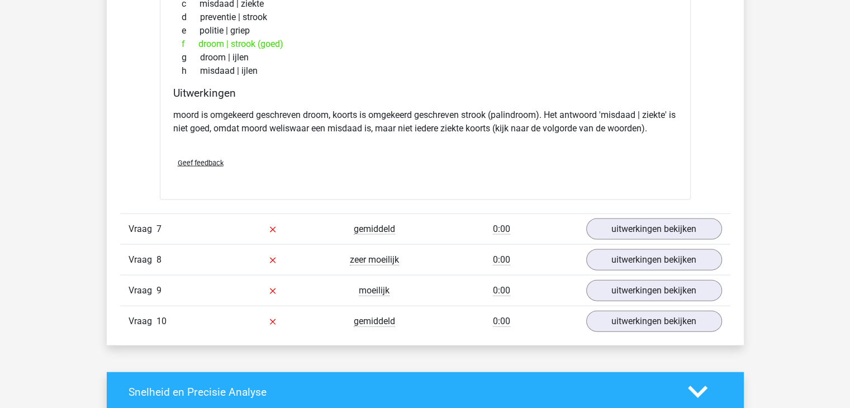
scroll to position [2458, 0]
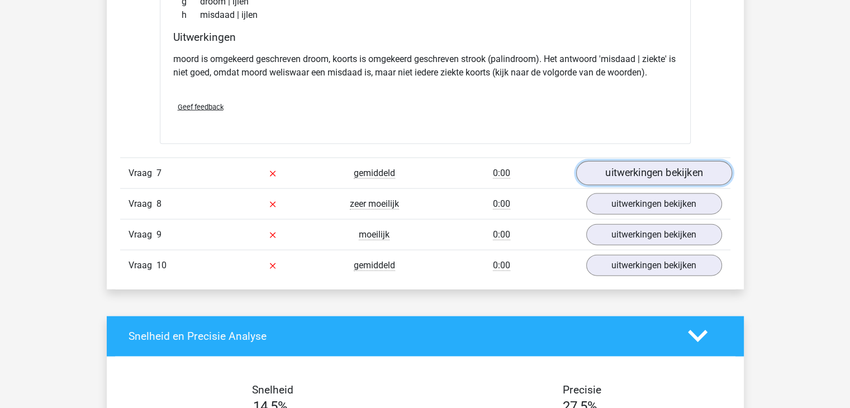
click at [643, 168] on link "uitwerkingen bekijken" at bounding box center [653, 173] width 156 height 25
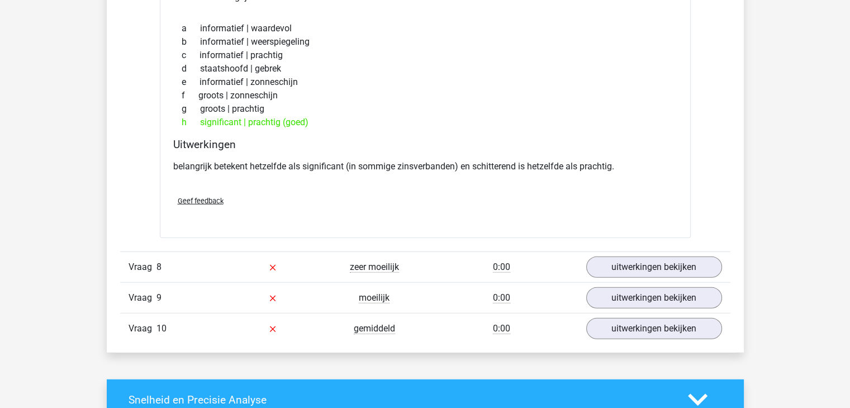
scroll to position [2682, 0]
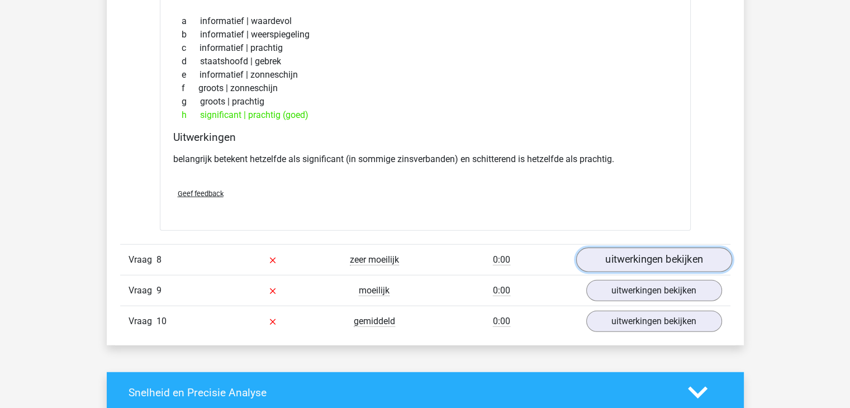
click at [646, 249] on link "uitwerkingen bekijken" at bounding box center [653, 259] width 156 height 25
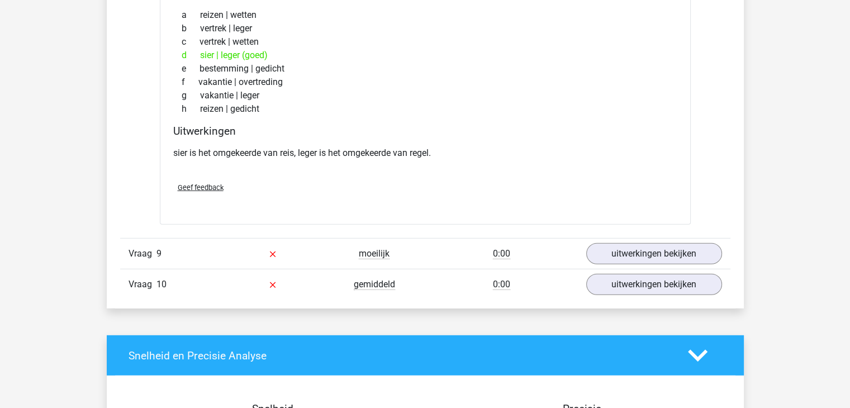
scroll to position [3017, 0]
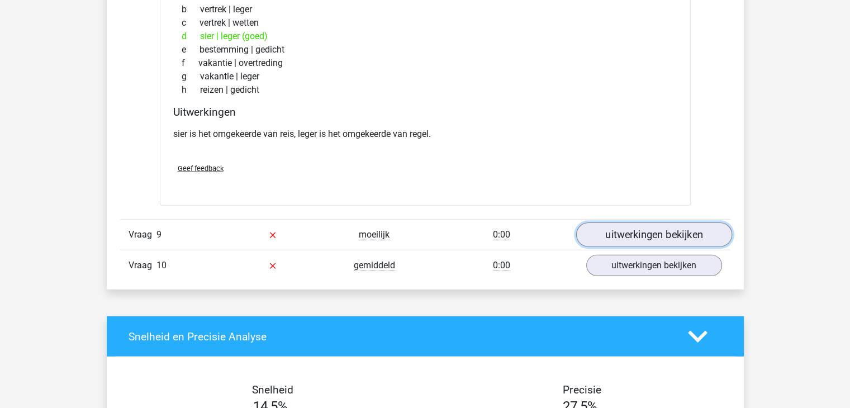
click at [657, 227] on link "uitwerkingen bekijken" at bounding box center [653, 234] width 156 height 25
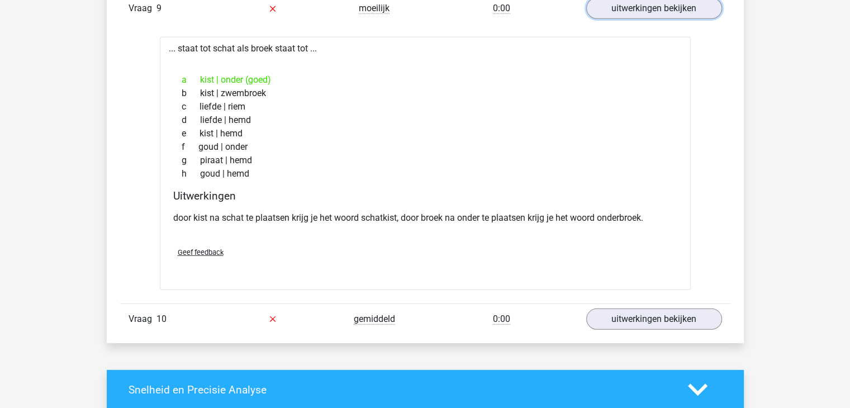
scroll to position [3352, 0]
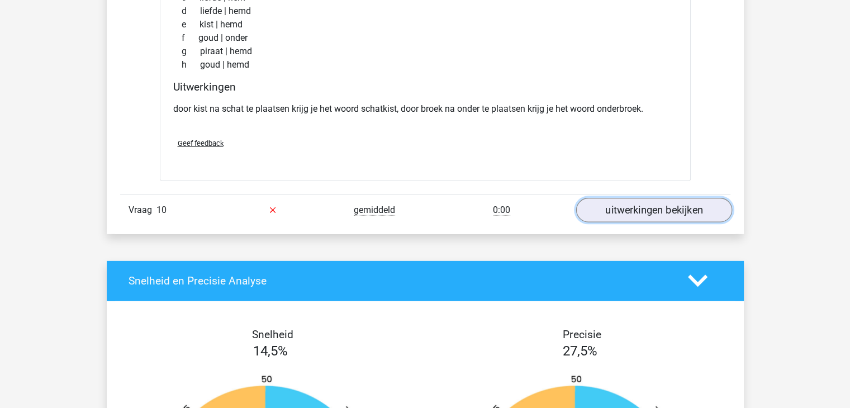
click at [670, 208] on link "uitwerkingen bekijken" at bounding box center [653, 210] width 156 height 25
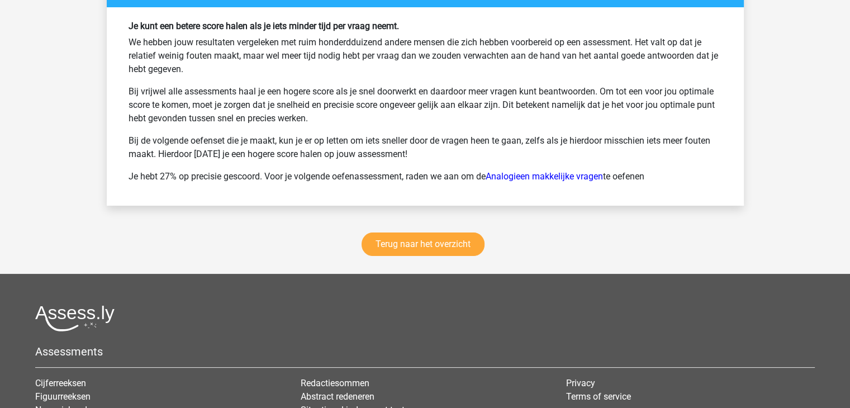
scroll to position [4302, 0]
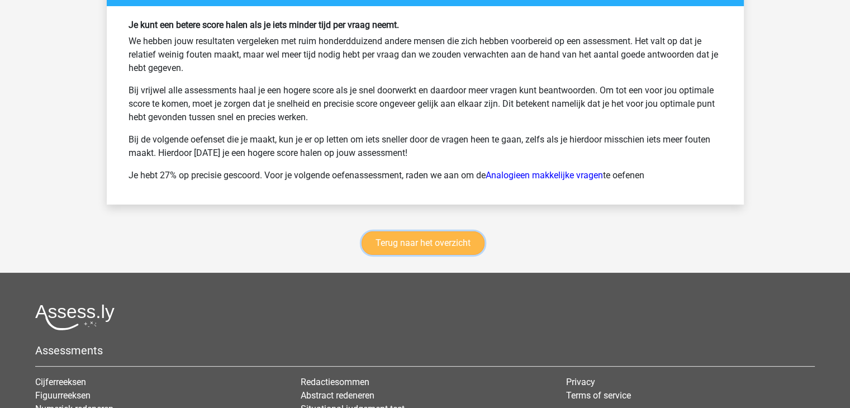
click at [460, 232] on link "Terug naar het overzicht" at bounding box center [422, 242] width 123 height 23
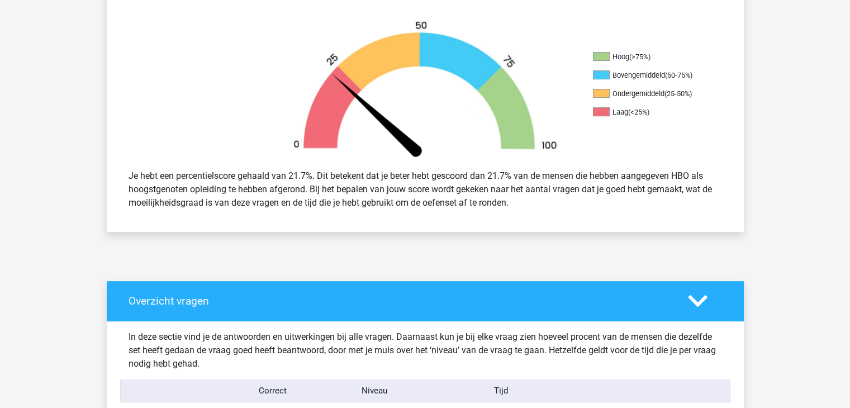
scroll to position [0, 0]
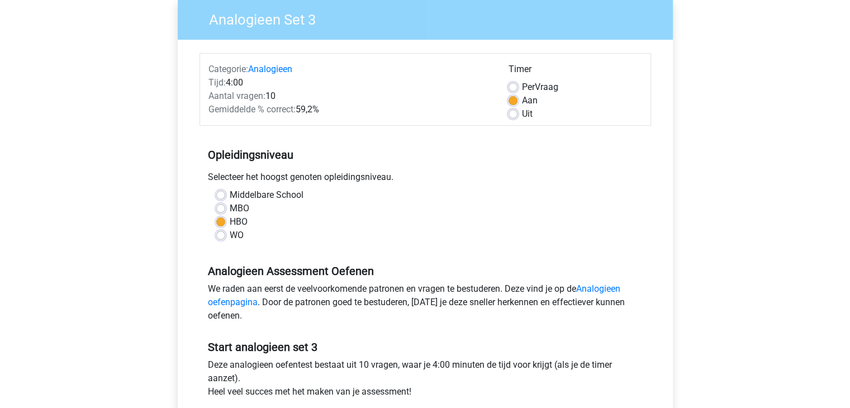
scroll to position [27, 0]
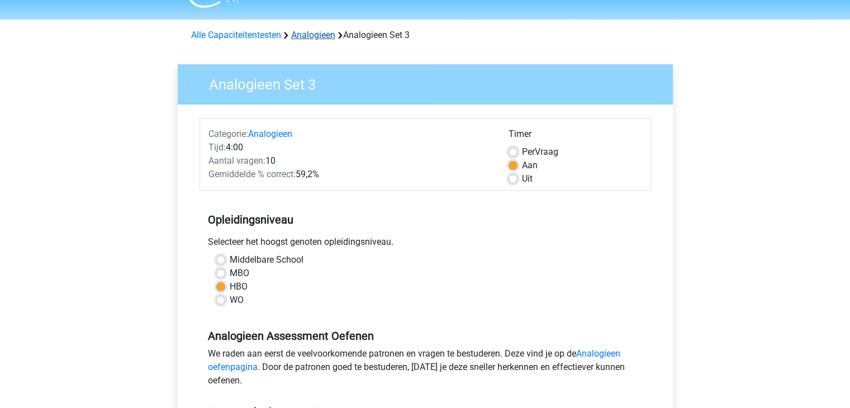
click at [308, 34] on link "Analogieen" at bounding box center [313, 35] width 44 height 11
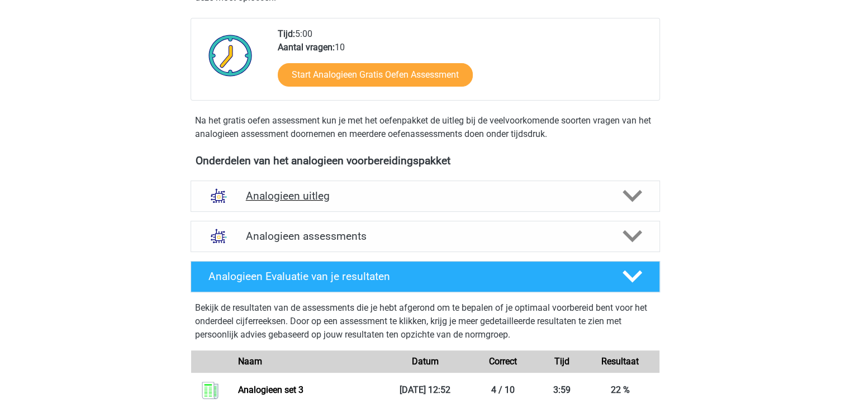
scroll to position [223, 0]
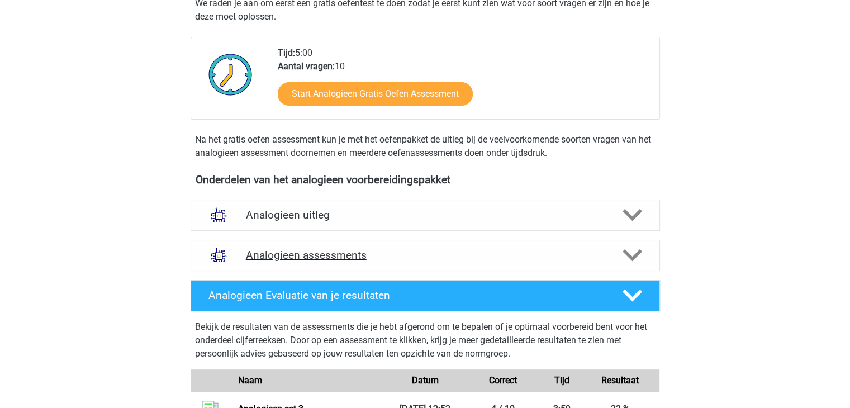
click at [369, 263] on div "Analogieen assessments" at bounding box center [425, 255] width 469 height 31
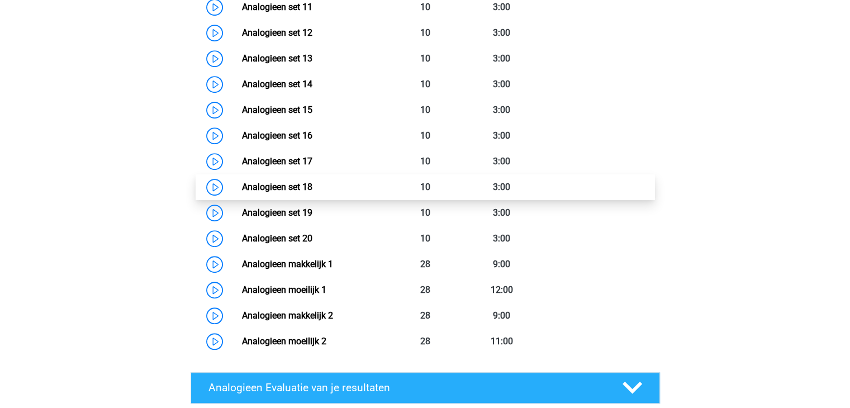
scroll to position [838, 0]
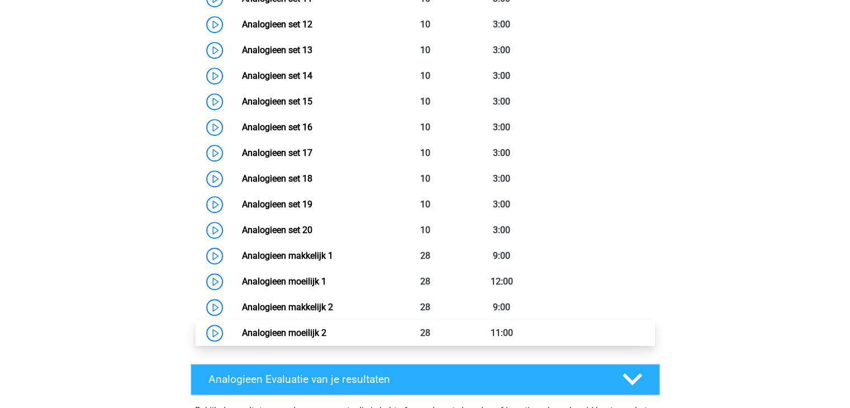
click at [290, 336] on link "Analogieen moeilijk 2" at bounding box center [284, 332] width 84 height 11
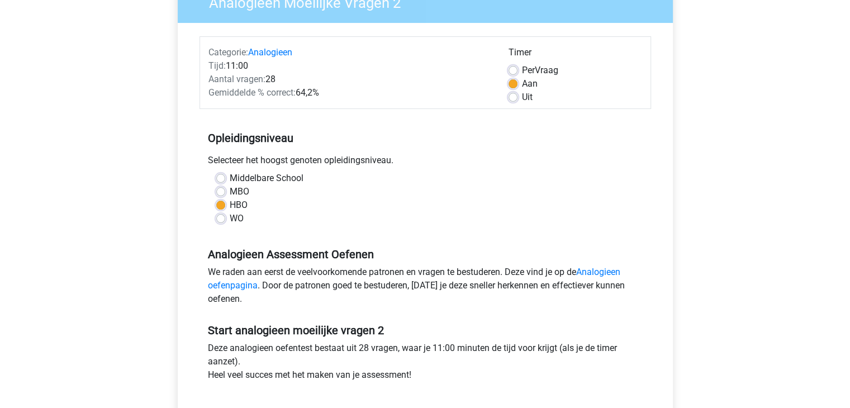
scroll to position [223, 0]
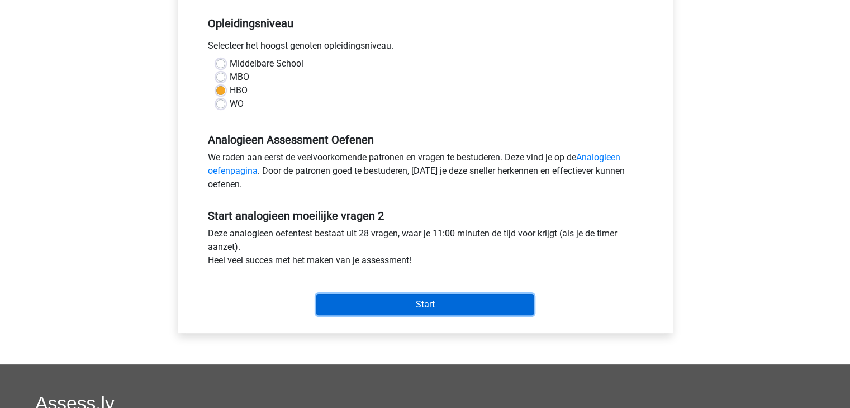
click at [392, 298] on input "Start" at bounding box center [424, 304] width 217 height 21
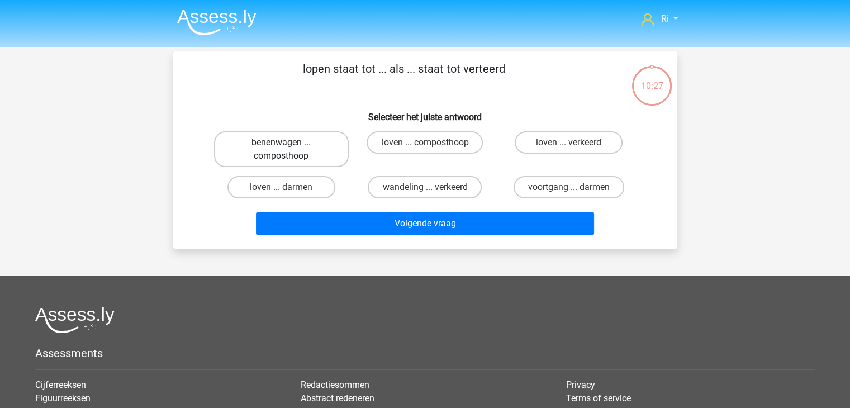
click at [293, 150] on label "benenwagen ... composthoop" at bounding box center [281, 149] width 135 height 36
click at [288, 150] on input "benenwagen ... composthoop" at bounding box center [284, 145] width 7 height 7
radio input "true"
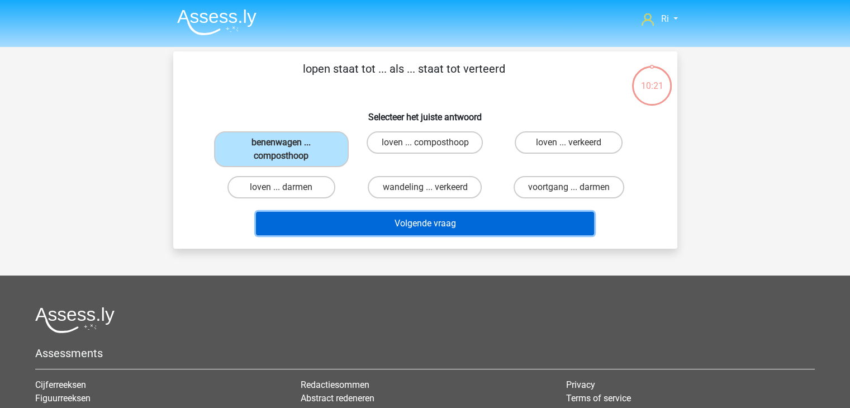
click at [384, 228] on button "Volgende vraag" at bounding box center [425, 223] width 338 height 23
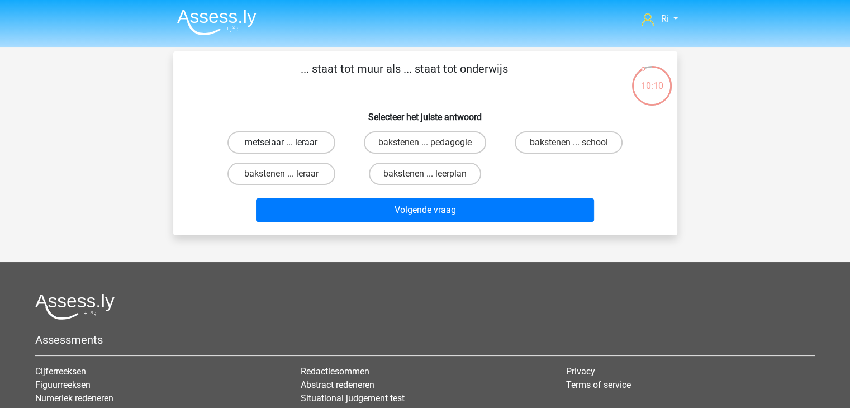
click at [255, 139] on label "metselaar ... leraar" at bounding box center [281, 142] width 108 height 22
click at [281, 142] on input "metselaar ... leraar" at bounding box center [284, 145] width 7 height 7
radio input "true"
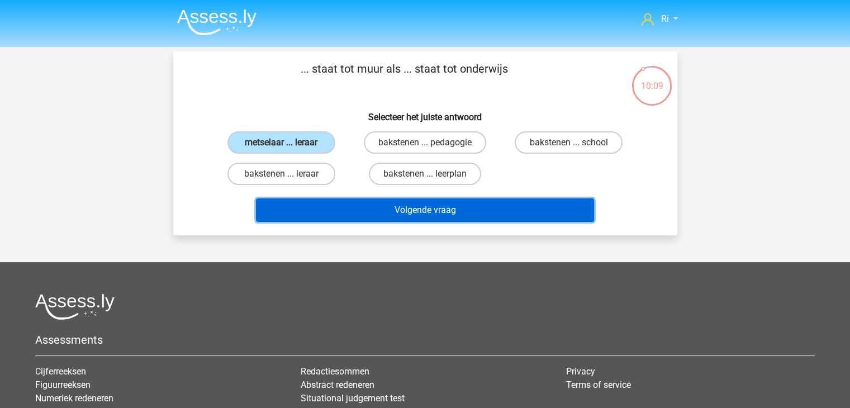
click at [370, 206] on button "Volgende vraag" at bounding box center [425, 209] width 338 height 23
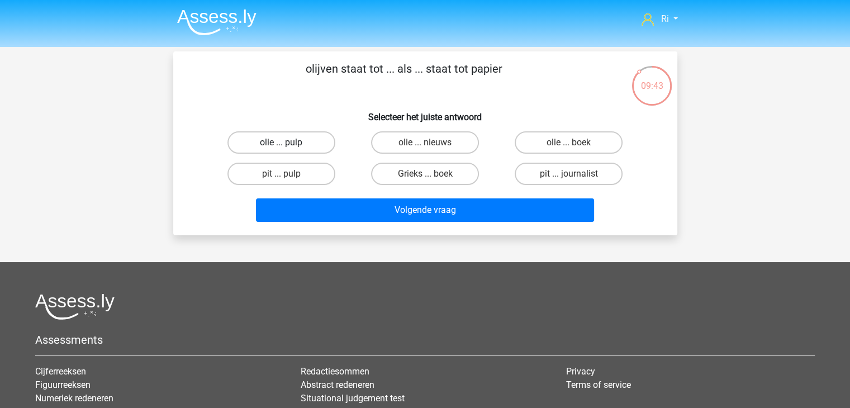
click at [266, 142] on label "olie ... pulp" at bounding box center [281, 142] width 108 height 22
click at [281, 142] on input "olie ... pulp" at bounding box center [284, 145] width 7 height 7
radio input "true"
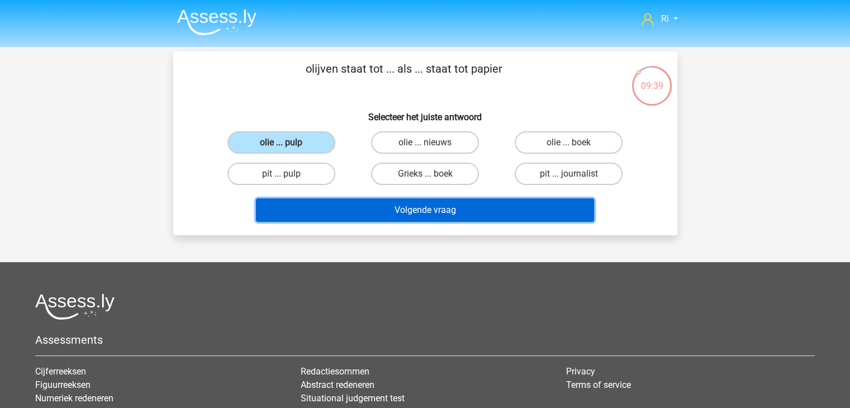
click at [336, 209] on button "Volgende vraag" at bounding box center [425, 209] width 338 height 23
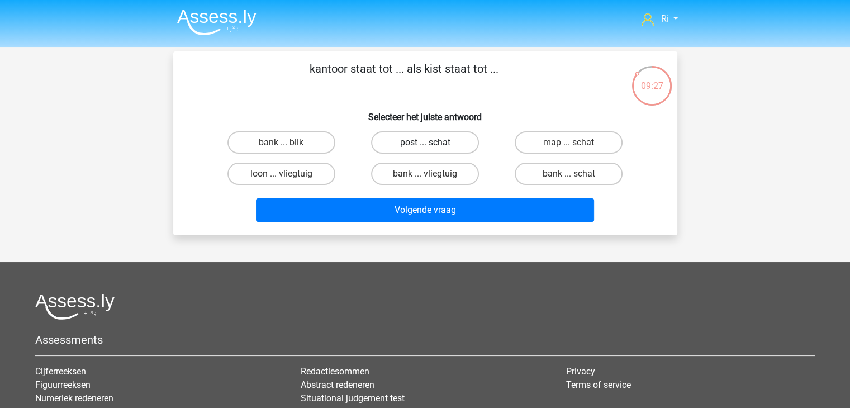
click at [423, 141] on label "post ... schat" at bounding box center [425, 142] width 108 height 22
click at [425, 142] on input "post ... schat" at bounding box center [428, 145] width 7 height 7
radio input "true"
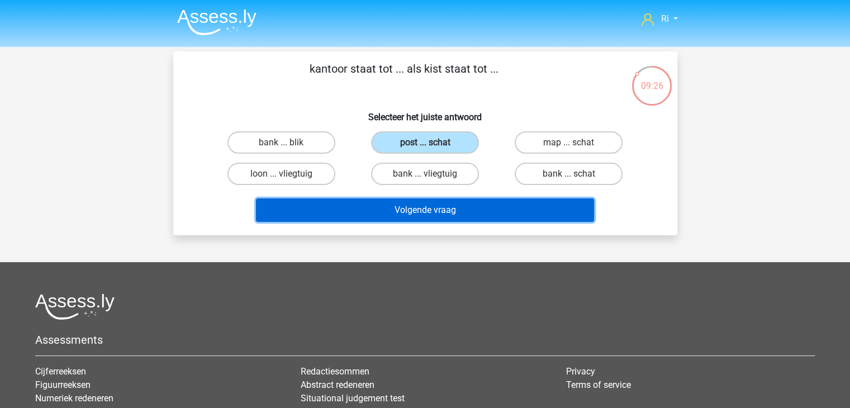
click at [411, 209] on button "Volgende vraag" at bounding box center [425, 209] width 338 height 23
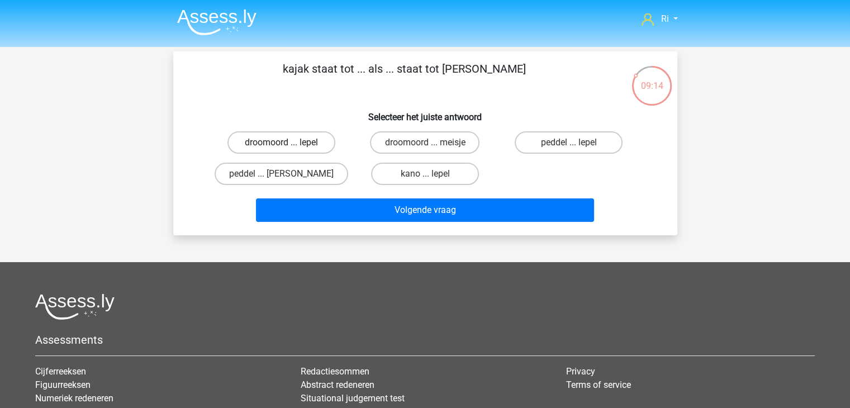
click at [278, 143] on label "droomoord ... lepel" at bounding box center [281, 142] width 108 height 22
click at [281, 143] on input "droomoord ... lepel" at bounding box center [284, 145] width 7 height 7
radio input "true"
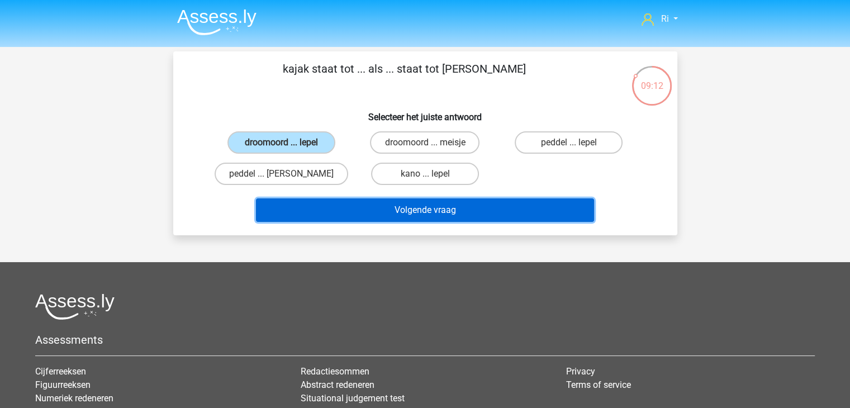
click at [397, 210] on button "Volgende vraag" at bounding box center [425, 209] width 338 height 23
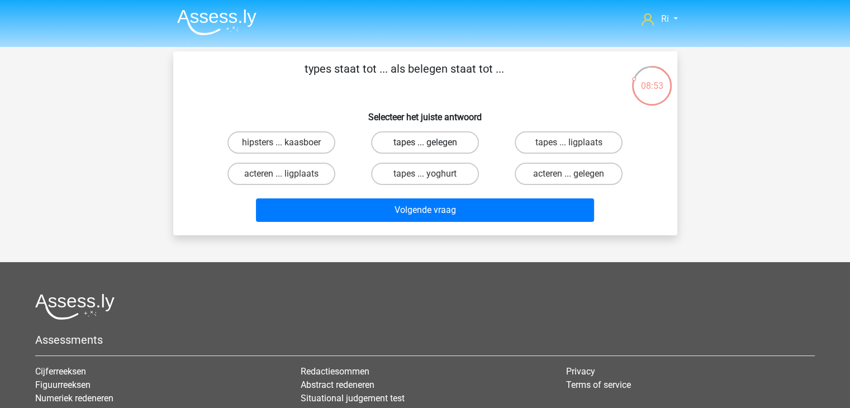
click at [411, 144] on label "tapes ... gelegen" at bounding box center [425, 142] width 108 height 22
click at [425, 144] on input "tapes ... gelegen" at bounding box center [428, 145] width 7 height 7
radio input "true"
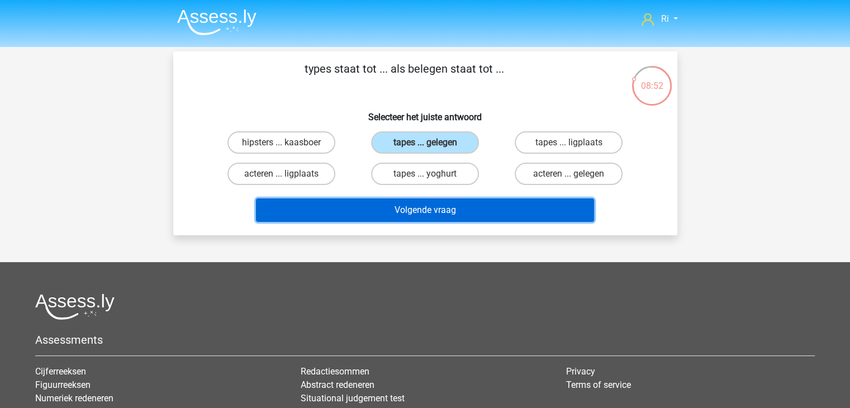
click at [438, 206] on button "Volgende vraag" at bounding box center [425, 209] width 338 height 23
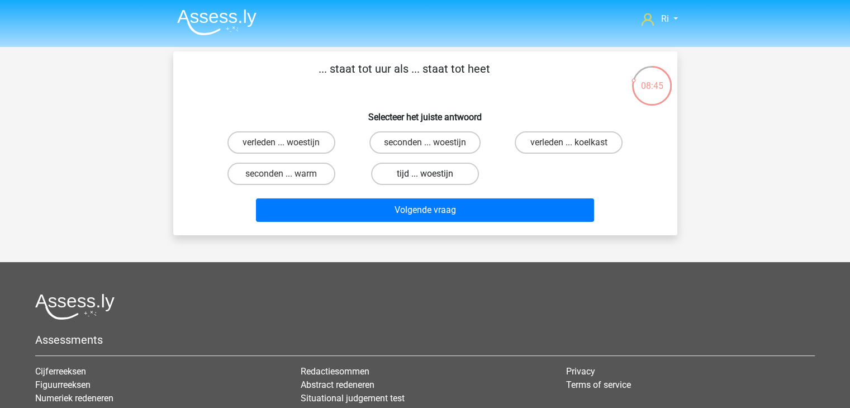
click at [411, 175] on label "tijd ... woestijn" at bounding box center [425, 174] width 108 height 22
click at [425, 175] on input "tijd ... woestijn" at bounding box center [428, 177] width 7 height 7
radio input "true"
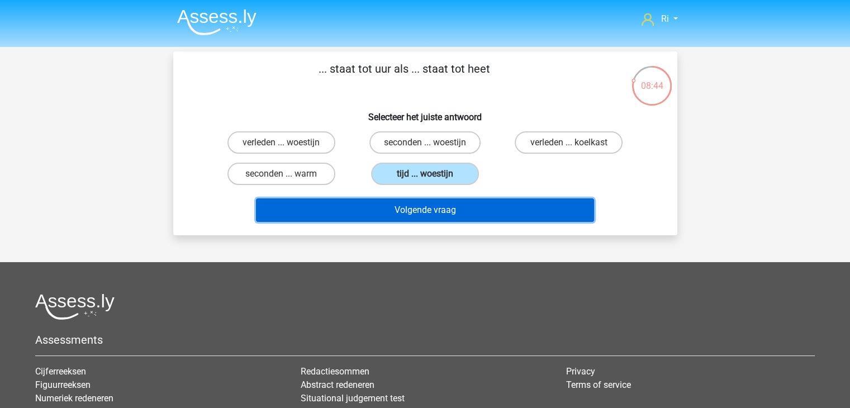
click at [428, 215] on button "Volgende vraag" at bounding box center [425, 209] width 338 height 23
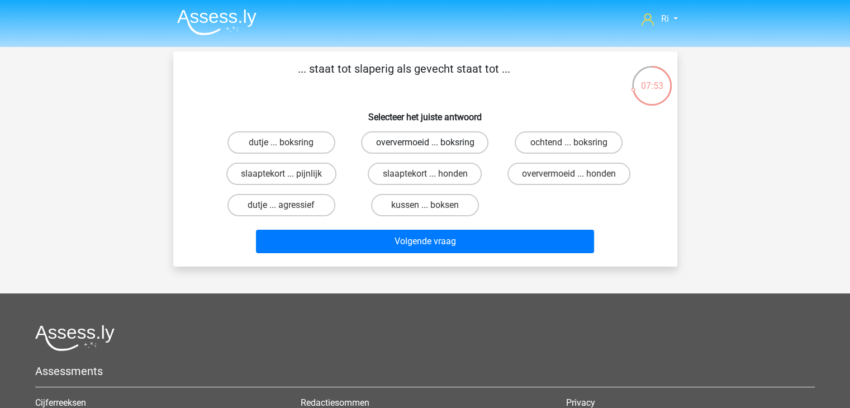
click at [417, 141] on label "oververmoeid ... boksring" at bounding box center [424, 142] width 127 height 22
click at [425, 142] on input "oververmoeid ... boksring" at bounding box center [428, 145] width 7 height 7
radio input "true"
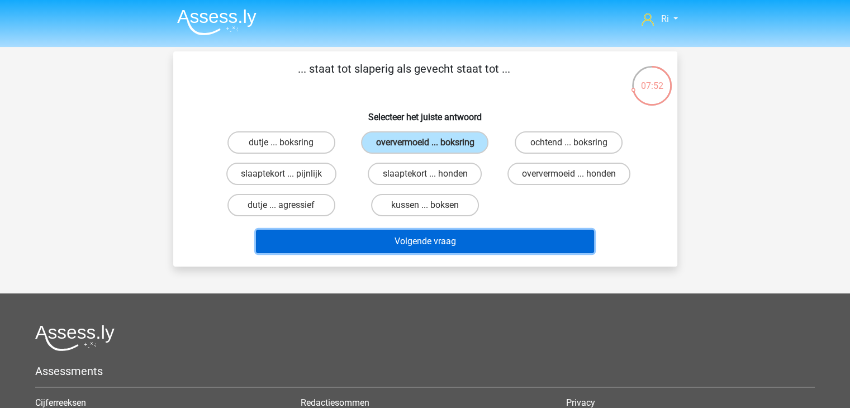
click at [431, 240] on button "Volgende vraag" at bounding box center [425, 241] width 338 height 23
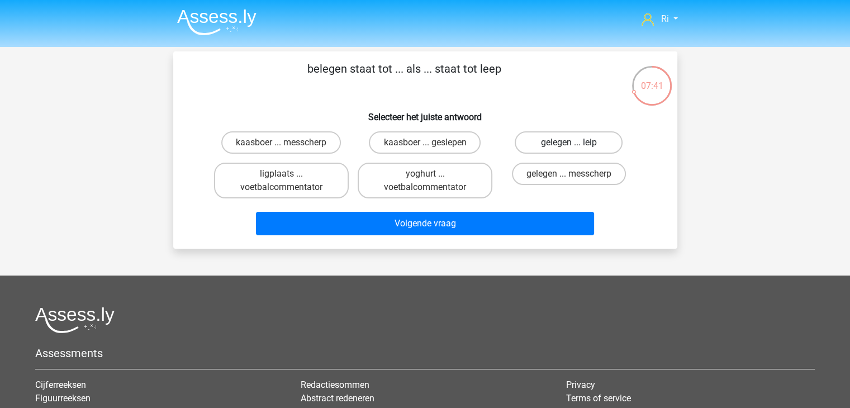
click at [574, 137] on label "gelegen ... leip" at bounding box center [569, 142] width 108 height 22
click at [574, 142] on input "gelegen ... leip" at bounding box center [572, 145] width 7 height 7
radio input "true"
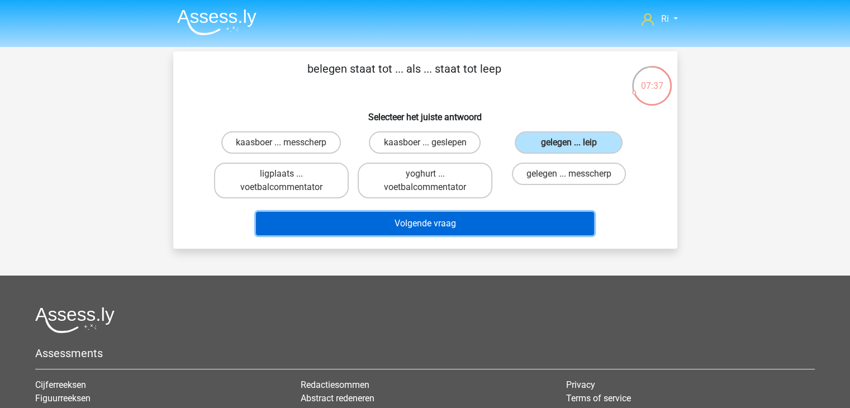
click at [393, 224] on button "Volgende vraag" at bounding box center [425, 223] width 338 height 23
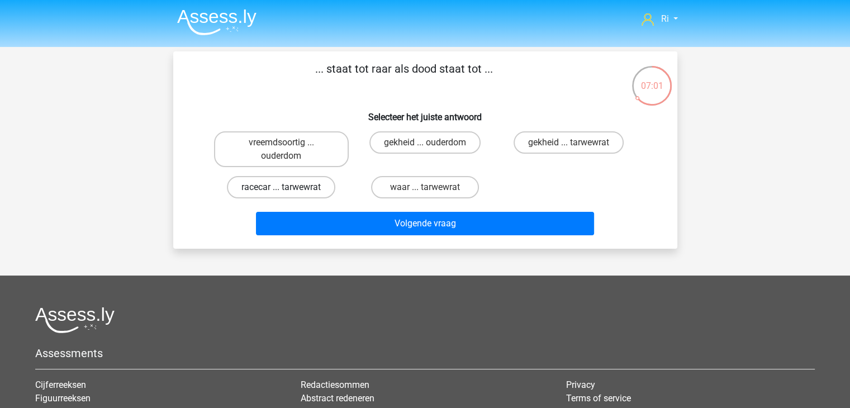
drag, startPoint x: 293, startPoint y: 186, endPoint x: 301, endPoint y: 190, distance: 9.2
click at [296, 187] on label "racecar ... tarwewrat" at bounding box center [281, 187] width 108 height 22
click at [288, 187] on input "racecar ... tarwewrat" at bounding box center [284, 190] width 7 height 7
radio input "true"
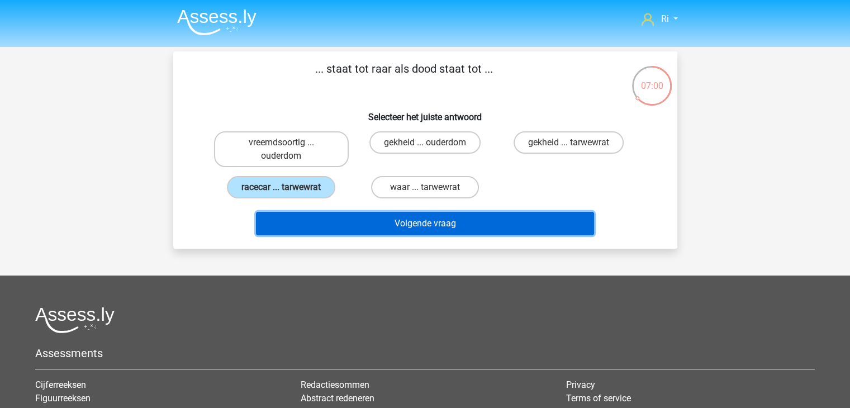
click at [373, 226] on button "Volgende vraag" at bounding box center [425, 223] width 338 height 23
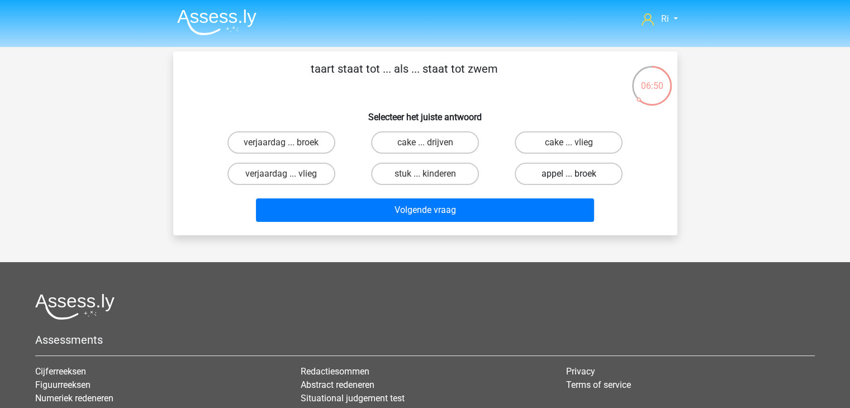
click at [559, 174] on label "appel ... broek" at bounding box center [569, 174] width 108 height 22
click at [569, 174] on input "appel ... broek" at bounding box center [572, 177] width 7 height 7
radio input "true"
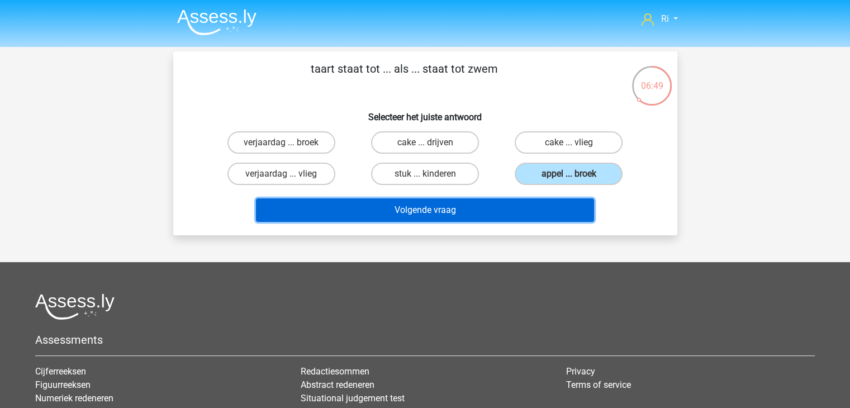
click at [478, 216] on button "Volgende vraag" at bounding box center [425, 209] width 338 height 23
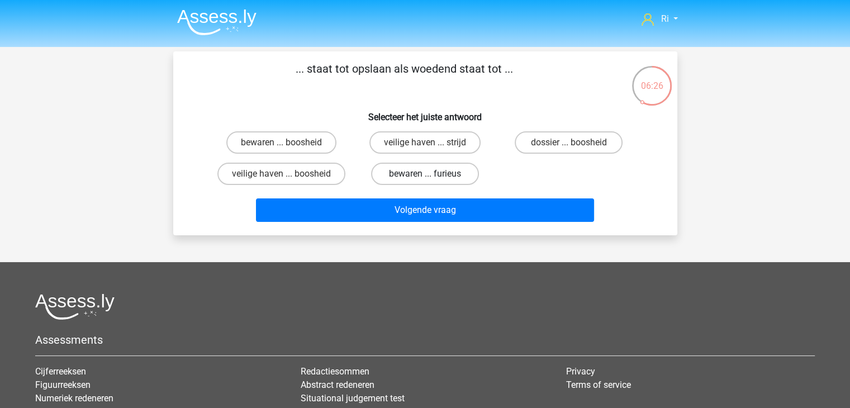
click at [412, 170] on label "bewaren ... furieus" at bounding box center [425, 174] width 108 height 22
click at [425, 174] on input "bewaren ... furieus" at bounding box center [428, 177] width 7 height 7
radio input "true"
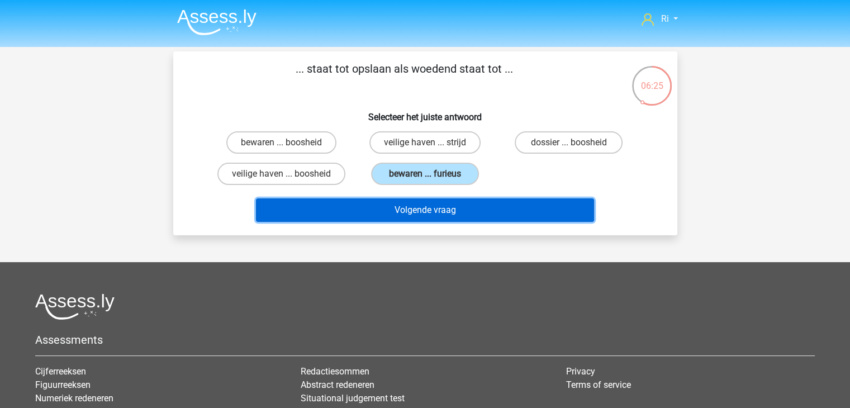
click at [439, 207] on button "Volgende vraag" at bounding box center [425, 209] width 338 height 23
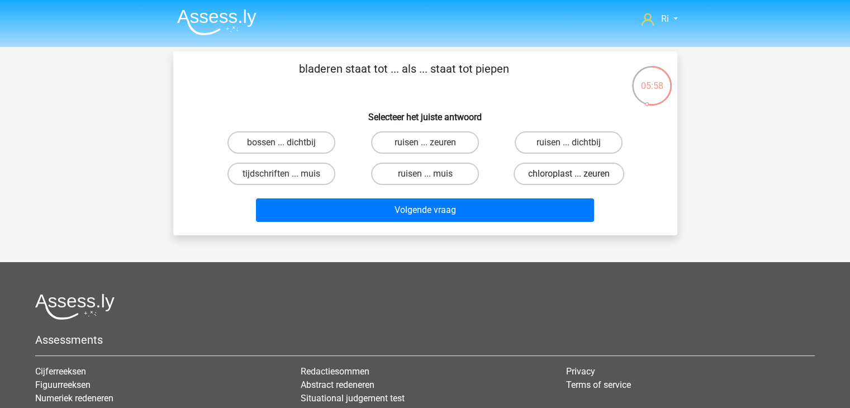
click at [556, 176] on label "chloroplast ... zeuren" at bounding box center [568, 174] width 111 height 22
click at [569, 176] on input "chloroplast ... zeuren" at bounding box center [572, 177] width 7 height 7
radio input "true"
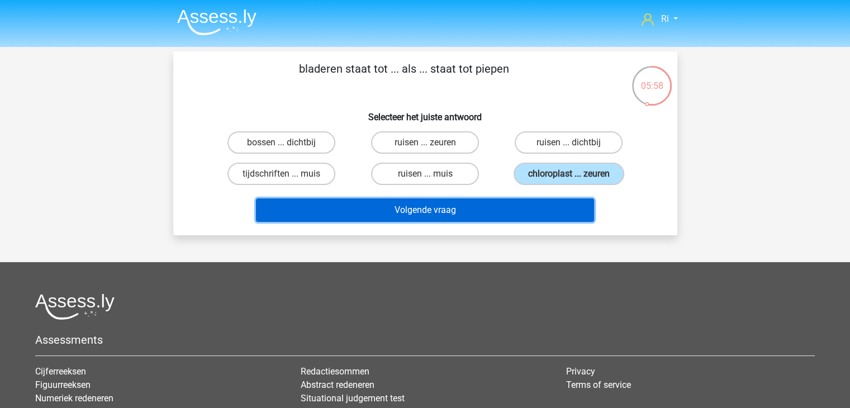
click at [438, 213] on button "Volgende vraag" at bounding box center [425, 209] width 338 height 23
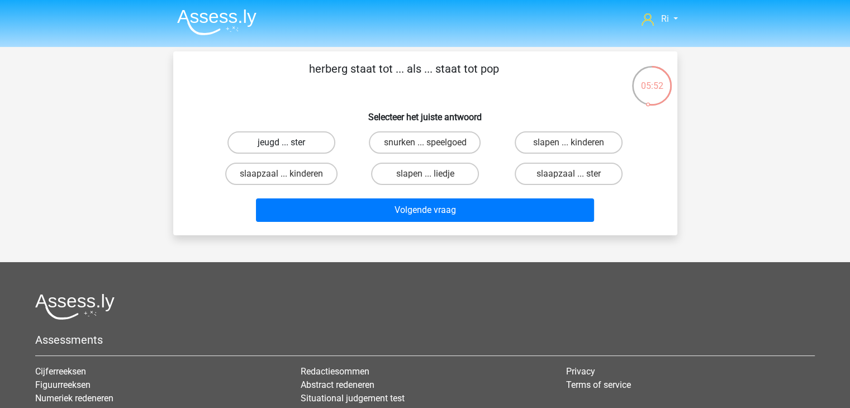
click at [272, 145] on label "jeugd ... ster" at bounding box center [281, 142] width 108 height 22
click at [281, 145] on input "jeugd ... ster" at bounding box center [284, 145] width 7 height 7
radio input "true"
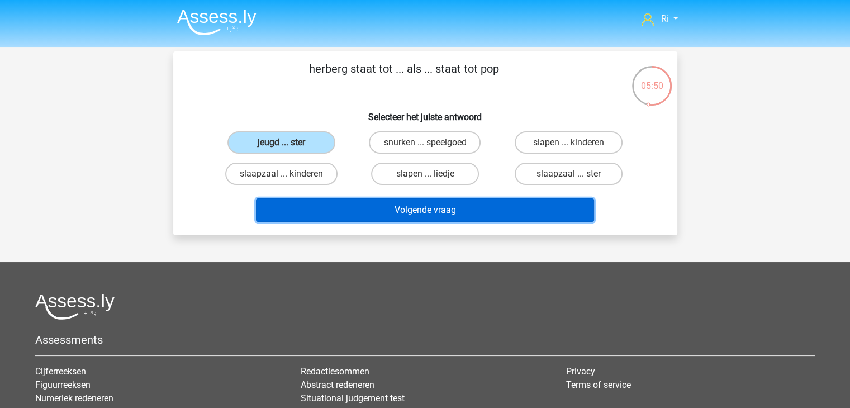
click at [372, 220] on button "Volgende vraag" at bounding box center [425, 209] width 338 height 23
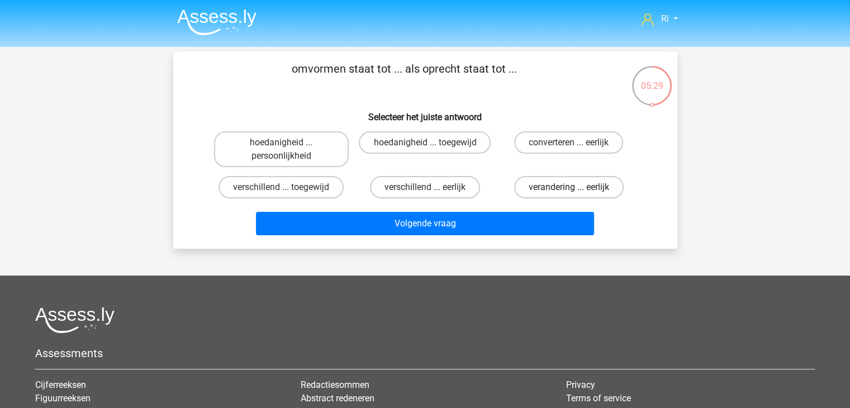
click at [545, 188] on label "verandering ... eerlijk" at bounding box center [568, 187] width 109 height 22
click at [569, 188] on input "verandering ... eerlijk" at bounding box center [572, 190] width 7 height 7
radio input "true"
click at [552, 144] on label "converteren ... eerlijk" at bounding box center [568, 142] width 109 height 22
click at [569, 144] on input "converteren ... eerlijk" at bounding box center [572, 145] width 7 height 7
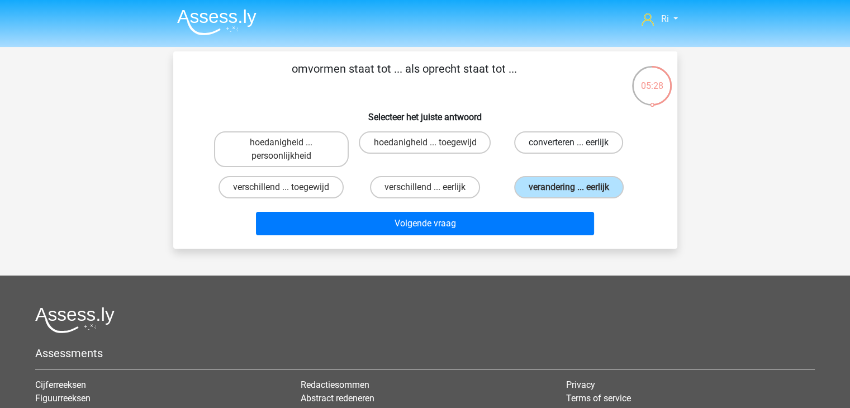
radio input "true"
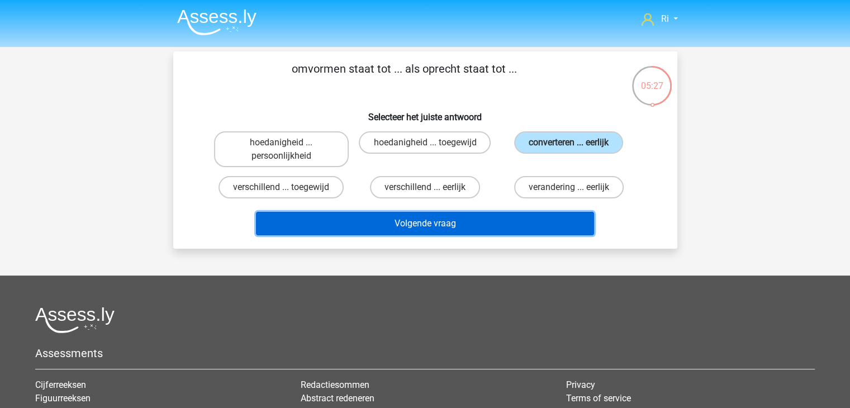
click at [436, 223] on button "Volgende vraag" at bounding box center [425, 223] width 338 height 23
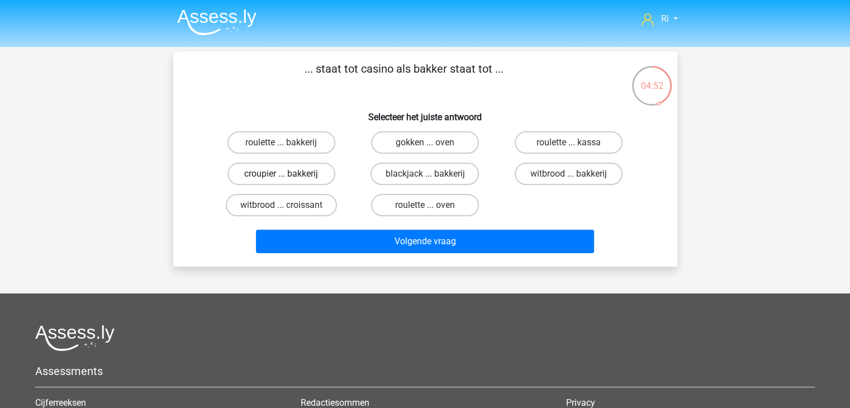
click at [304, 173] on label "croupier ... bakkerij" at bounding box center [281, 174] width 108 height 22
click at [288, 174] on input "croupier ... bakkerij" at bounding box center [284, 177] width 7 height 7
radio input "true"
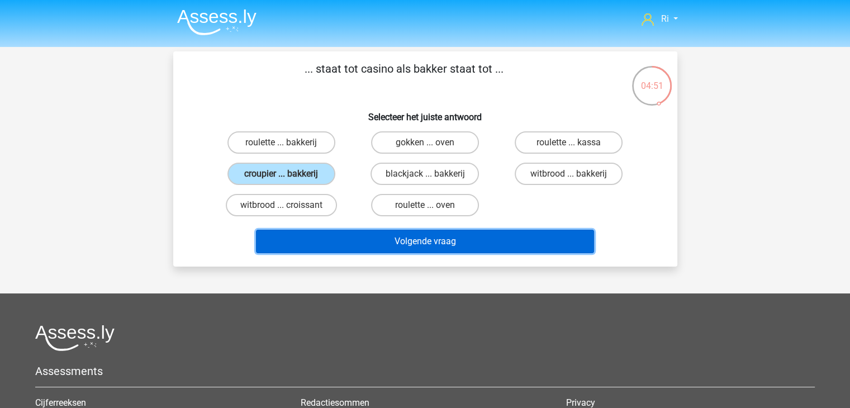
click at [424, 240] on button "Volgende vraag" at bounding box center [425, 241] width 338 height 23
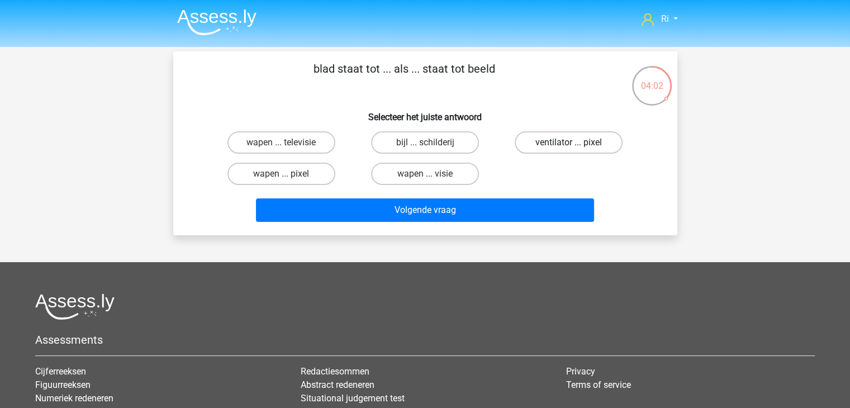
click at [580, 143] on label "ventilator ... pixel" at bounding box center [569, 142] width 108 height 22
click at [576, 143] on input "ventilator ... pixel" at bounding box center [572, 145] width 7 height 7
radio input "true"
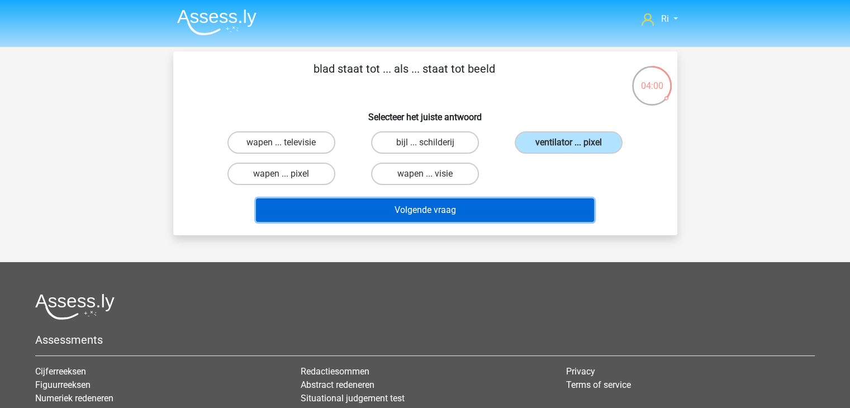
click at [393, 208] on button "Volgende vraag" at bounding box center [425, 209] width 338 height 23
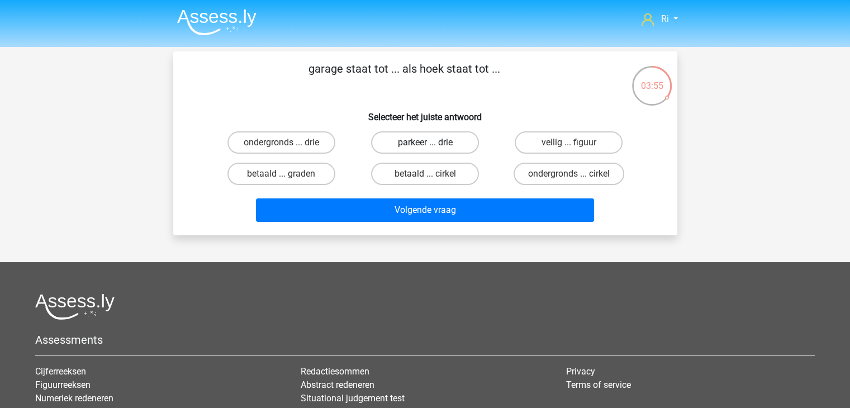
click at [419, 140] on label "parkeer ... drie" at bounding box center [425, 142] width 108 height 22
click at [425, 142] on input "parkeer ... drie" at bounding box center [428, 145] width 7 height 7
radio input "true"
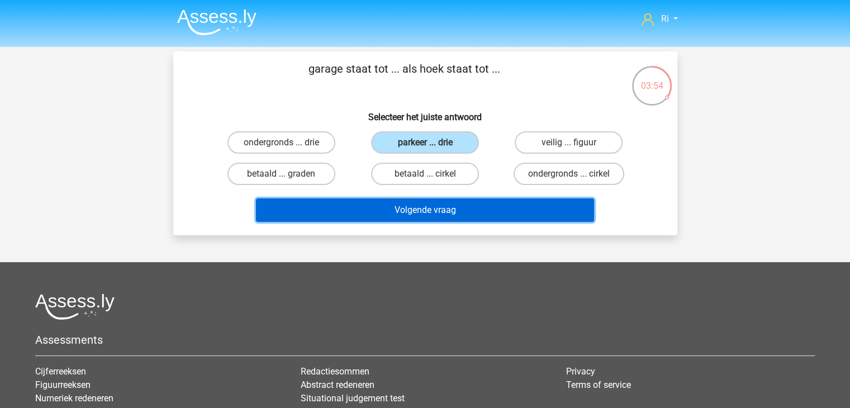
click at [440, 208] on button "Volgende vraag" at bounding box center [425, 209] width 338 height 23
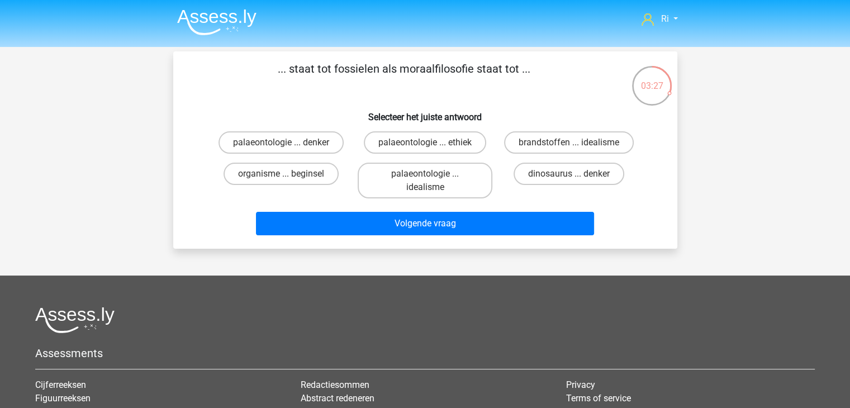
click at [430, 178] on input "palaeontologie ... idealisme" at bounding box center [428, 177] width 7 height 7
radio input "true"
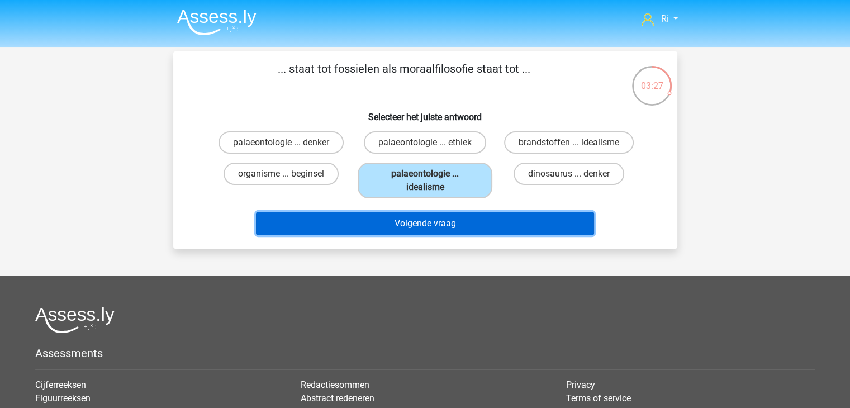
click at [414, 225] on button "Volgende vraag" at bounding box center [425, 223] width 338 height 23
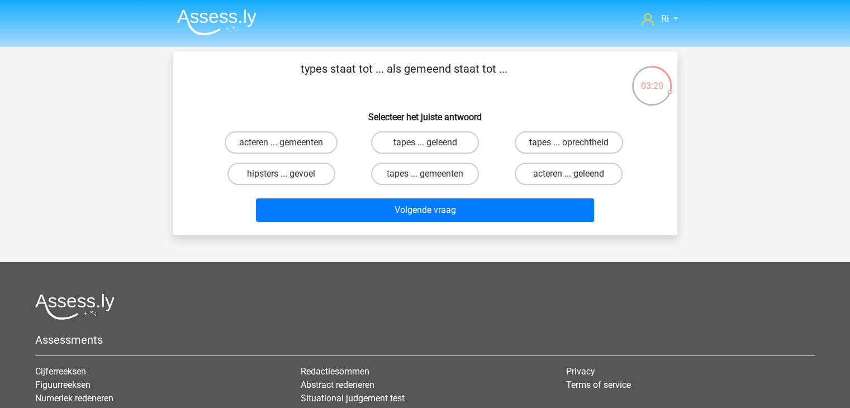
drag, startPoint x: 434, startPoint y: 143, endPoint x: 425, endPoint y: 154, distance: 14.0
click at [434, 143] on label "tapes ... geleend" at bounding box center [425, 142] width 108 height 22
click at [432, 143] on input "tapes ... geleend" at bounding box center [428, 145] width 7 height 7
radio input "true"
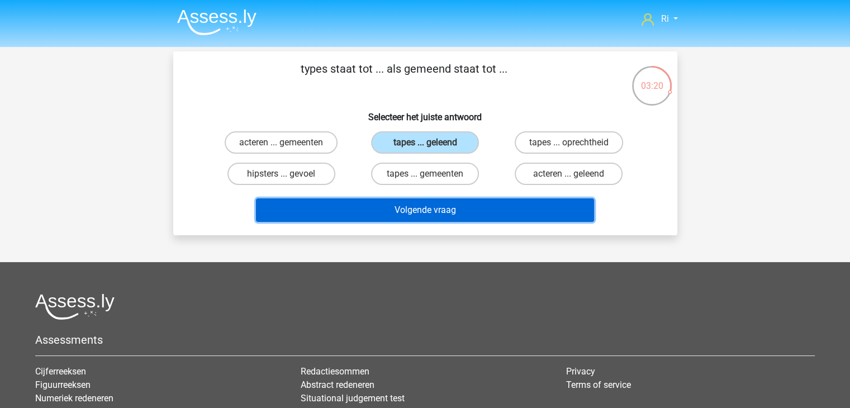
click at [418, 213] on button "Volgende vraag" at bounding box center [425, 209] width 338 height 23
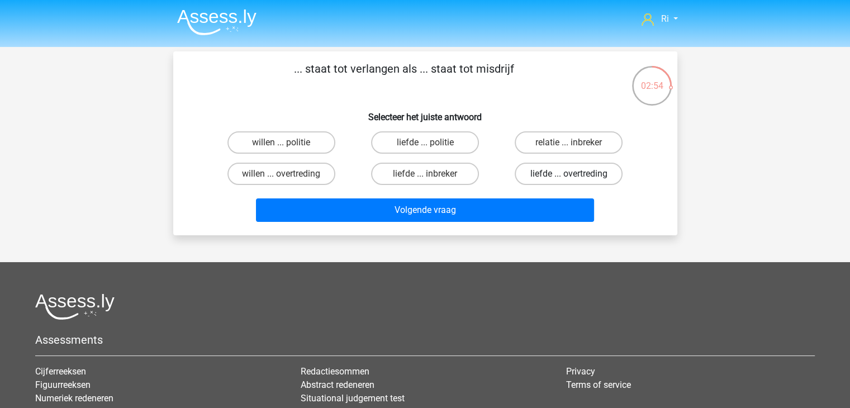
click at [558, 175] on label "liefde ... overtreding" at bounding box center [569, 174] width 108 height 22
click at [569, 175] on input "liefde ... overtreding" at bounding box center [572, 177] width 7 height 7
radio input "true"
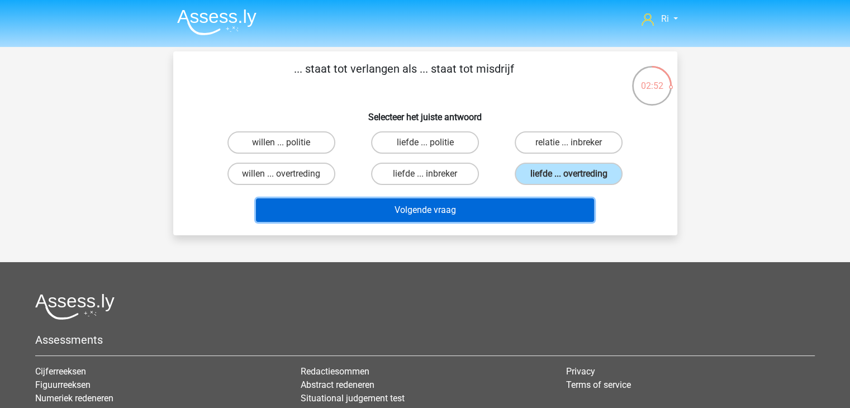
click at [365, 217] on button "Volgende vraag" at bounding box center [425, 209] width 338 height 23
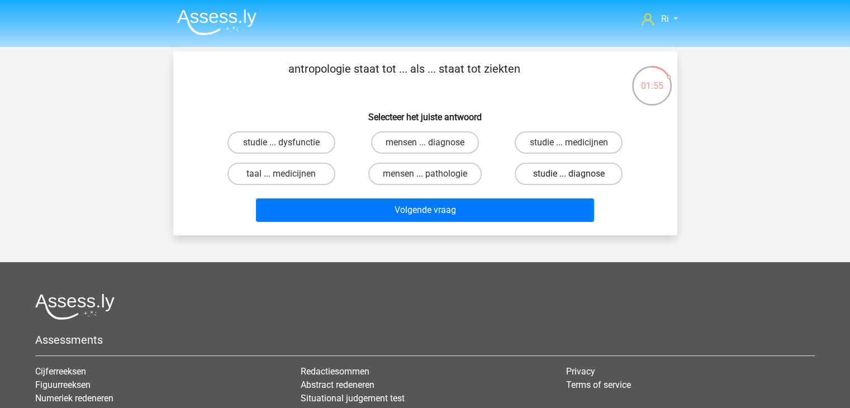
click at [561, 177] on label "studie ... diagnose" at bounding box center [569, 174] width 108 height 22
click at [569, 177] on input "studie ... diagnose" at bounding box center [572, 177] width 7 height 7
radio input "true"
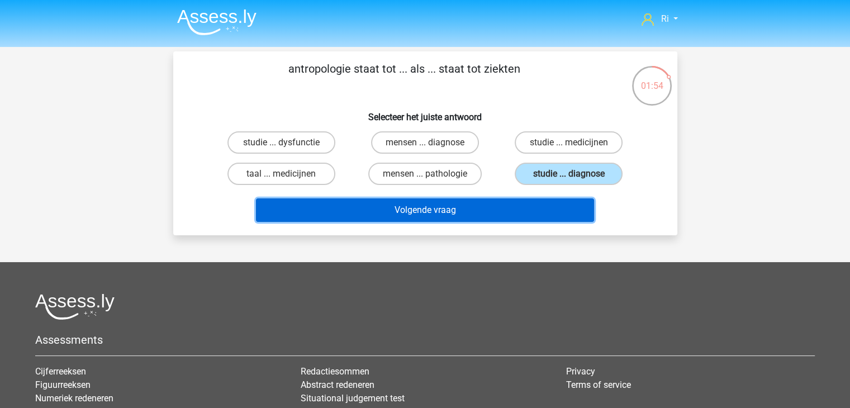
click at [500, 204] on button "Volgende vraag" at bounding box center [425, 209] width 338 height 23
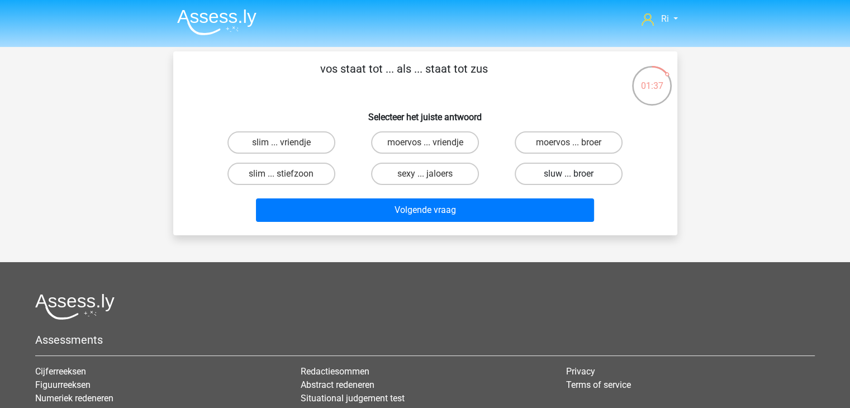
click at [568, 178] on label "sluw ... broer" at bounding box center [569, 174] width 108 height 22
click at [569, 178] on input "sluw ... broer" at bounding box center [572, 177] width 7 height 7
radio input "true"
click at [467, 221] on div "Volgende vraag" at bounding box center [424, 212] width 431 height 28
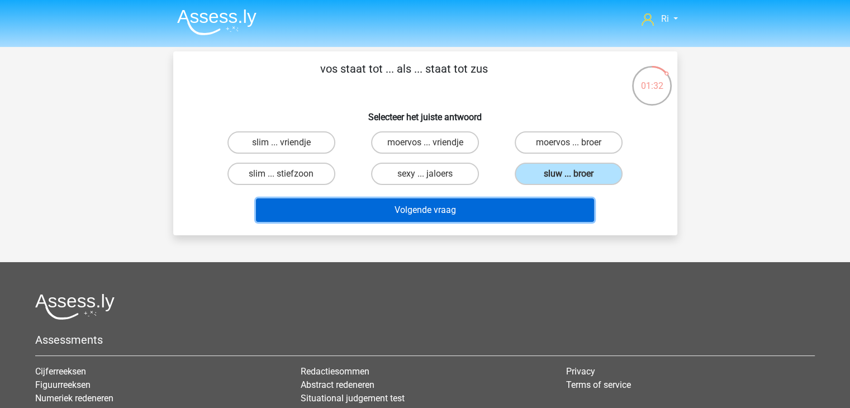
click at [407, 216] on button "Volgende vraag" at bounding box center [425, 209] width 338 height 23
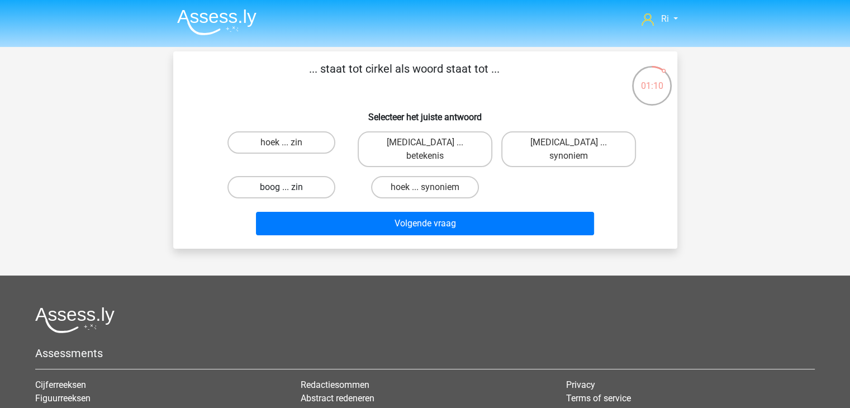
click at [273, 176] on label "boog ... zin" at bounding box center [281, 187] width 108 height 22
click at [281, 187] on input "boog ... zin" at bounding box center [284, 190] width 7 height 7
radio input "true"
click at [384, 223] on div "Volgende vraag" at bounding box center [424, 226] width 431 height 28
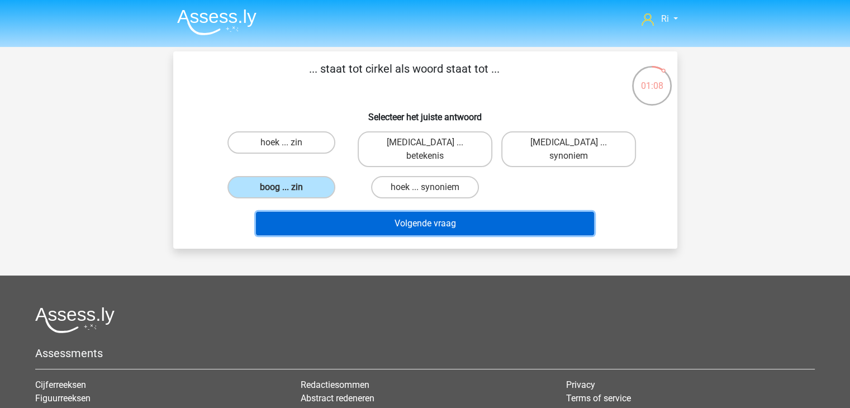
click at [365, 212] on button "Volgende vraag" at bounding box center [425, 223] width 338 height 23
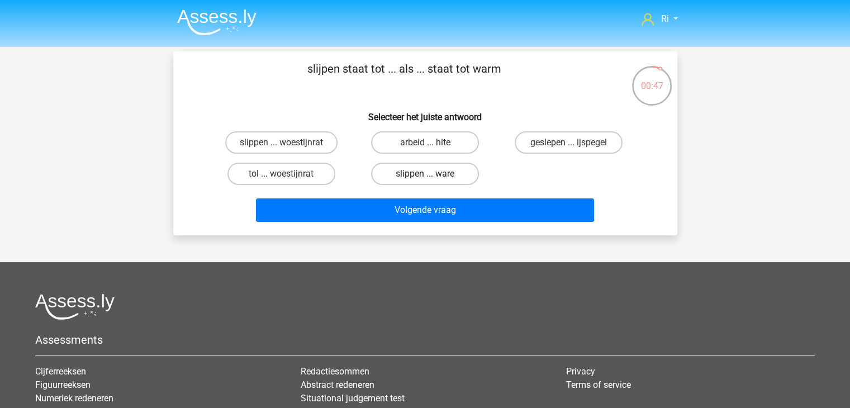
click at [434, 176] on label "slippen ... ware" at bounding box center [425, 174] width 108 height 22
click at [432, 176] on input "slippen ... ware" at bounding box center [428, 177] width 7 height 7
radio input "true"
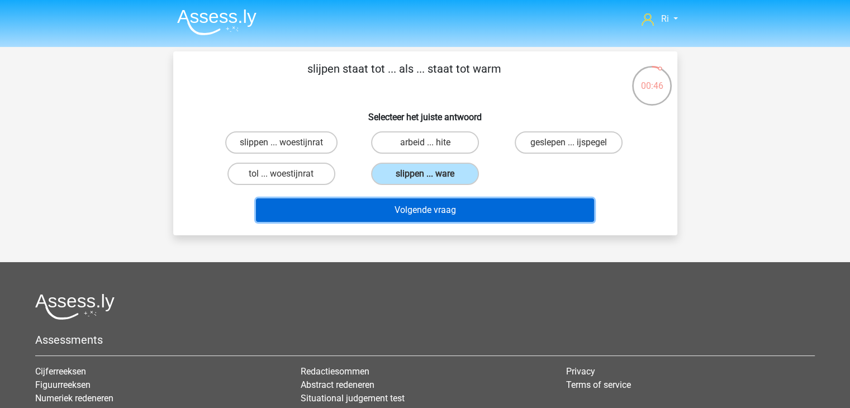
click at [384, 213] on button "Volgende vraag" at bounding box center [425, 209] width 338 height 23
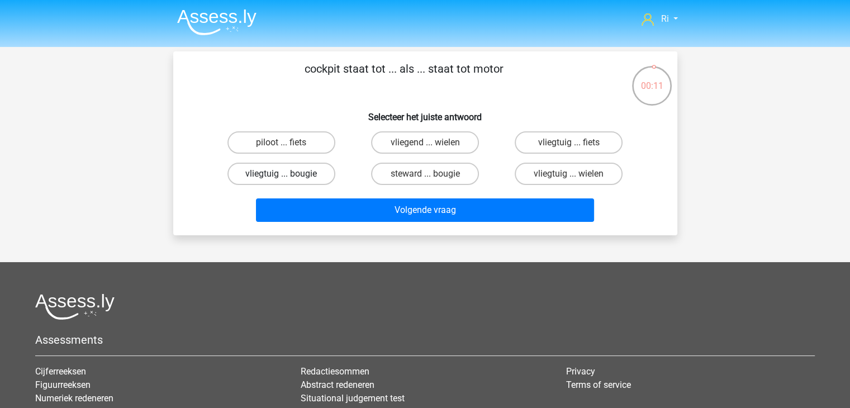
click at [265, 174] on label "vliegtuig ... bougie" at bounding box center [281, 174] width 108 height 22
click at [281, 174] on input "vliegtuig ... bougie" at bounding box center [284, 177] width 7 height 7
radio input "true"
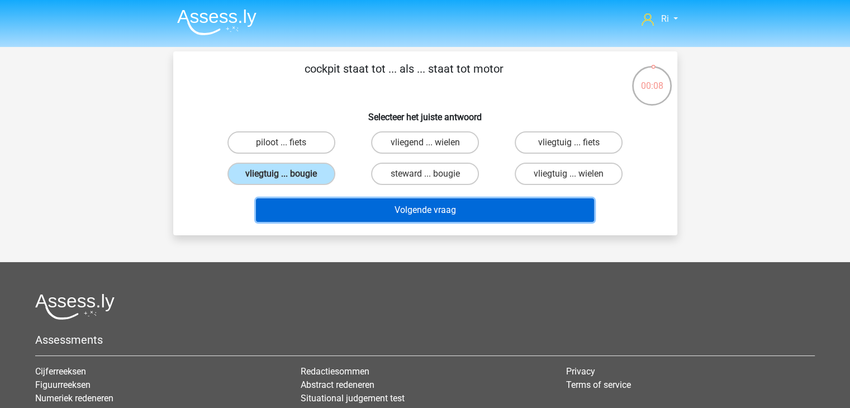
click at [416, 212] on button "Volgende vraag" at bounding box center [425, 209] width 338 height 23
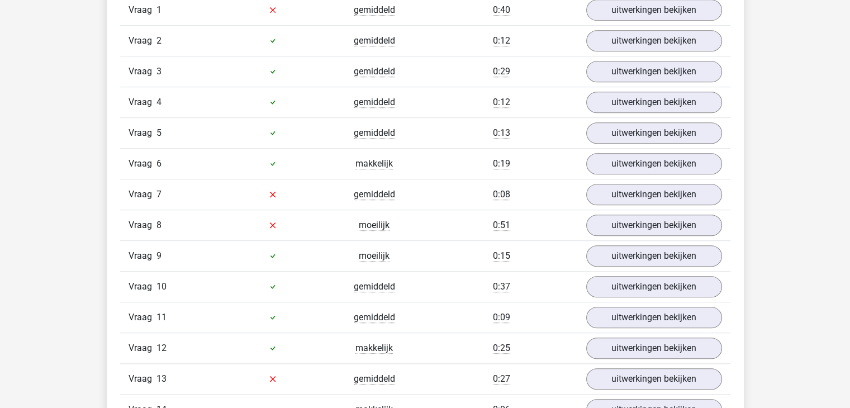
scroll to position [726, 0]
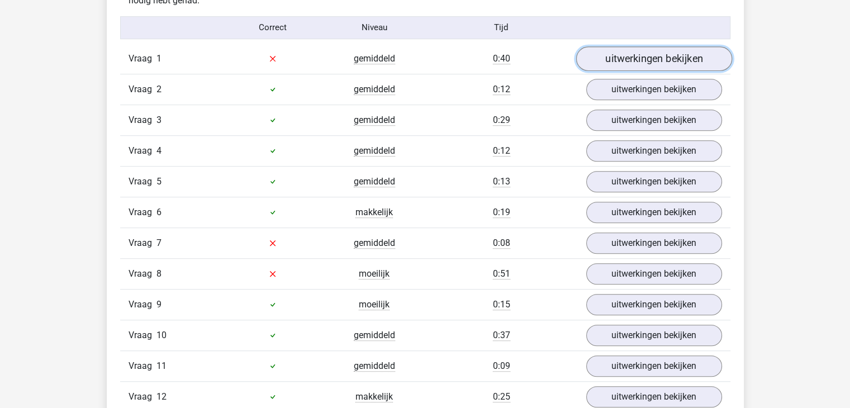
click at [670, 64] on link "uitwerkingen bekijken" at bounding box center [653, 58] width 156 height 25
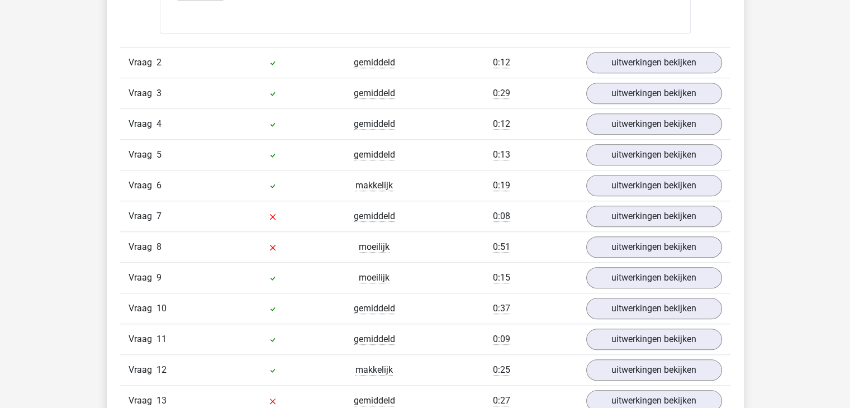
scroll to position [1061, 0]
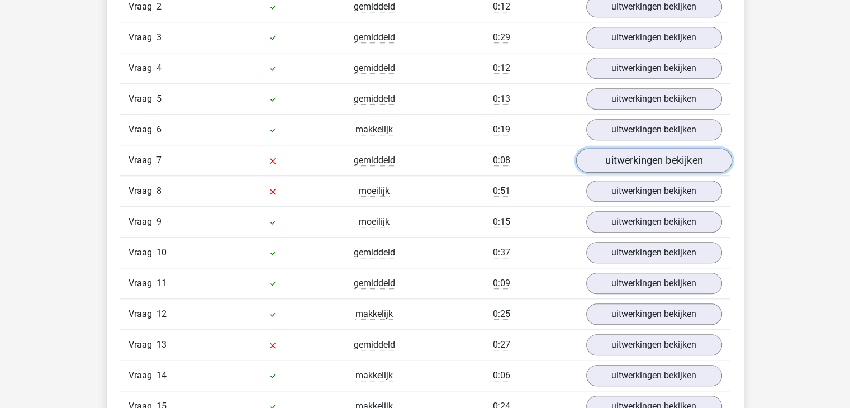
click at [636, 155] on link "uitwerkingen bekijken" at bounding box center [653, 160] width 156 height 25
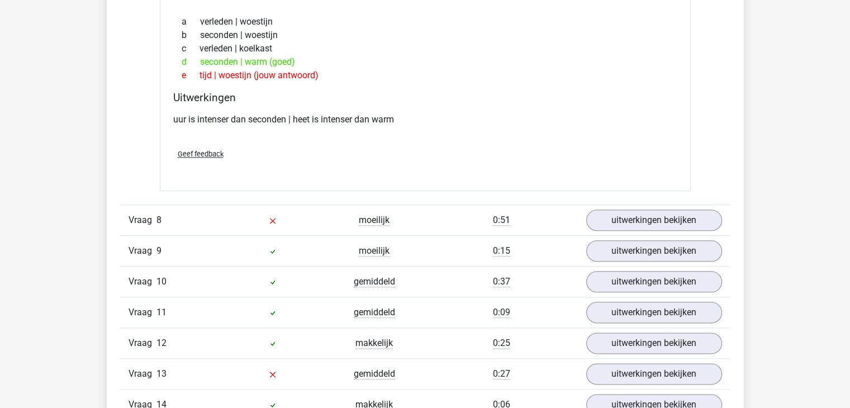
scroll to position [1285, 0]
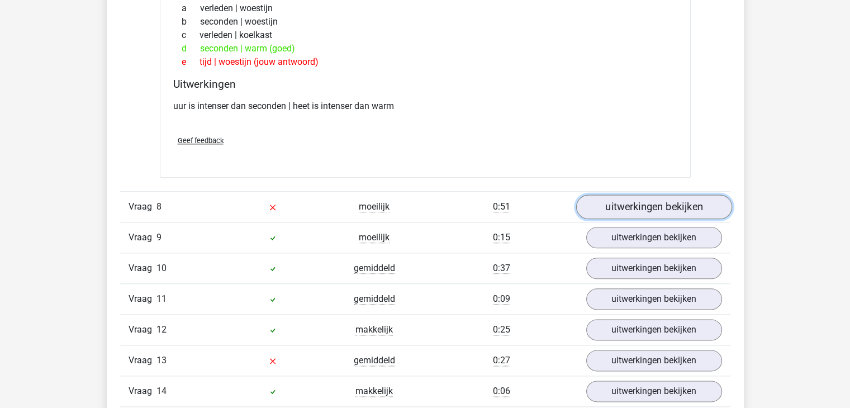
click at [645, 206] on link "uitwerkingen bekijken" at bounding box center [653, 206] width 156 height 25
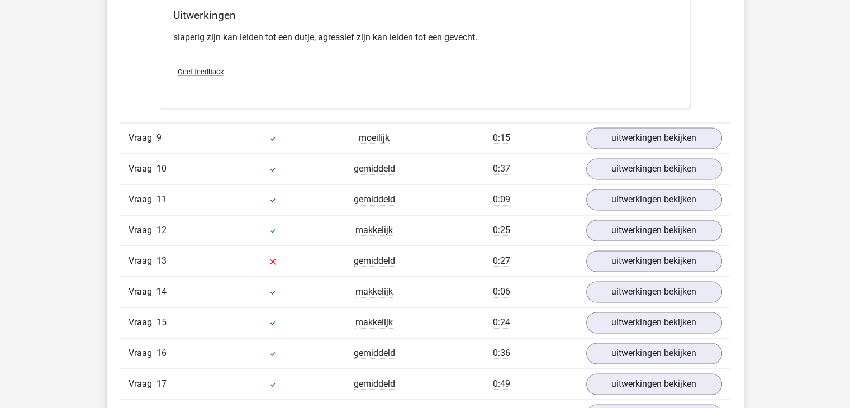
scroll to position [1732, 0]
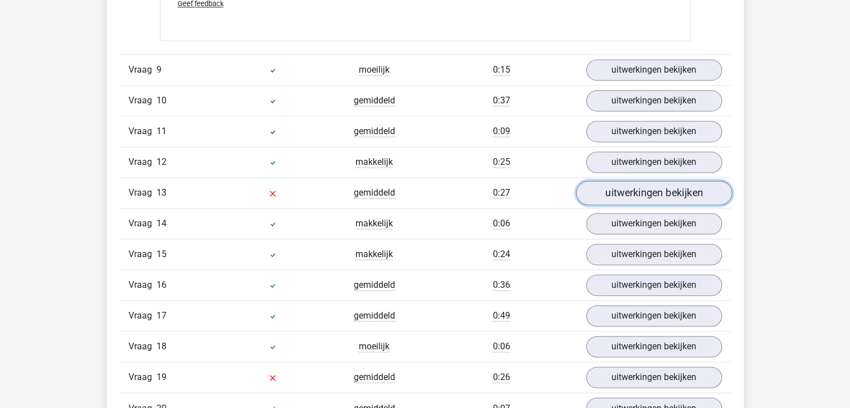
click at [639, 183] on link "uitwerkingen bekijken" at bounding box center [653, 192] width 156 height 25
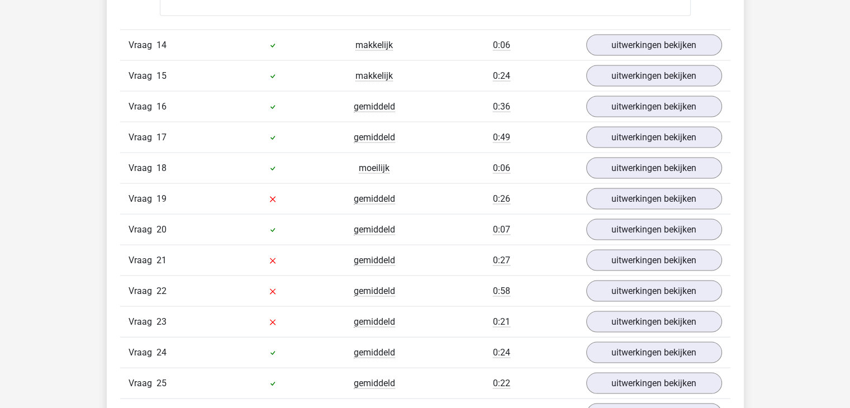
scroll to position [2179, 0]
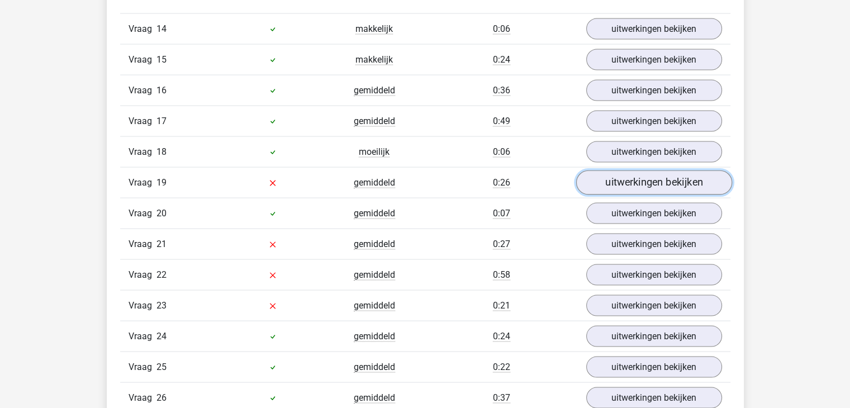
click at [656, 175] on link "uitwerkingen bekijken" at bounding box center [653, 183] width 156 height 25
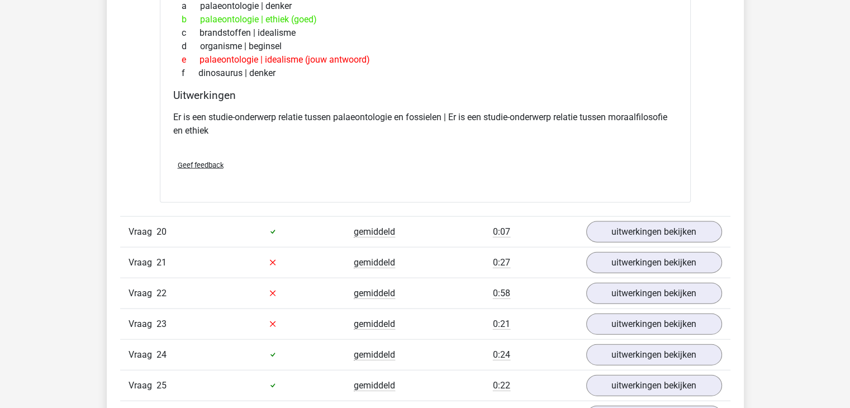
scroll to position [2458, 0]
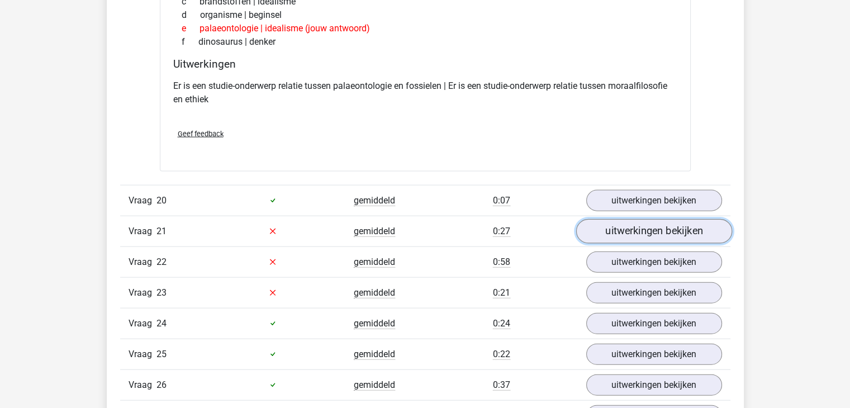
click at [644, 222] on link "uitwerkingen bekijken" at bounding box center [653, 231] width 156 height 25
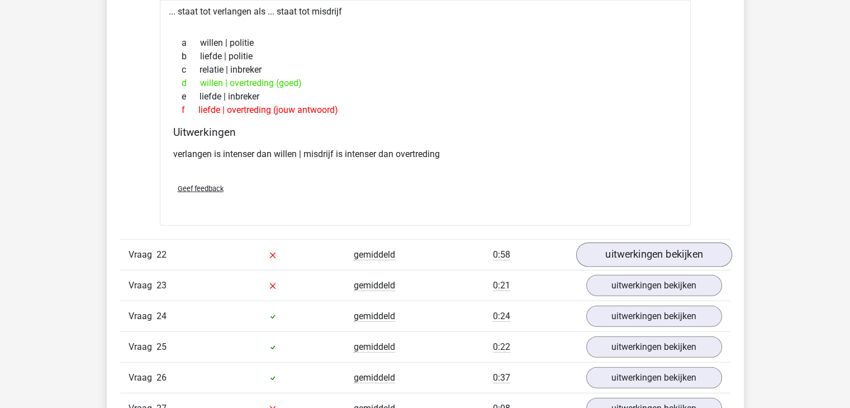
scroll to position [2737, 0]
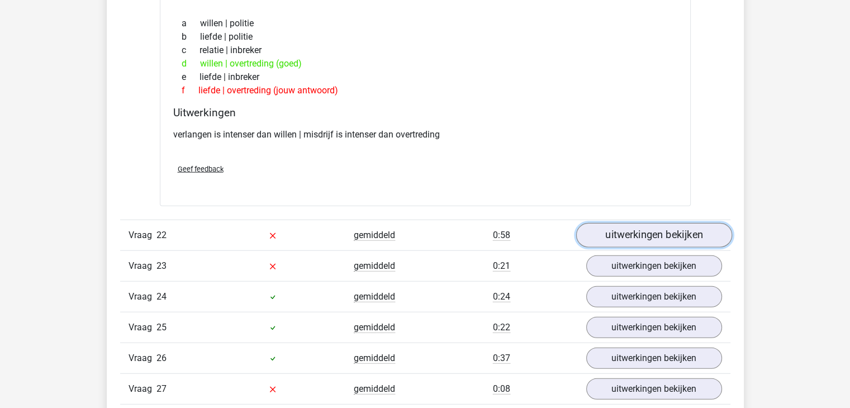
click at [680, 226] on link "uitwerkingen bekijken" at bounding box center [653, 235] width 156 height 25
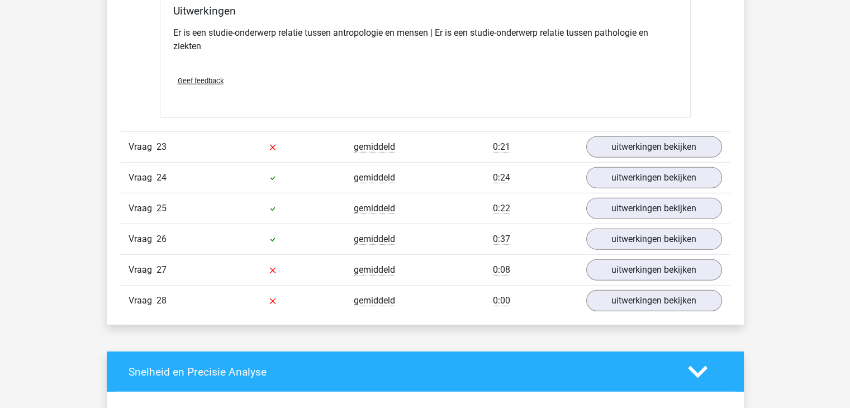
scroll to position [3128, 0]
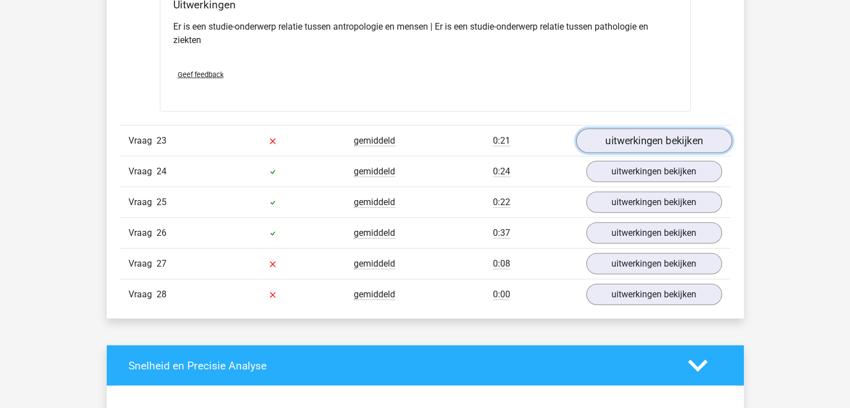
click at [637, 132] on link "uitwerkingen bekijken" at bounding box center [653, 140] width 156 height 25
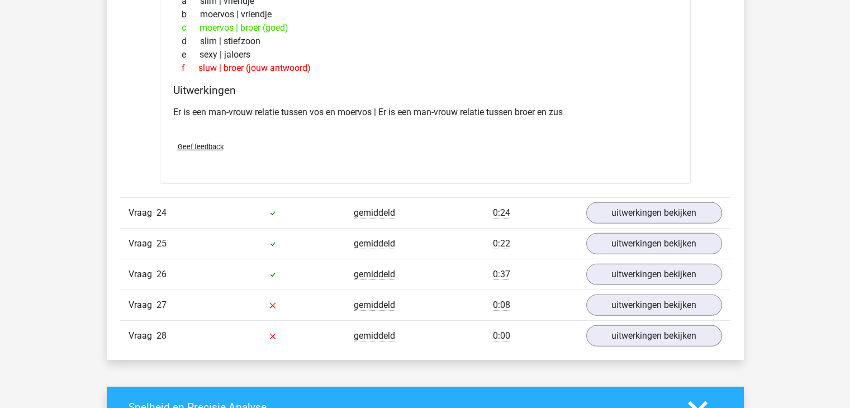
scroll to position [3408, 0]
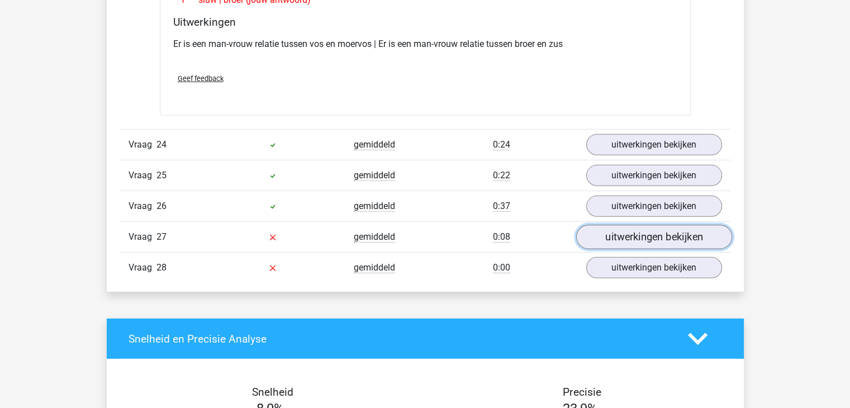
click at [667, 225] on link "uitwerkingen bekijken" at bounding box center [653, 237] width 156 height 25
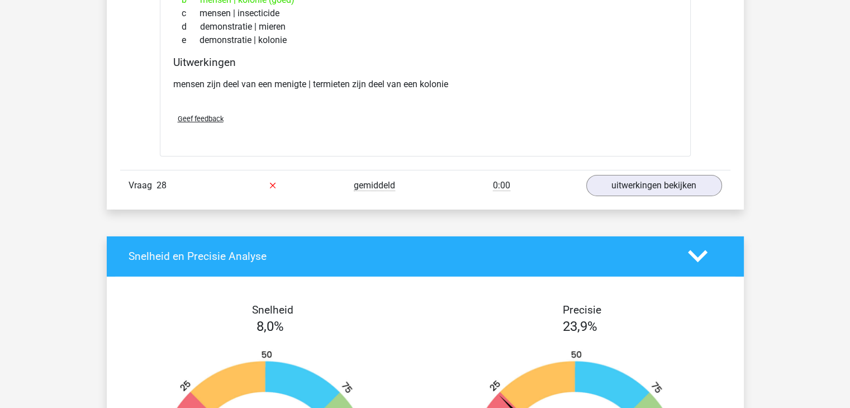
scroll to position [3743, 0]
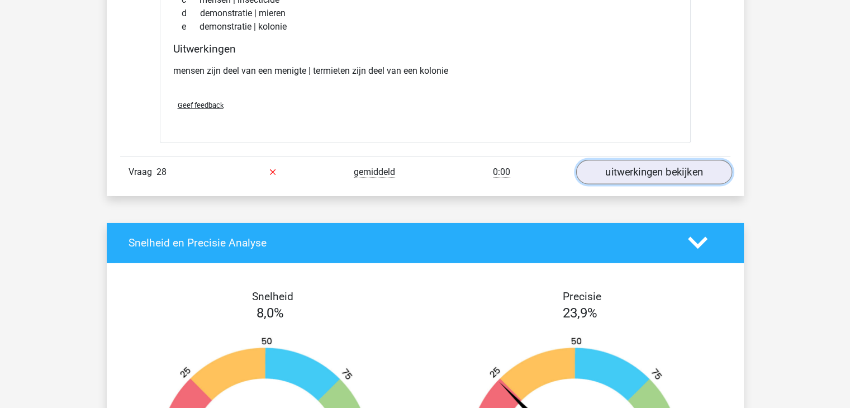
click at [641, 165] on link "uitwerkingen bekijken" at bounding box center [653, 172] width 156 height 25
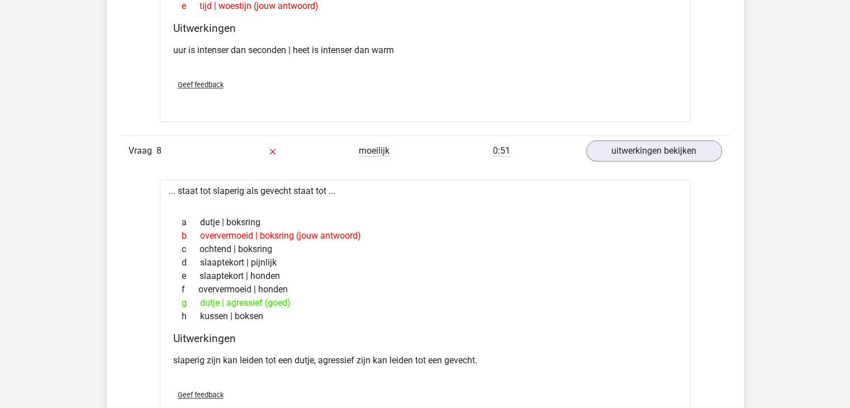
scroll to position [1341, 0]
